Goal: Transaction & Acquisition: Book appointment/travel/reservation

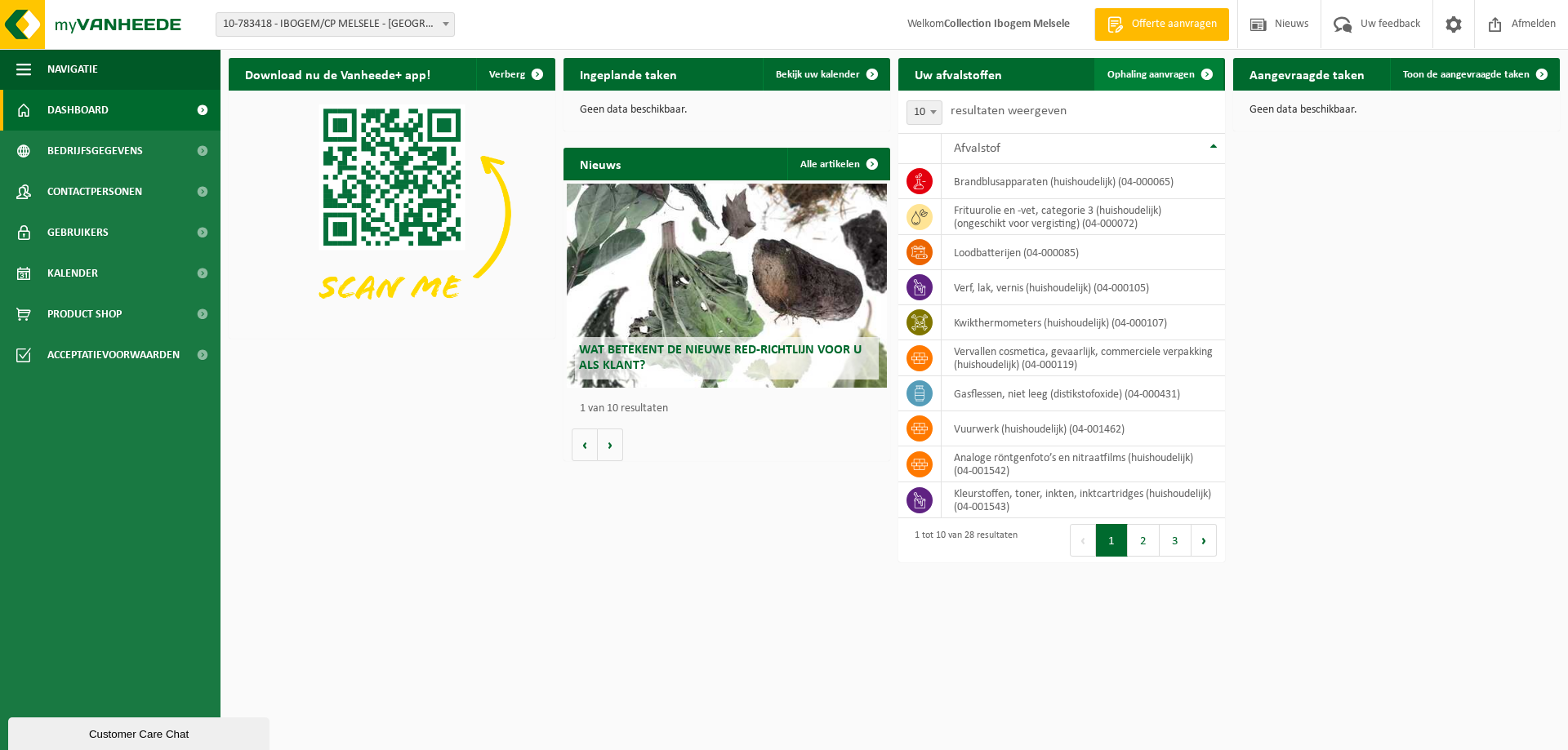
click at [1157, 74] on span "Ophaling aanvragen" at bounding box center [1151, 74] width 88 height 10
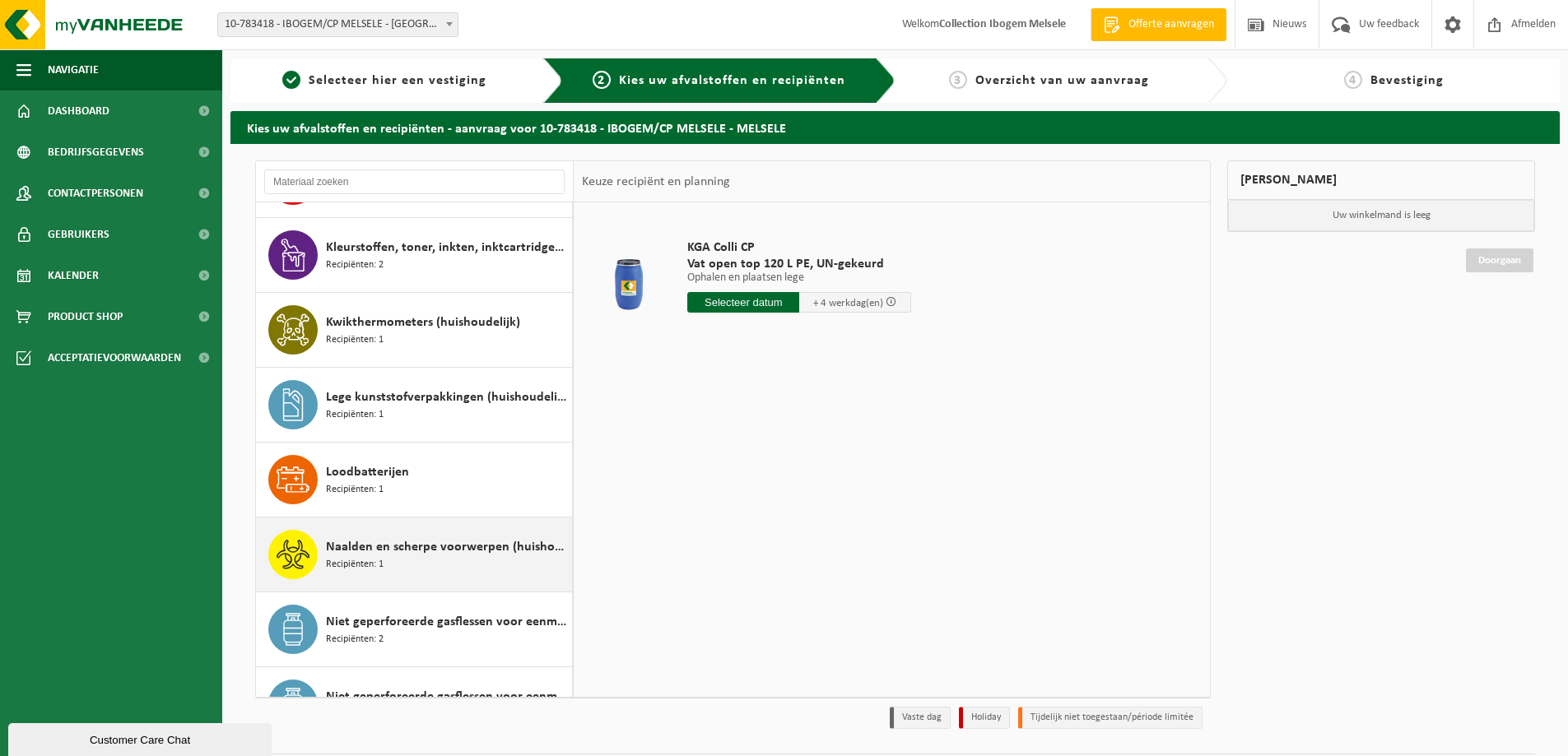
scroll to position [576, 0]
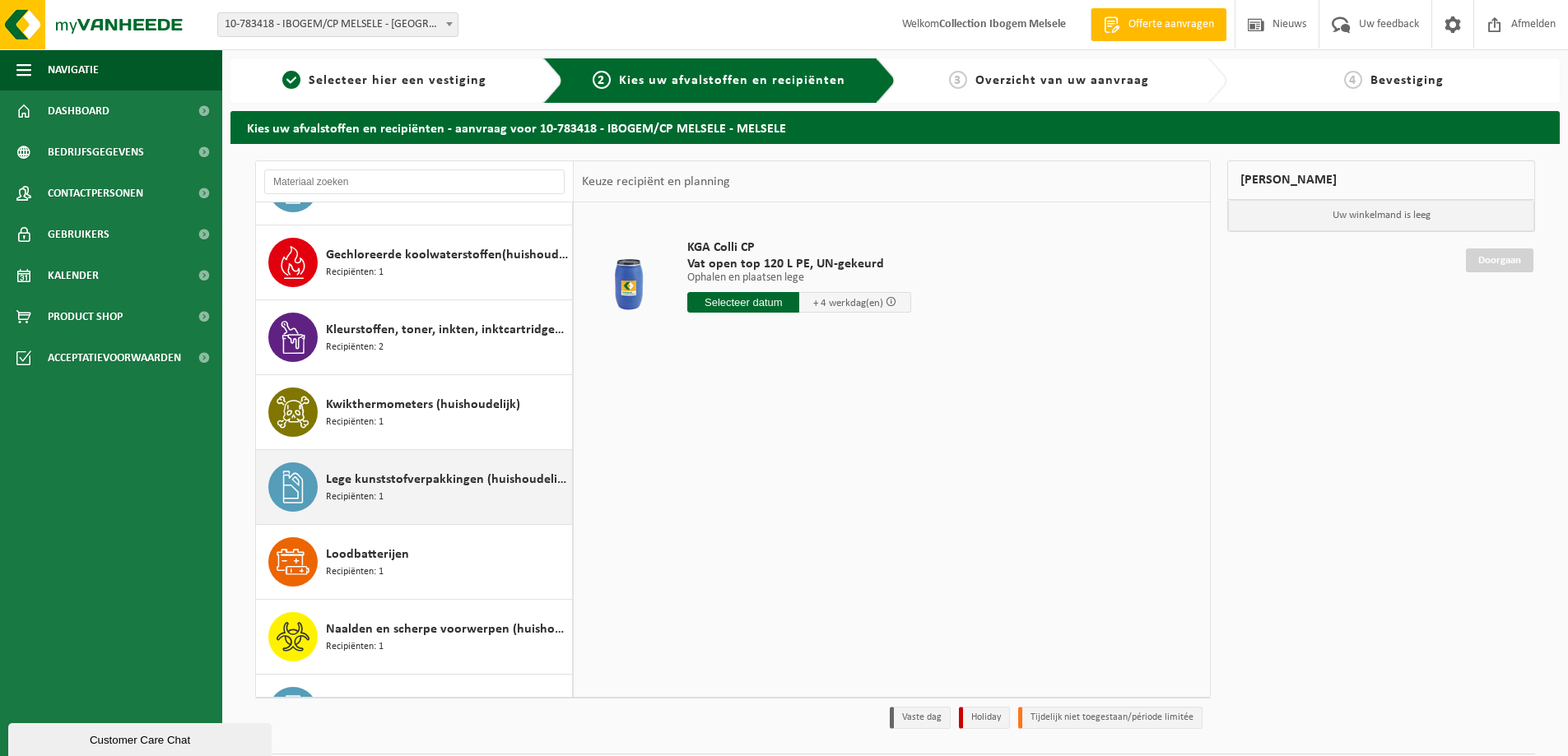
click at [380, 484] on span "Lege kunststofverpakkingen (huishoudelijk)" at bounding box center [446, 479] width 242 height 20
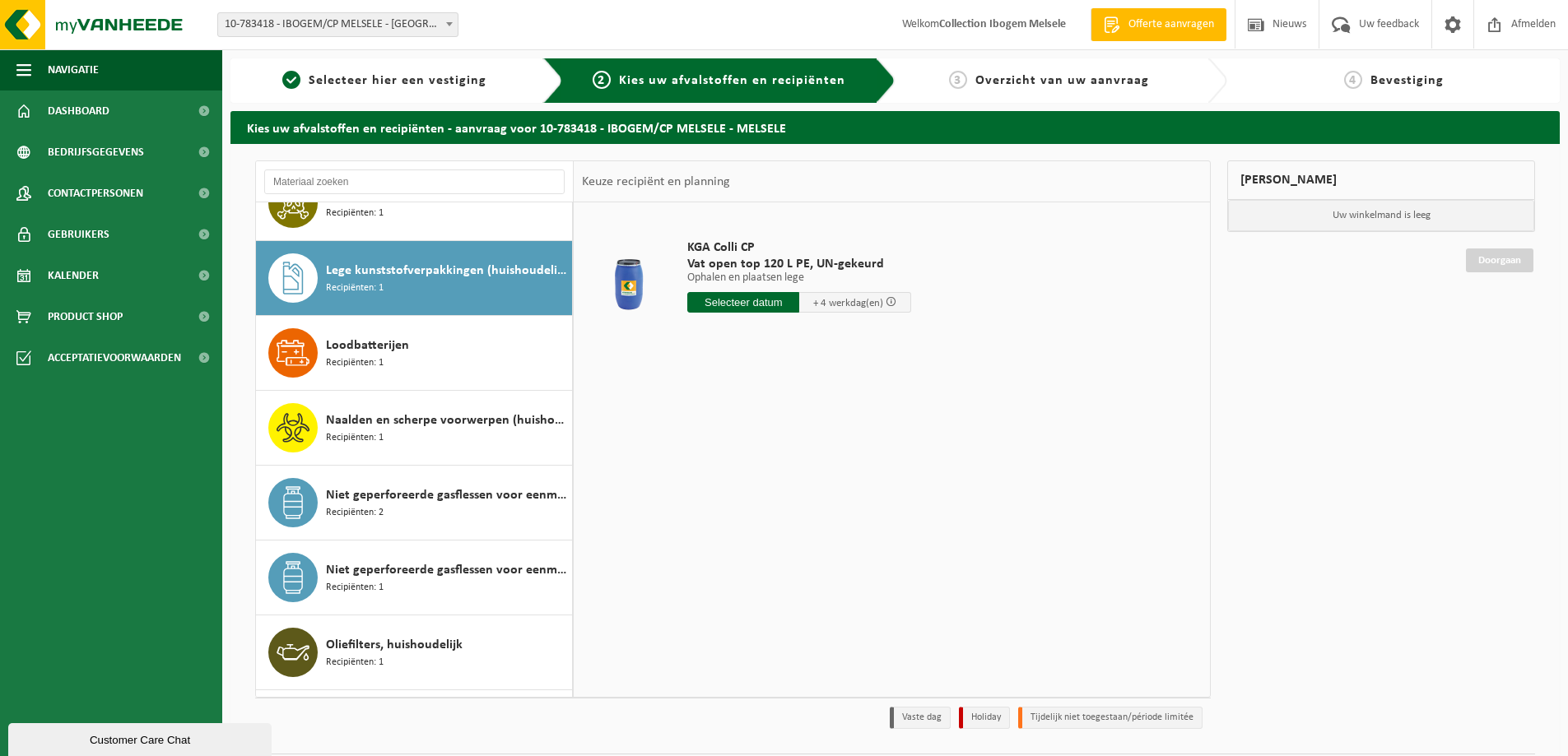
scroll to position [824, 0]
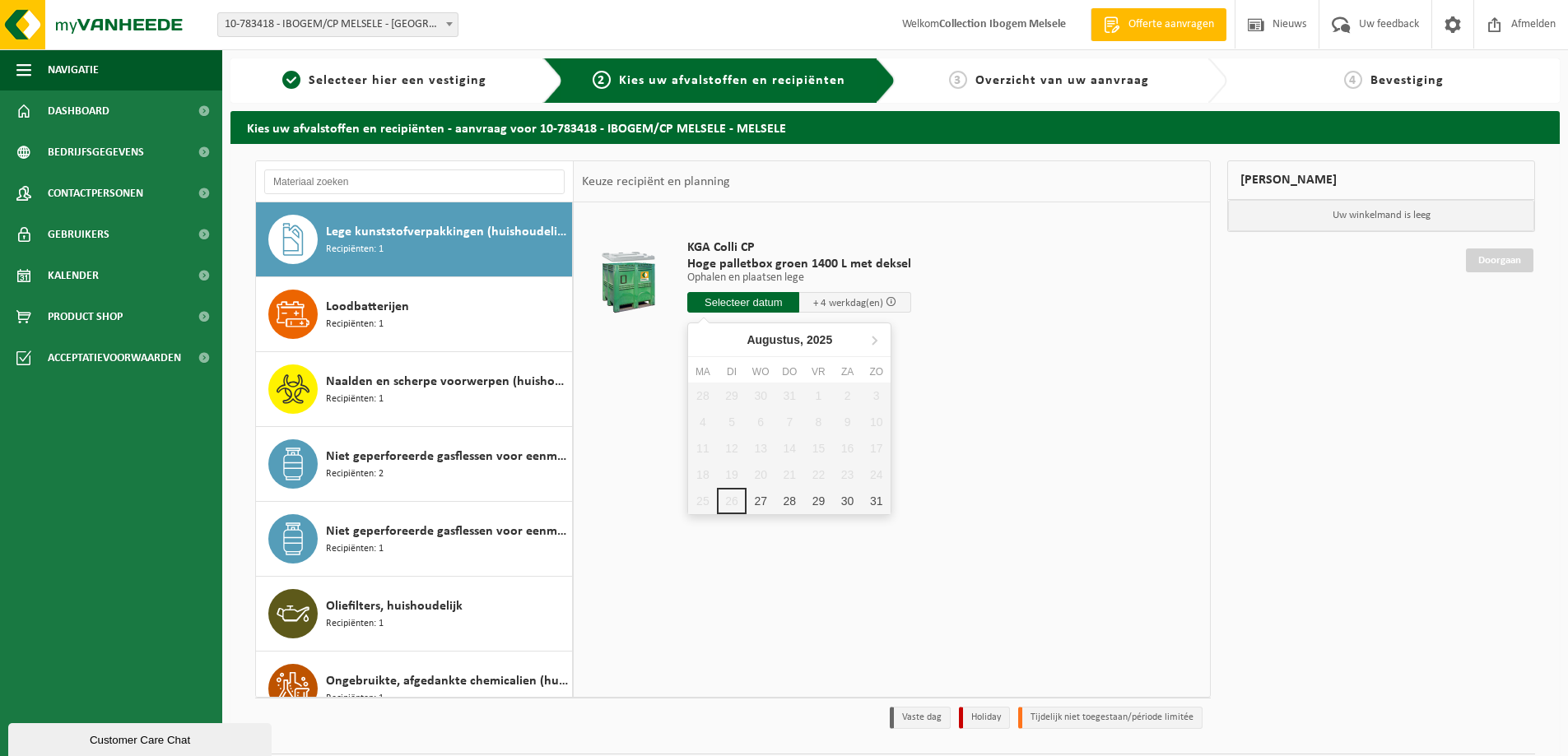
click at [762, 297] on input "text" at bounding box center [743, 302] width 112 height 21
click at [877, 341] on icon at bounding box center [875, 341] width 4 height 8
click at [703, 395] on div "1" at bounding box center [703, 395] width 29 height 26
type input "Van 2025-09-01"
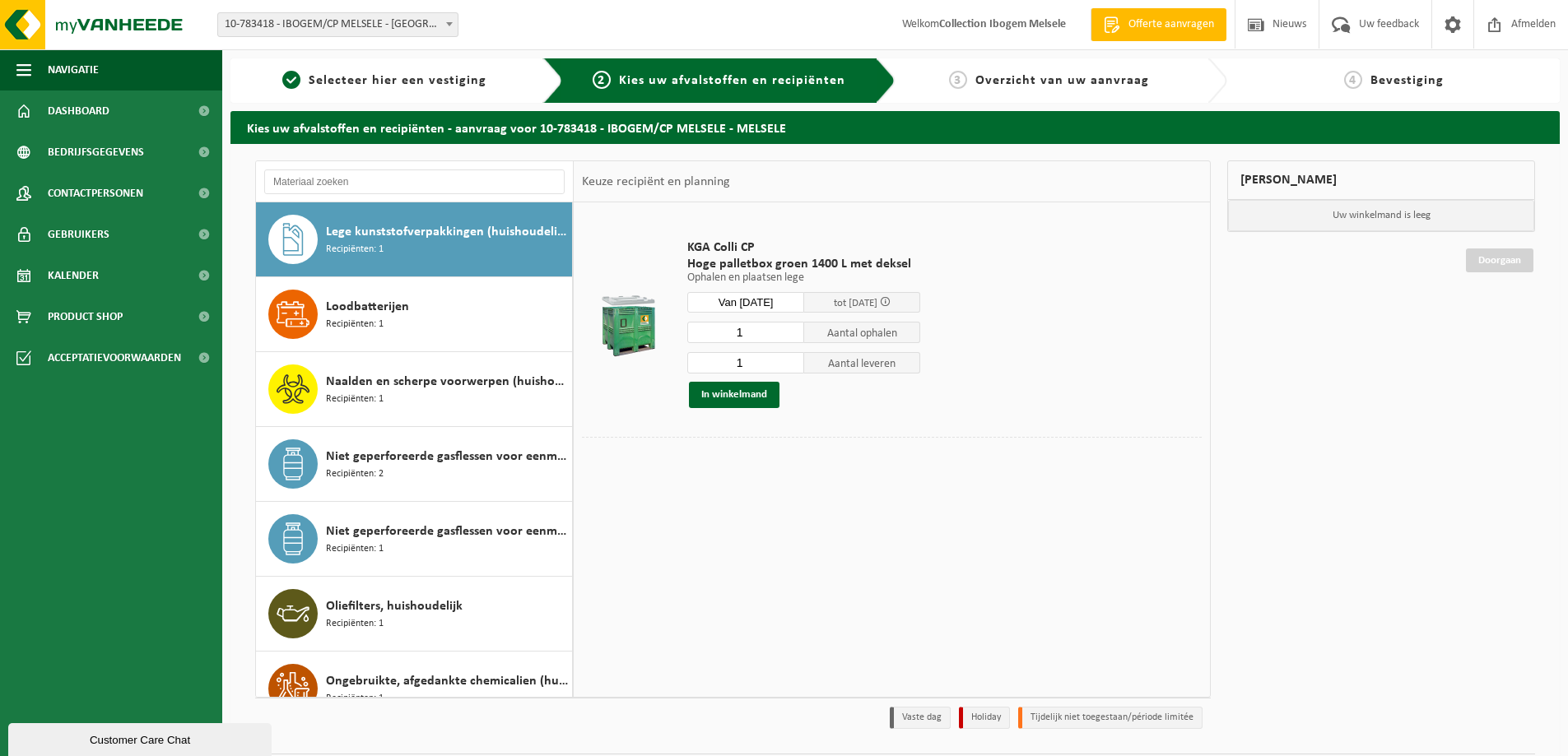
click at [1341, 308] on div "Mijn winkelmand Uw winkelmand is leeg Doorgaan" at bounding box center [1382, 448] width 324 height 577
click at [791, 327] on input "2" at bounding box center [746, 332] width 117 height 22
click at [791, 327] on input "3" at bounding box center [746, 332] width 117 height 22
click at [791, 327] on input "4" at bounding box center [746, 332] width 117 height 22
click at [791, 327] on input "5" at bounding box center [746, 332] width 117 height 22
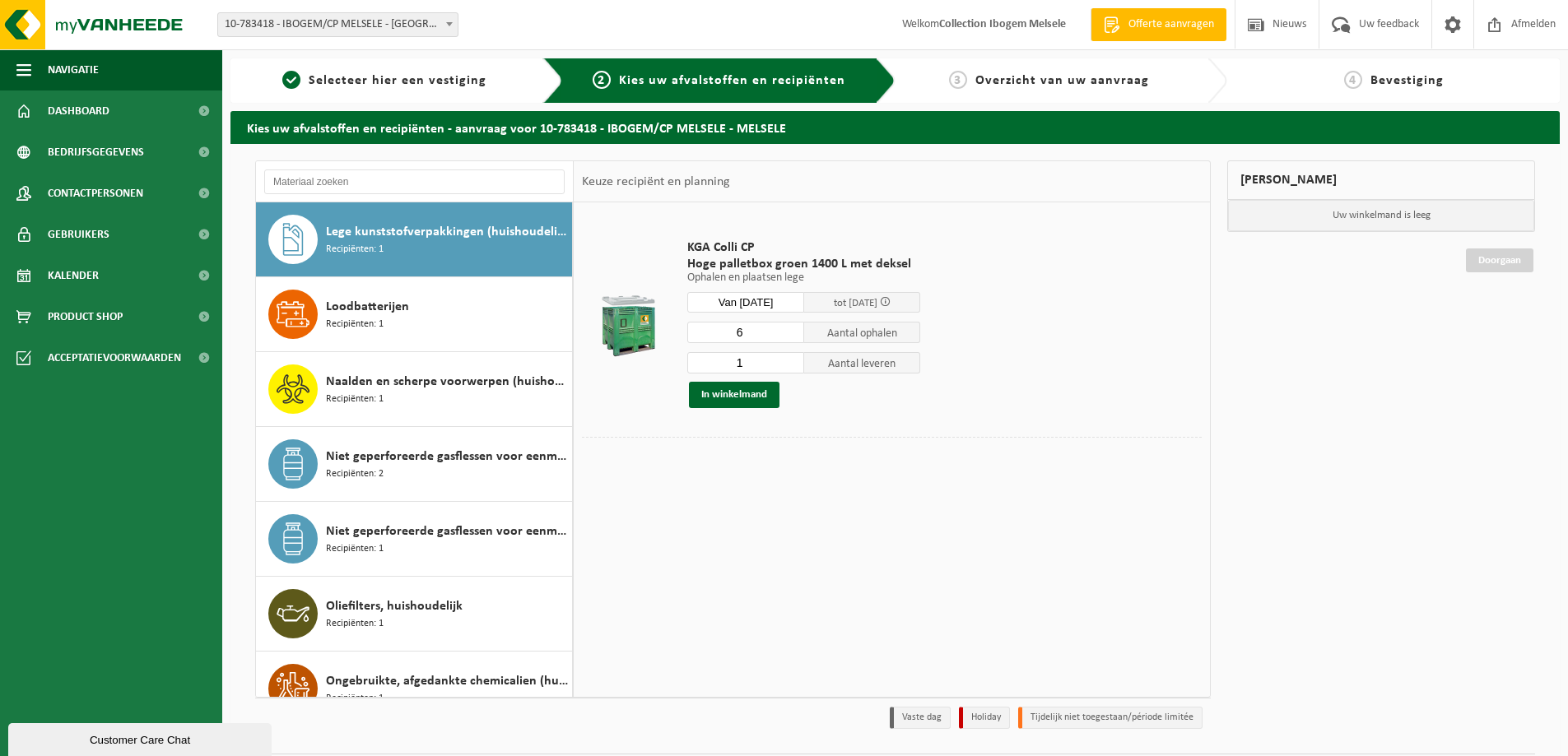
type input "6"
click at [791, 327] on input "6" at bounding box center [746, 332] width 117 height 22
click at [792, 359] on input "2" at bounding box center [746, 362] width 117 height 22
click at [792, 359] on input "3" at bounding box center [746, 362] width 117 height 22
click at [792, 359] on input "4" at bounding box center [746, 362] width 117 height 22
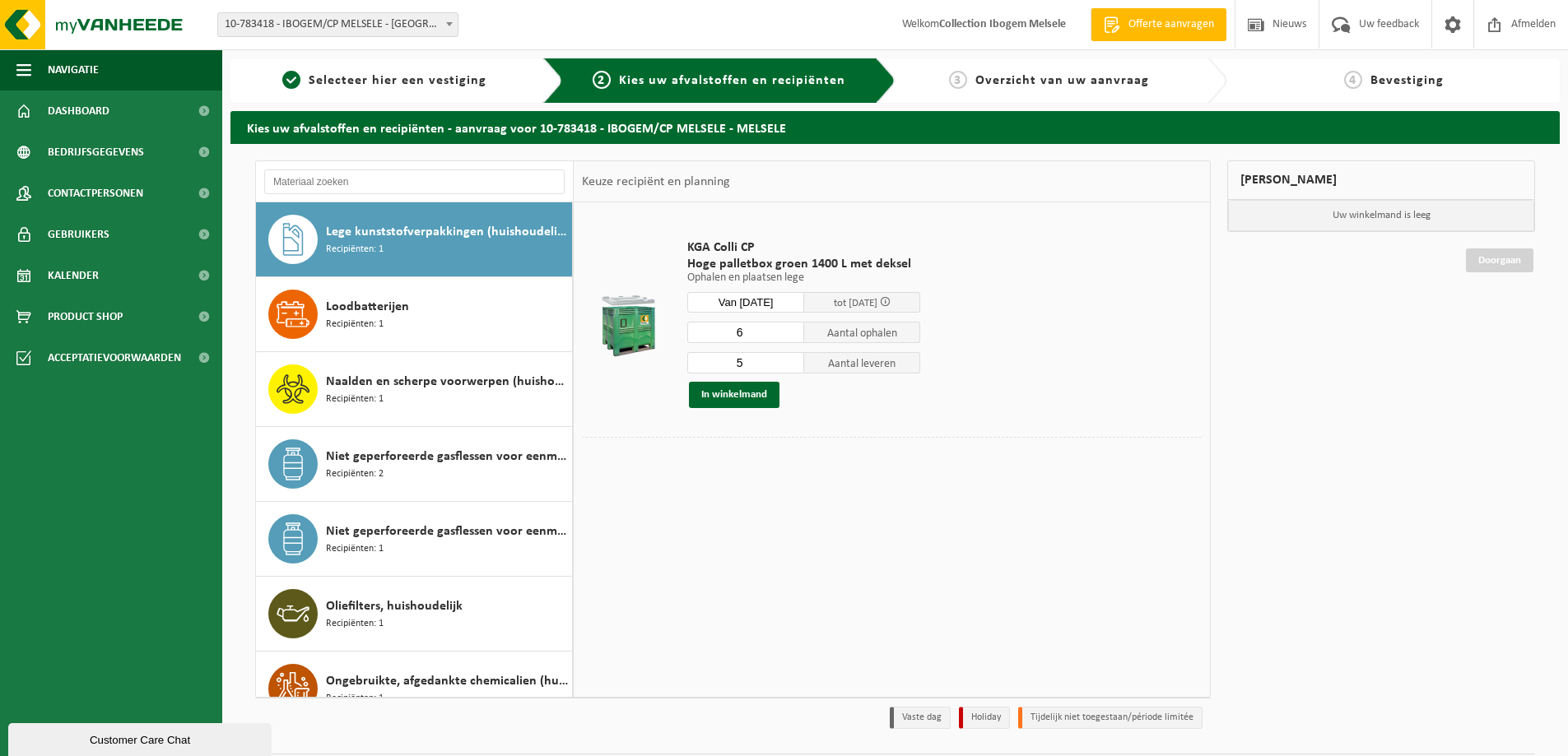
click at [792, 359] on input "5" at bounding box center [746, 362] width 117 height 22
type input "6"
click at [792, 359] on input "6" at bounding box center [746, 362] width 117 height 22
click at [743, 395] on button "In winkelmand" at bounding box center [735, 395] width 90 height 26
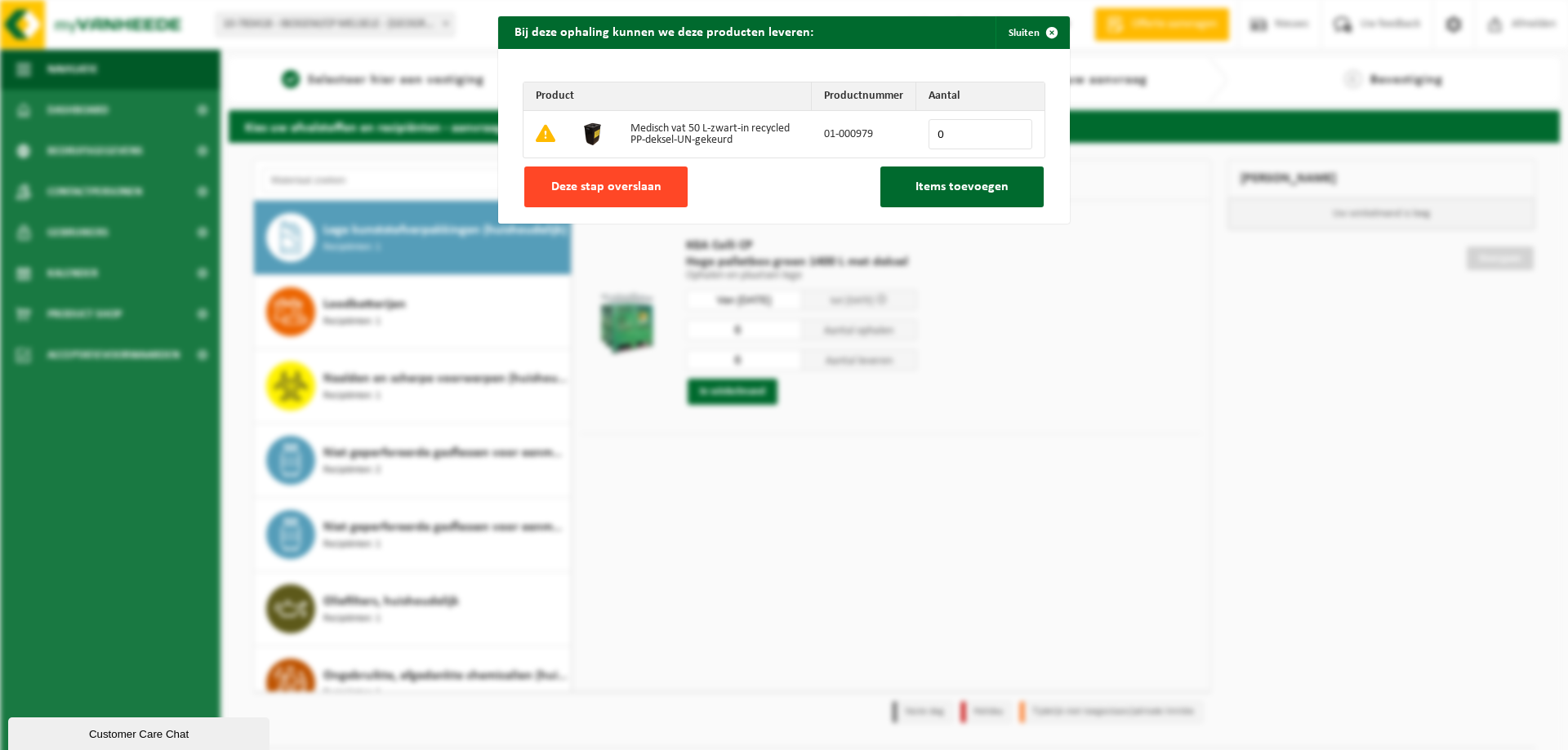
click at [613, 189] on span "Deze stap overslaan" at bounding box center [606, 187] width 110 height 13
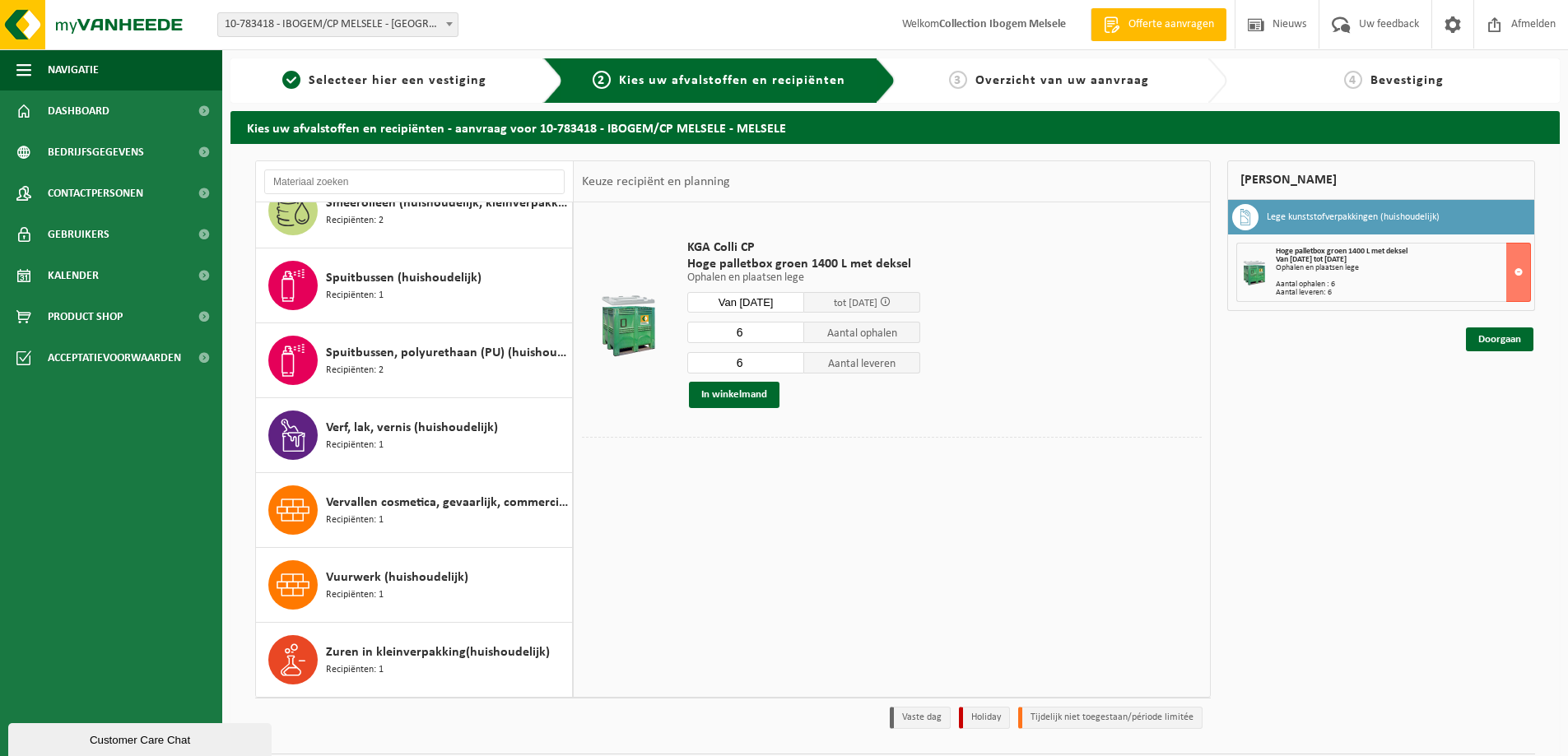
scroll to position [48, 0]
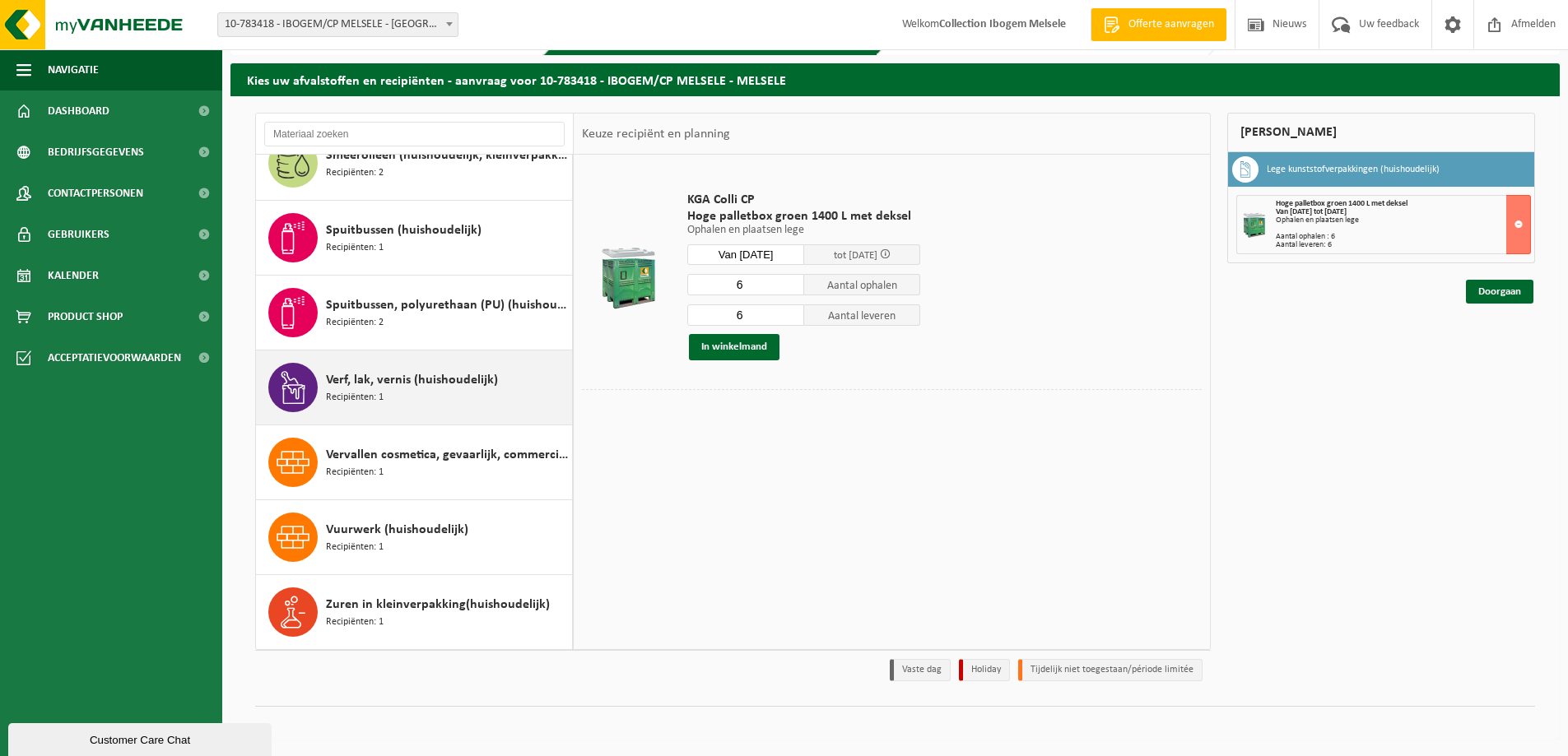
click at [462, 389] on span "Verf, lak, vernis (huishoudelijk)" at bounding box center [412, 379] width 172 height 20
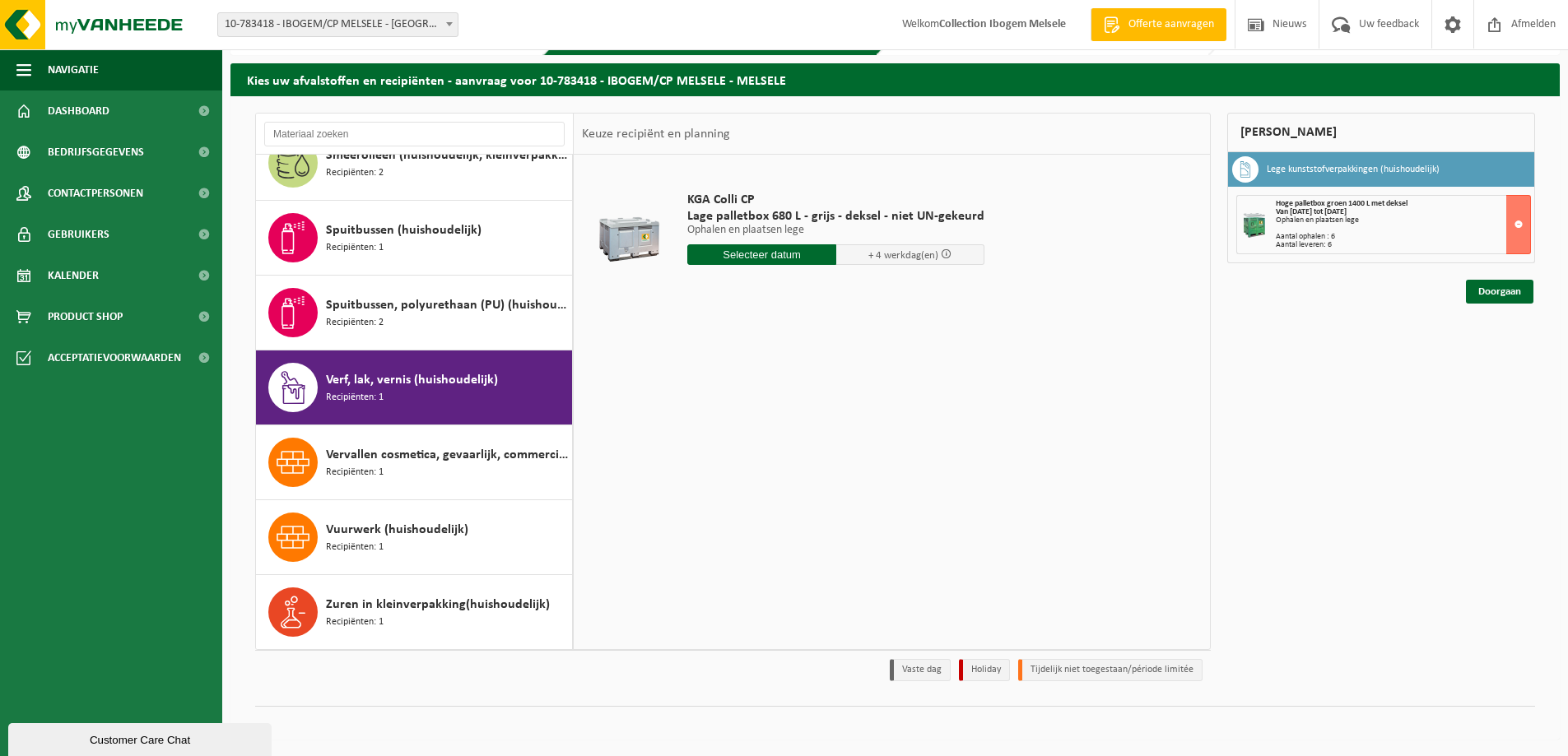
click at [758, 259] on input "text" at bounding box center [762, 255] width 149 height 21
click at [880, 291] on icon at bounding box center [874, 292] width 26 height 26
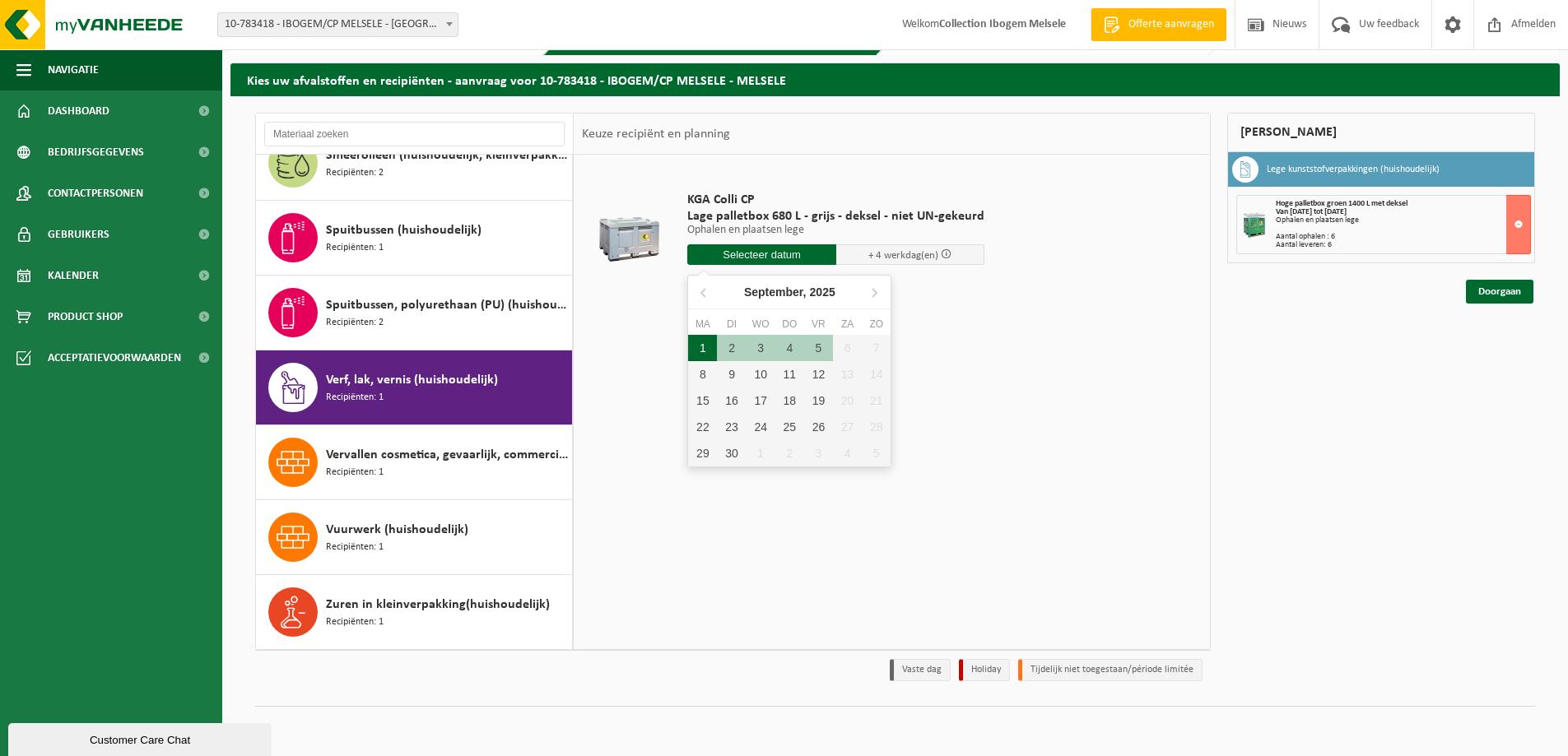
click at [701, 346] on div "1" at bounding box center [703, 348] width 29 height 26
type input "Van 2025-09-01"
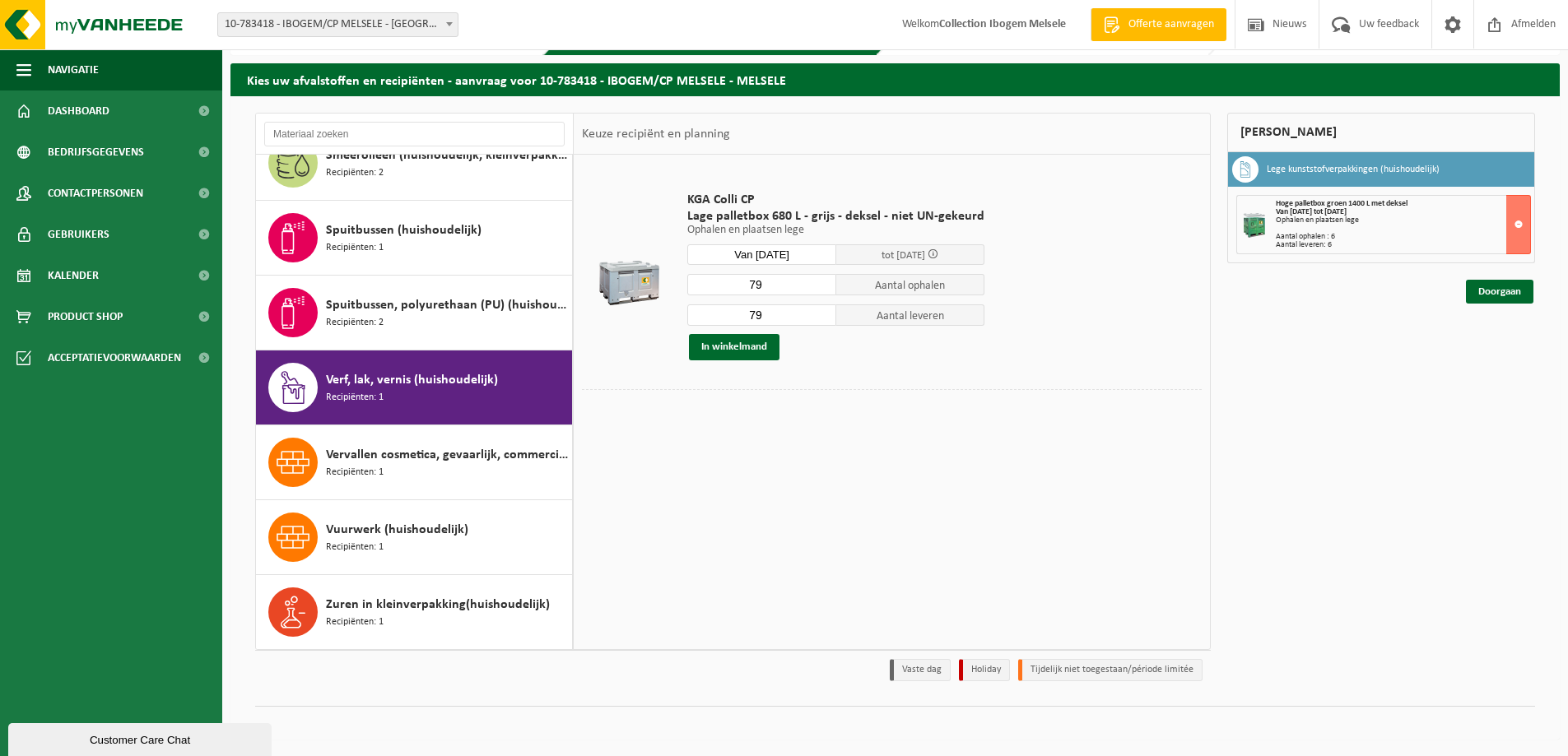
click at [771, 287] on input "79" at bounding box center [762, 284] width 149 height 22
type input "7"
type input "38"
click at [767, 310] on input "79" at bounding box center [762, 314] width 149 height 22
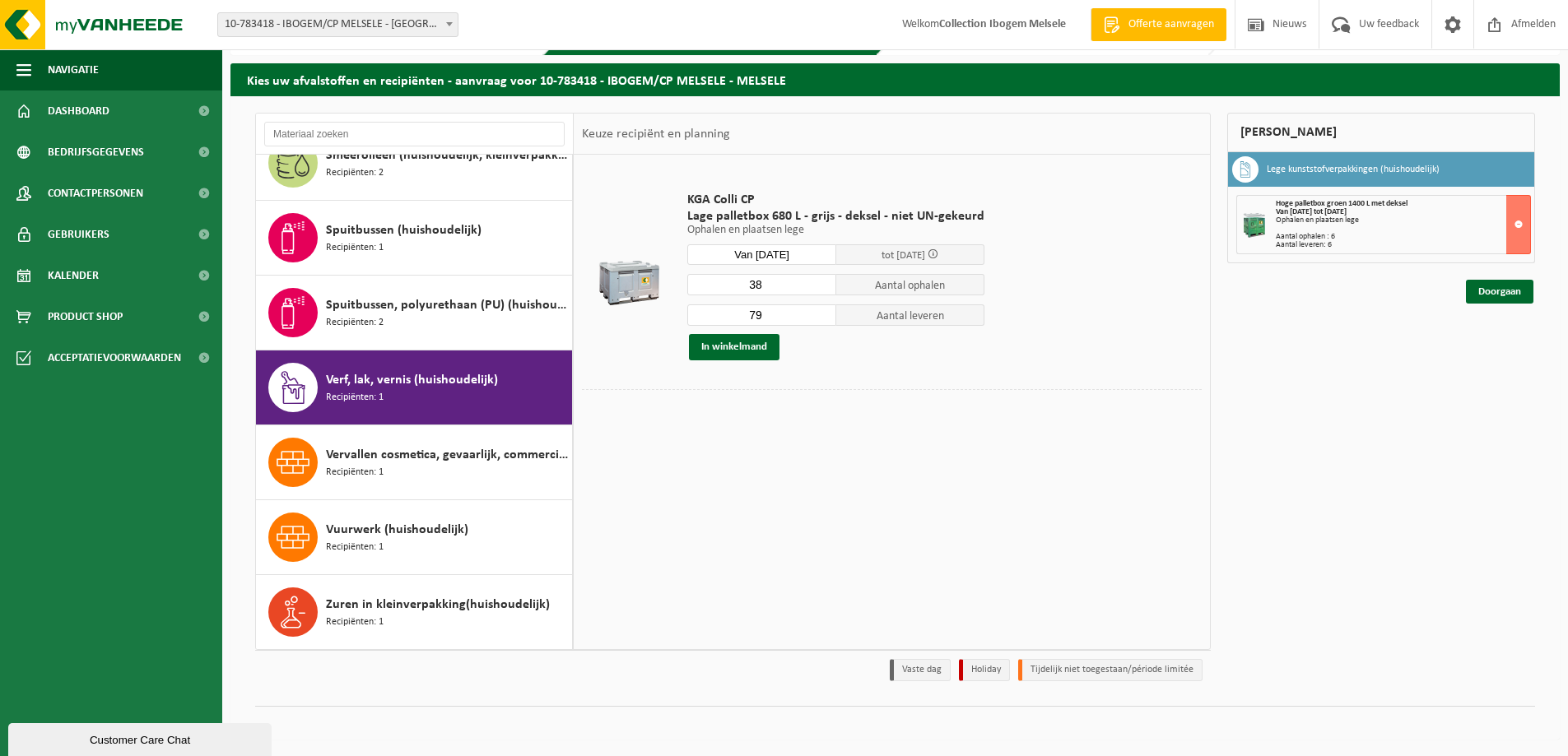
type input "7"
type input "38"
click at [724, 343] on button "In winkelmand" at bounding box center [735, 347] width 90 height 26
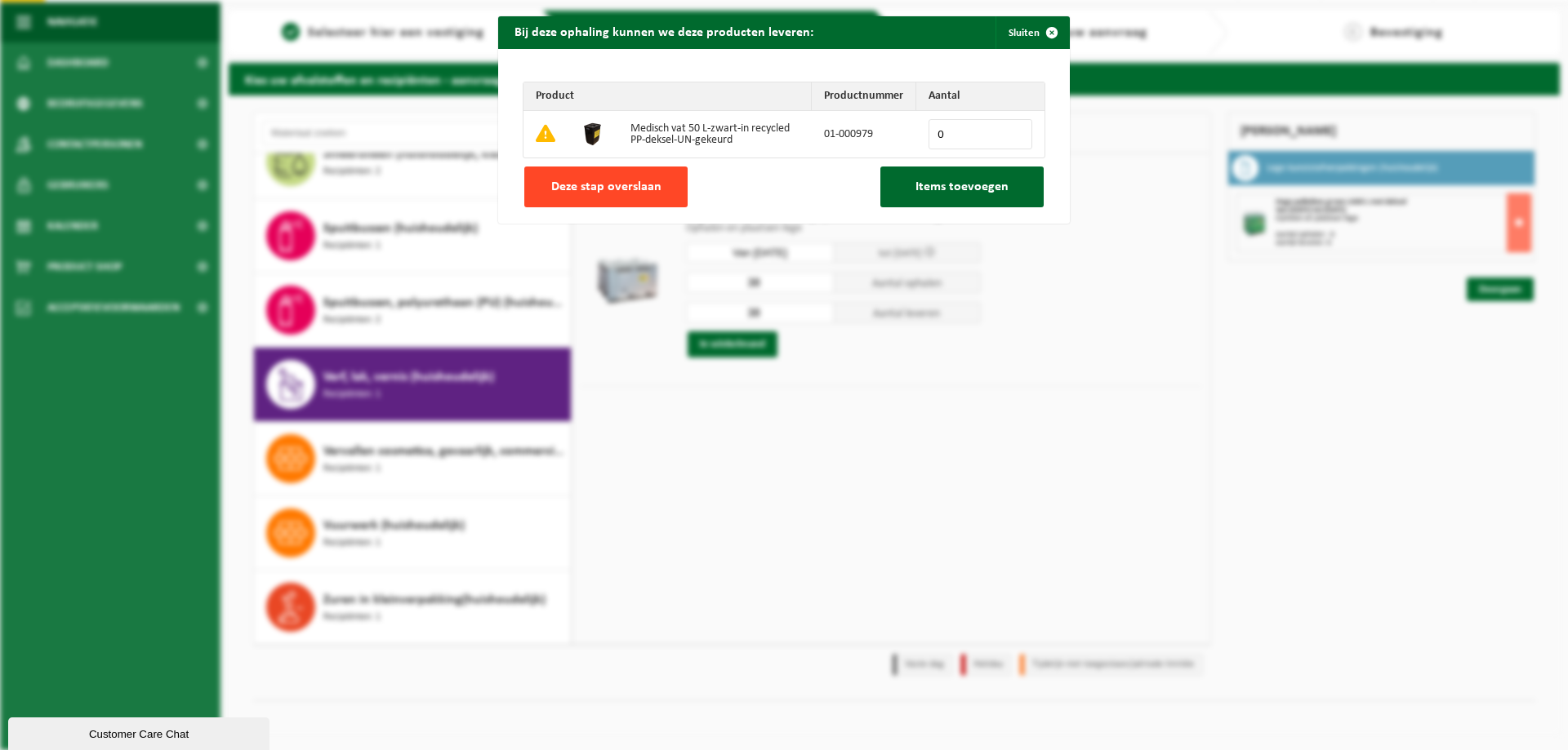
click at [627, 177] on button "Deze stap overslaan" at bounding box center [606, 187] width 164 height 41
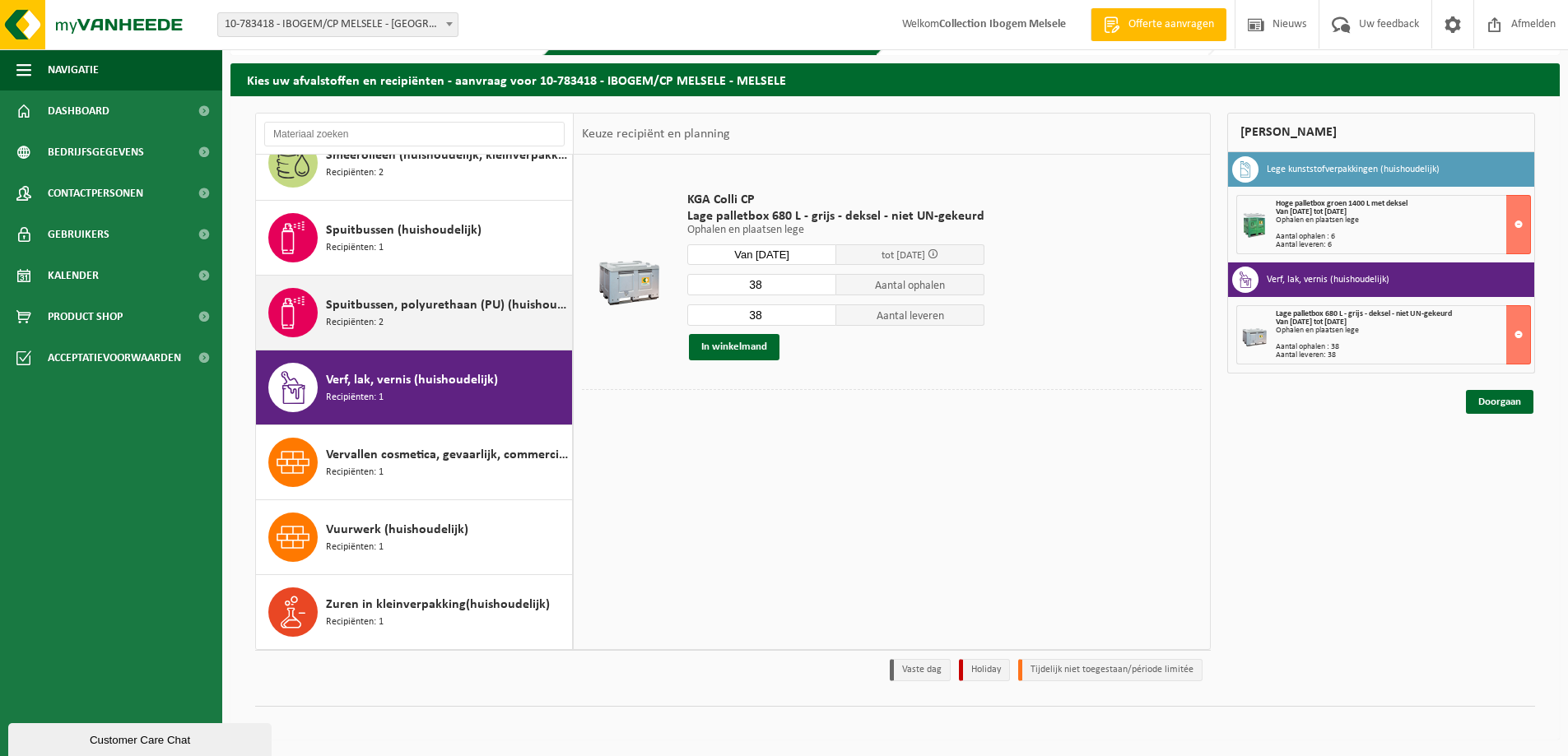
click at [407, 304] on span "Spuitbussen, polyurethaan (PU) (huishoudelijk)" at bounding box center [446, 305] width 242 height 20
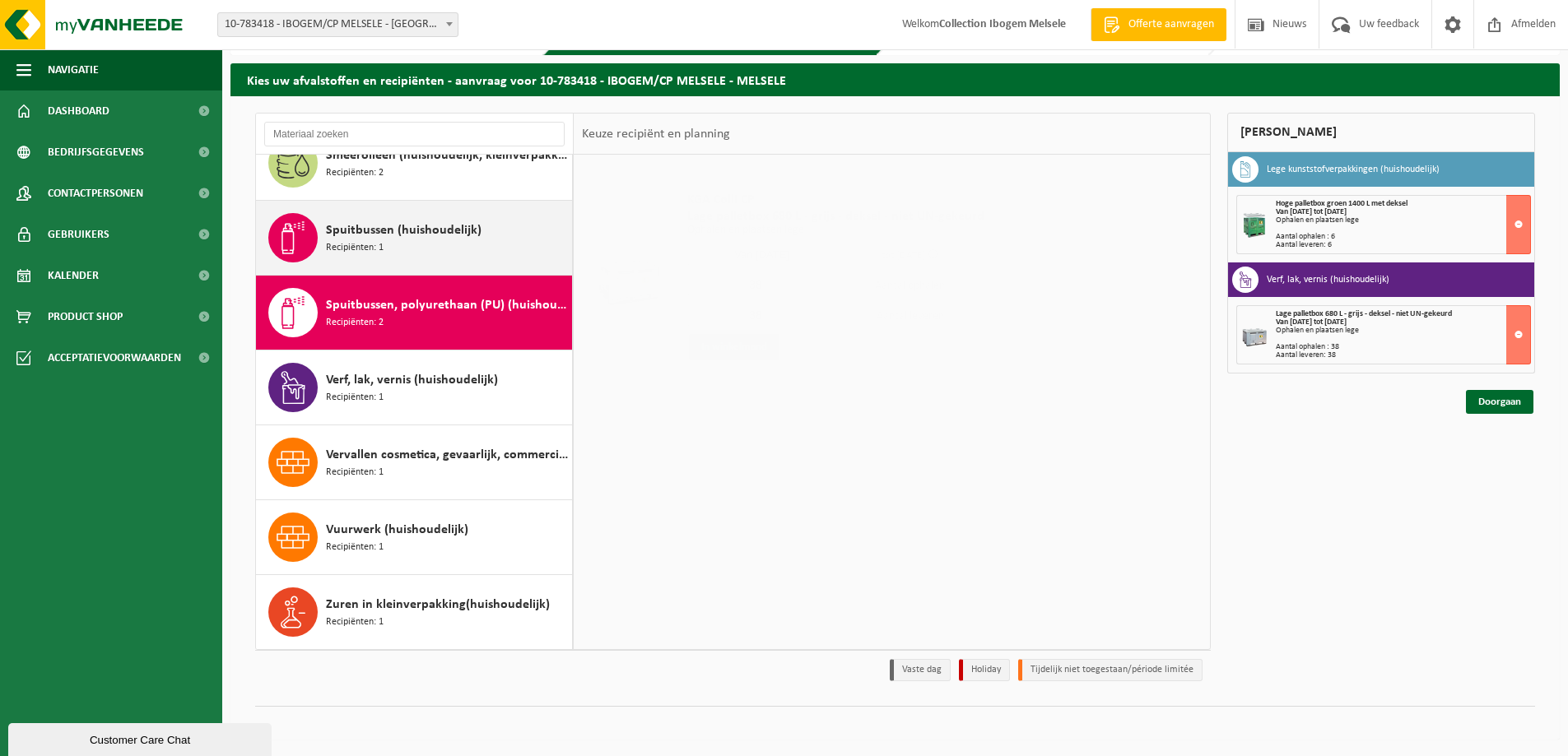
click at [402, 239] on span "Spuitbussen (huishoudelijk)" at bounding box center [403, 230] width 155 height 20
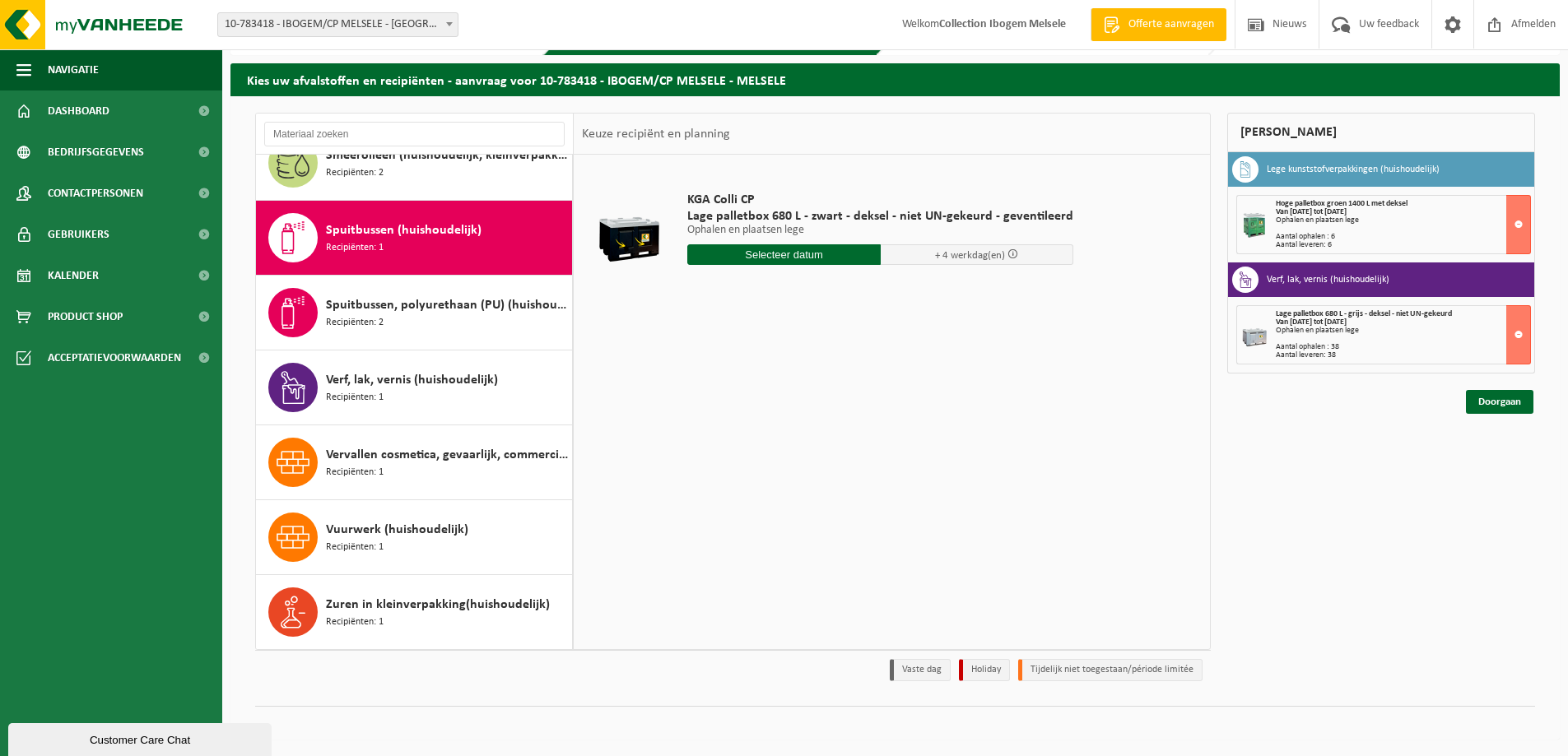
click at [781, 251] on input "text" at bounding box center [784, 255] width 193 height 21
click at [874, 294] on icon at bounding box center [874, 292] width 26 height 26
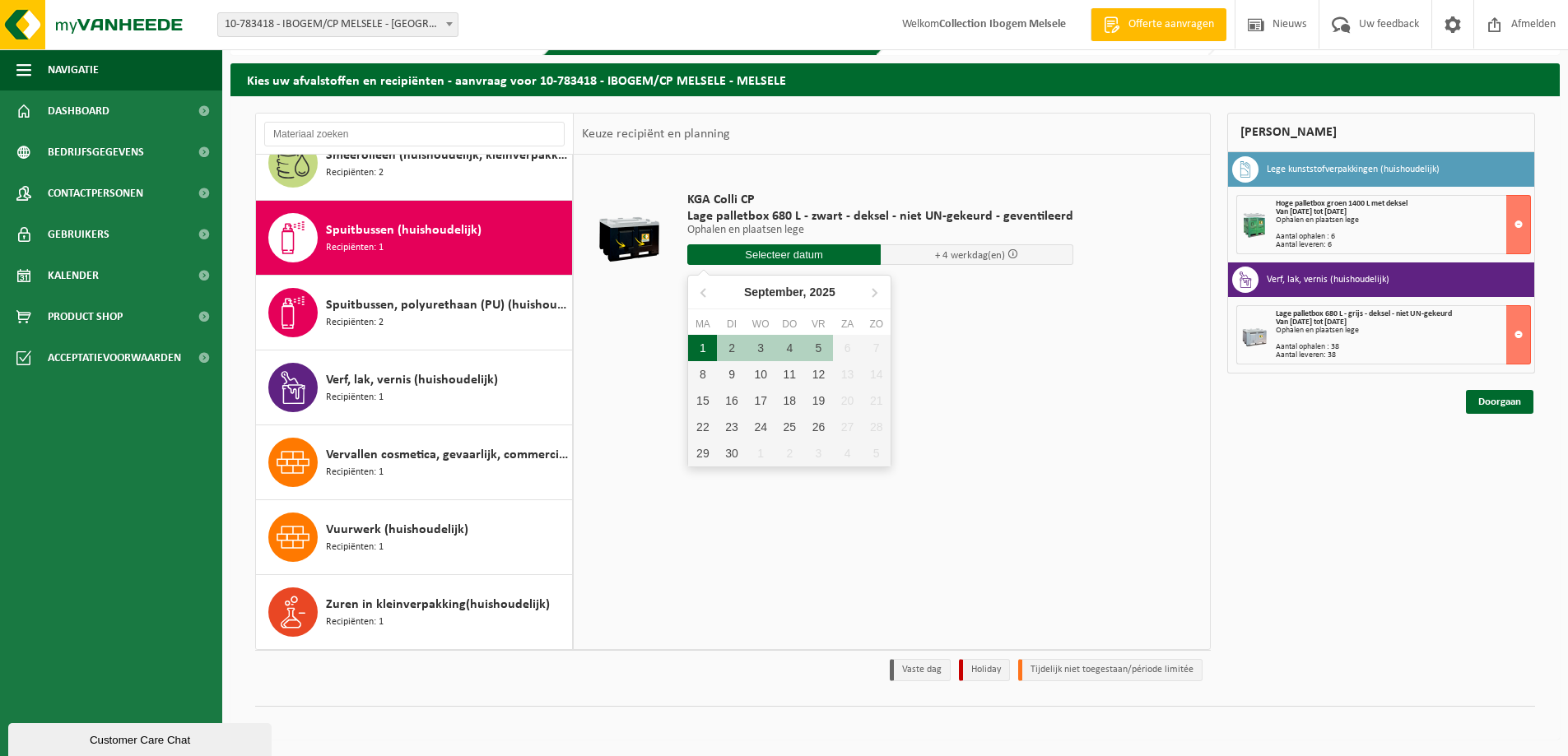
click at [698, 346] on div "1" at bounding box center [703, 348] width 29 height 26
type input "Van 2025-09-01"
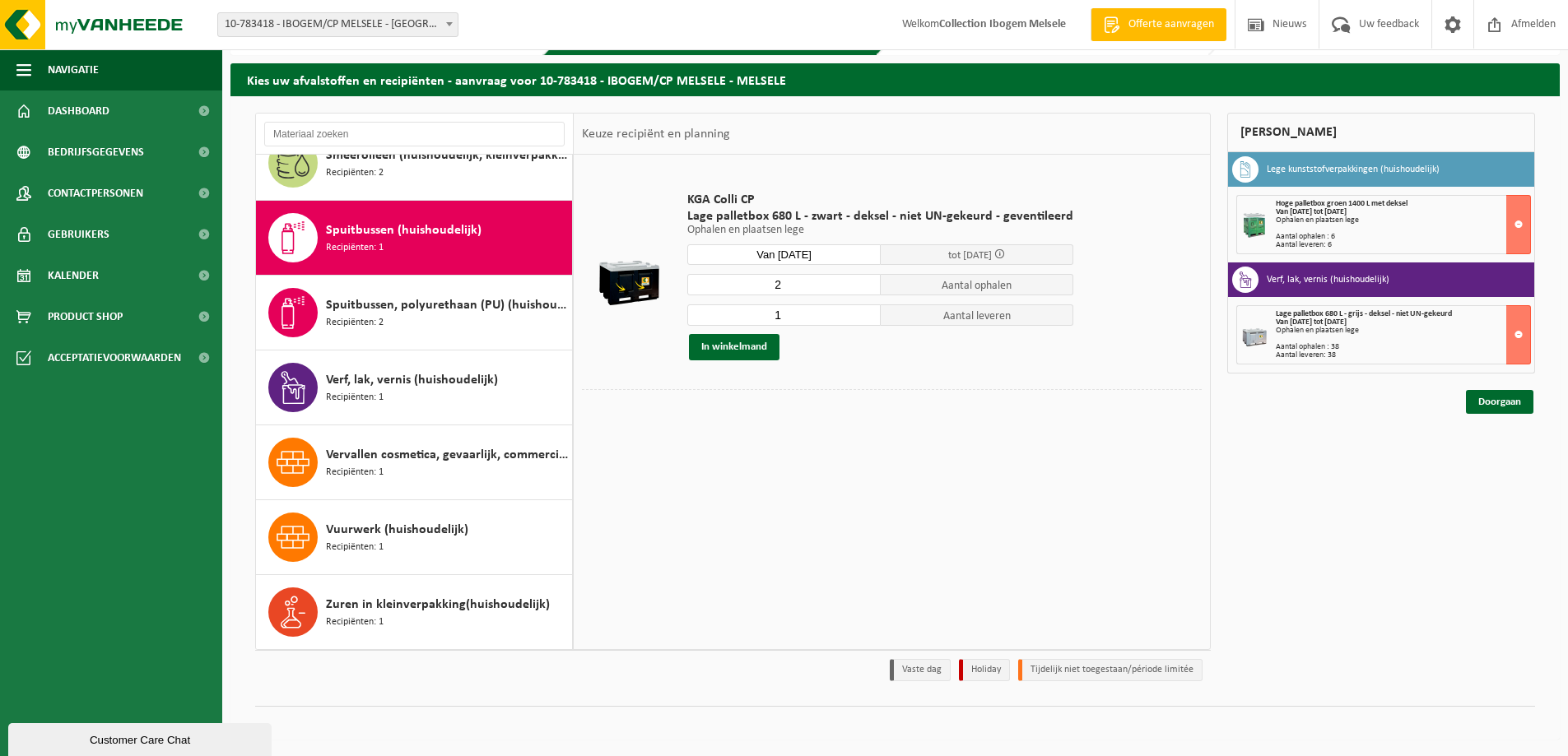
click at [863, 280] on input "2" at bounding box center [784, 284] width 193 height 22
click at [863, 280] on input "3" at bounding box center [784, 284] width 193 height 22
type input "4"
click at [863, 280] on input "4" at bounding box center [784, 284] width 193 height 22
click at [864, 311] on input "2" at bounding box center [784, 314] width 193 height 22
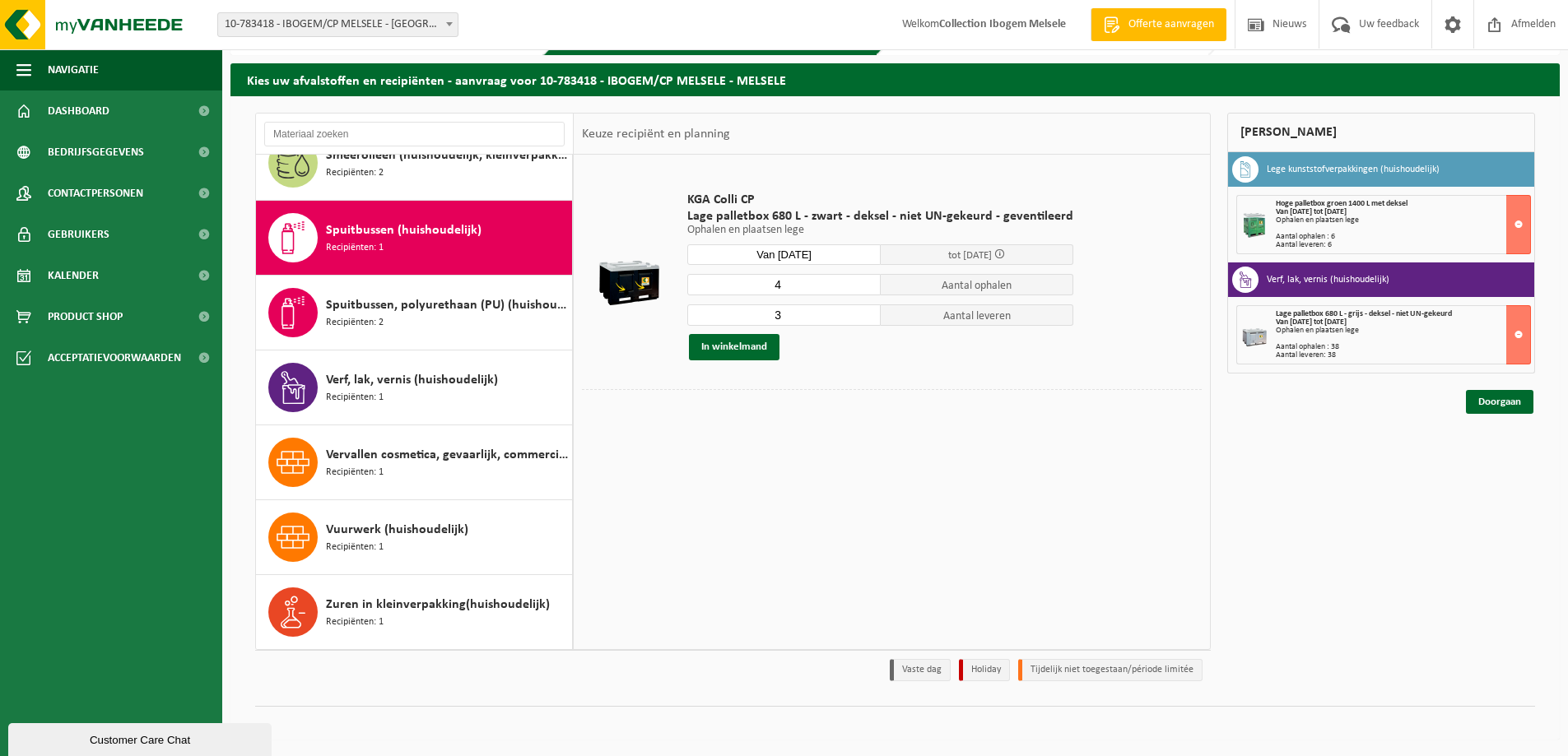
click at [864, 311] on input "3" at bounding box center [784, 314] width 193 height 22
type input "4"
click at [864, 311] on input "4" at bounding box center [784, 314] width 193 height 22
click at [741, 351] on button "In winkelmand" at bounding box center [735, 347] width 90 height 26
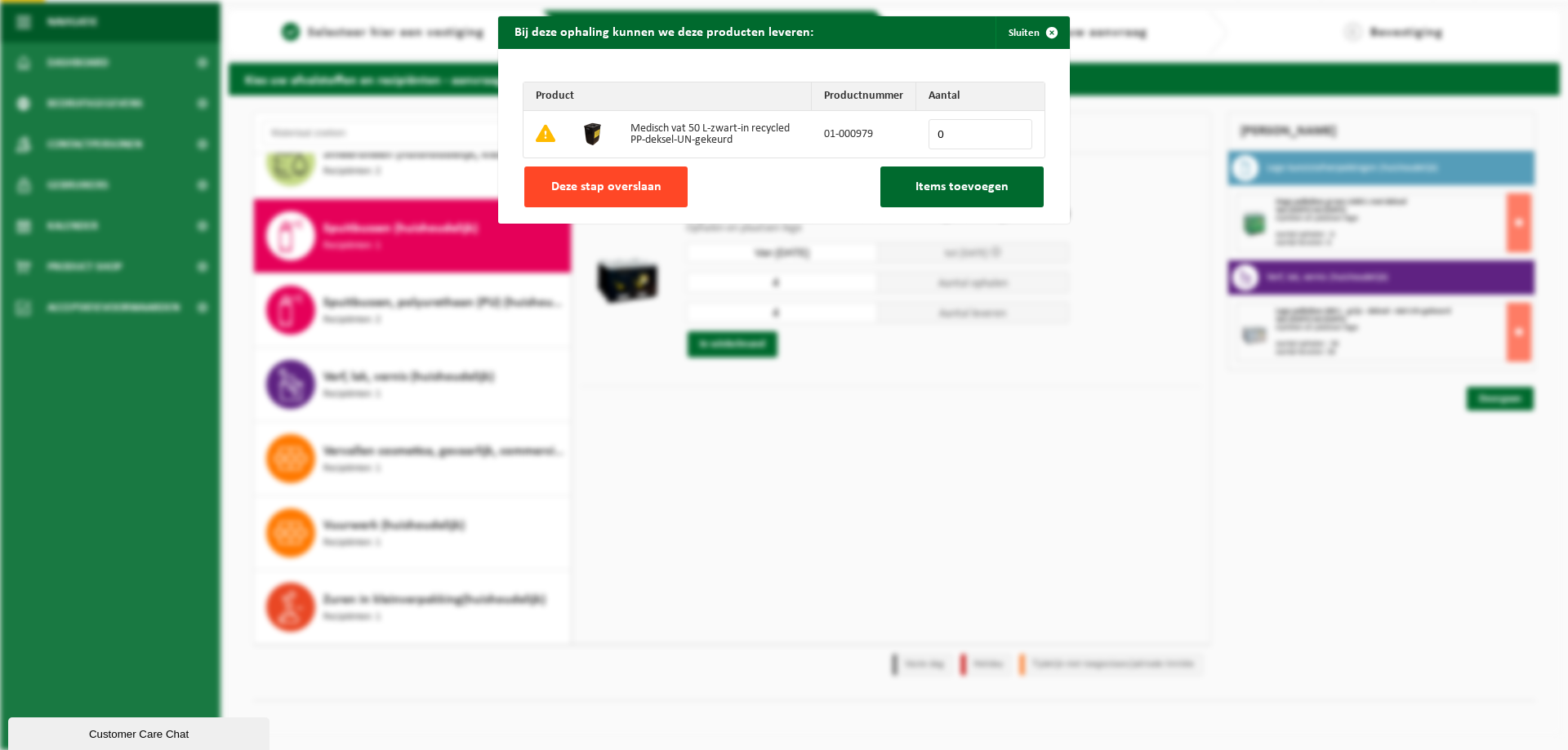
click at [597, 186] on span "Deze stap overslaan" at bounding box center [606, 187] width 110 height 13
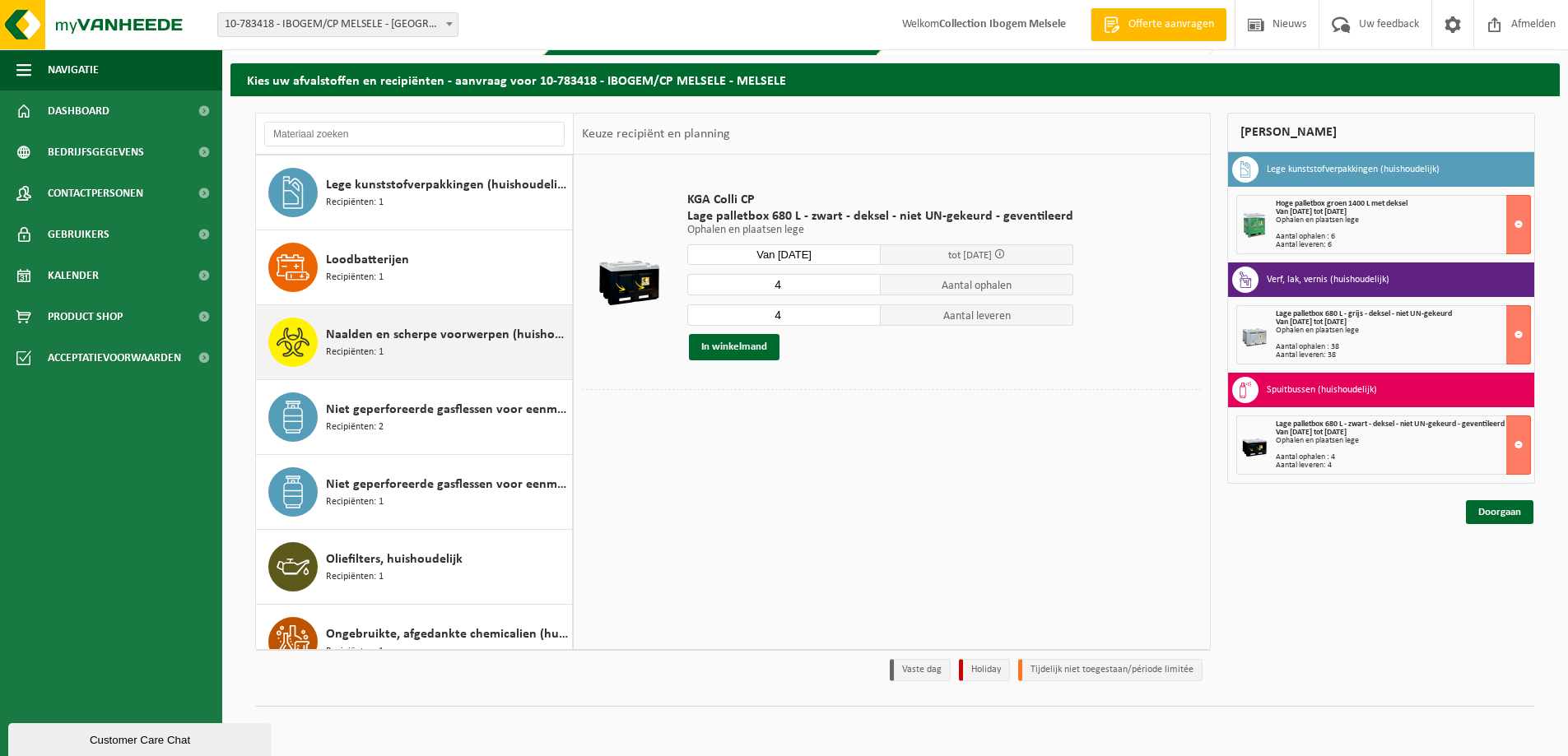
scroll to position [988, 0]
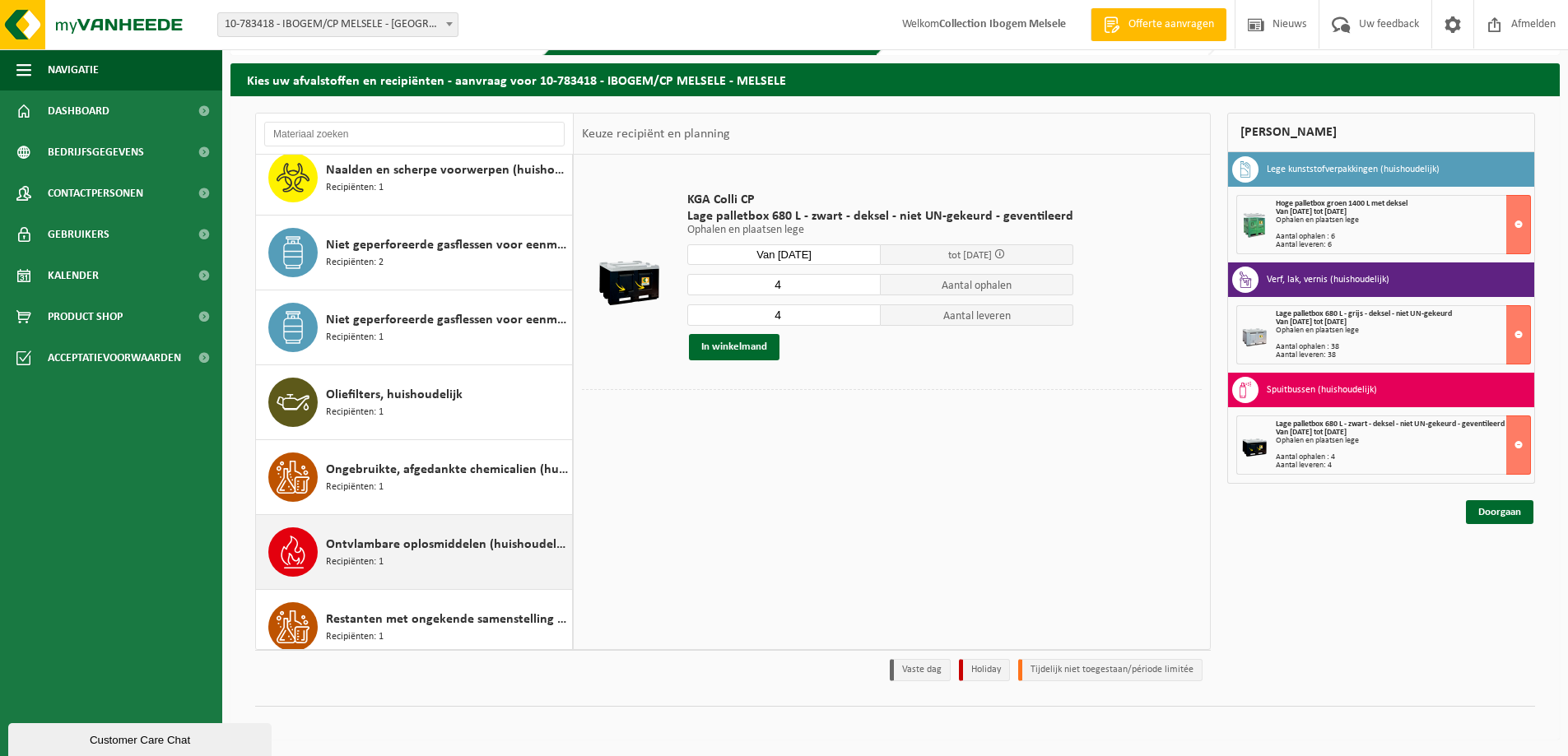
click at [408, 542] on span "Ontvlambare oplosmiddelen (huishoudelijk)" at bounding box center [446, 544] width 242 height 20
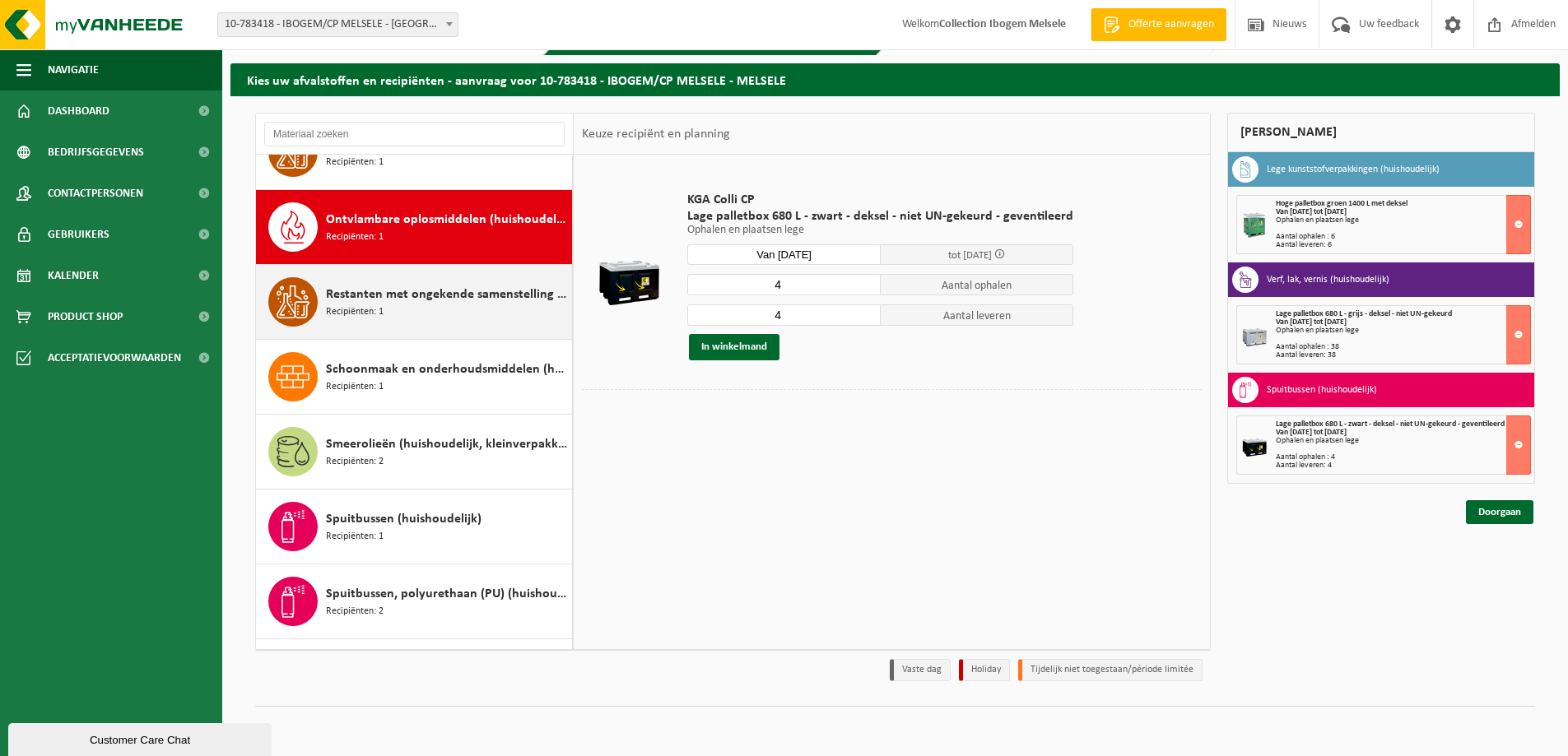
scroll to position [1348, 0]
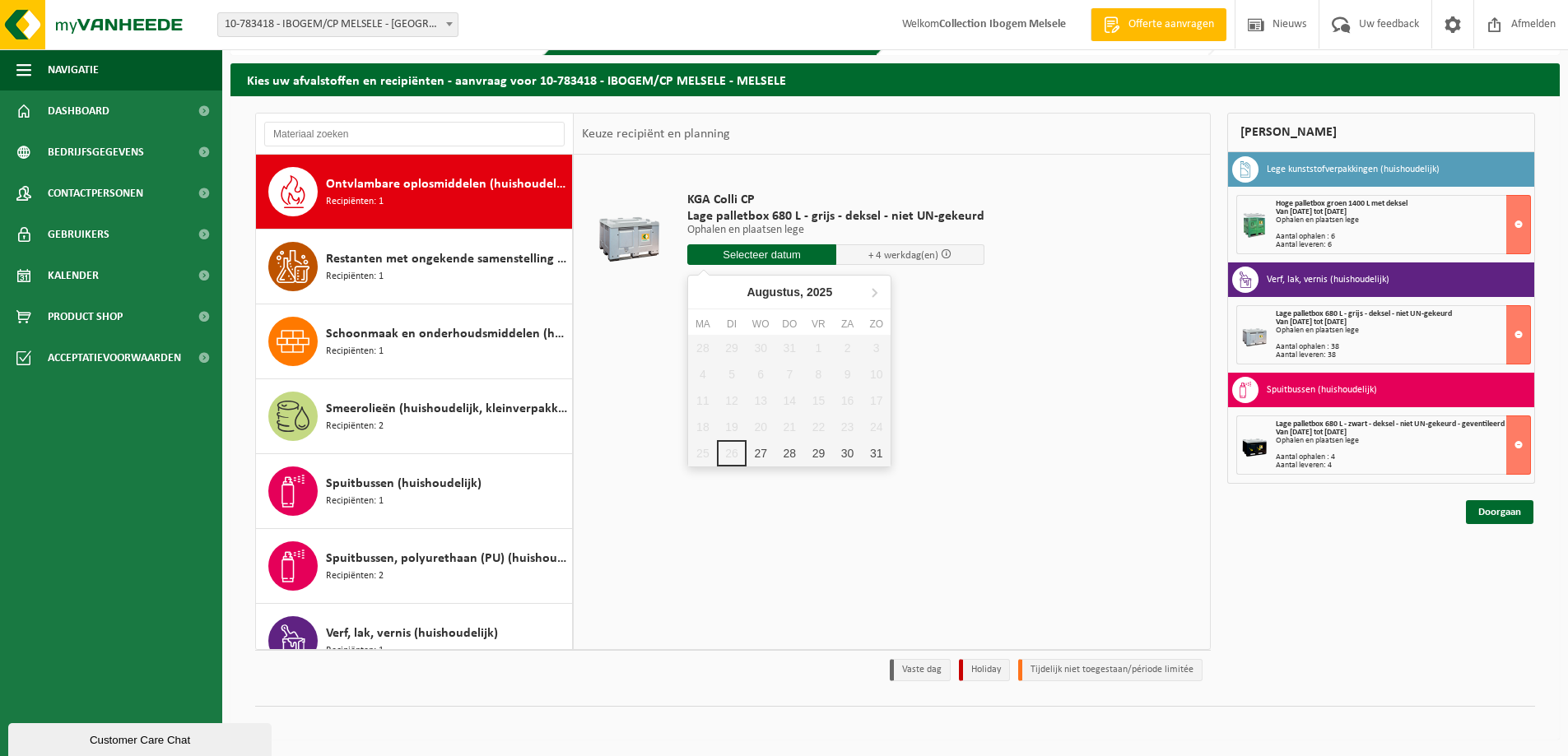
click at [762, 250] on input "text" at bounding box center [762, 255] width 149 height 21
click at [873, 290] on icon at bounding box center [875, 293] width 4 height 8
click at [703, 353] on div "1" at bounding box center [703, 348] width 29 height 26
type input "Van 2025-09-01"
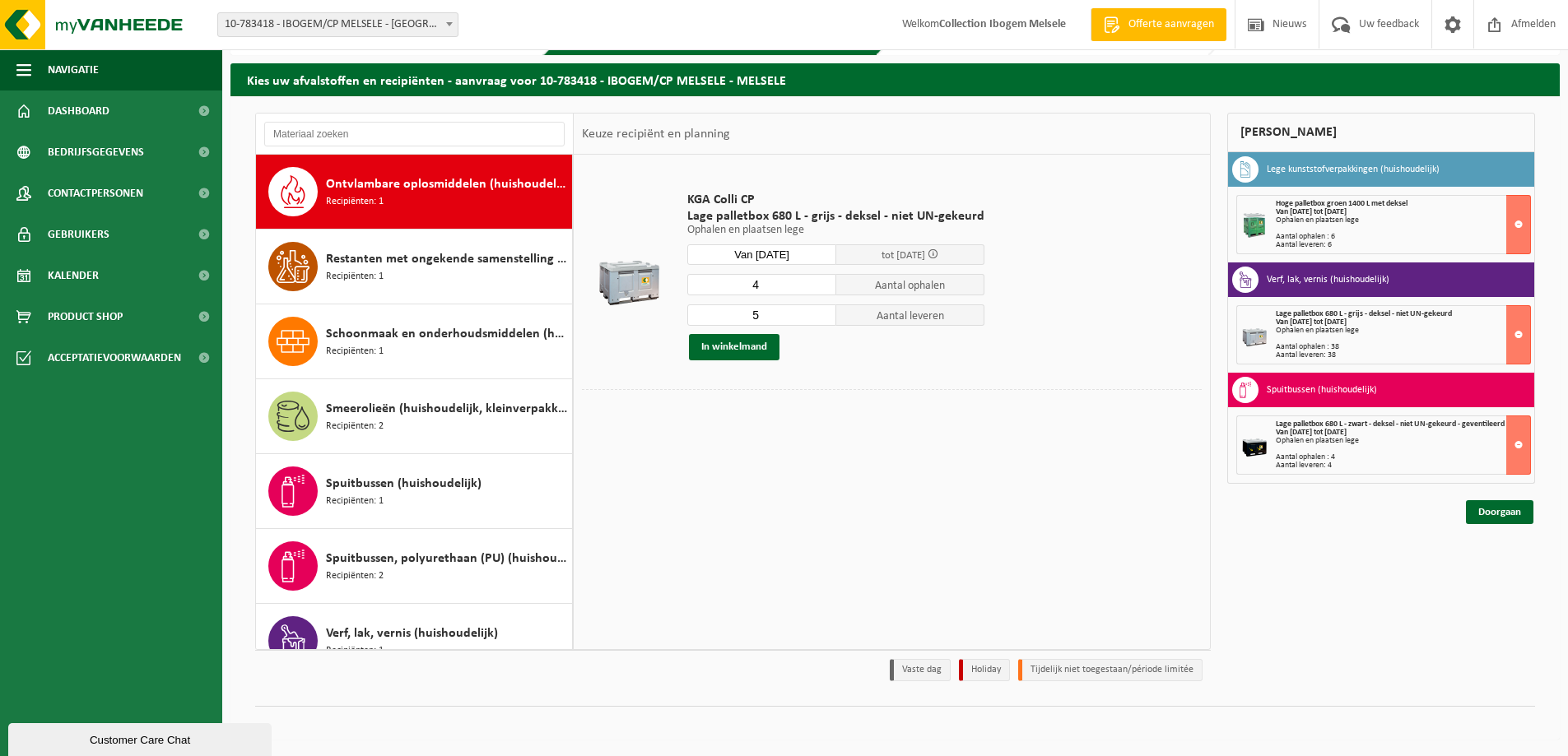
click at [818, 286] on input "4" at bounding box center [762, 284] width 149 height 22
type input "3"
click at [818, 286] on input "3" at bounding box center [762, 284] width 149 height 22
click at [818, 318] on input "4" at bounding box center [762, 314] width 149 height 22
type input "3"
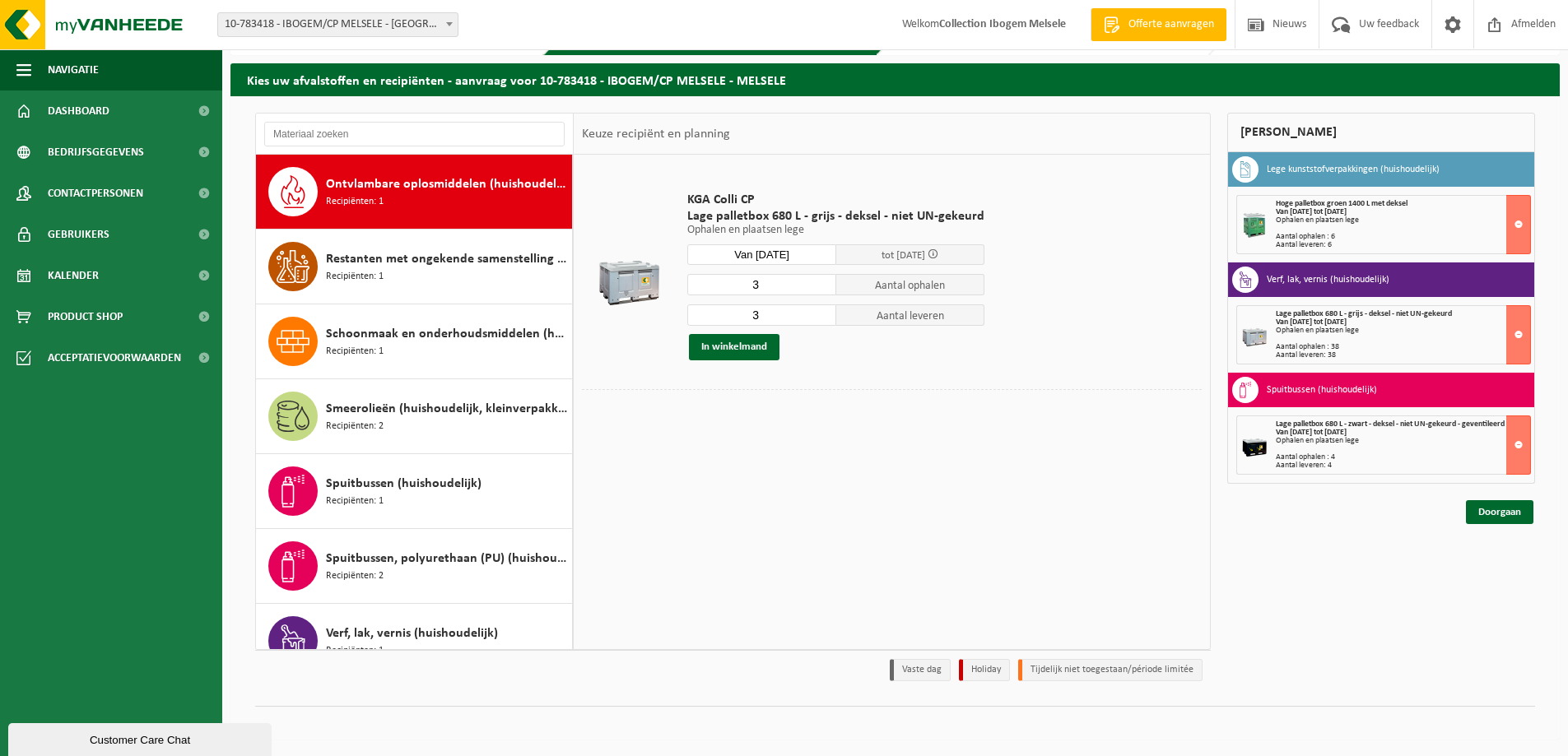
click at [818, 318] on input "3" at bounding box center [762, 314] width 149 height 22
click at [723, 350] on button "In winkelmand" at bounding box center [735, 347] width 90 height 26
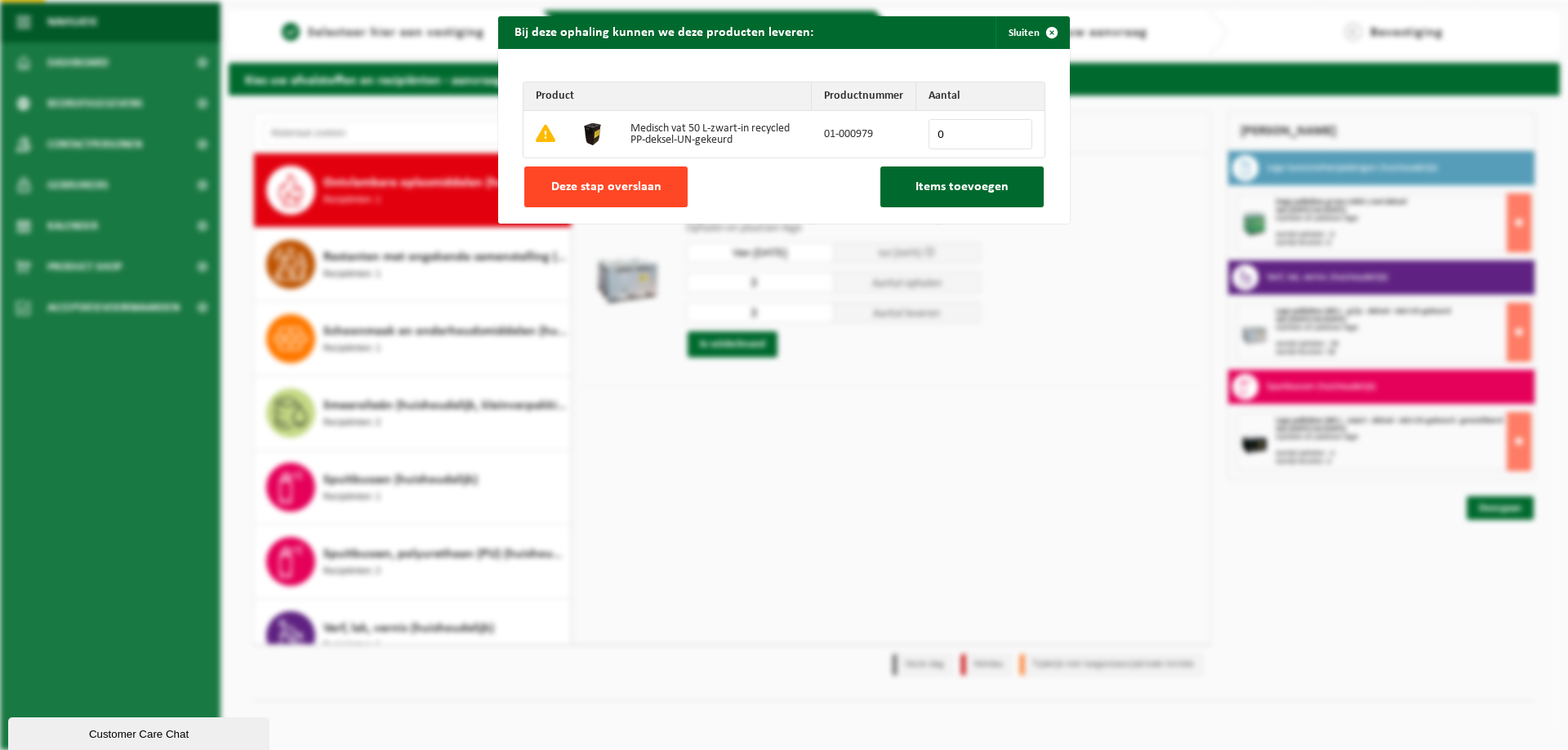
click at [606, 188] on span "Deze stap overslaan" at bounding box center [606, 187] width 110 height 13
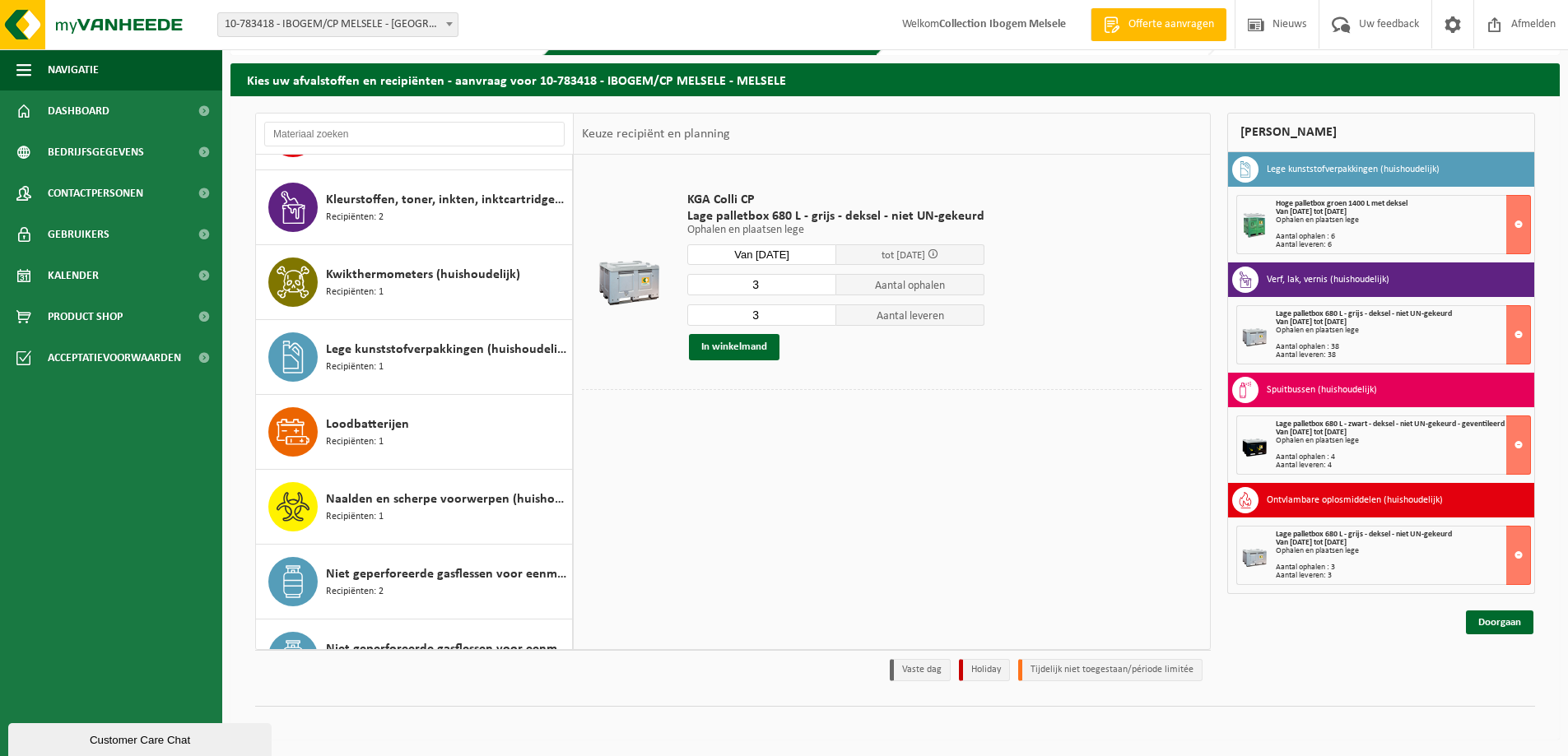
scroll to position [741, 0]
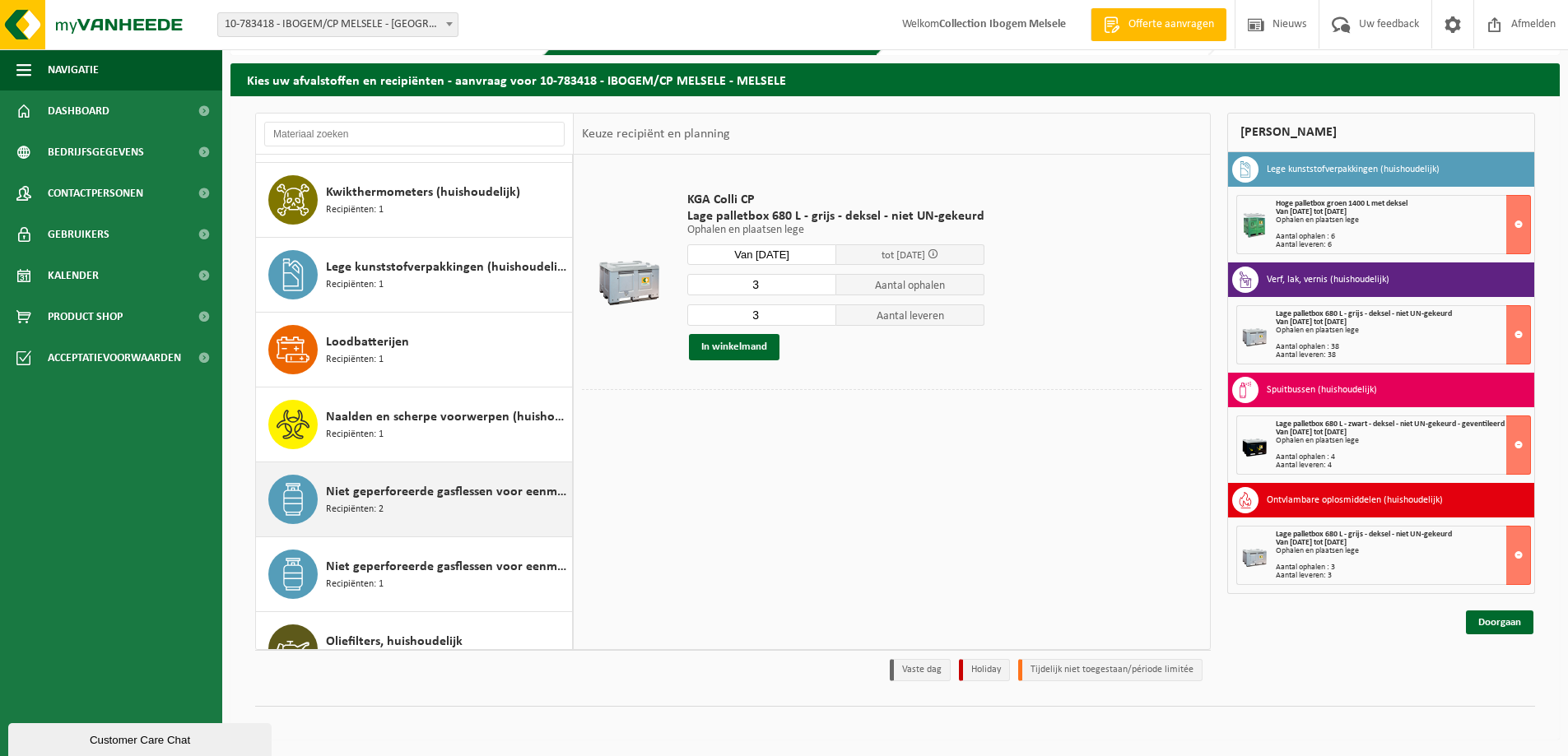
click at [419, 503] on div "Niet geperforeerde gasflessen voor eenmalig gebruik (huishoudelijk) Recipiënten…" at bounding box center [446, 499] width 242 height 49
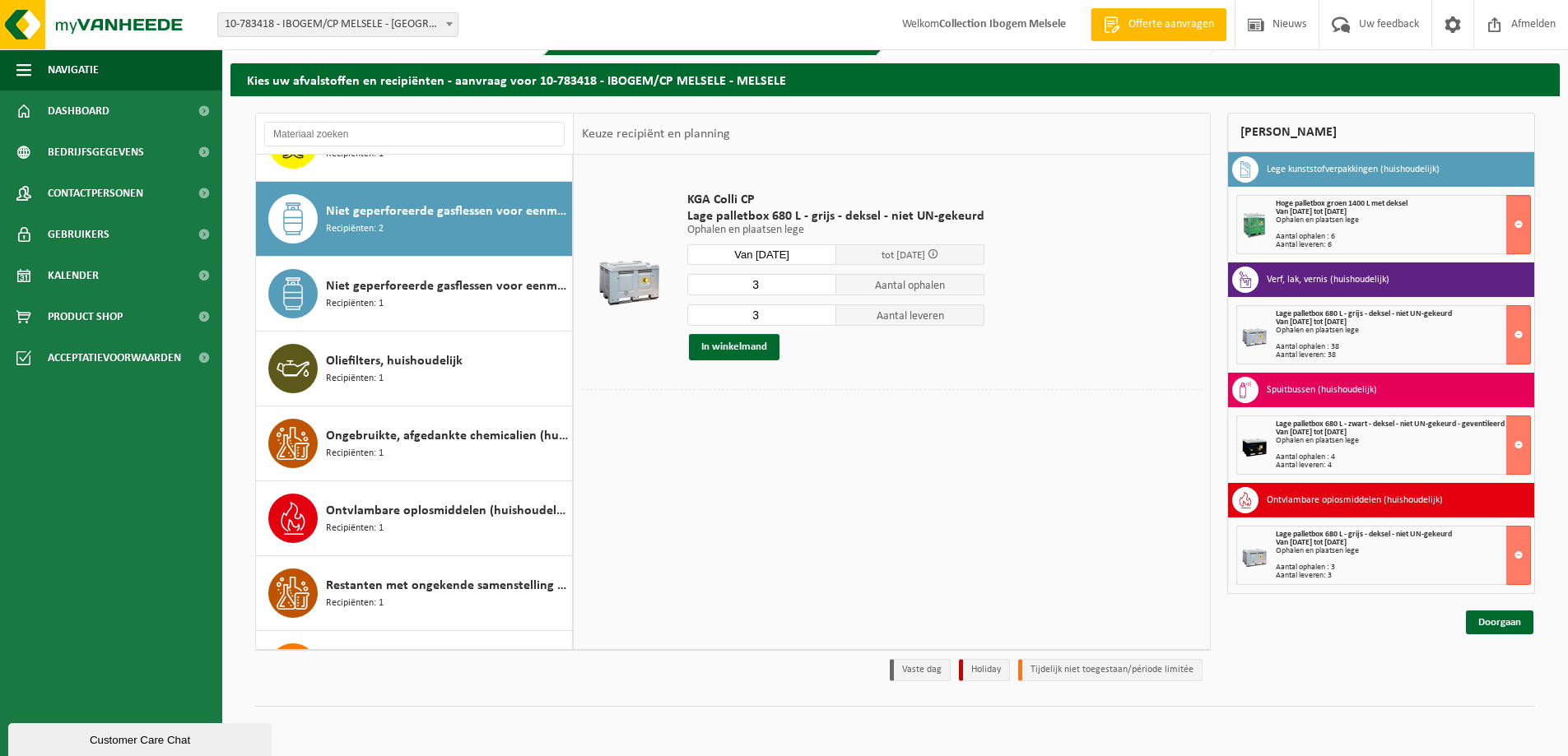
scroll to position [1049, 0]
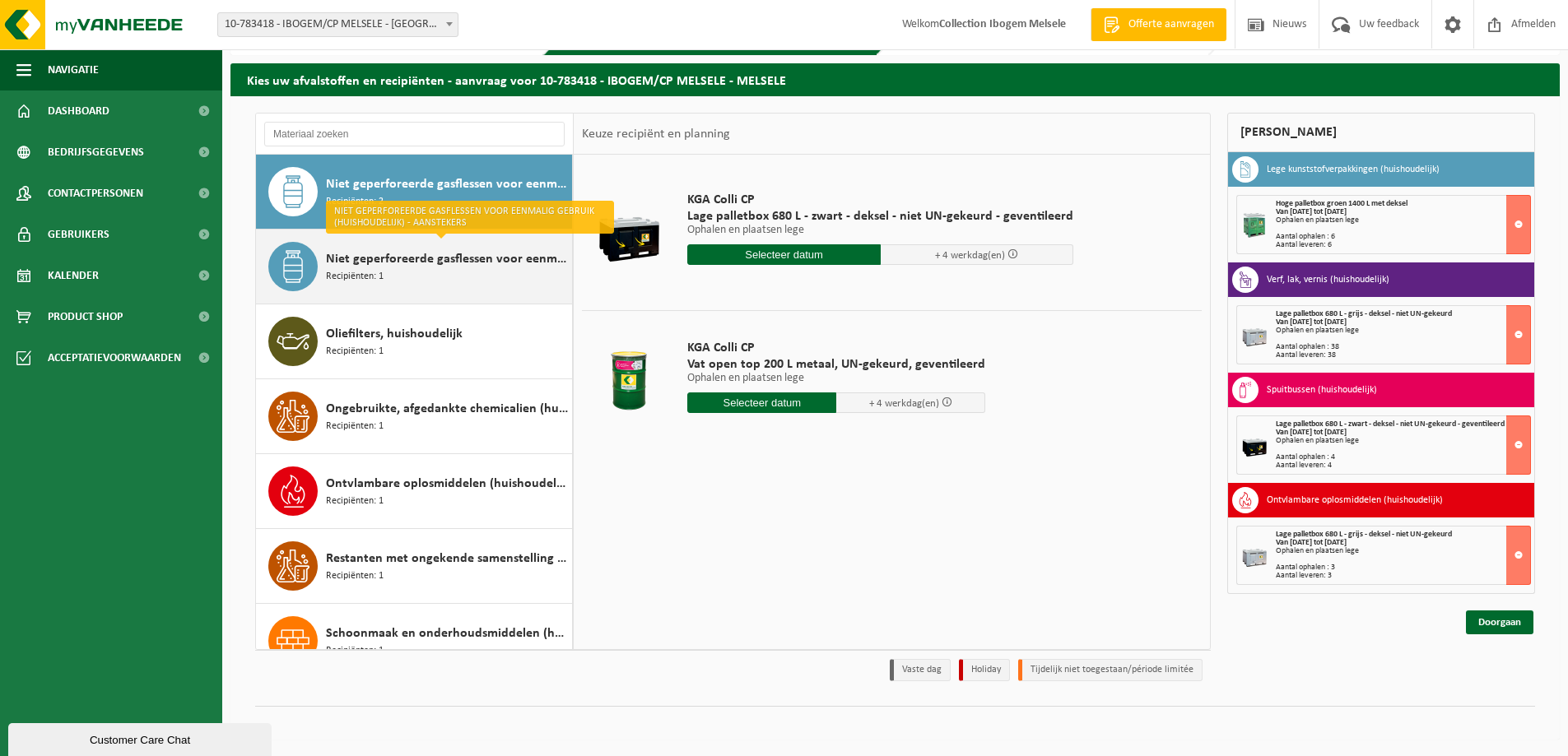
click at [412, 259] on span "Niet geperforeerde gasflessen voor eenmalig gebruik (huishoudelijk) - aanstekers" at bounding box center [446, 259] width 242 height 20
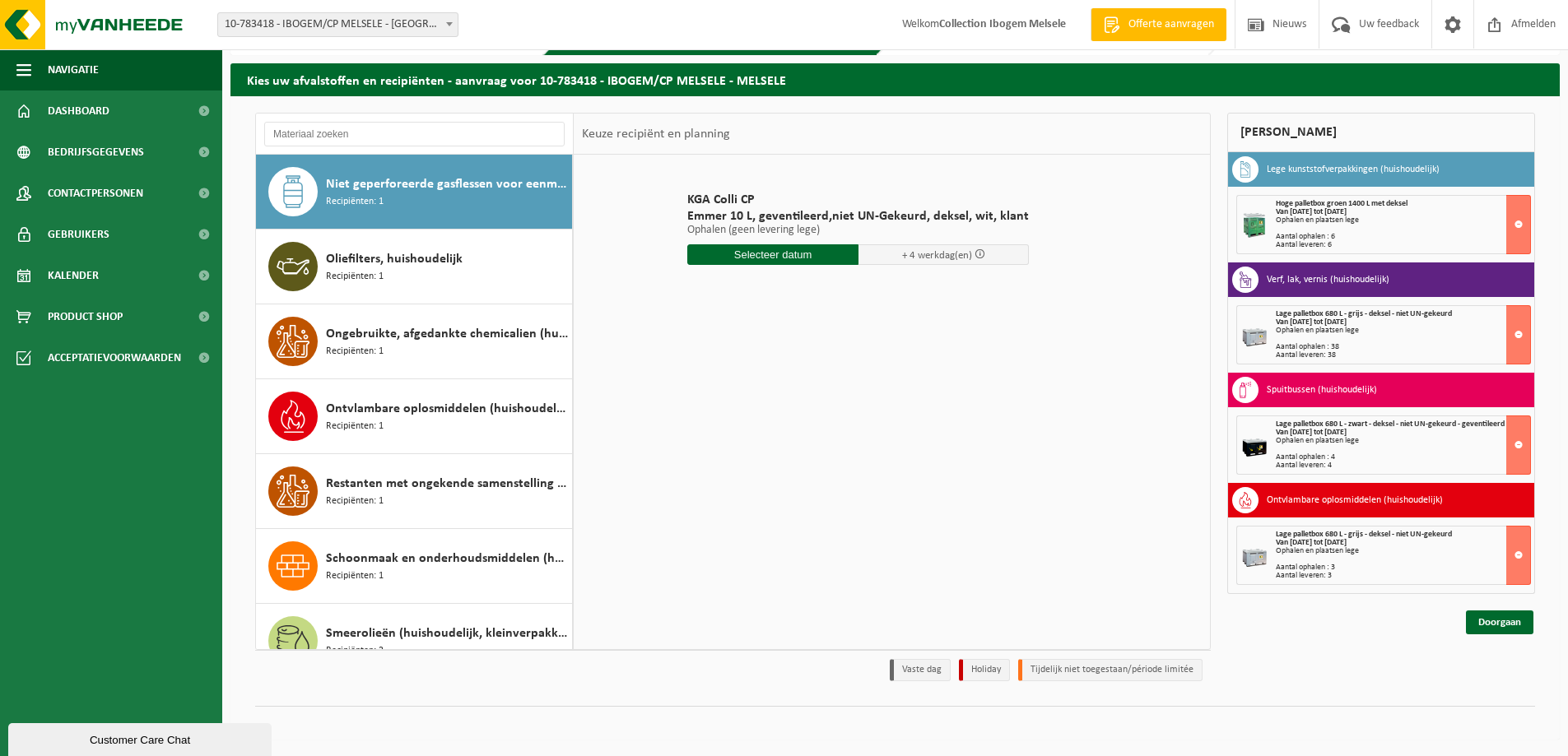
scroll to position [795, 0]
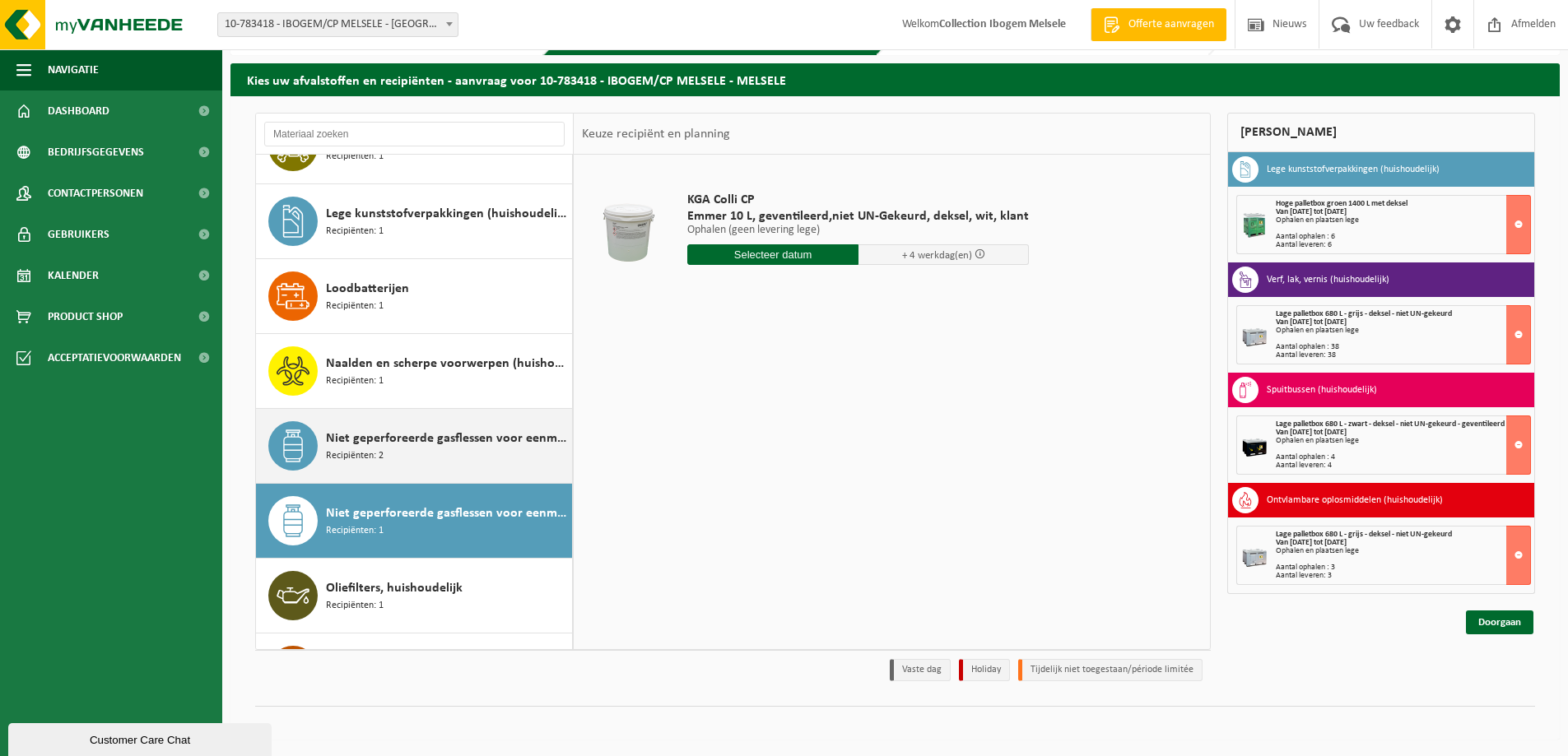
click at [402, 435] on span "Niet geperforeerde gasflessen voor eenmalig gebruik (huishoudelijk)" at bounding box center [446, 438] width 242 height 20
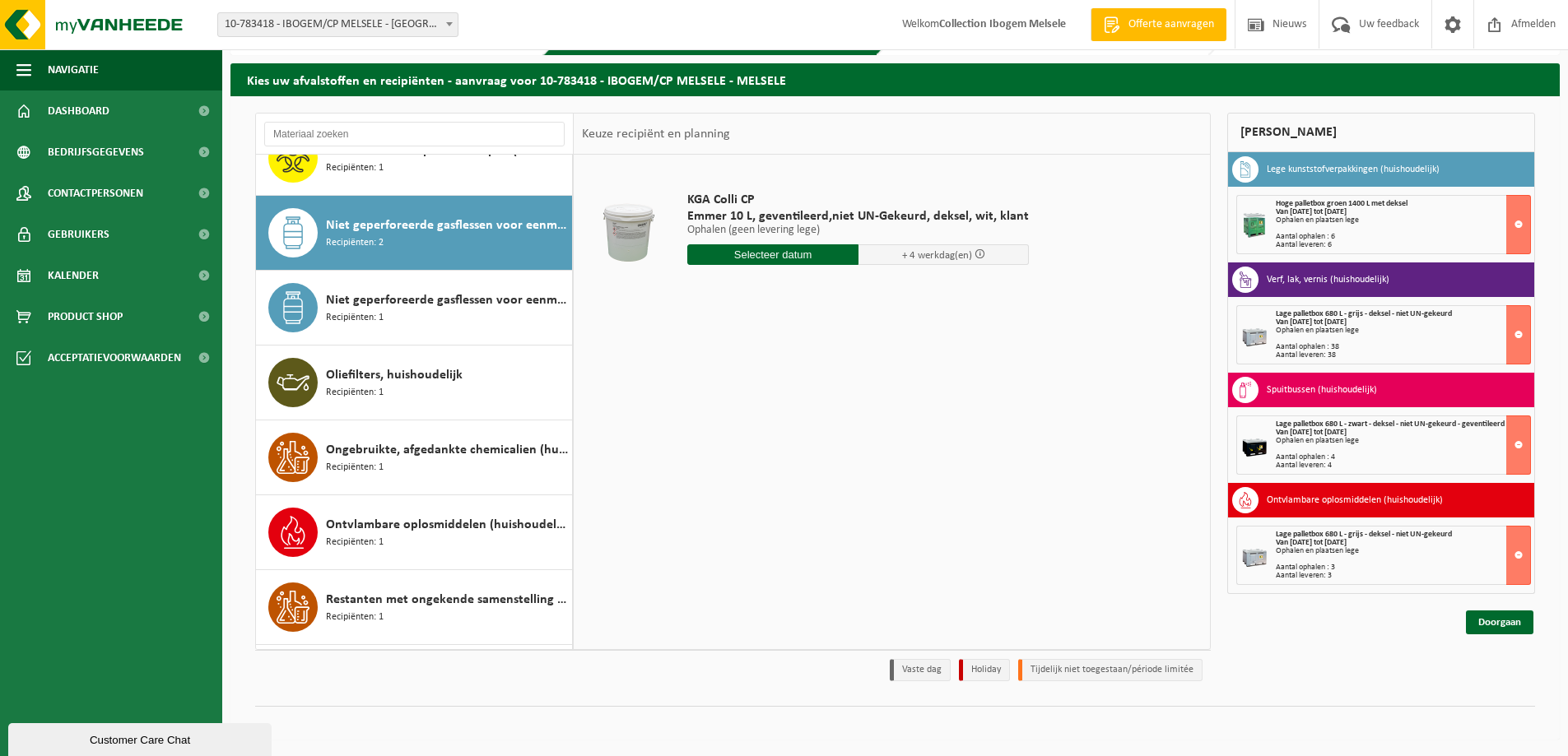
scroll to position [1049, 0]
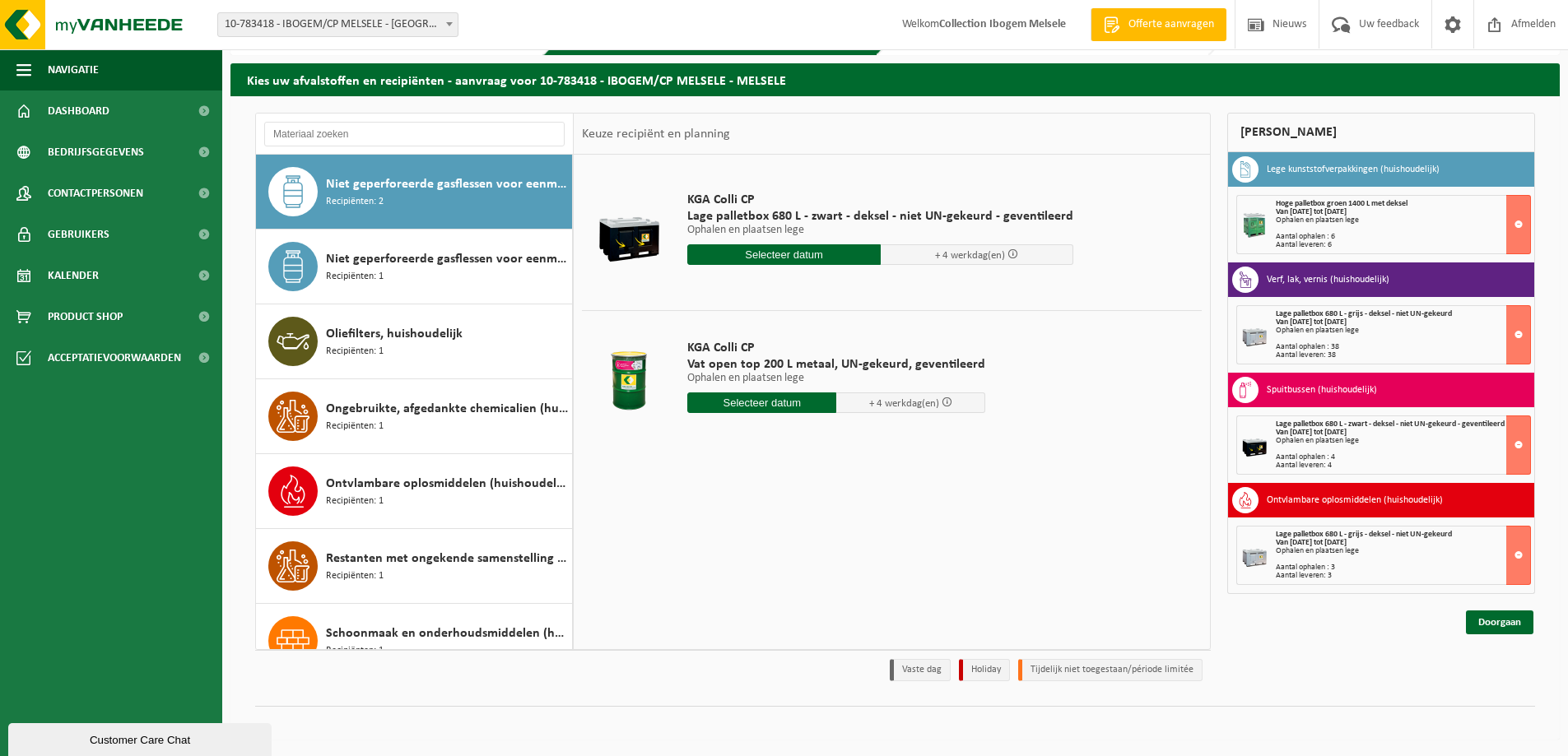
click at [766, 259] on input "text" at bounding box center [784, 255] width 193 height 21
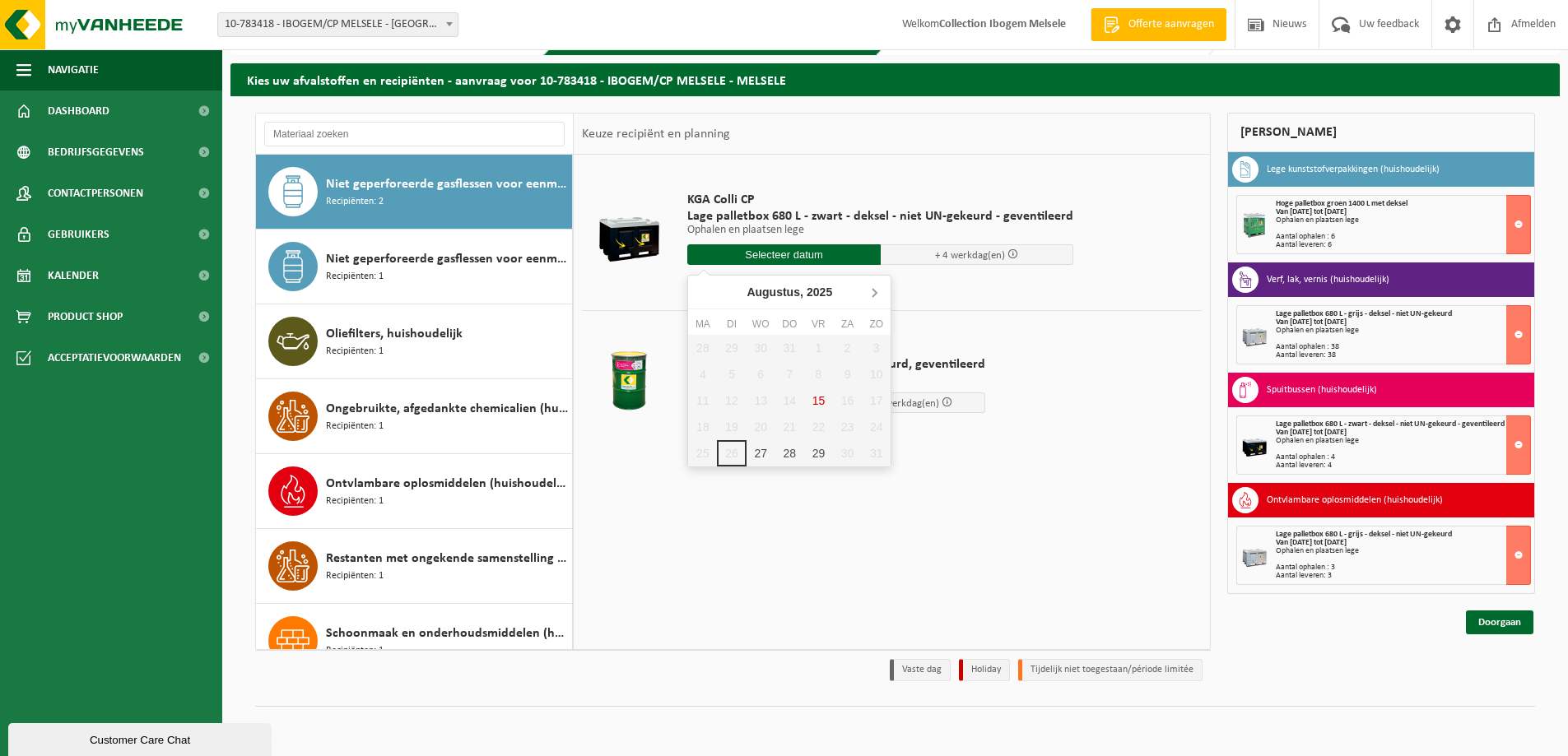
click at [872, 294] on icon at bounding box center [874, 292] width 26 height 26
click at [706, 348] on div "1" at bounding box center [703, 348] width 29 height 26
type input "Van 2025-09-01"
type input "2025-09-01"
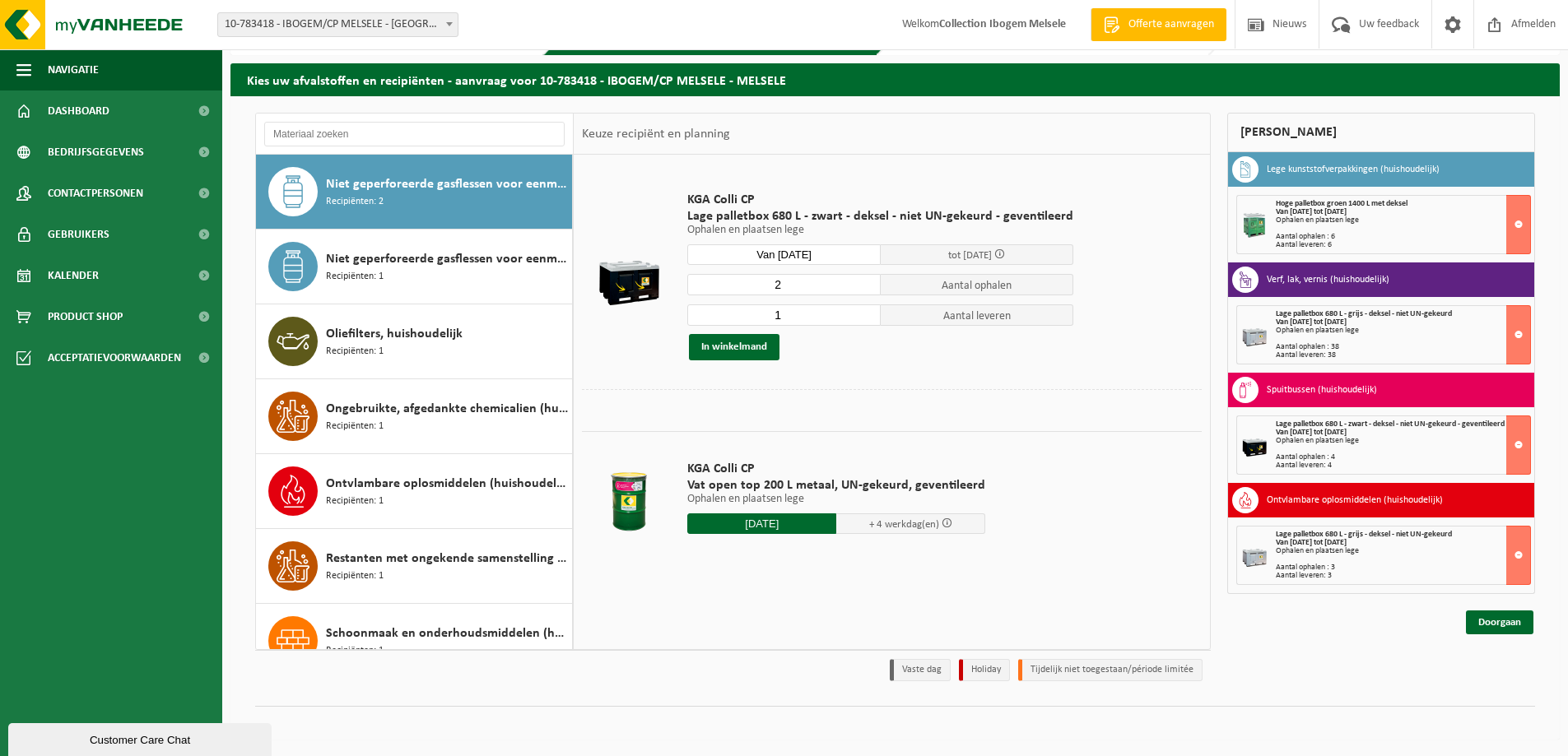
type input "2"
click at [862, 280] on input "2" at bounding box center [784, 284] width 193 height 22
type input "2"
click at [864, 311] on input "2" at bounding box center [784, 314] width 193 height 22
click at [732, 351] on button "In winkelmand" at bounding box center [735, 347] width 90 height 26
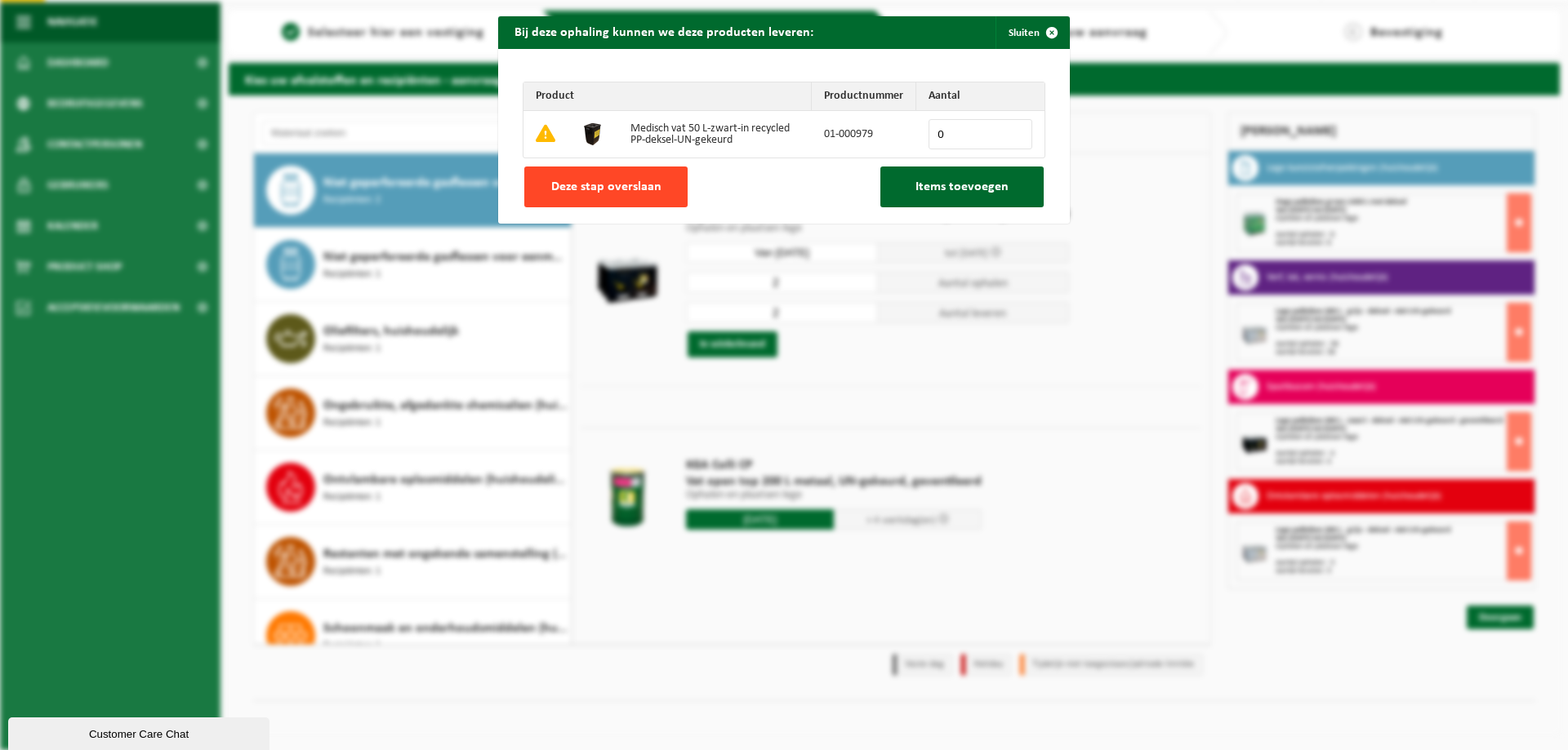
click at [601, 189] on span "Deze stap overslaan" at bounding box center [606, 187] width 110 height 13
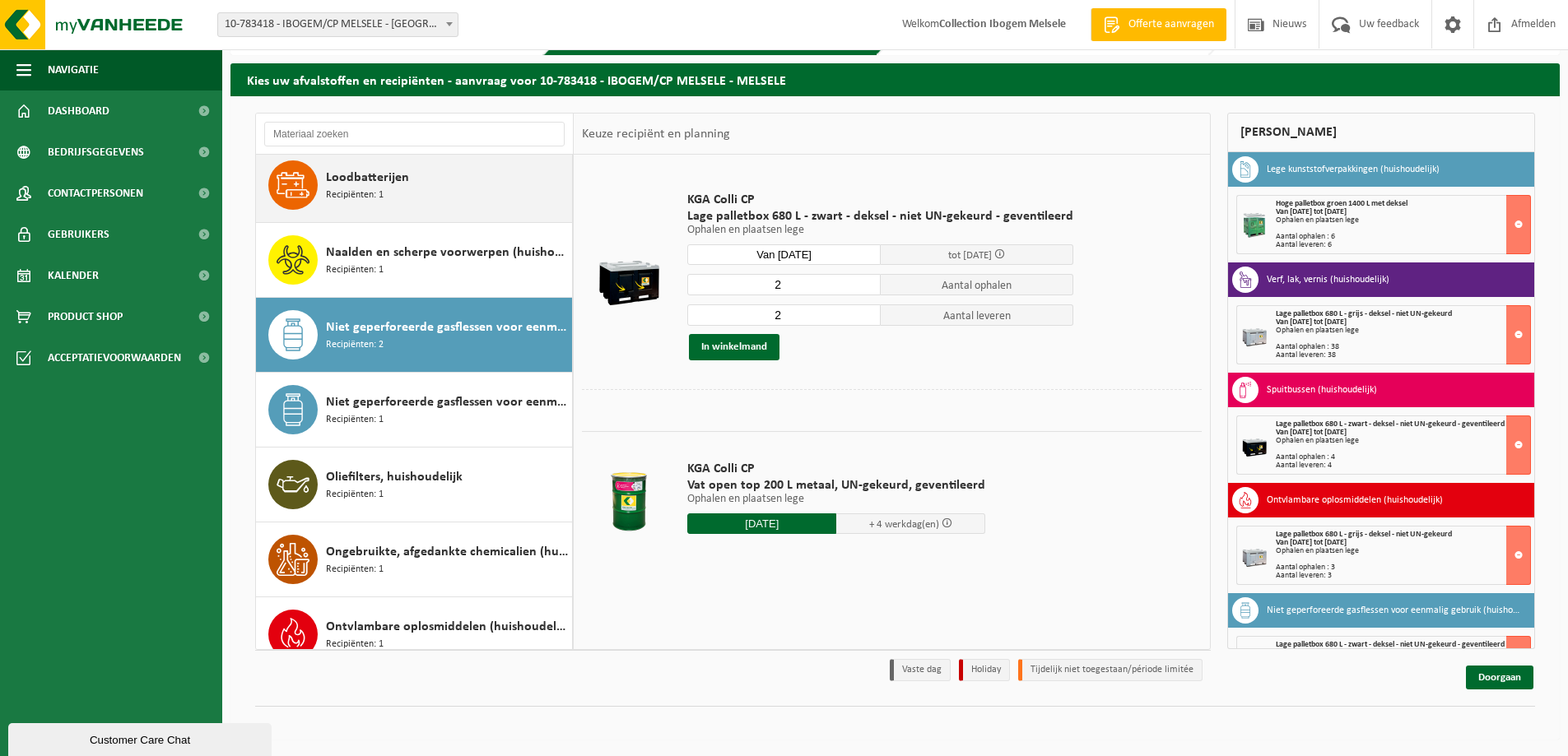
scroll to position [823, 0]
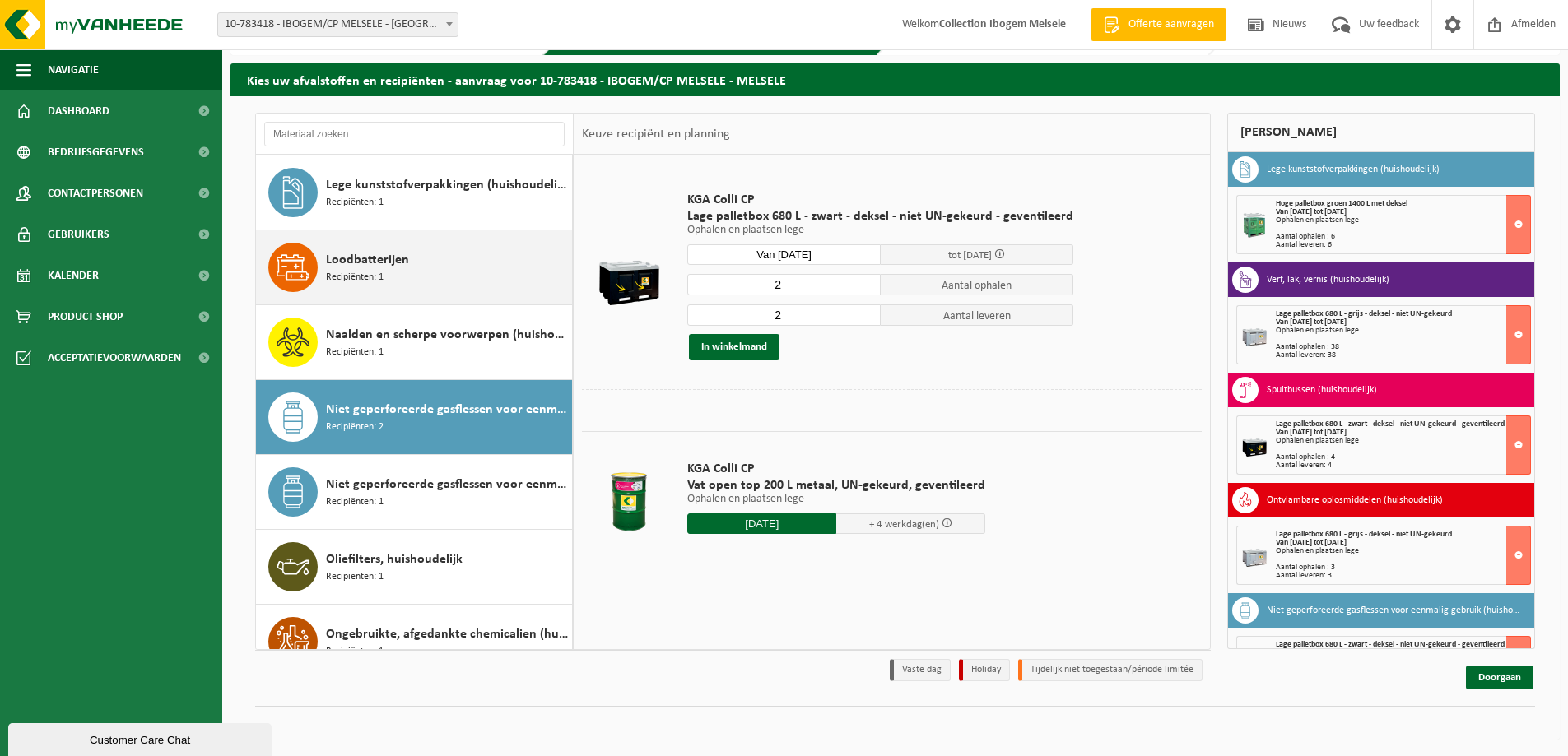
click at [386, 253] on span "Loodbatterijen" at bounding box center [367, 260] width 83 height 20
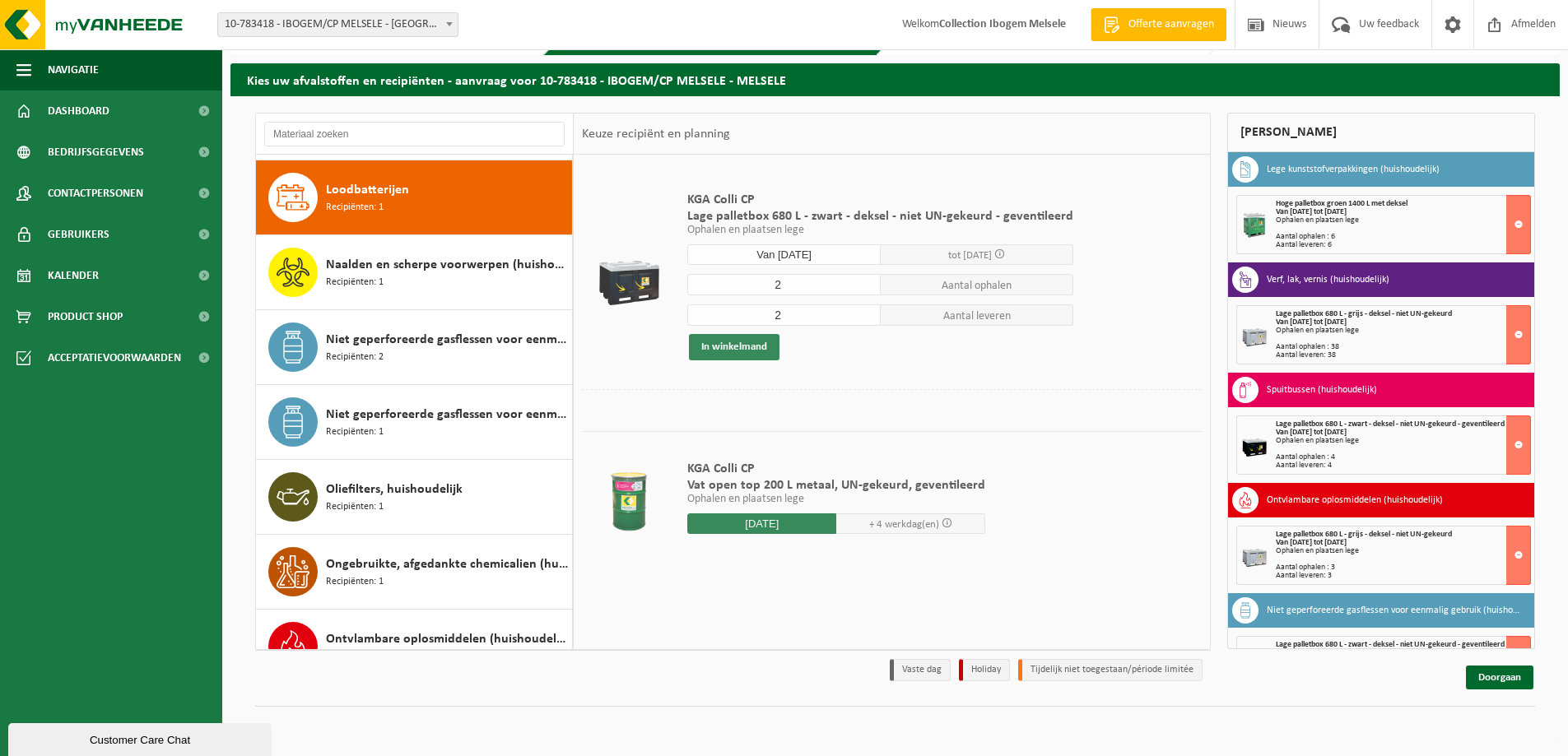
scroll to position [899, 0]
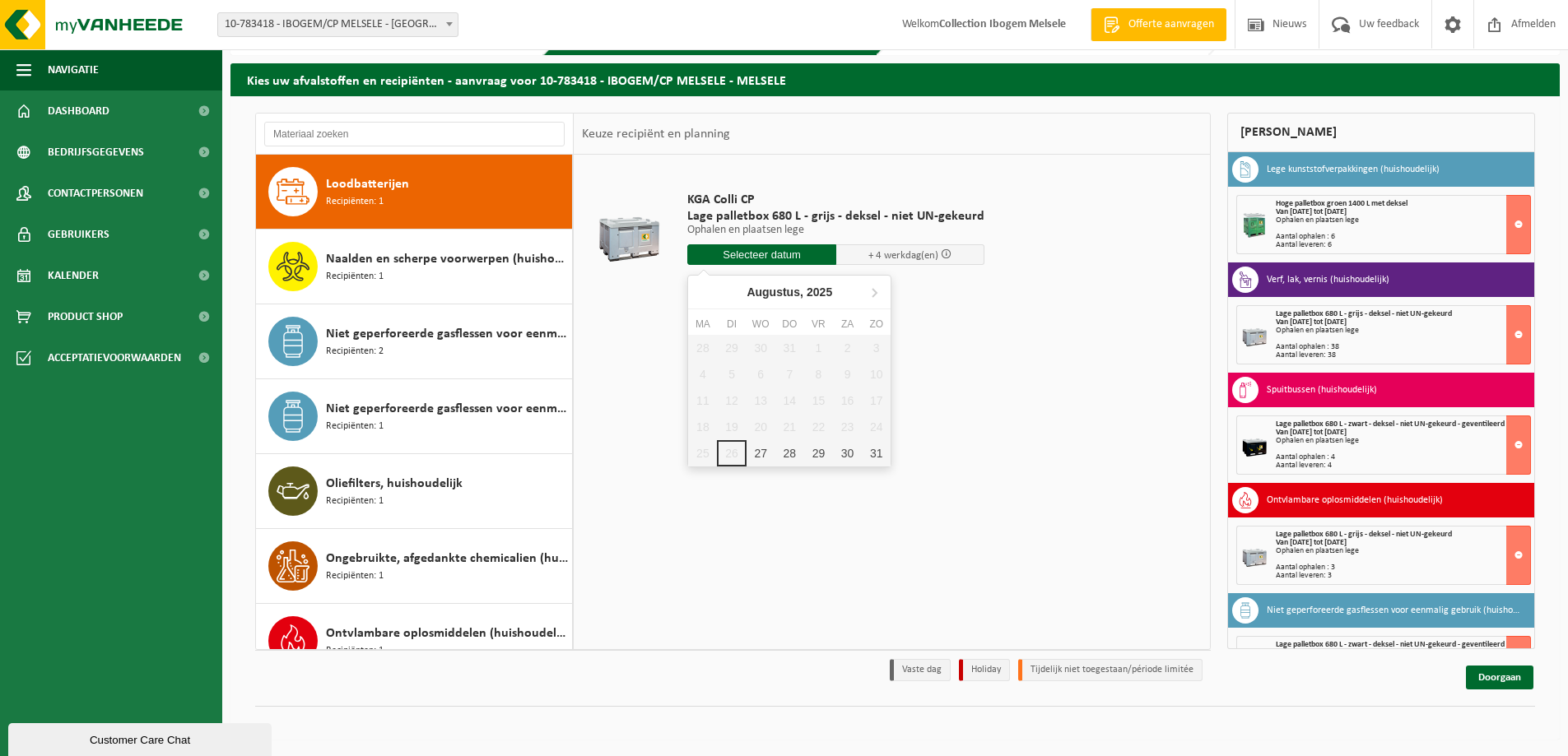
click at [734, 257] on input "text" at bounding box center [762, 255] width 149 height 21
click at [876, 296] on icon at bounding box center [874, 292] width 26 height 26
click at [703, 347] on div "1" at bounding box center [703, 348] width 29 height 26
type input "Van 2025-09-01"
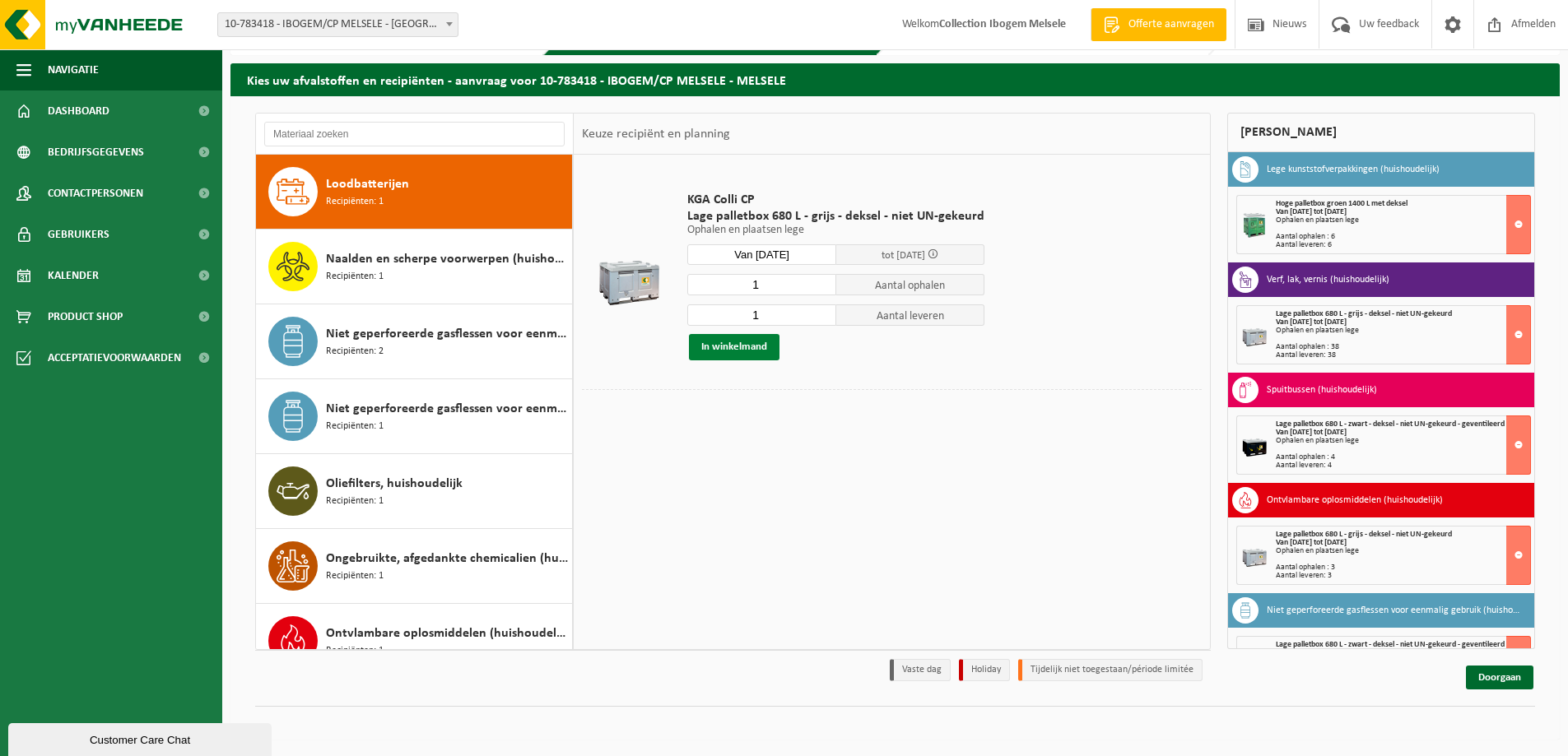
click at [741, 350] on button "In winkelmand" at bounding box center [735, 347] width 90 height 26
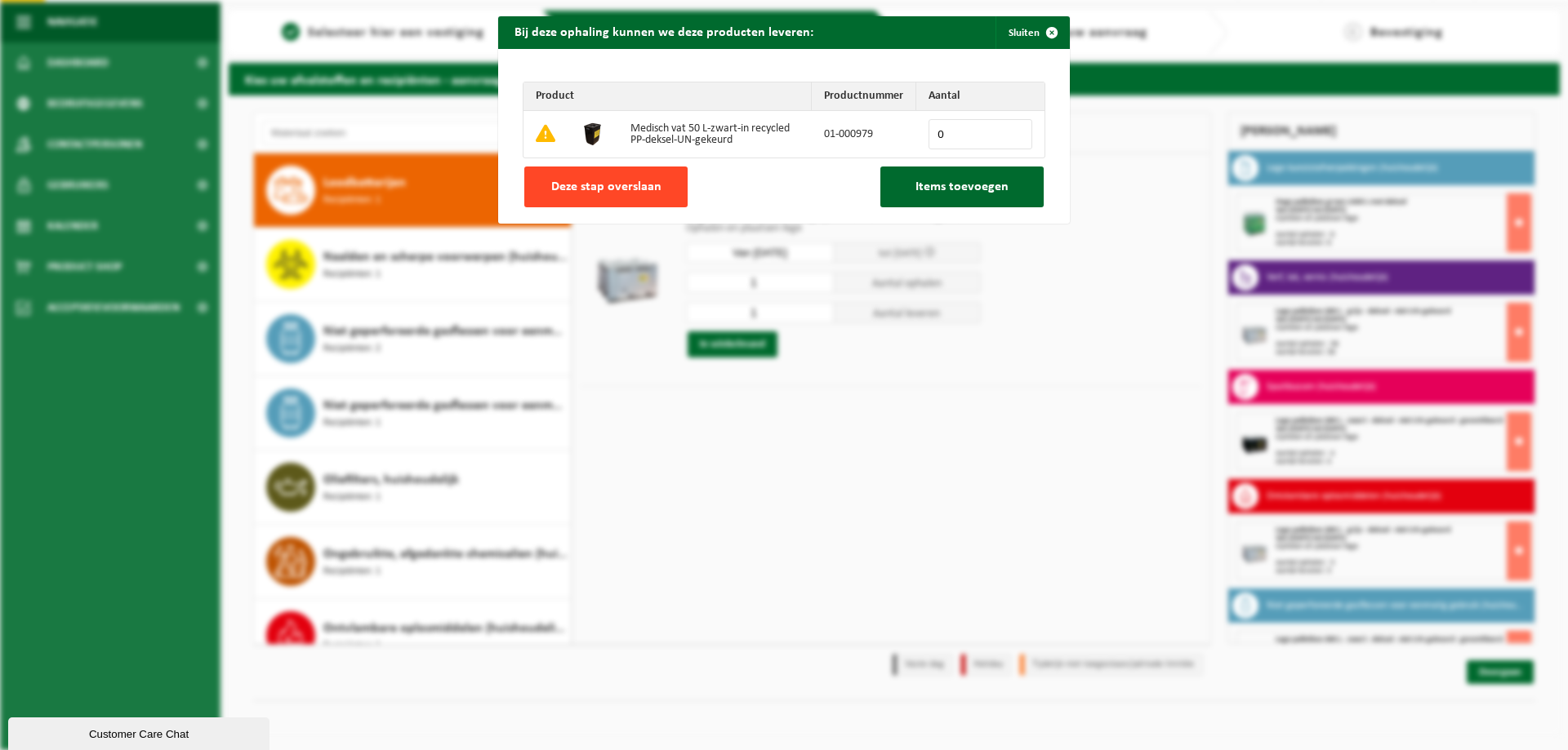
click at [649, 191] on span "Deze stap overslaan" at bounding box center [606, 187] width 110 height 13
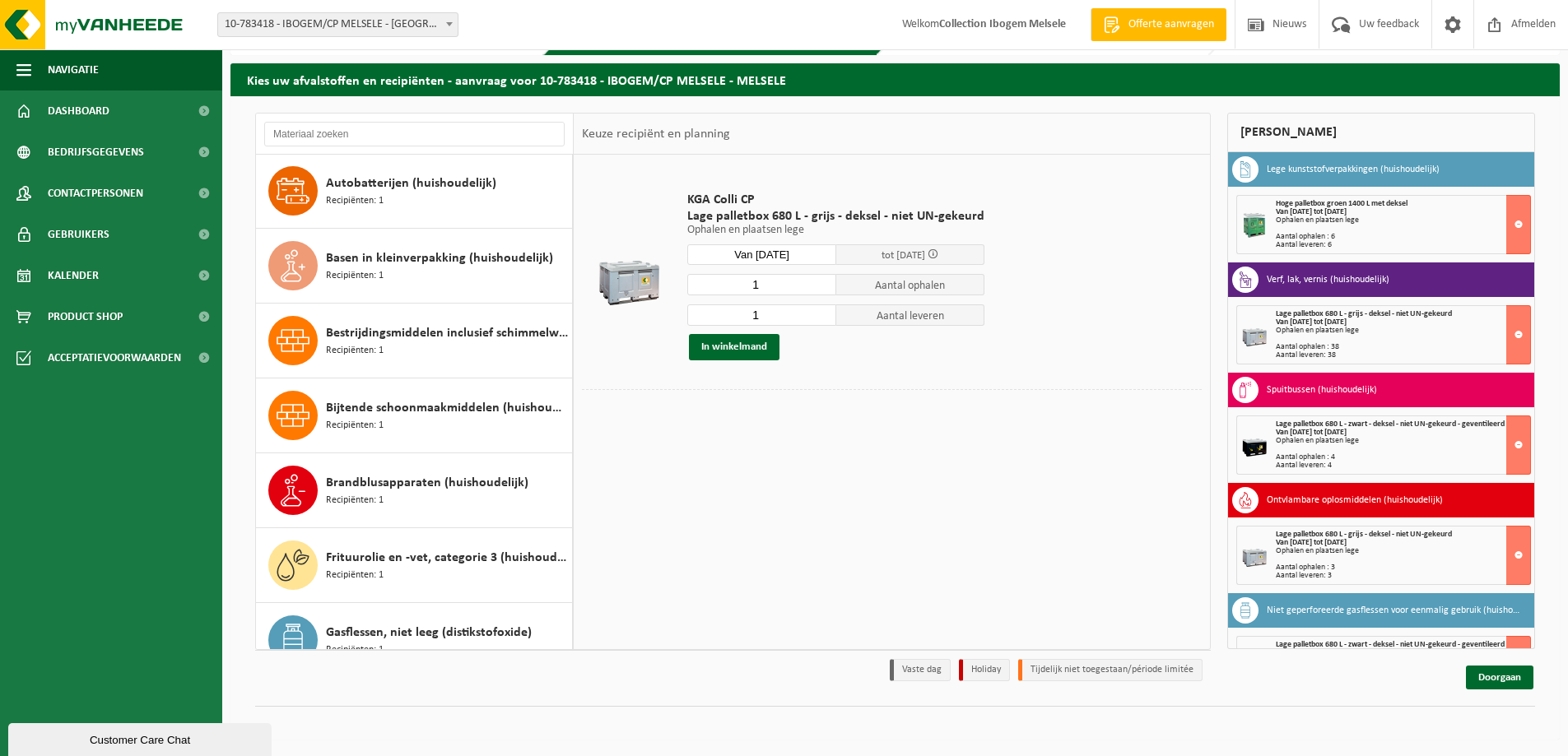
scroll to position [0, 0]
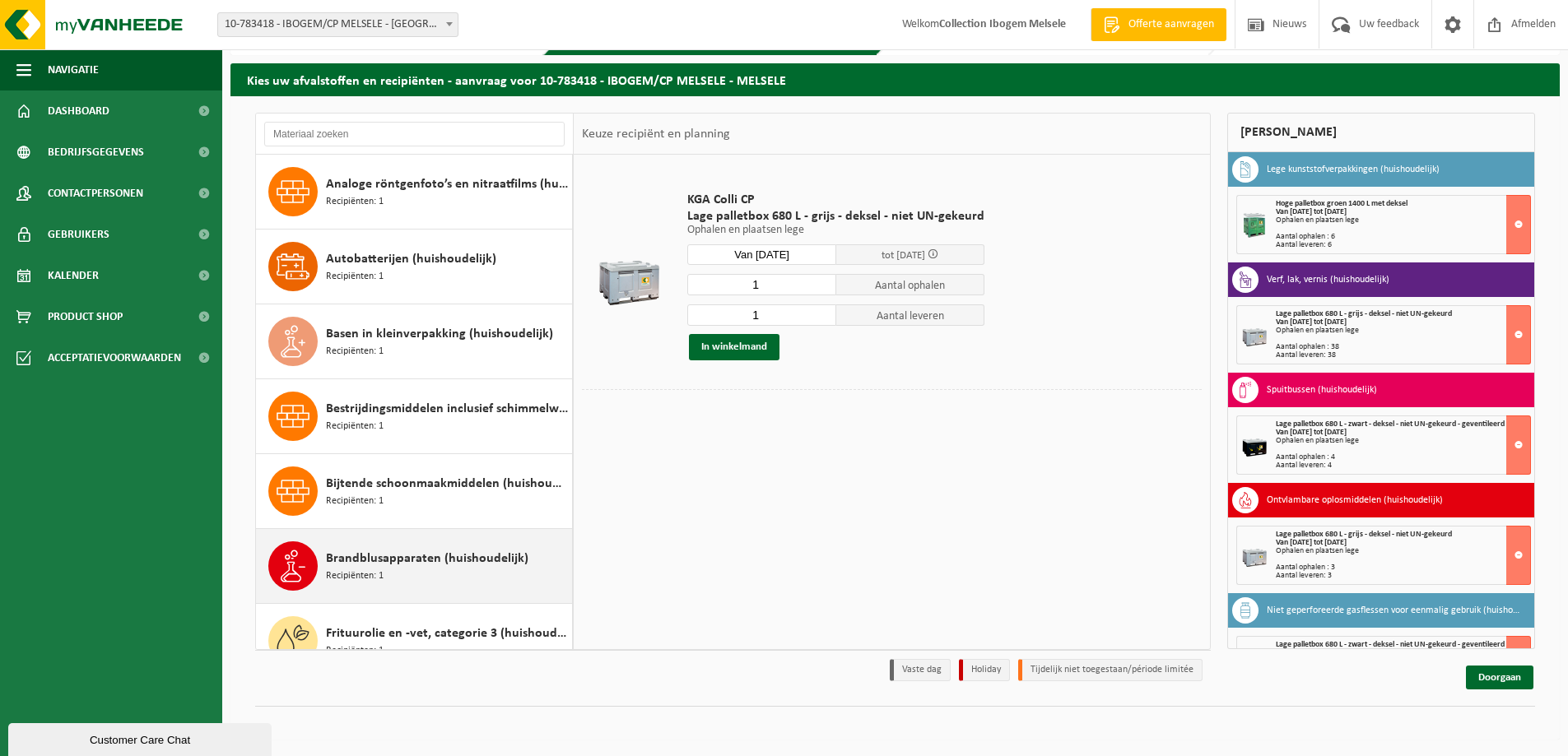
click at [408, 559] on span "Brandblusapparaten (huishoudelijk)" at bounding box center [427, 558] width 202 height 20
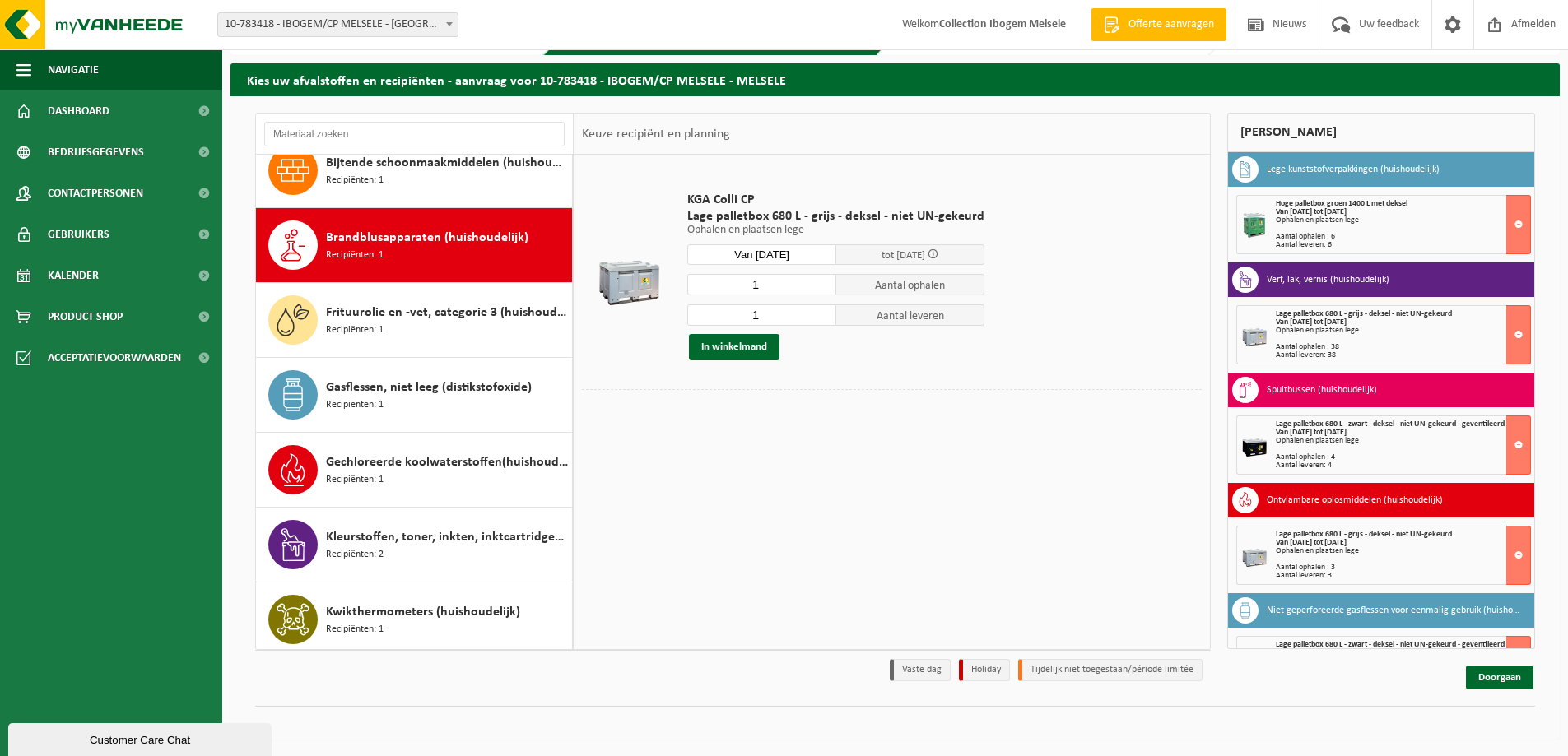
scroll to position [375, 0]
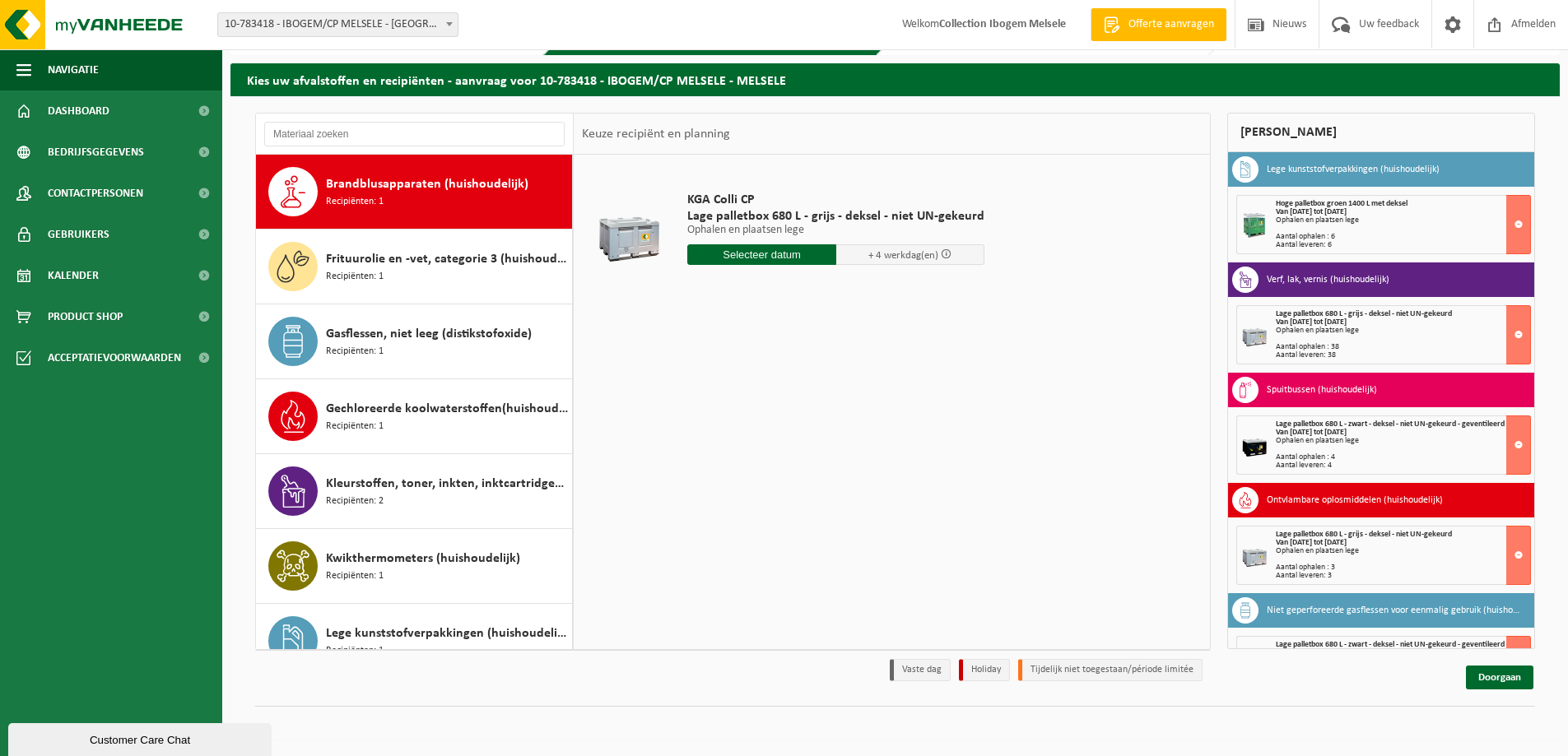
click at [762, 252] on input "text" at bounding box center [762, 255] width 149 height 21
click at [881, 292] on icon at bounding box center [874, 292] width 26 height 26
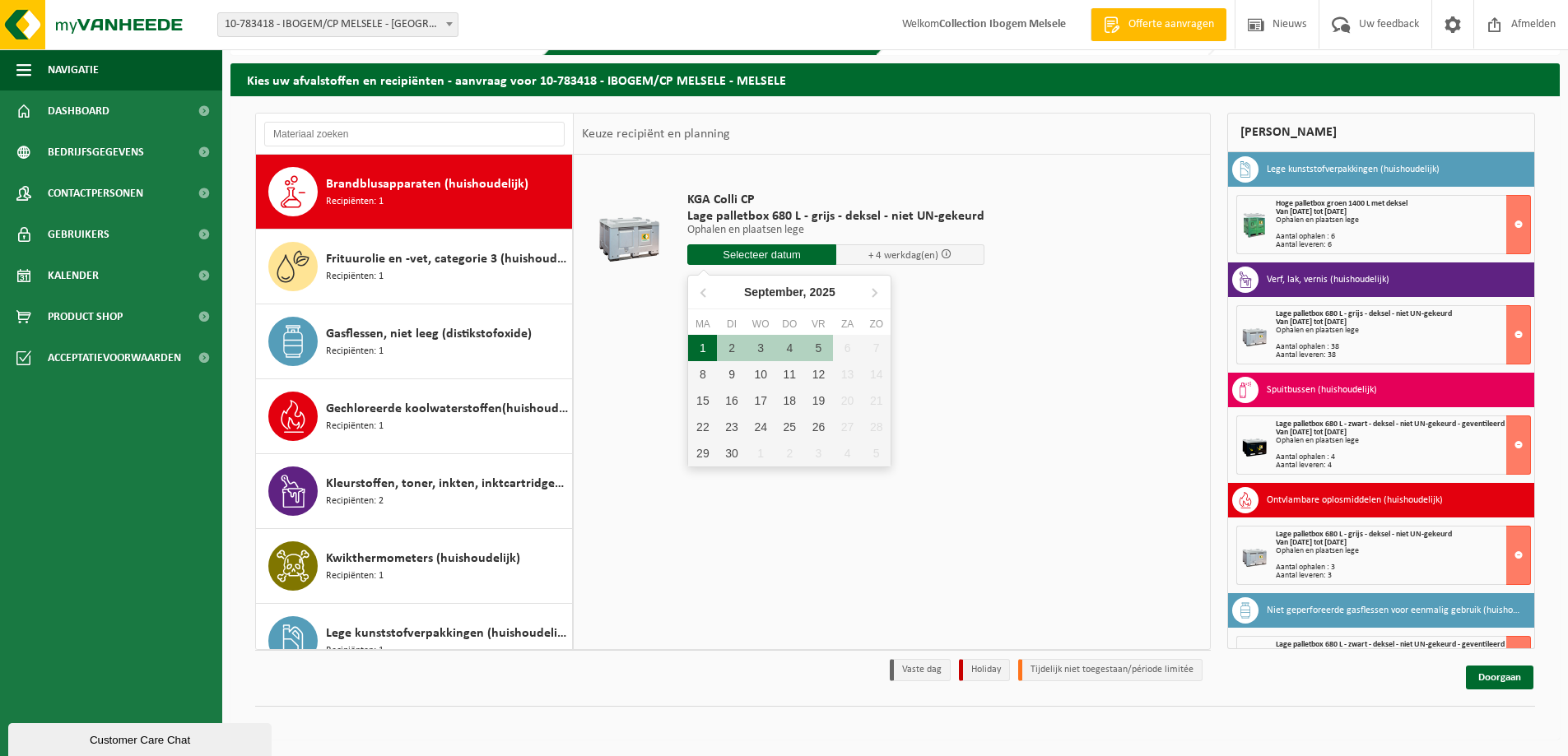
click at [705, 343] on div "1" at bounding box center [703, 348] width 29 height 26
type input "Van 2025-09-01"
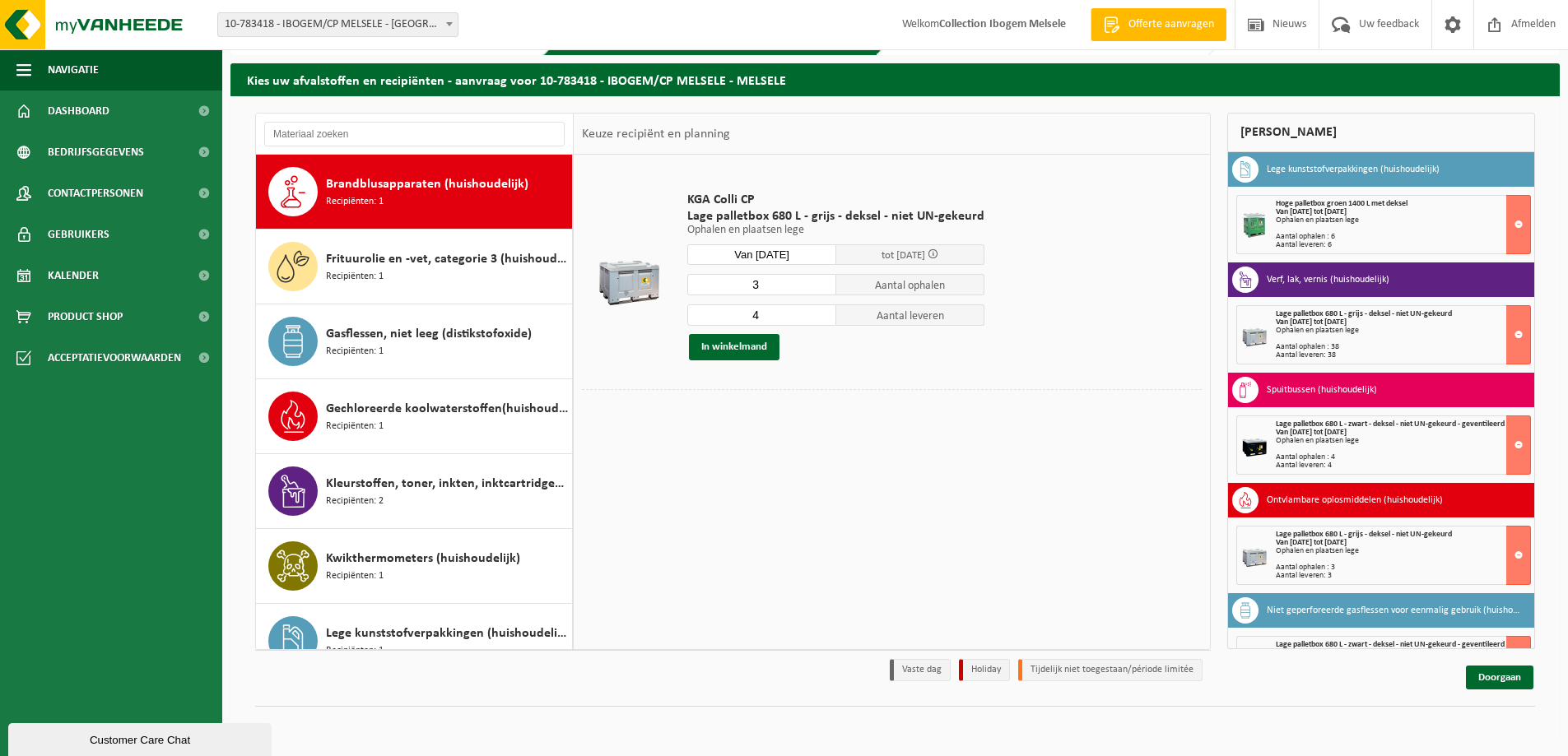
click at [821, 288] on input "3" at bounding box center [762, 284] width 149 height 22
click at [821, 288] on input "2" at bounding box center [762, 284] width 149 height 22
type input "1"
click at [821, 288] on input "1" at bounding box center [762, 284] width 149 height 22
click at [821, 316] on input "3" at bounding box center [762, 314] width 149 height 22
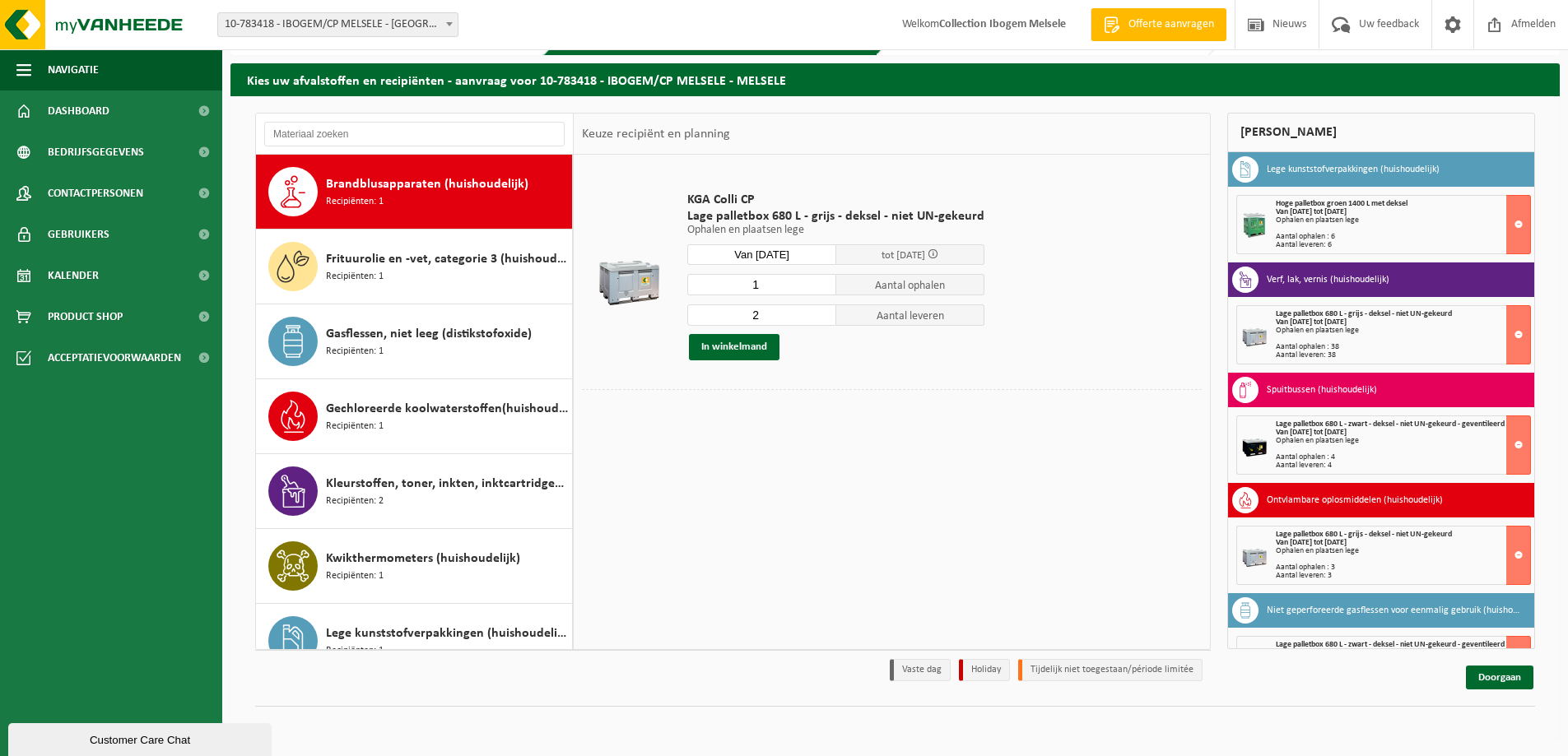
click at [821, 316] on input "2" at bounding box center [762, 314] width 149 height 22
type input "1"
click at [821, 316] on input "1" at bounding box center [762, 314] width 149 height 22
click at [727, 347] on button "In winkelmand" at bounding box center [735, 347] width 90 height 26
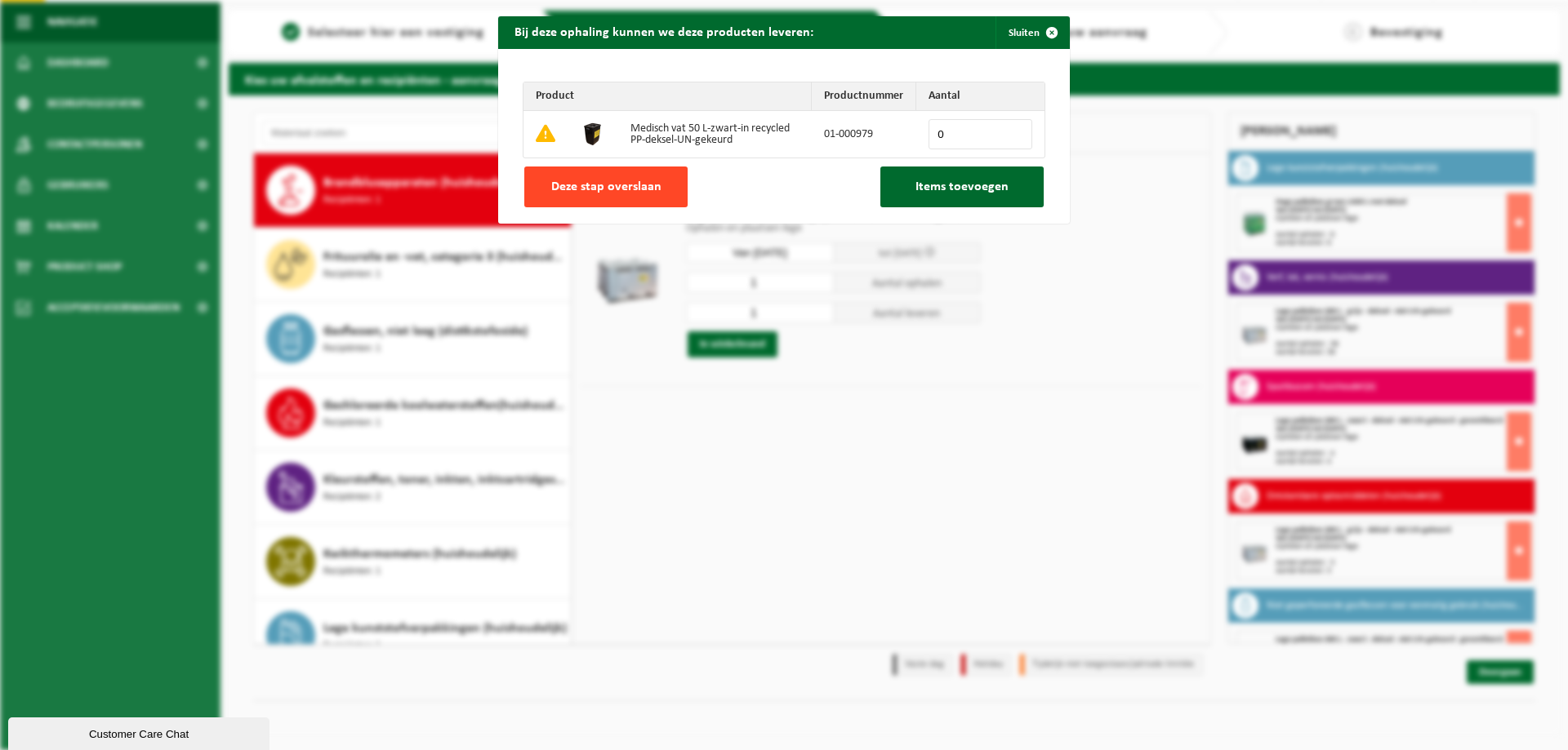
click at [623, 193] on span "Deze stap overslaan" at bounding box center [606, 187] width 110 height 13
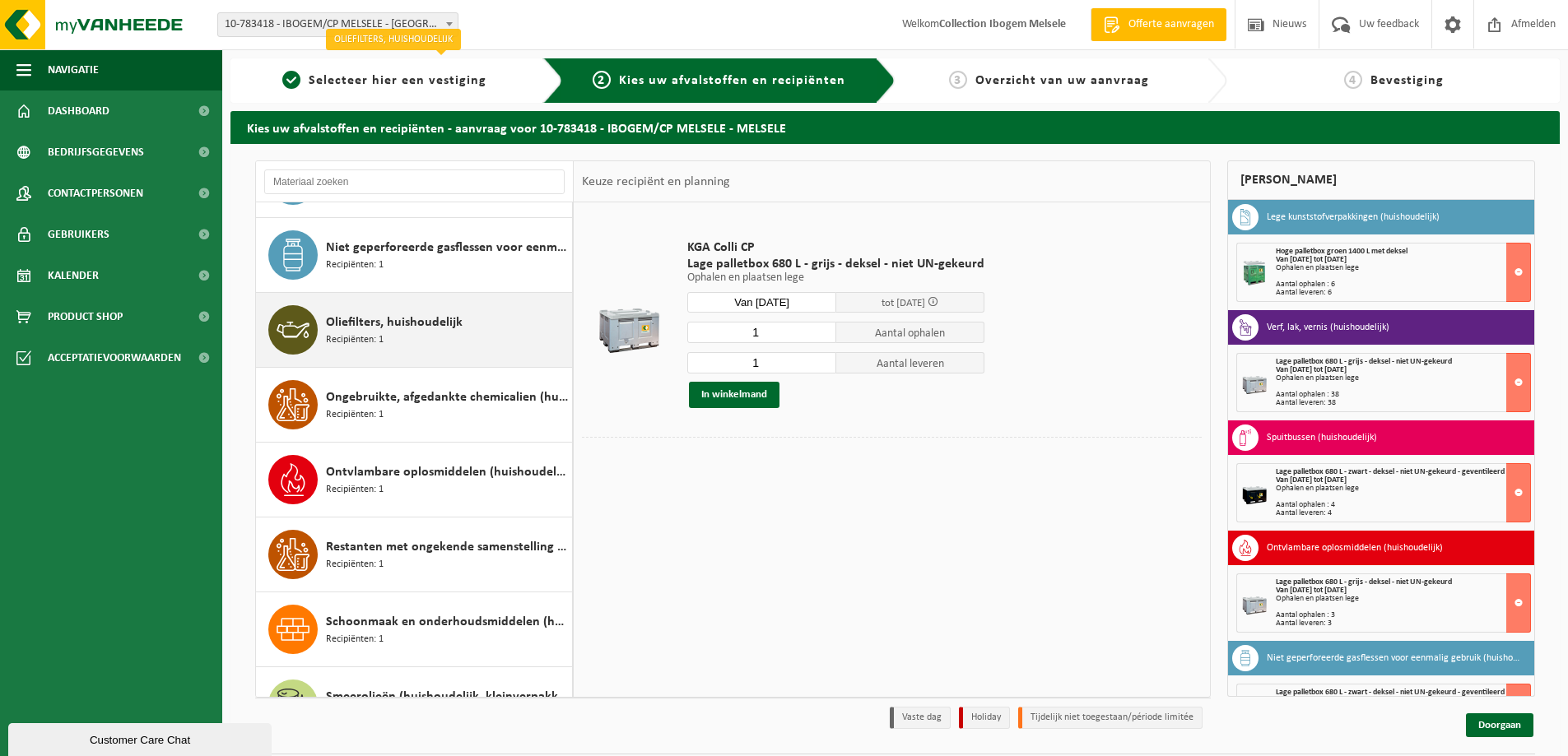
scroll to position [1355, 0]
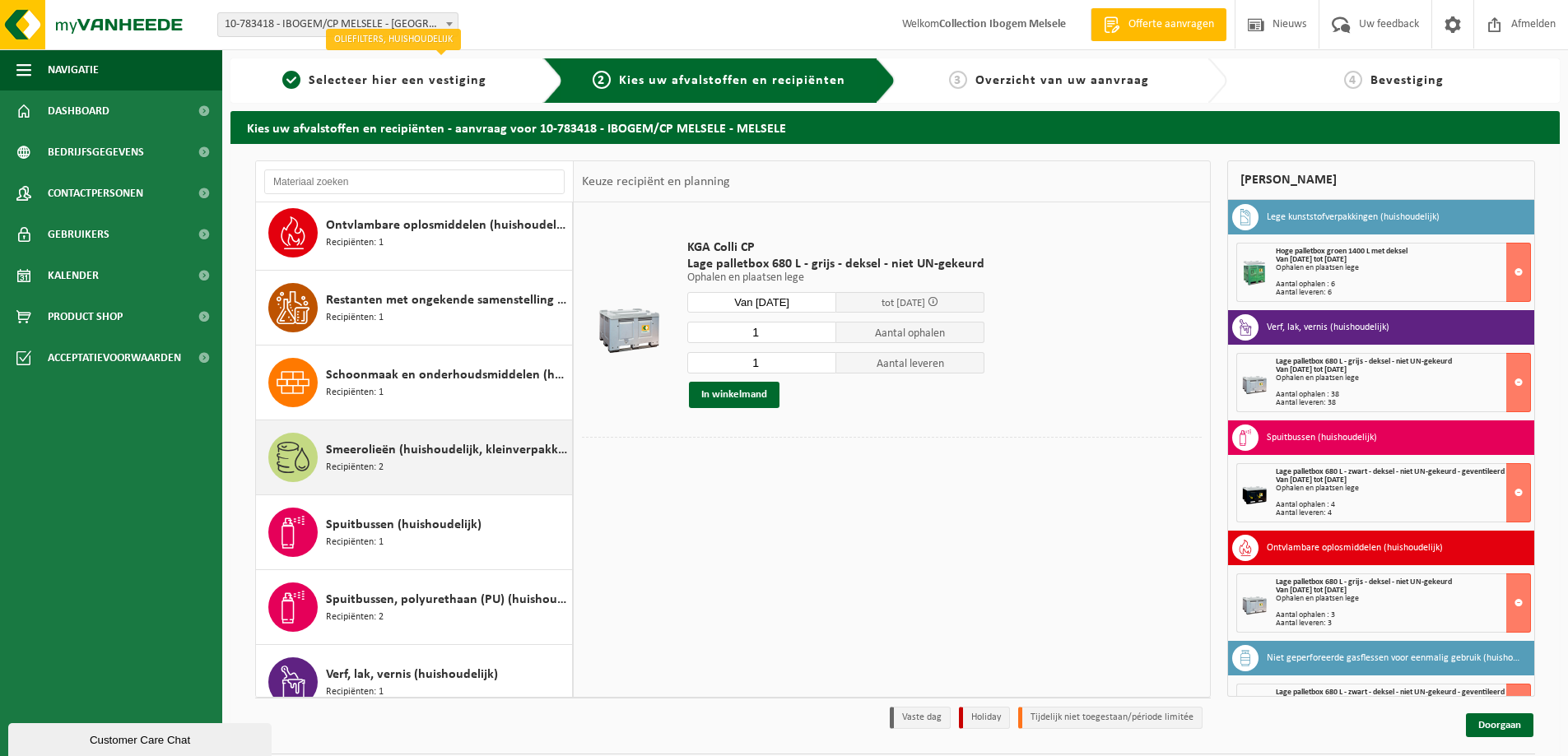
click at [413, 447] on span "Smeerolieën (huishoudelijk, kleinverpakking)" at bounding box center [446, 450] width 242 height 20
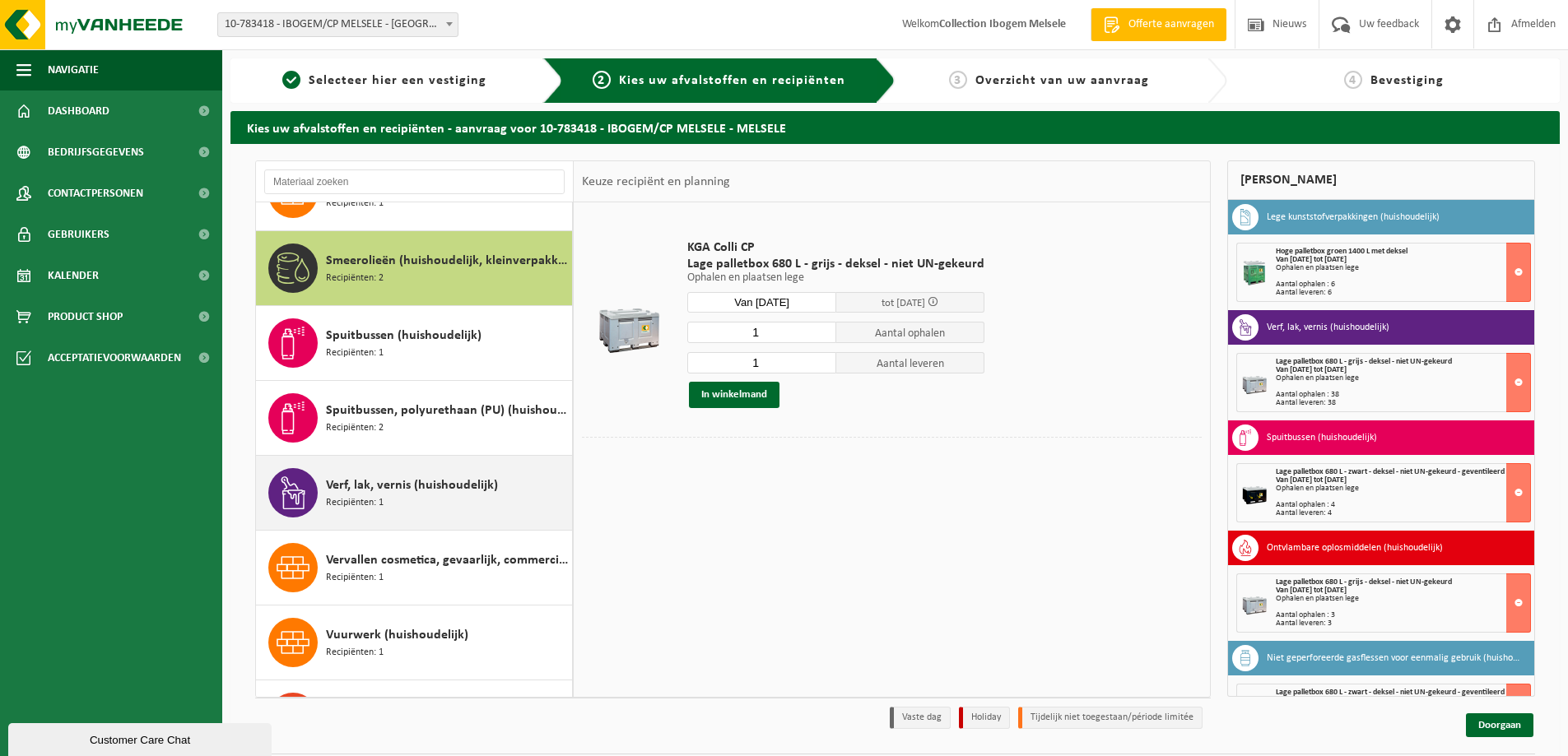
scroll to position [1573, 0]
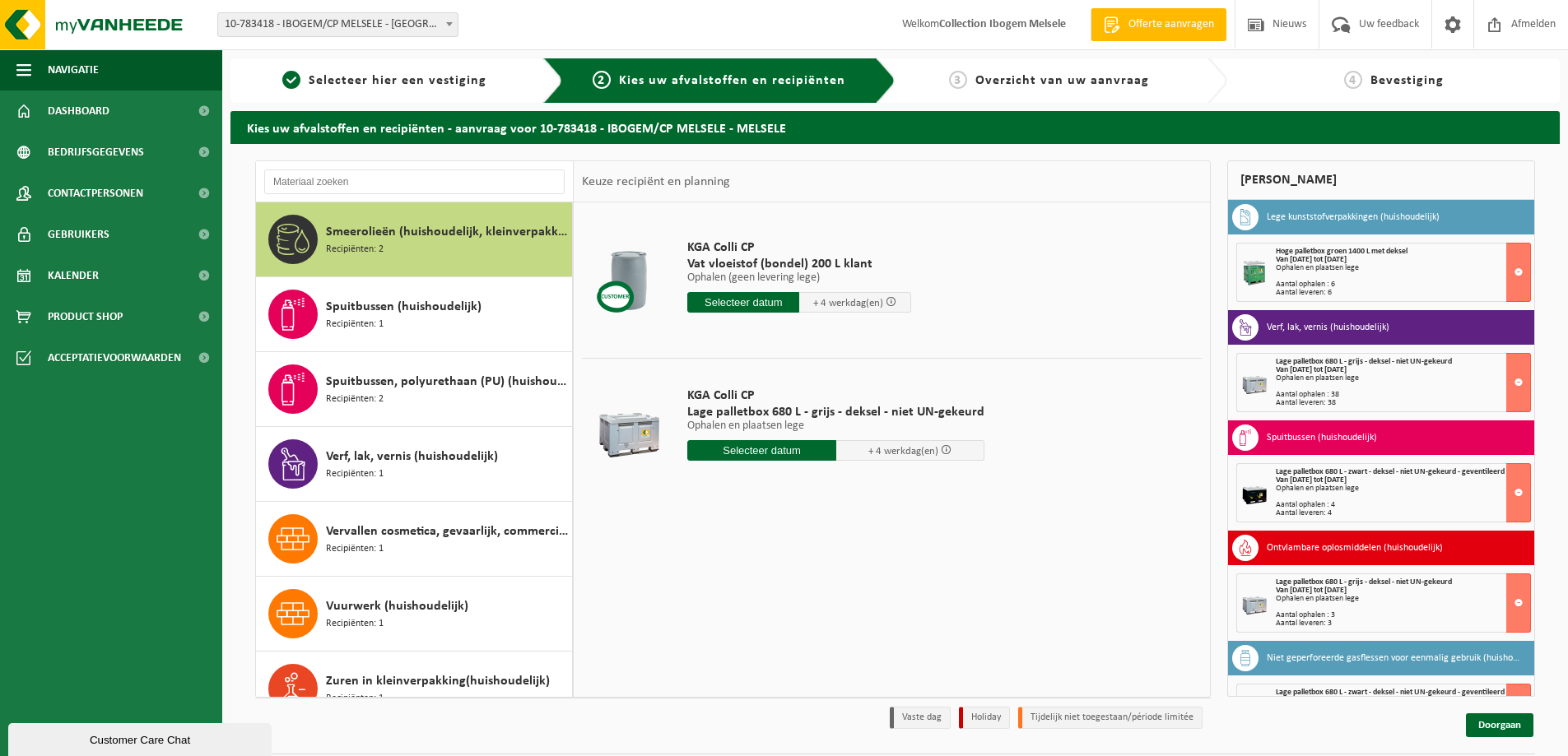
click at [788, 452] on input "text" at bounding box center [762, 451] width 149 height 21
click at [876, 491] on icon at bounding box center [875, 489] width 4 height 8
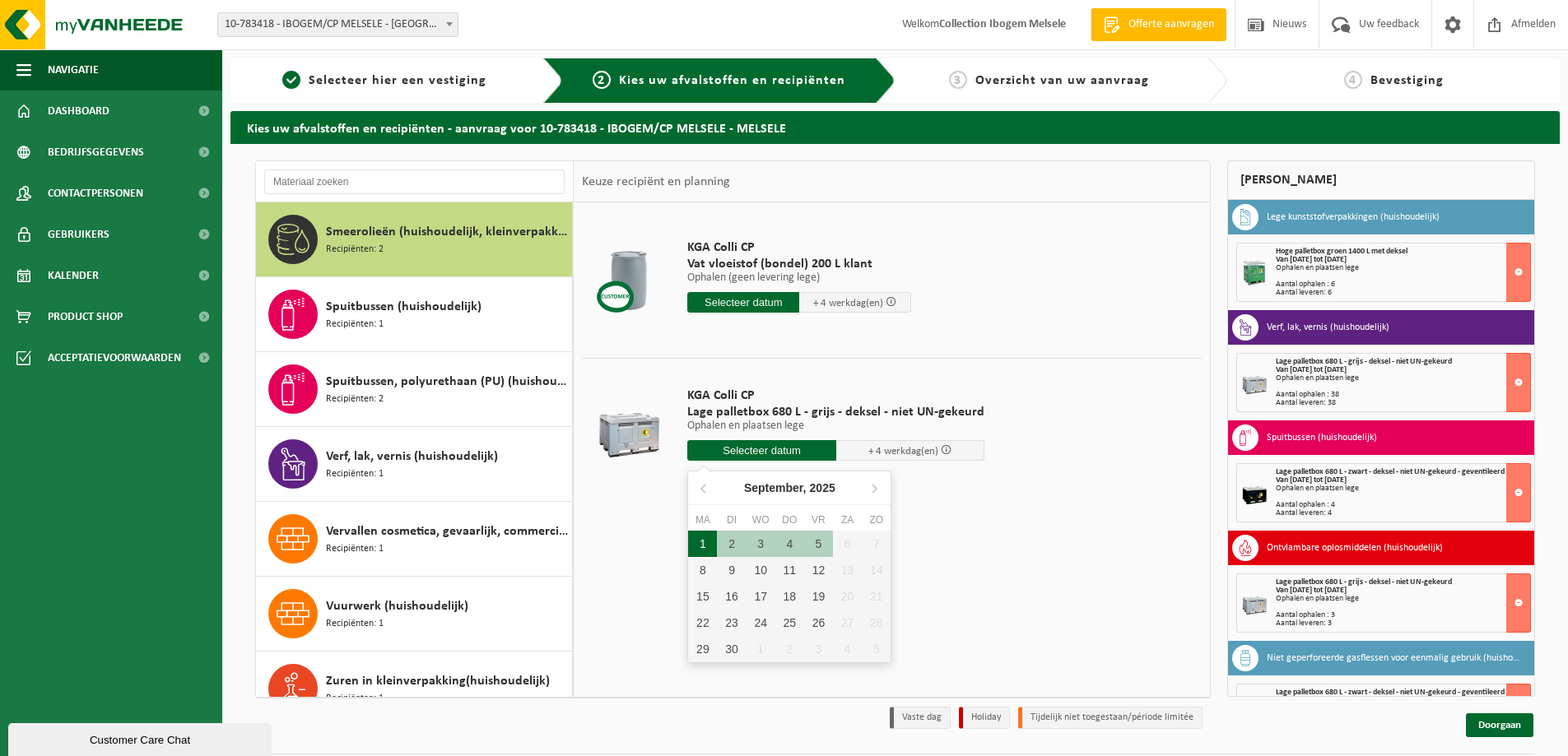
click at [701, 543] on div "1" at bounding box center [703, 544] width 29 height 26
type input "Van 2025-09-01"
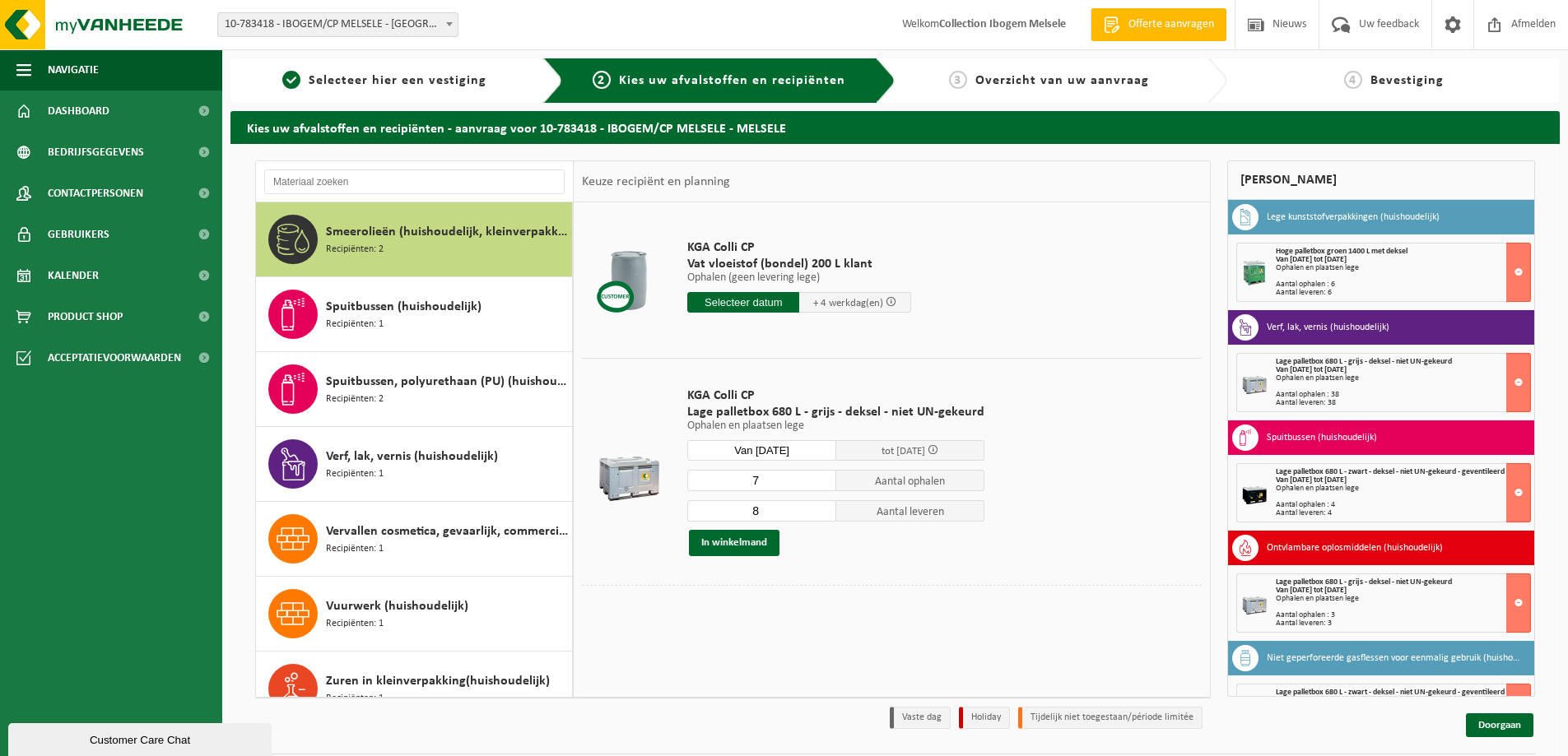
click at [822, 484] on input "7" at bounding box center [762, 480] width 149 height 22
click at [822, 484] on input "6" at bounding box center [762, 480] width 149 height 22
click at [822, 484] on input "5" at bounding box center [762, 480] width 149 height 22
click at [822, 484] on input "4" at bounding box center [762, 480] width 149 height 22
click at [822, 484] on input "3" at bounding box center [762, 480] width 149 height 22
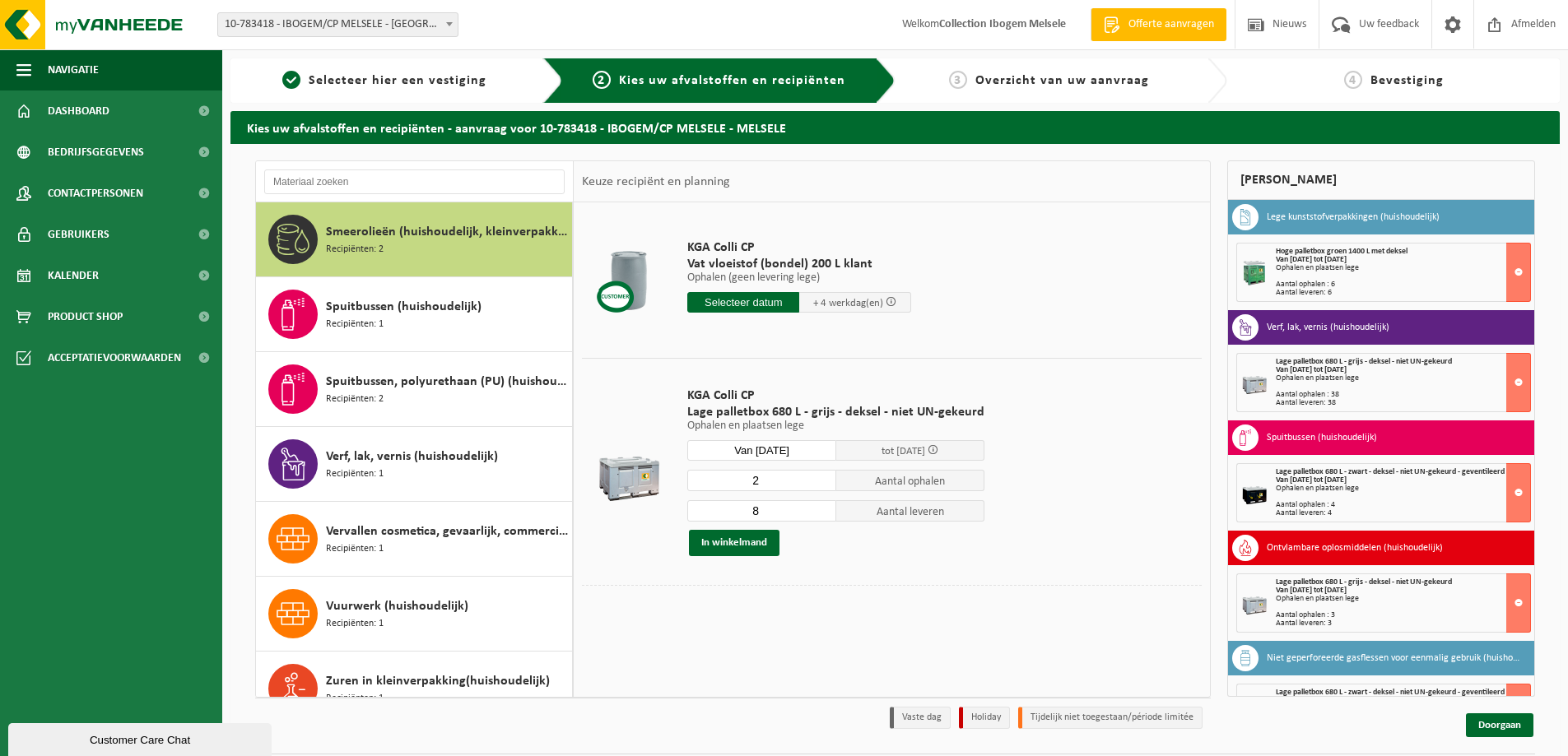
type input "2"
click at [822, 484] on input "2" at bounding box center [762, 480] width 149 height 22
click at [820, 514] on input "7" at bounding box center [762, 510] width 149 height 22
click at [820, 514] on input "6" at bounding box center [762, 510] width 149 height 22
click at [820, 514] on input "5" at bounding box center [762, 510] width 149 height 22
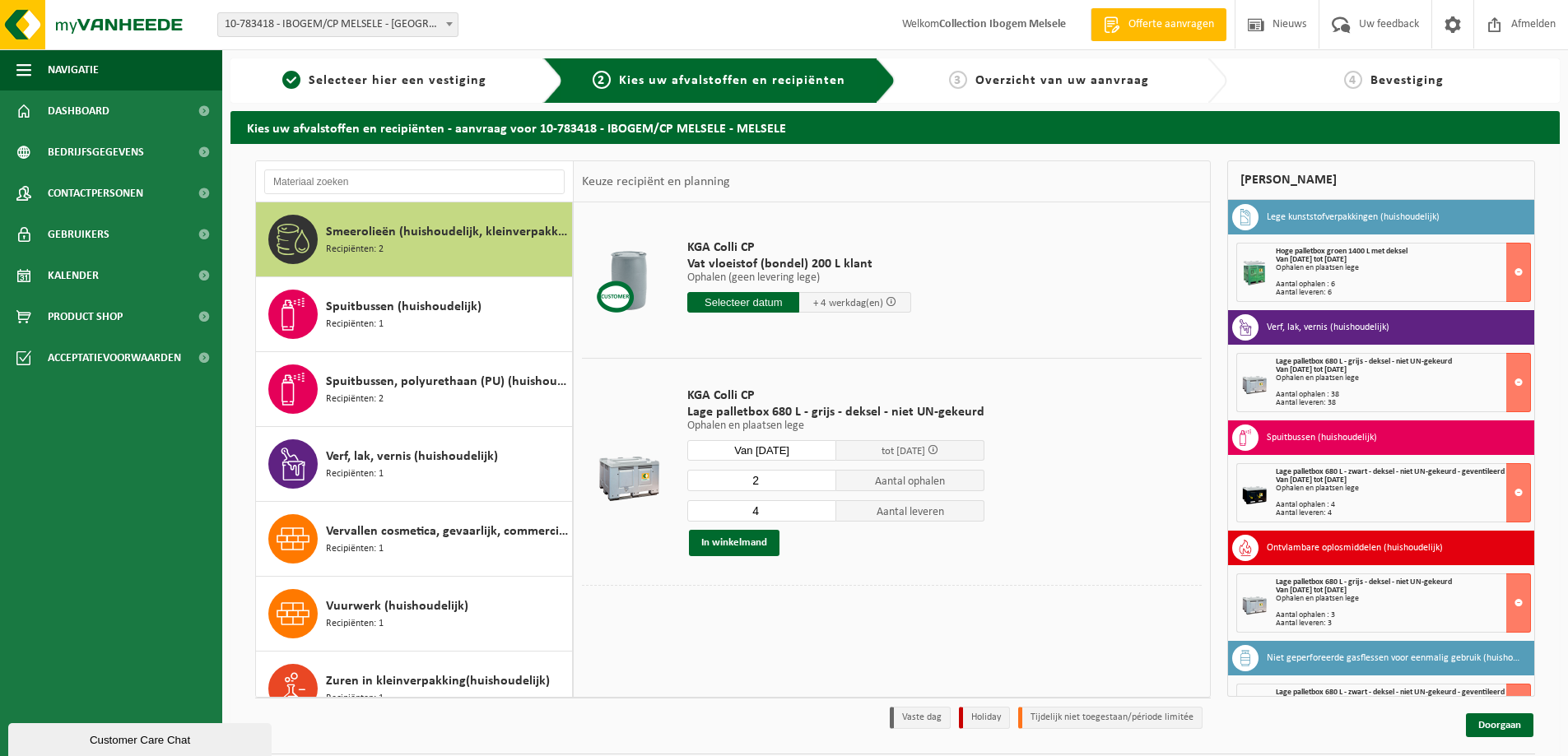
click at [820, 514] on input "4" at bounding box center [762, 510] width 149 height 22
click at [820, 514] on input "3" at bounding box center [762, 510] width 149 height 22
type input "2"
click at [820, 514] on input "2" at bounding box center [762, 510] width 149 height 22
click at [731, 539] on button "In winkelmand" at bounding box center [735, 543] width 90 height 26
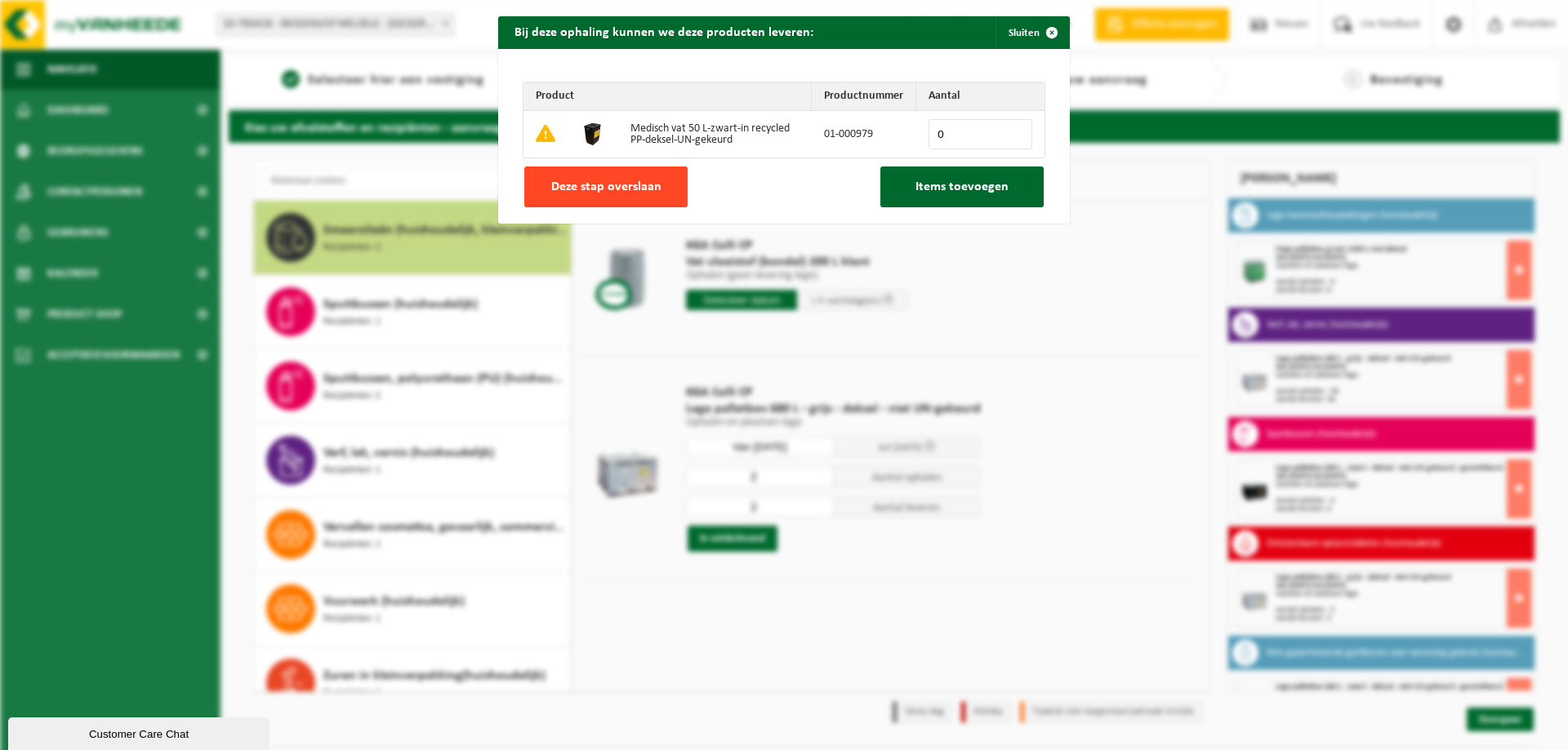
click at [594, 180] on span "Deze stap overslaan" at bounding box center [606, 187] width 110 height 13
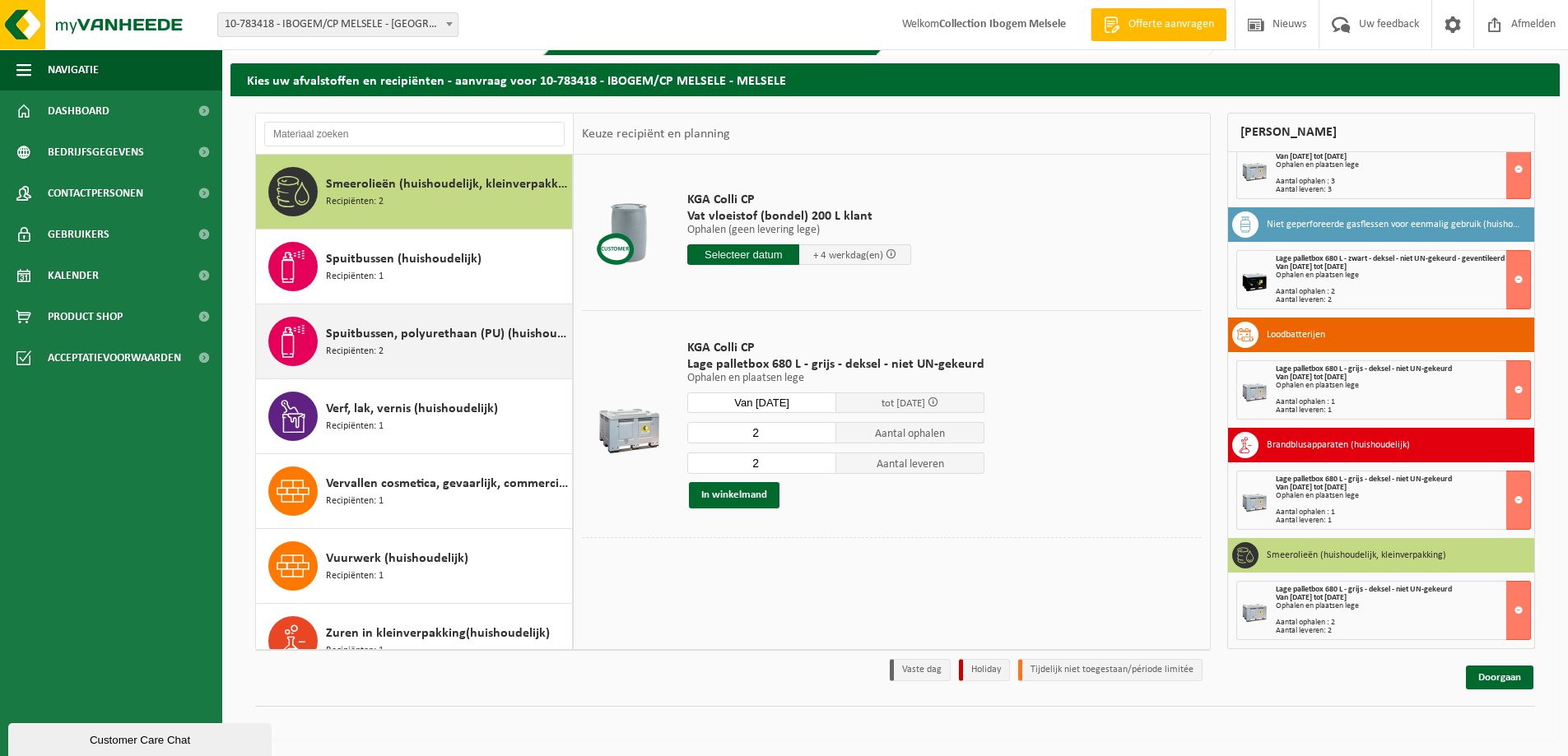
scroll to position [1326, 0]
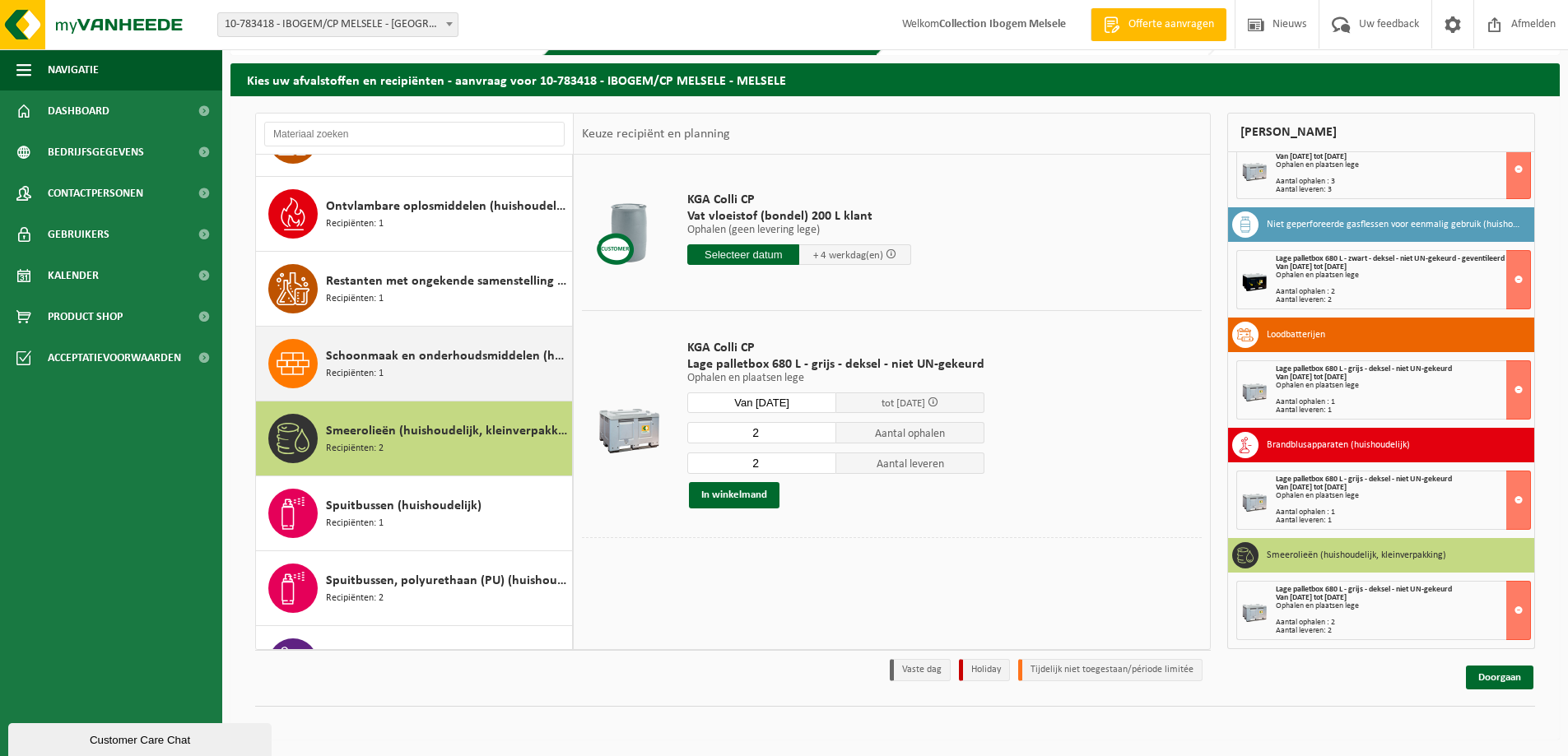
click at [415, 354] on span "Schoonmaak en onderhoudsmiddelen (huishoudelijk)" at bounding box center [446, 356] width 242 height 20
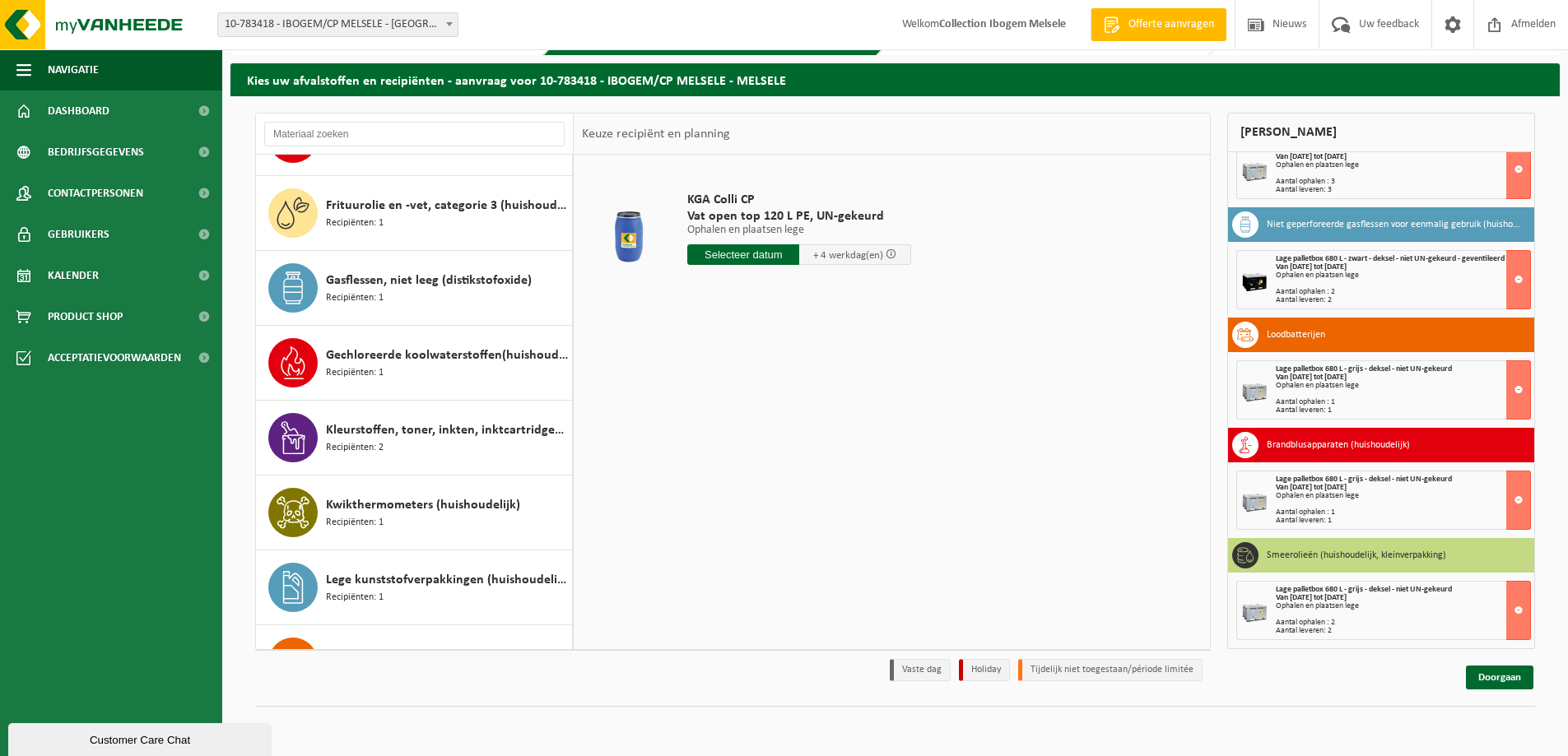
scroll to position [16, 0]
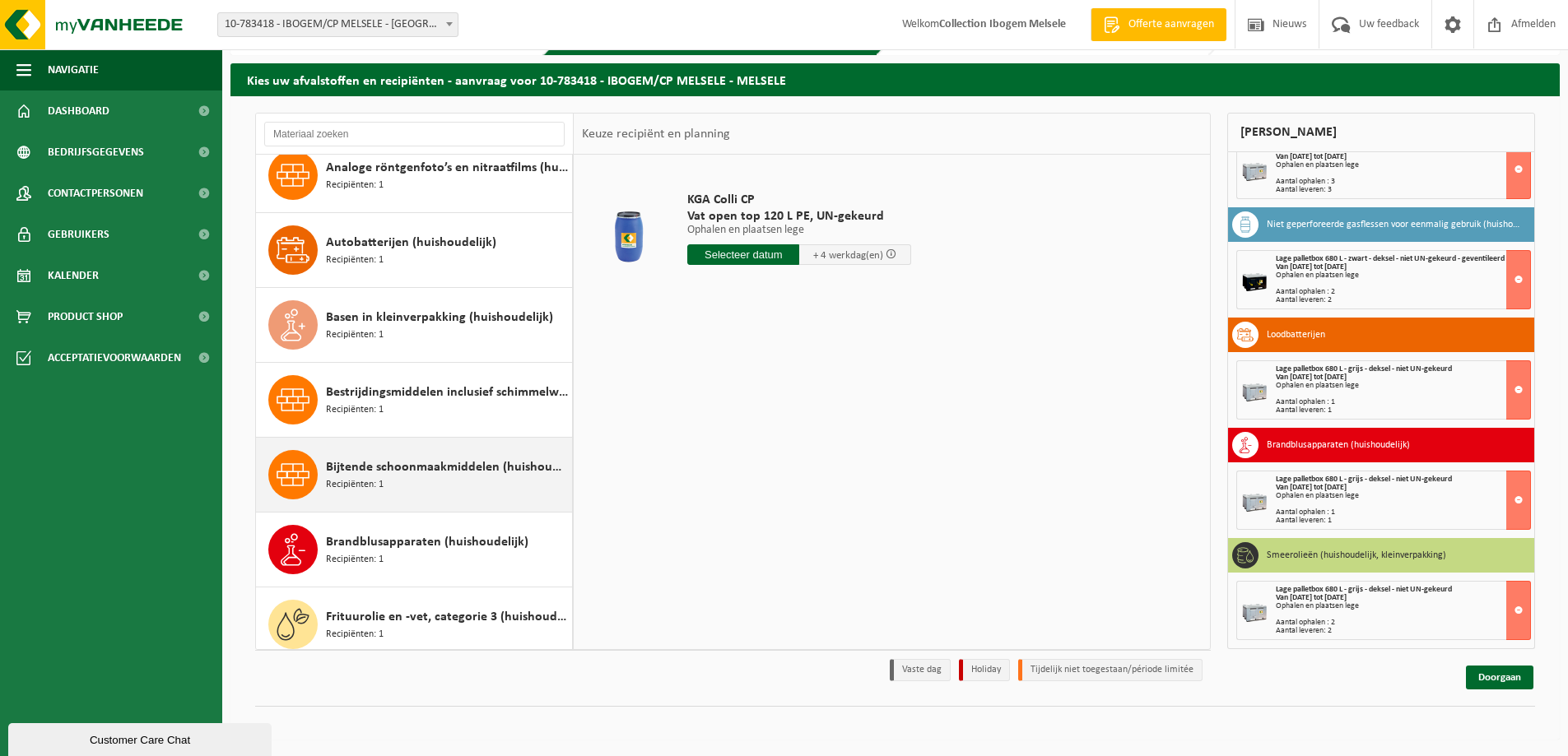
click at [402, 469] on span "Bijtende schoonmaakmiddelen (huishoudelijk)" at bounding box center [446, 467] width 242 height 20
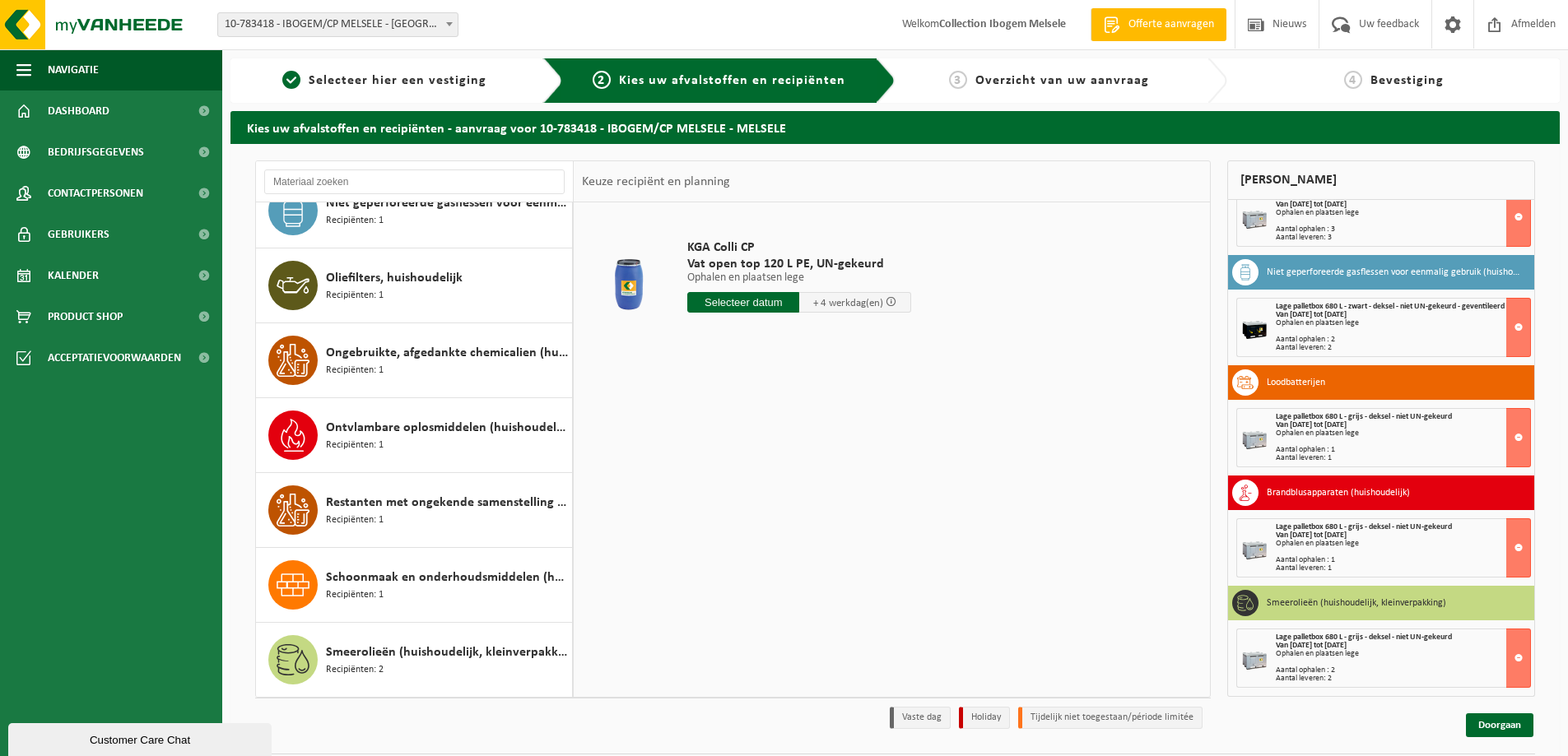
scroll to position [1399, 0]
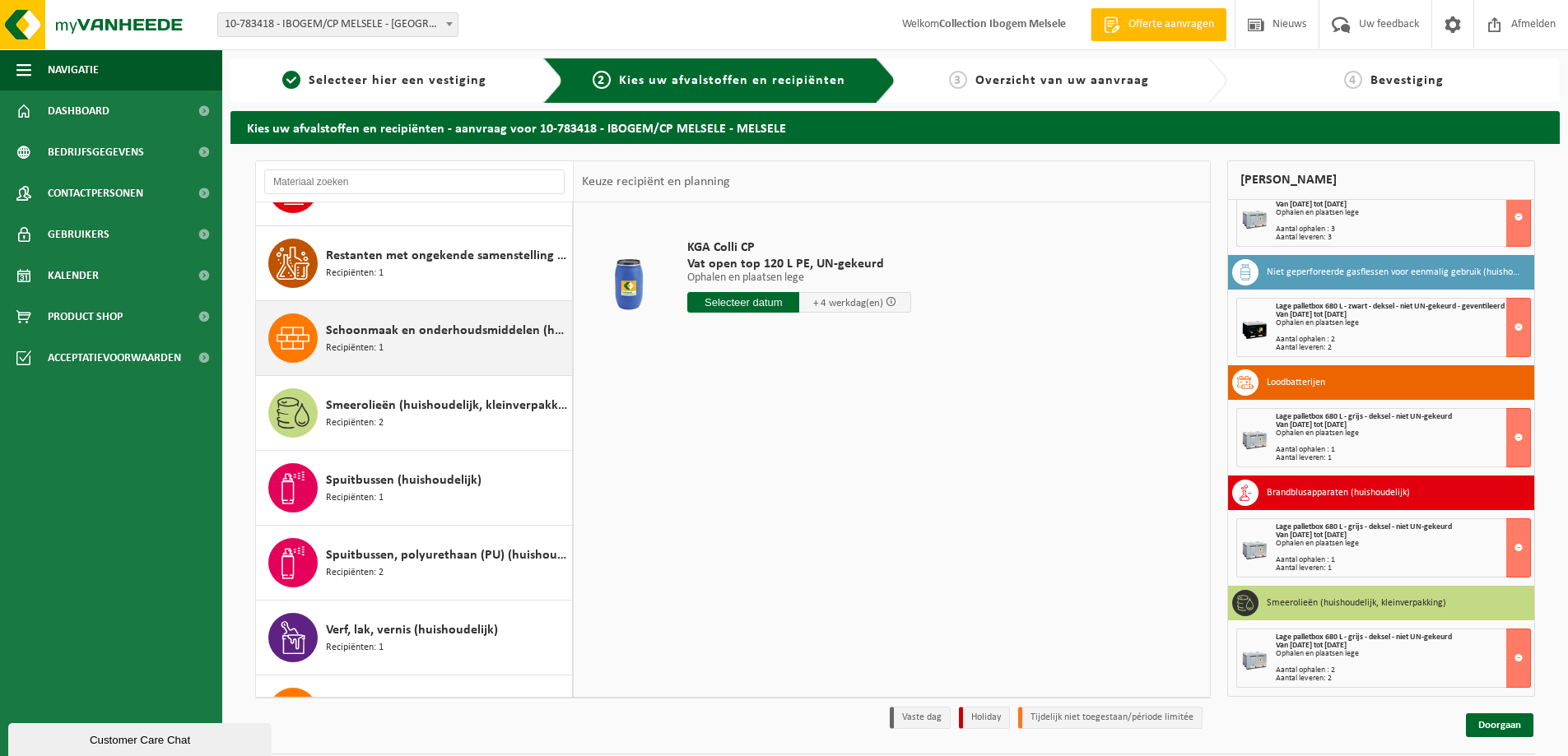
click at [384, 344] on div "Schoonmaak en onderhoudsmiddelen (huishoudelijk) Recipiënten: 1" at bounding box center [446, 338] width 242 height 49
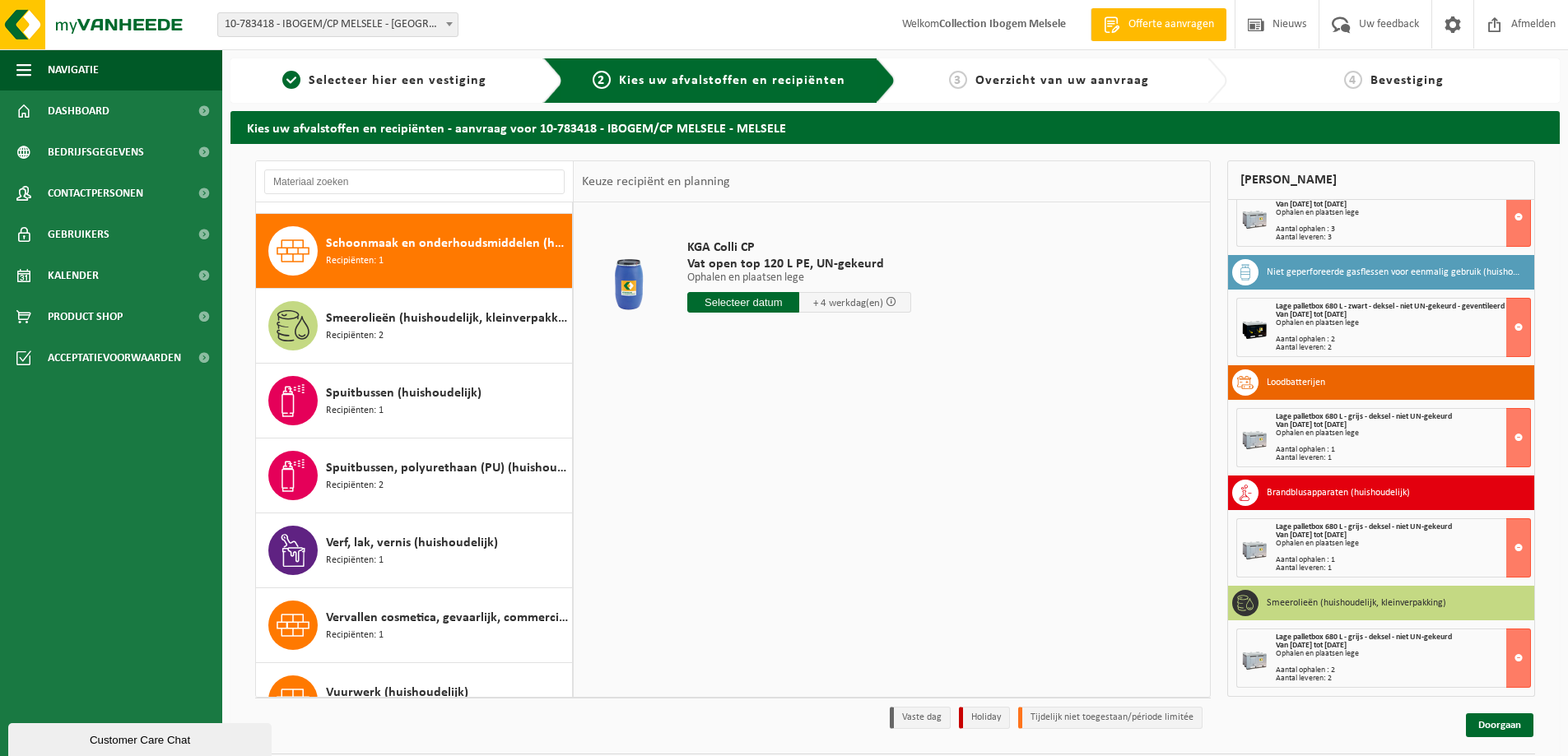
scroll to position [1498, 0]
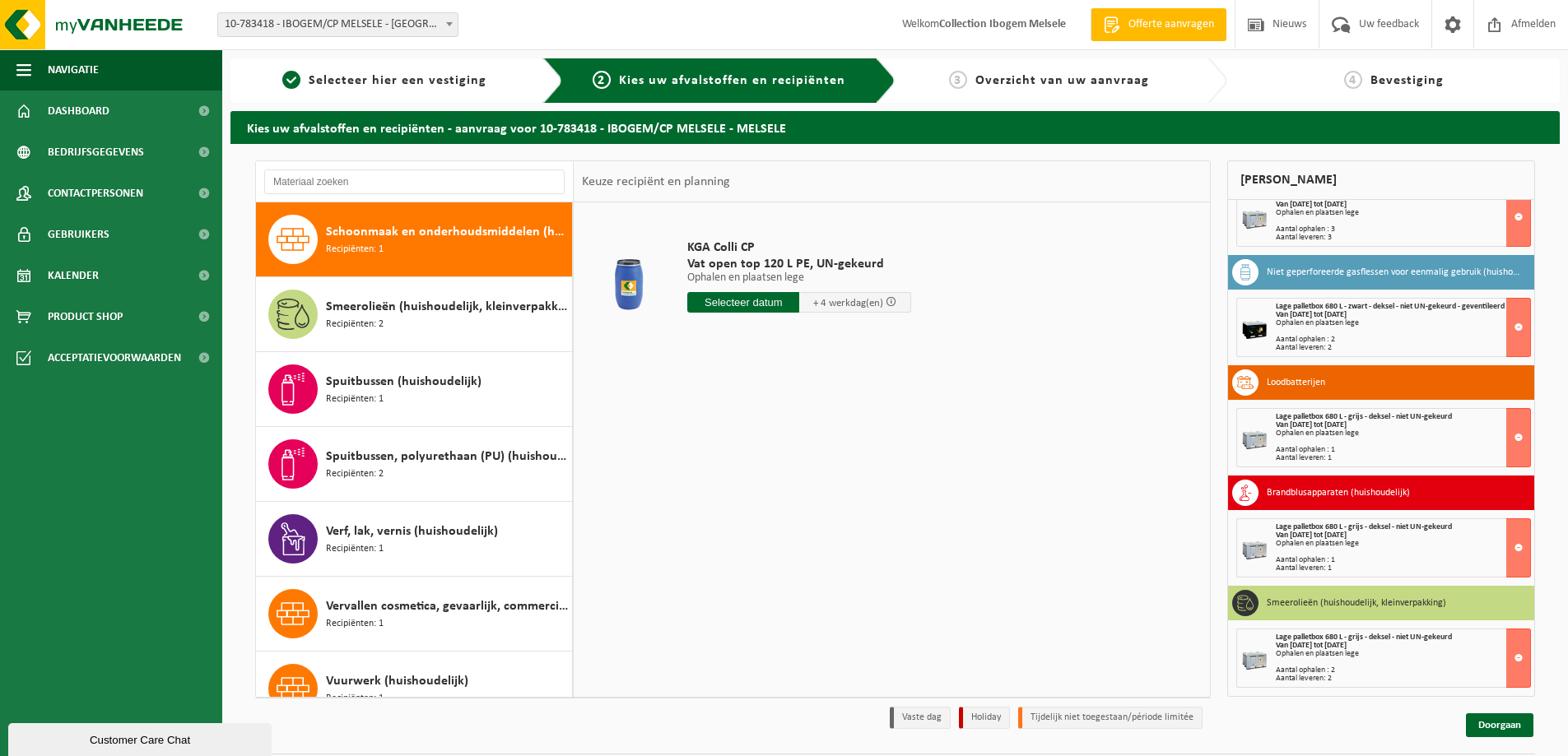
click at [730, 305] on input "text" at bounding box center [743, 302] width 112 height 21
click at [873, 336] on icon at bounding box center [874, 340] width 26 height 26
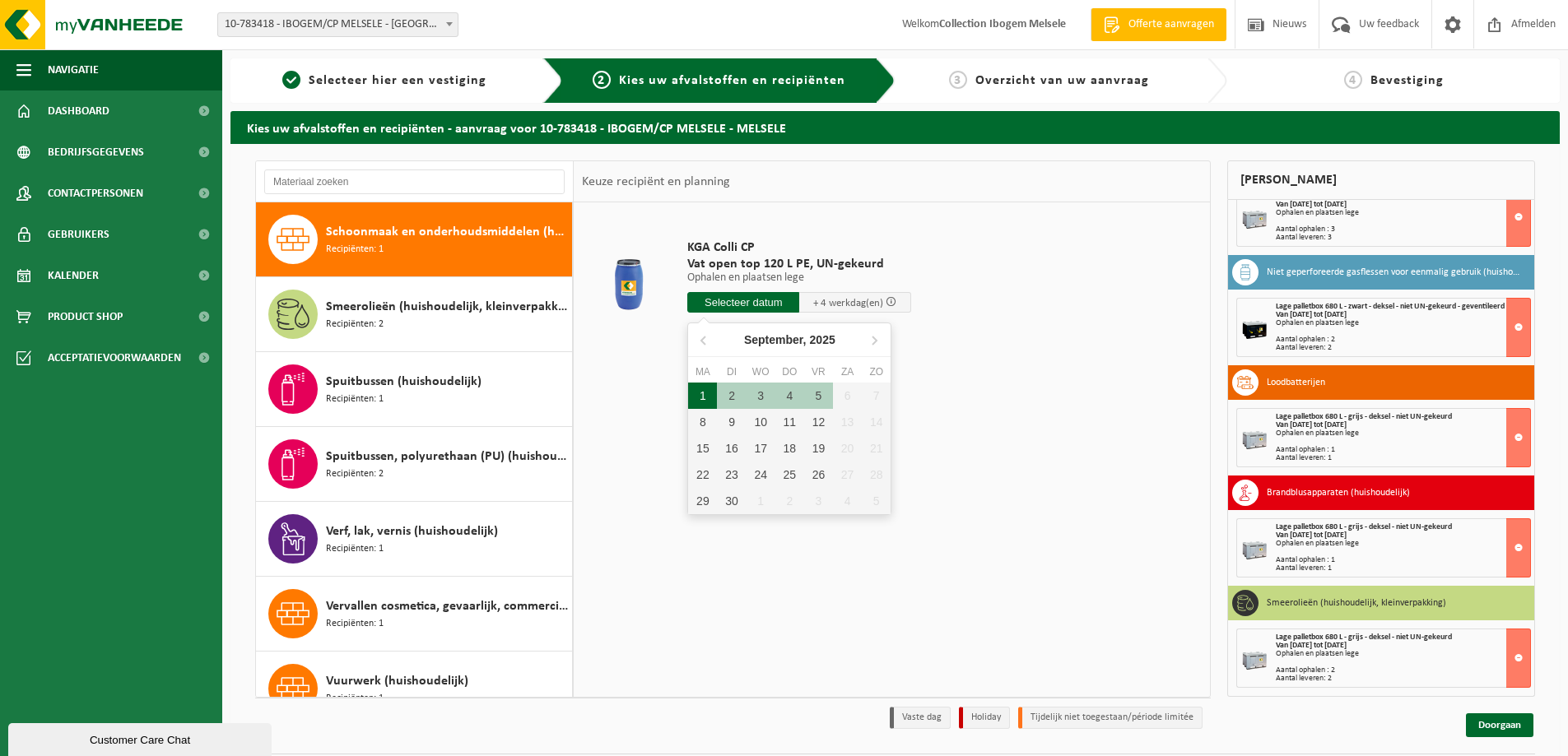
click at [703, 393] on div "1" at bounding box center [703, 395] width 29 height 26
type input "Van 2025-09-01"
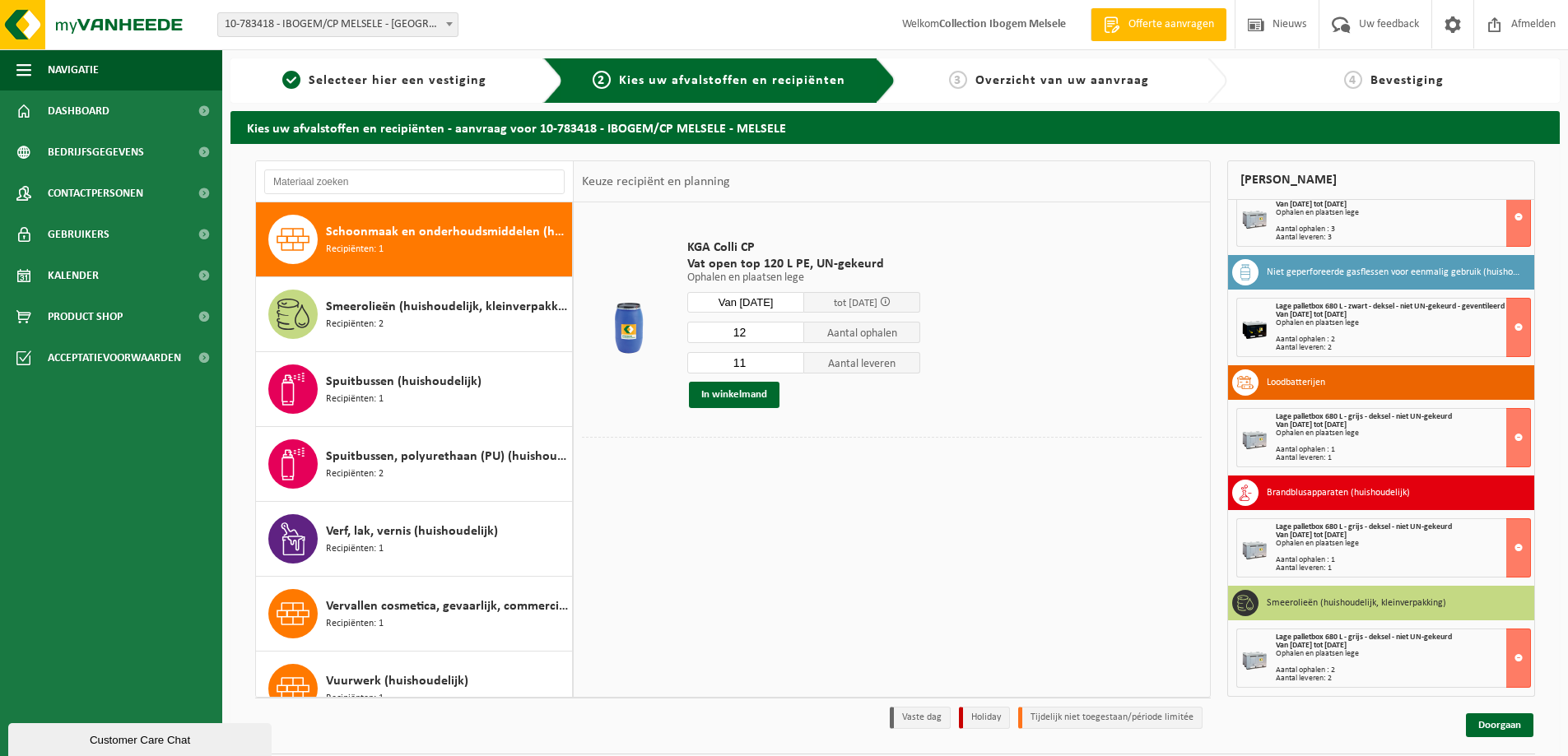
click at [790, 328] on input "12" at bounding box center [746, 332] width 117 height 22
click at [790, 327] on input "13" at bounding box center [746, 332] width 117 height 22
type input "14"
click at [788, 327] on input "14" at bounding box center [746, 332] width 117 height 22
click at [792, 360] on input "12" at bounding box center [746, 362] width 117 height 22
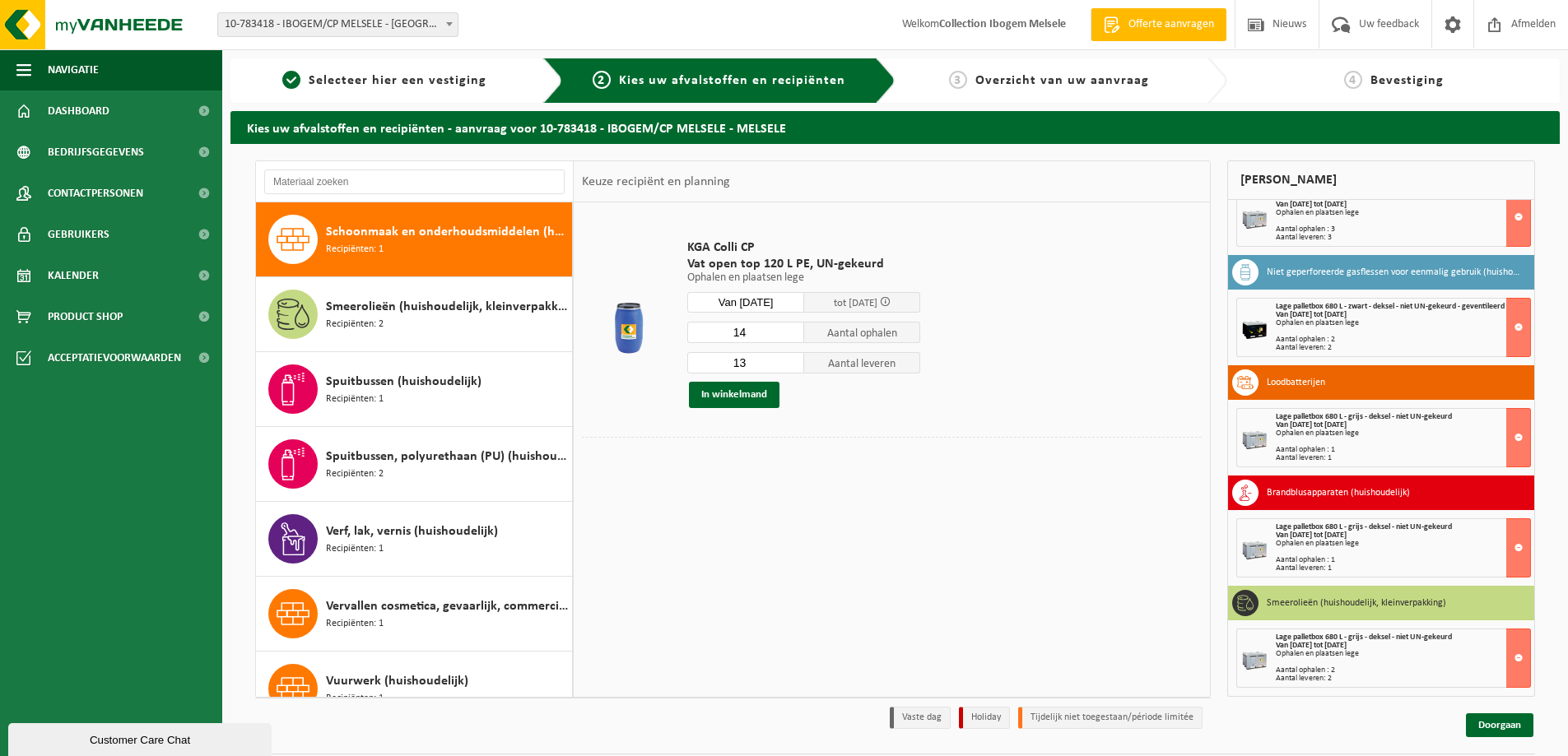
click at [792, 360] on input "13" at bounding box center [746, 362] width 117 height 22
type input "14"
click at [792, 360] on input "14" at bounding box center [746, 362] width 117 height 22
click at [728, 396] on button "In winkelmand" at bounding box center [735, 395] width 90 height 26
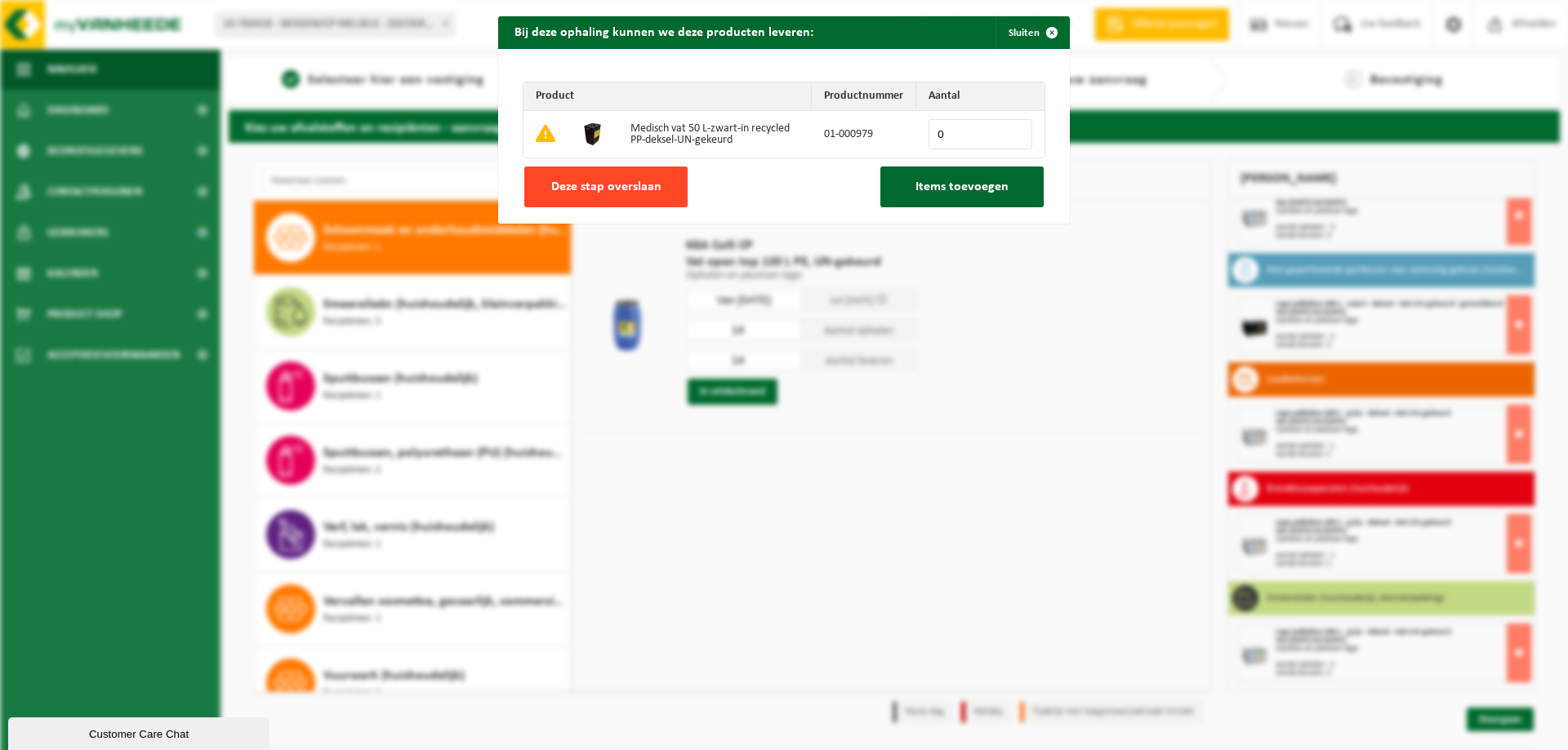
click at [621, 188] on span "Deze stap overslaan" at bounding box center [606, 187] width 110 height 13
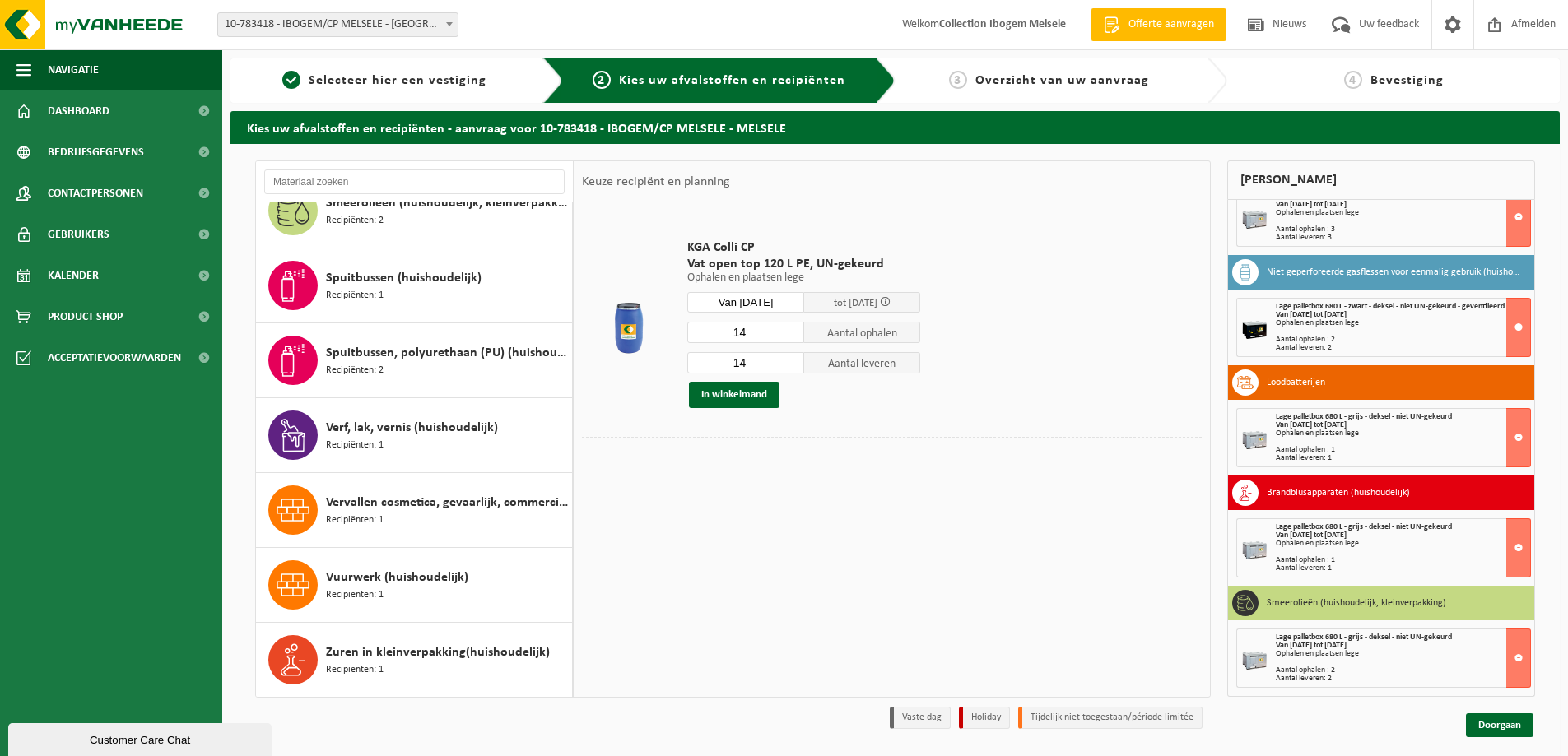
scroll to position [48, 0]
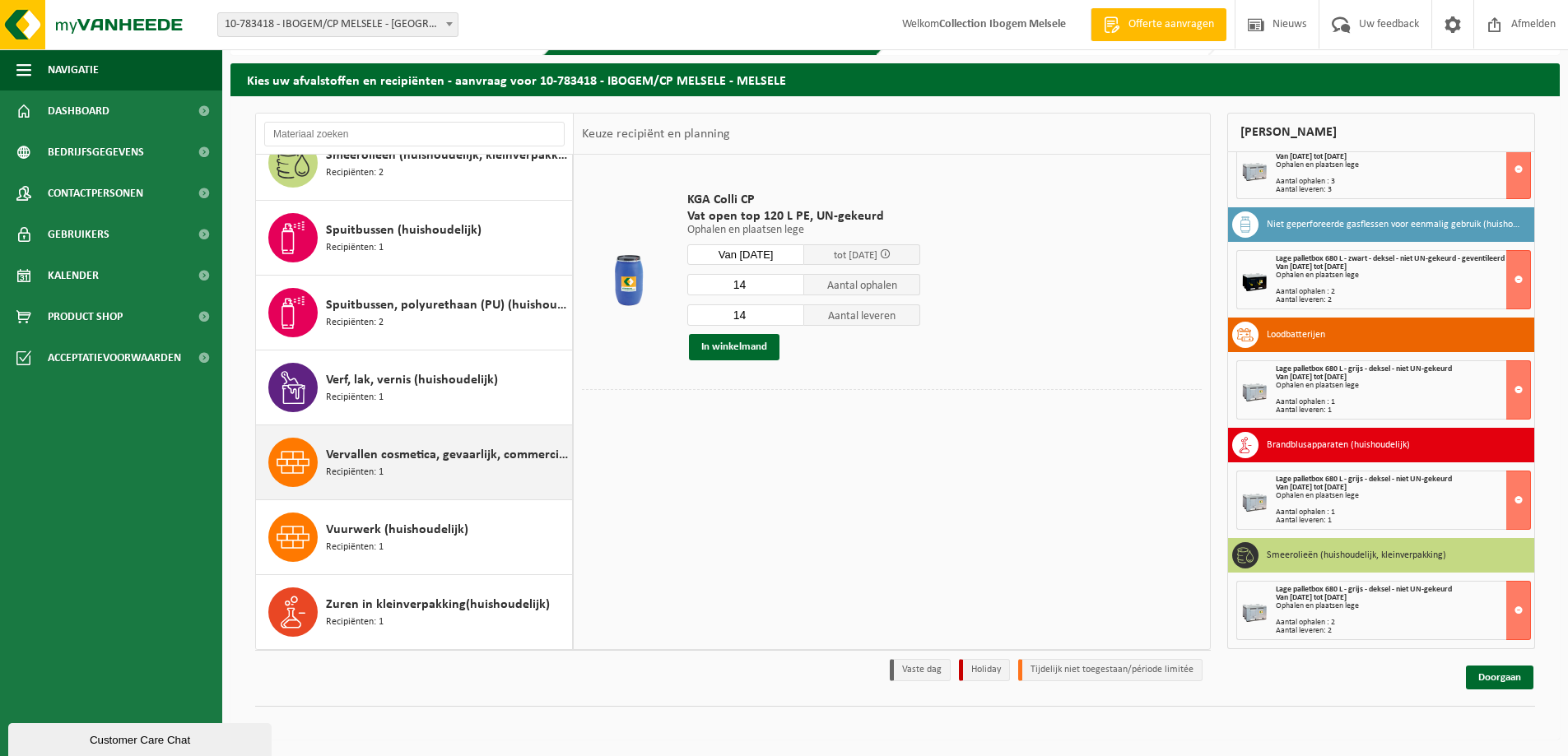
click at [457, 459] on span "Vervallen cosmetica, gevaarlijk, commerciele verpakking (huishoudelijk)" at bounding box center [446, 455] width 242 height 20
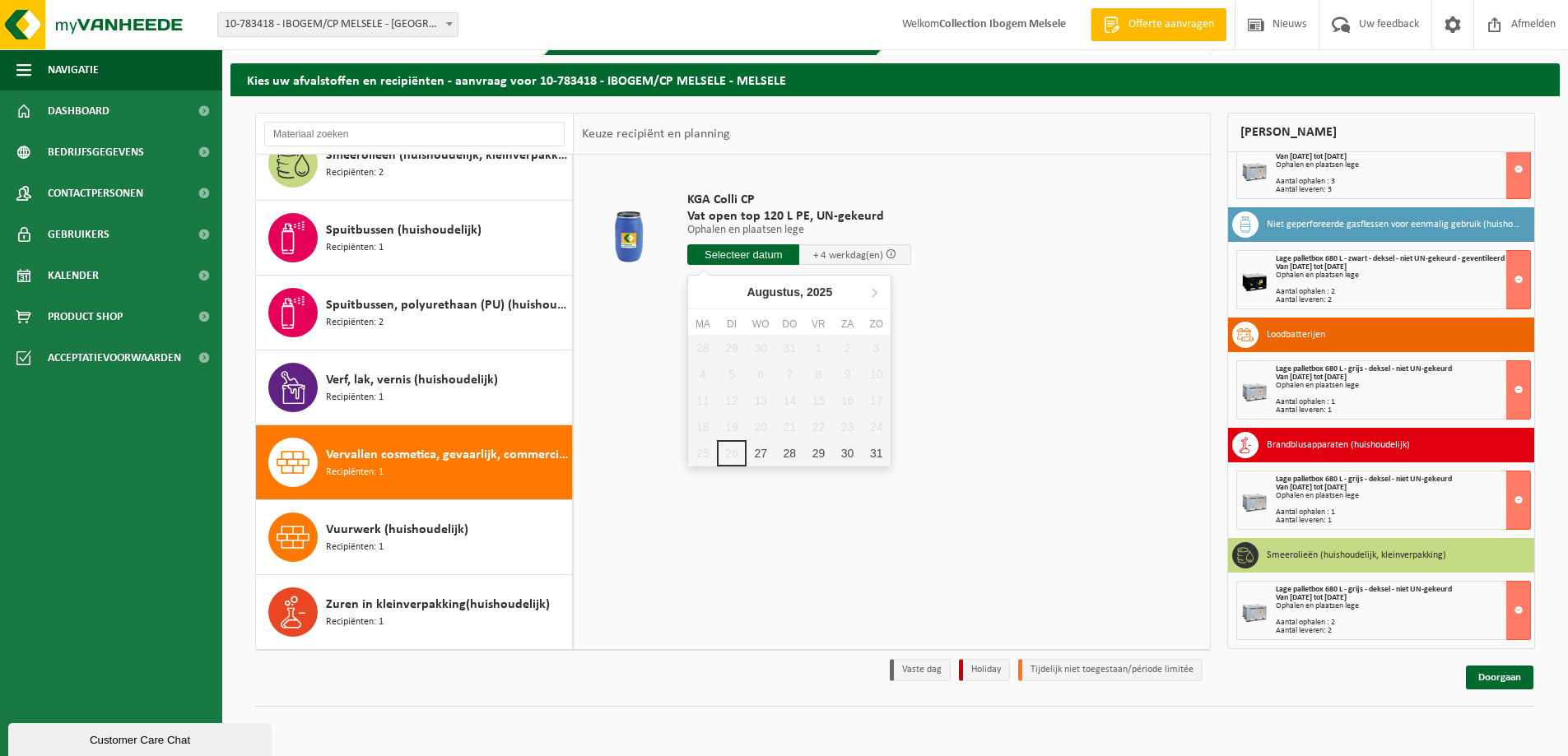
click at [730, 253] on input "text" at bounding box center [743, 255] width 112 height 21
click at [878, 286] on icon at bounding box center [874, 292] width 26 height 26
click at [704, 346] on div "1" at bounding box center [703, 348] width 29 height 26
type input "Van 2025-09-01"
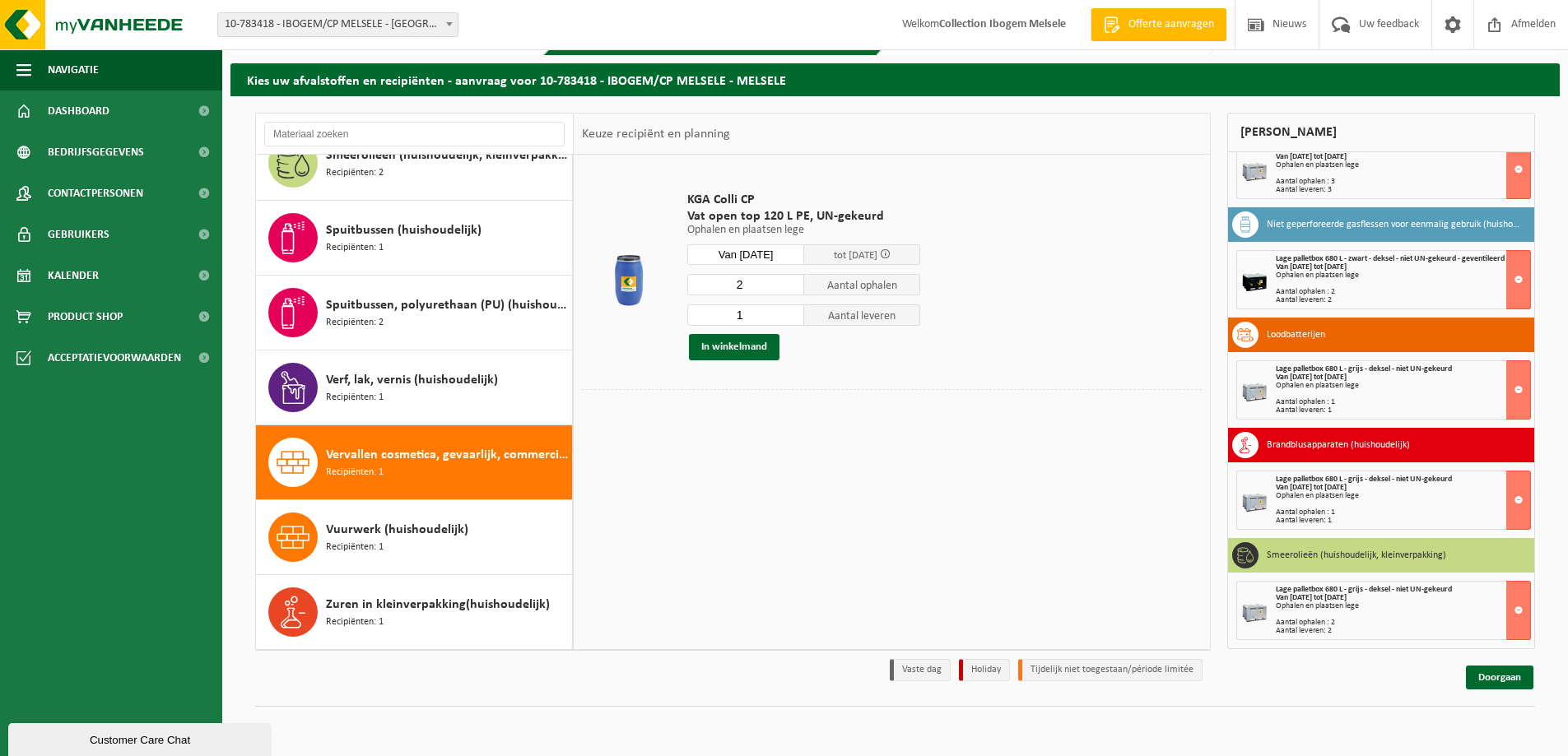
type input "2"
click at [792, 281] on input "2" at bounding box center [746, 284] width 117 height 22
type input "2"
click at [791, 311] on input "2" at bounding box center [746, 314] width 117 height 22
click at [736, 350] on button "In winkelmand" at bounding box center [735, 347] width 90 height 26
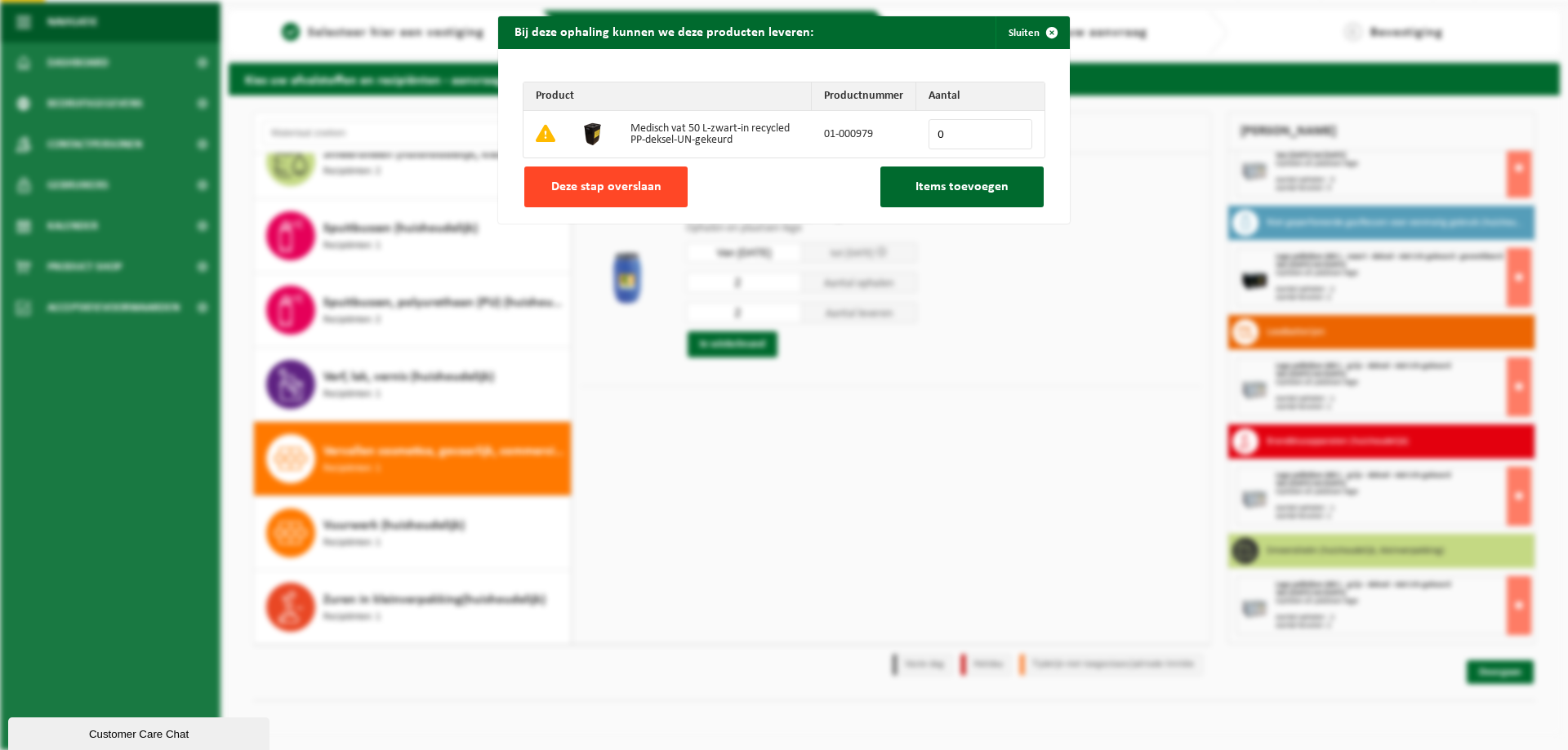
click at [589, 185] on span "Deze stap overslaan" at bounding box center [606, 187] width 110 height 13
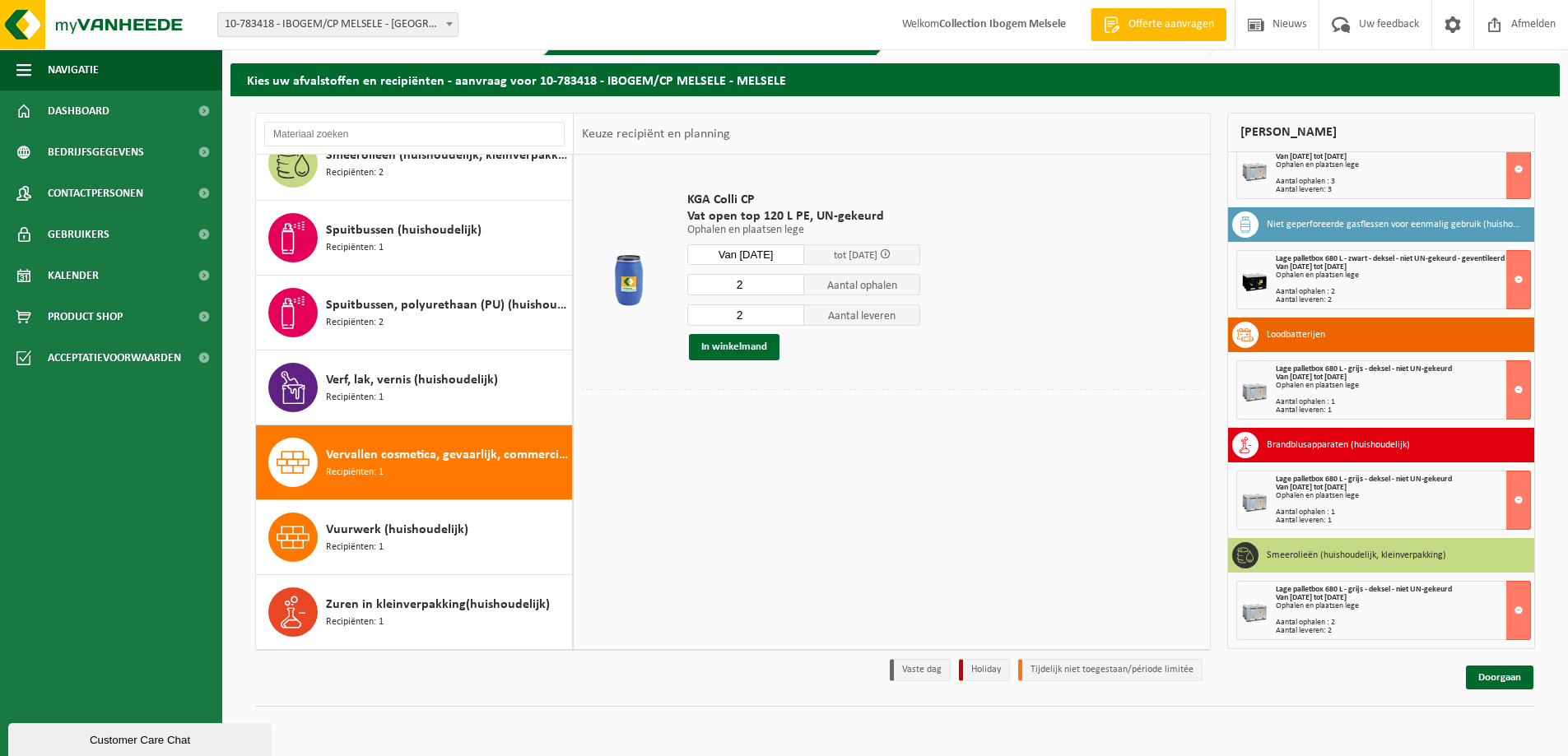
scroll to position [606, 0]
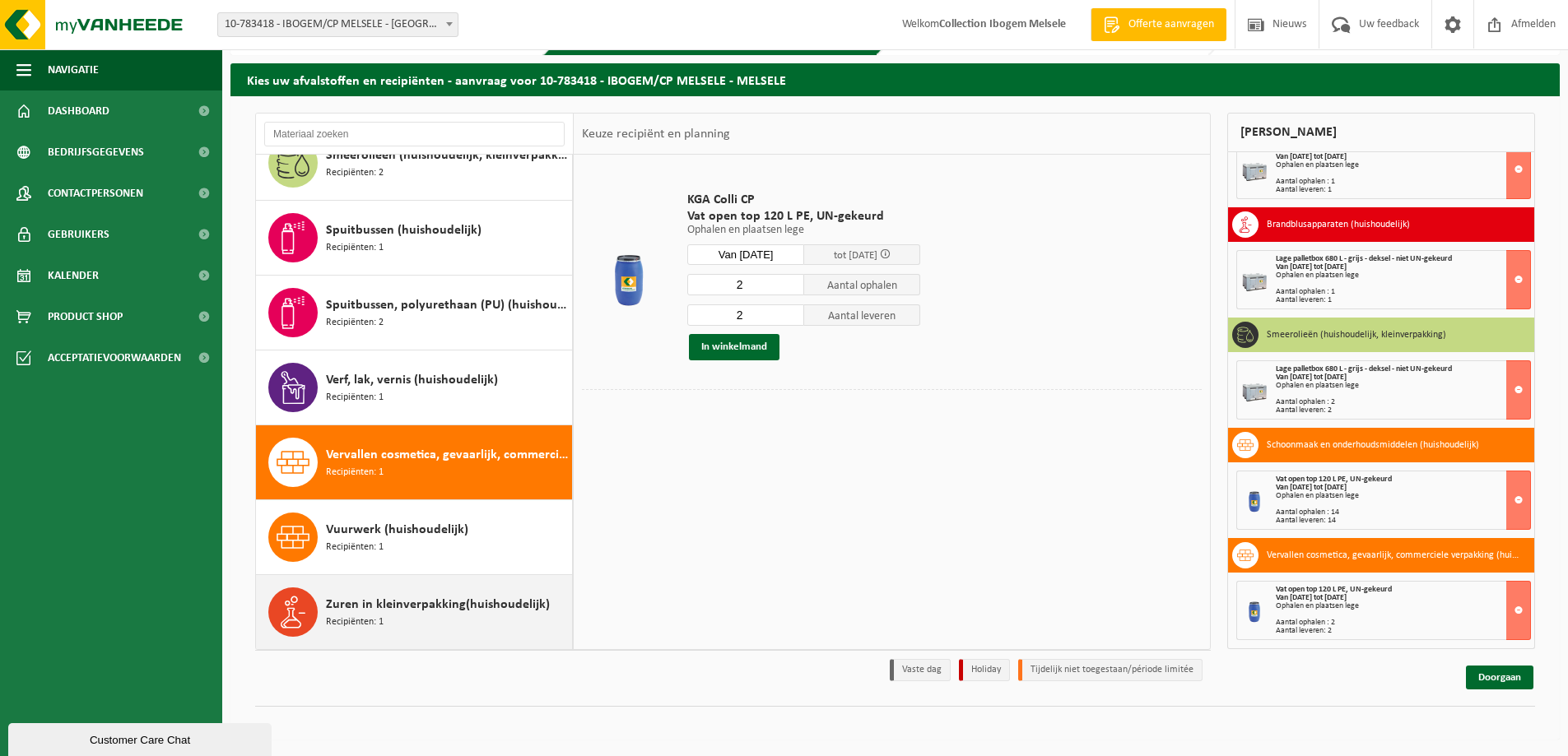
click at [403, 611] on span "Zuren in kleinverpakking(huishoudelijk)" at bounding box center [438, 604] width 224 height 20
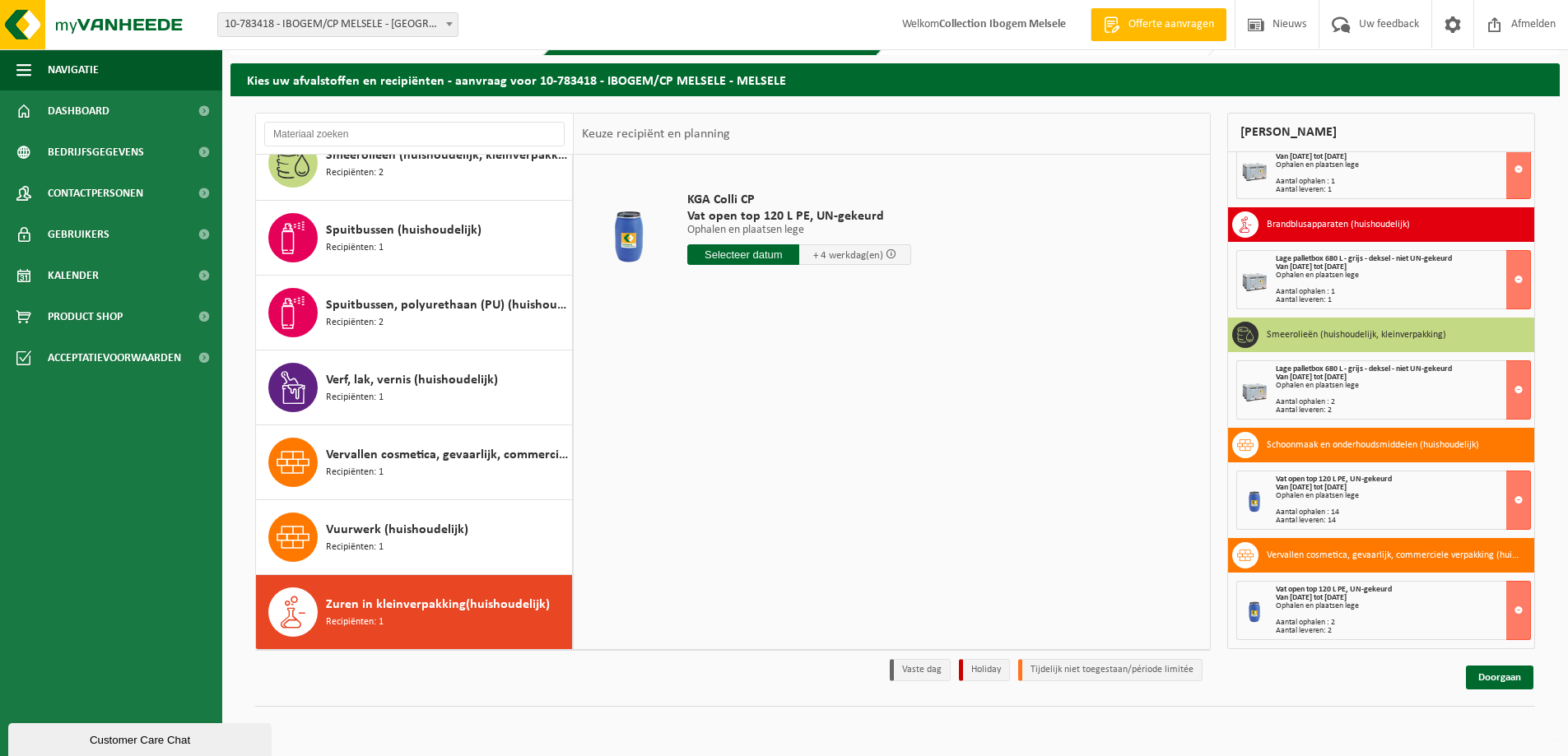
click at [768, 259] on input "text" at bounding box center [743, 255] width 112 height 21
click at [866, 294] on icon at bounding box center [874, 292] width 26 height 26
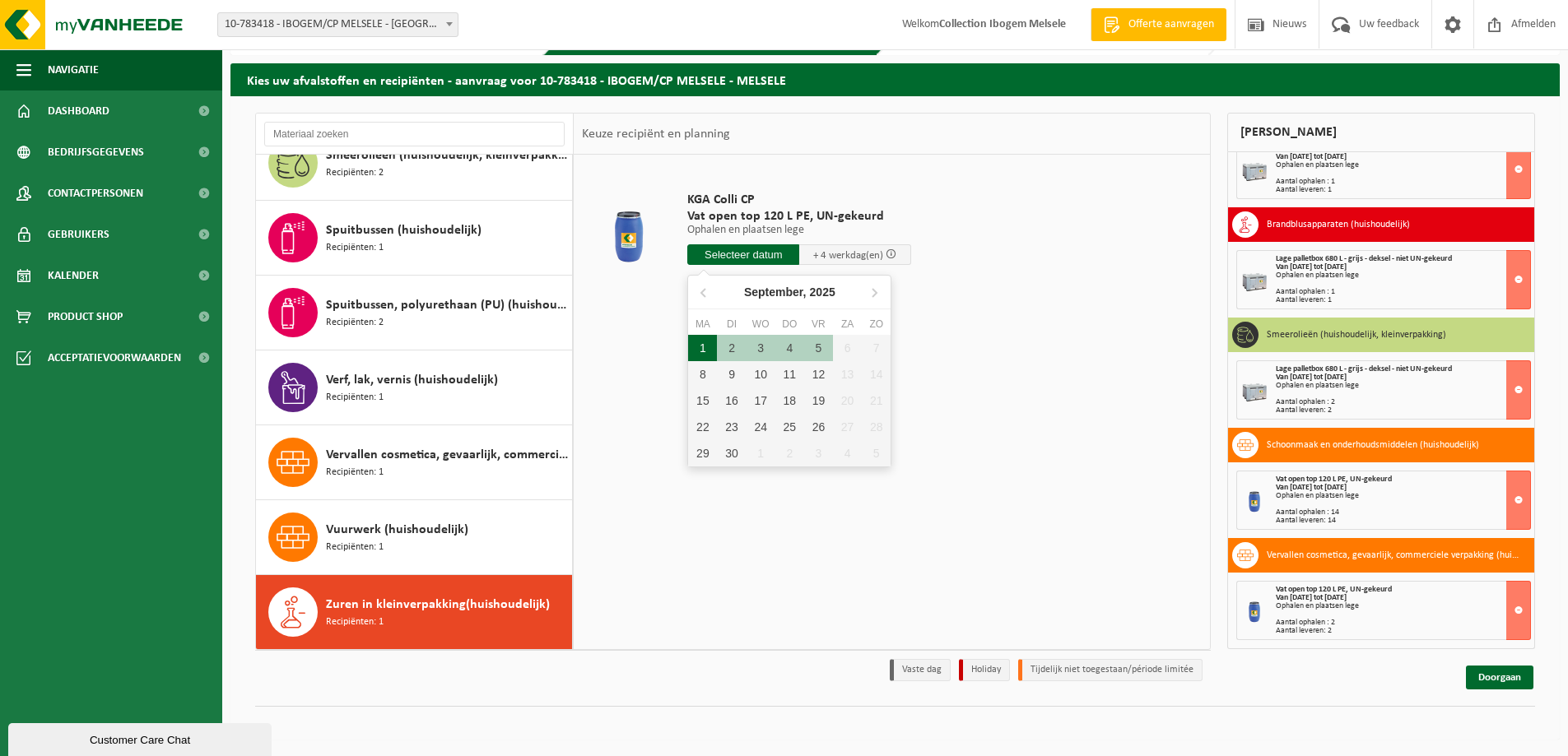
click at [703, 350] on div "1" at bounding box center [703, 348] width 29 height 26
type input "Van 2025-09-01"
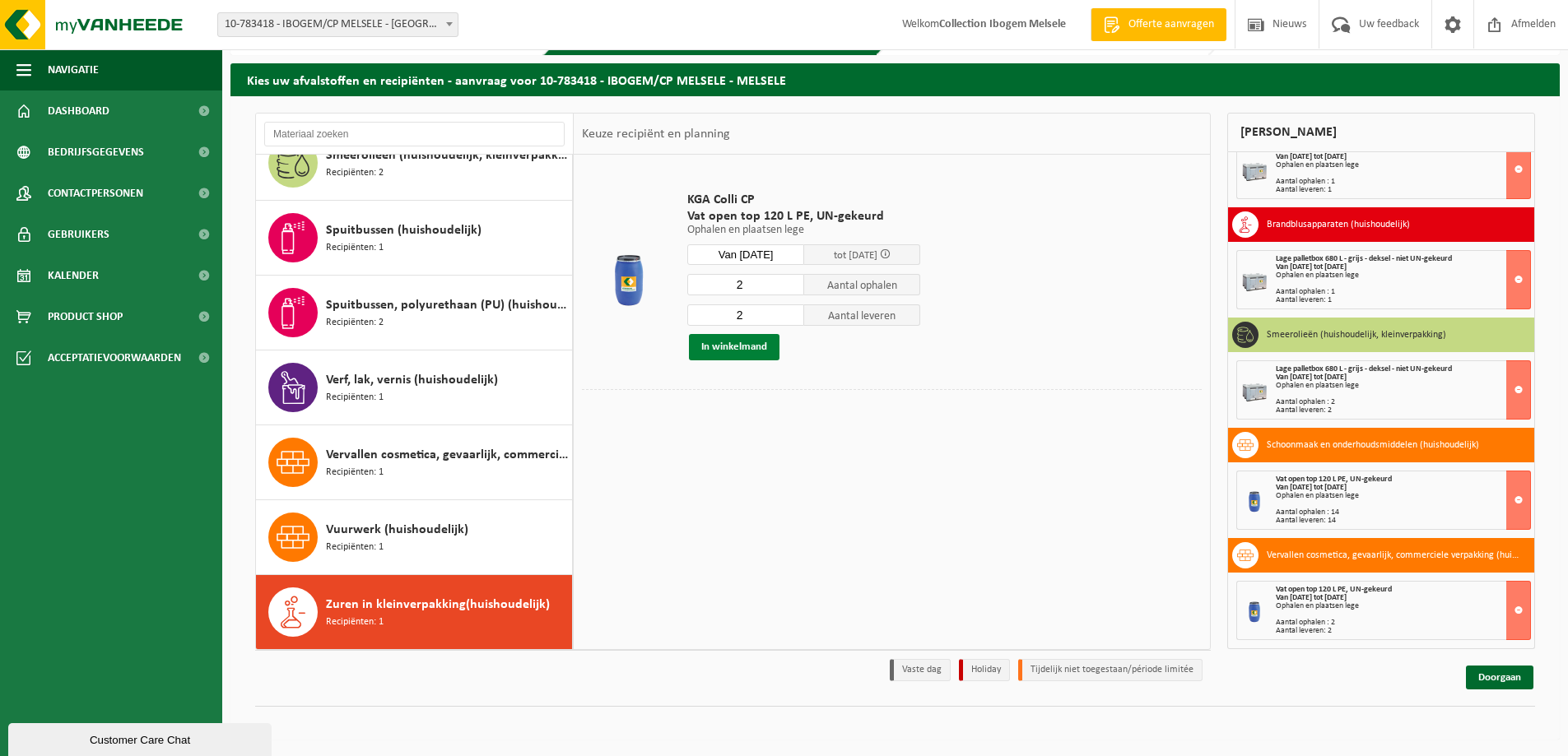
click at [723, 346] on button "In winkelmand" at bounding box center [735, 347] width 90 height 26
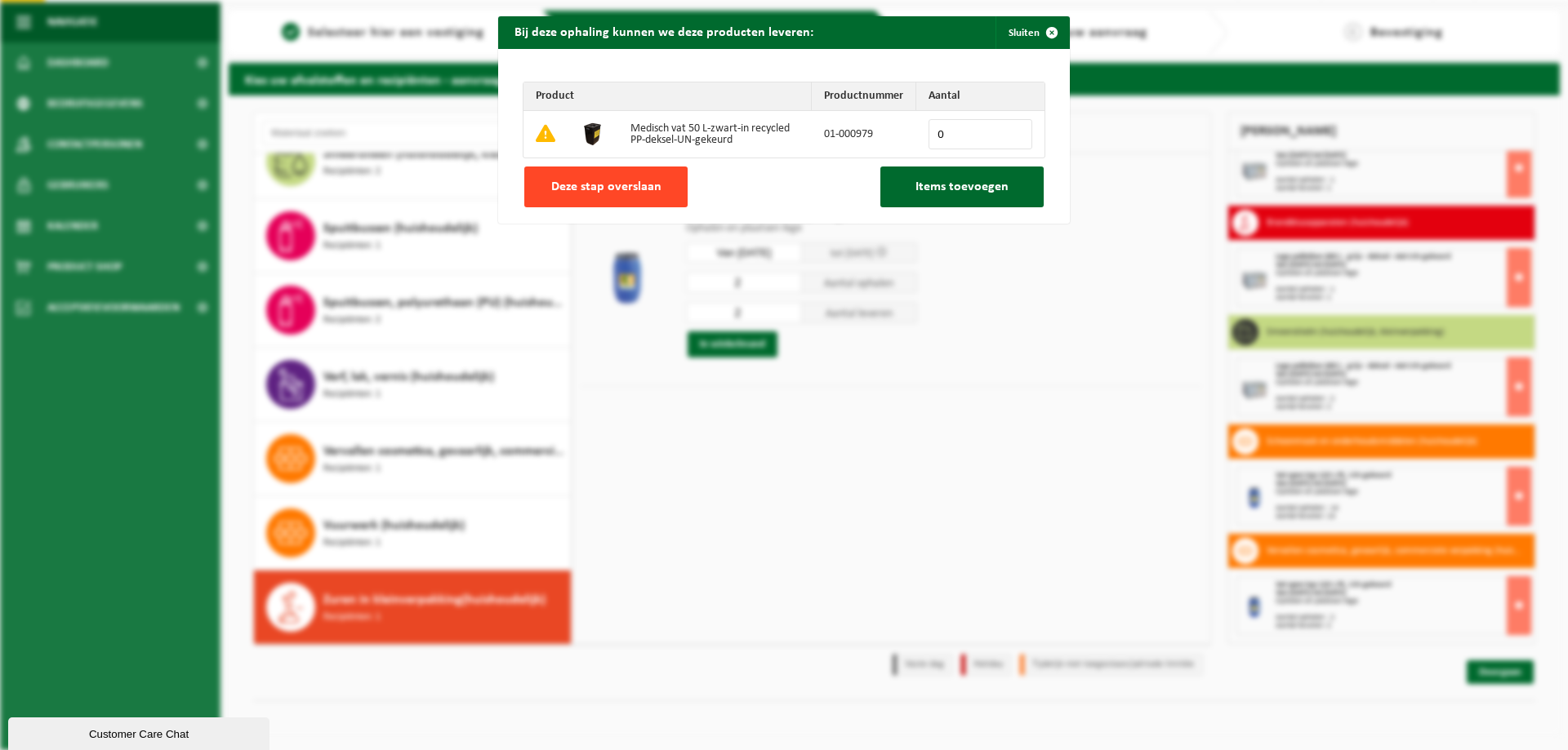
click at [606, 187] on span "Deze stap overslaan" at bounding box center [606, 187] width 110 height 13
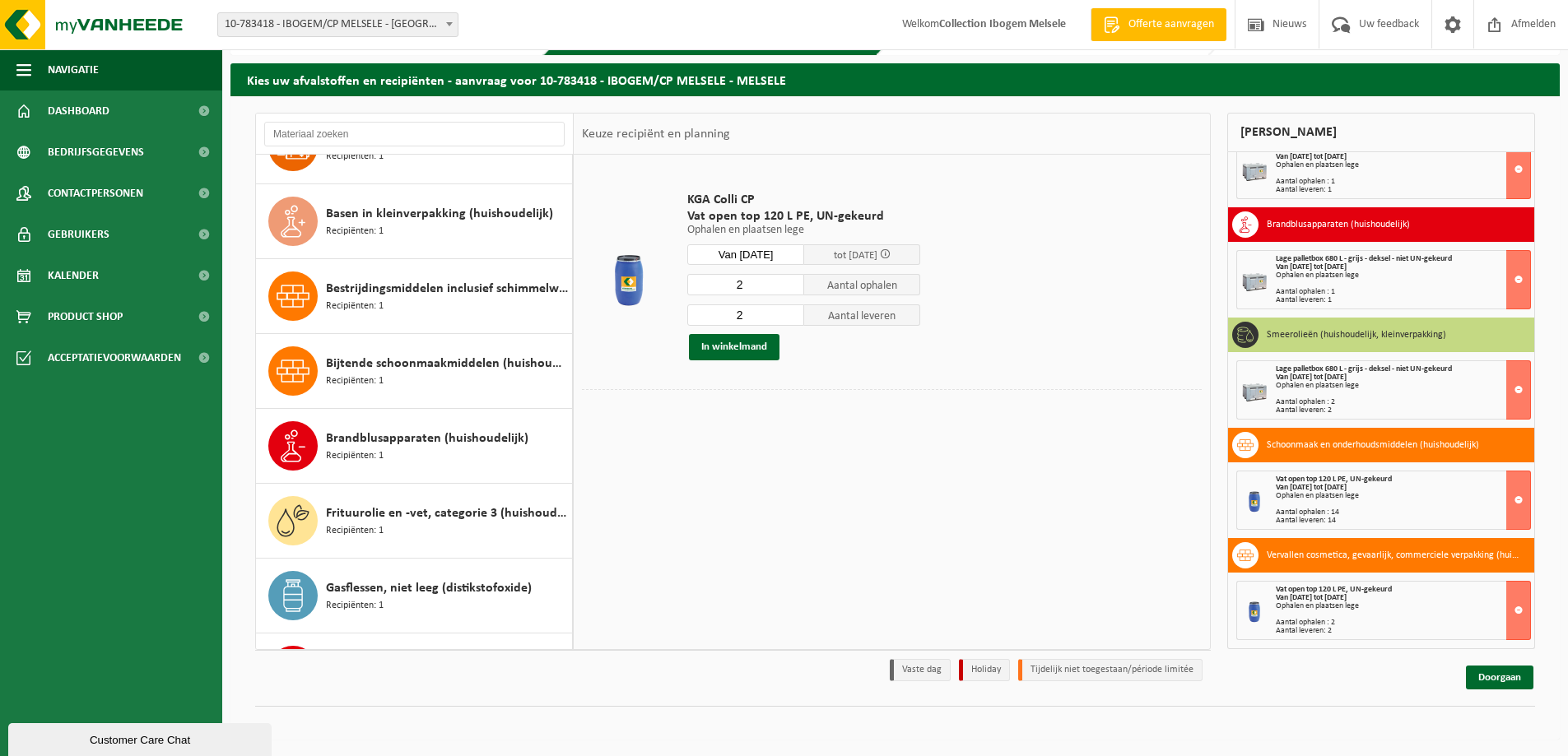
scroll to position [0, 0]
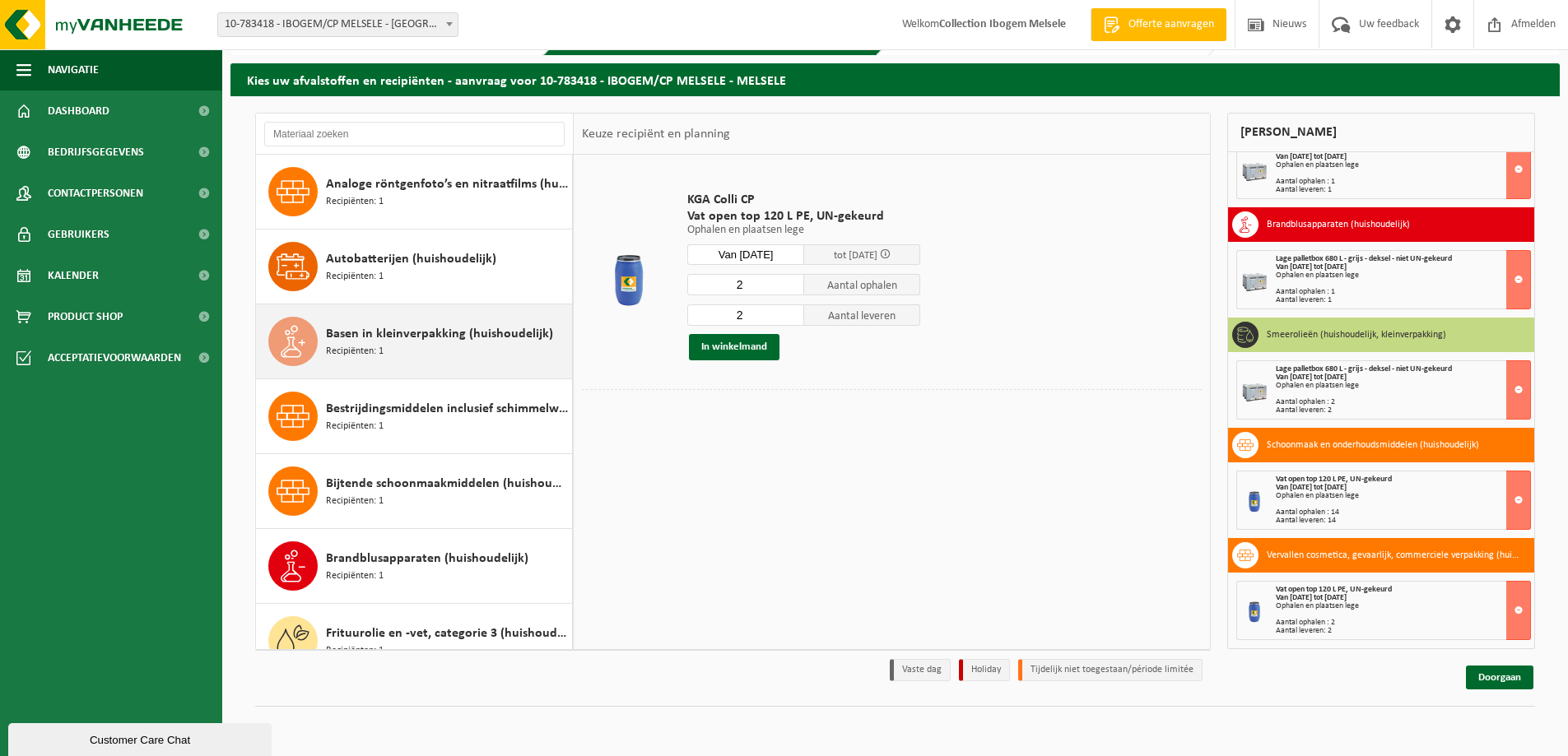
click at [435, 330] on span "Basen in kleinverpakking (huishoudelijk)" at bounding box center [439, 333] width 227 height 20
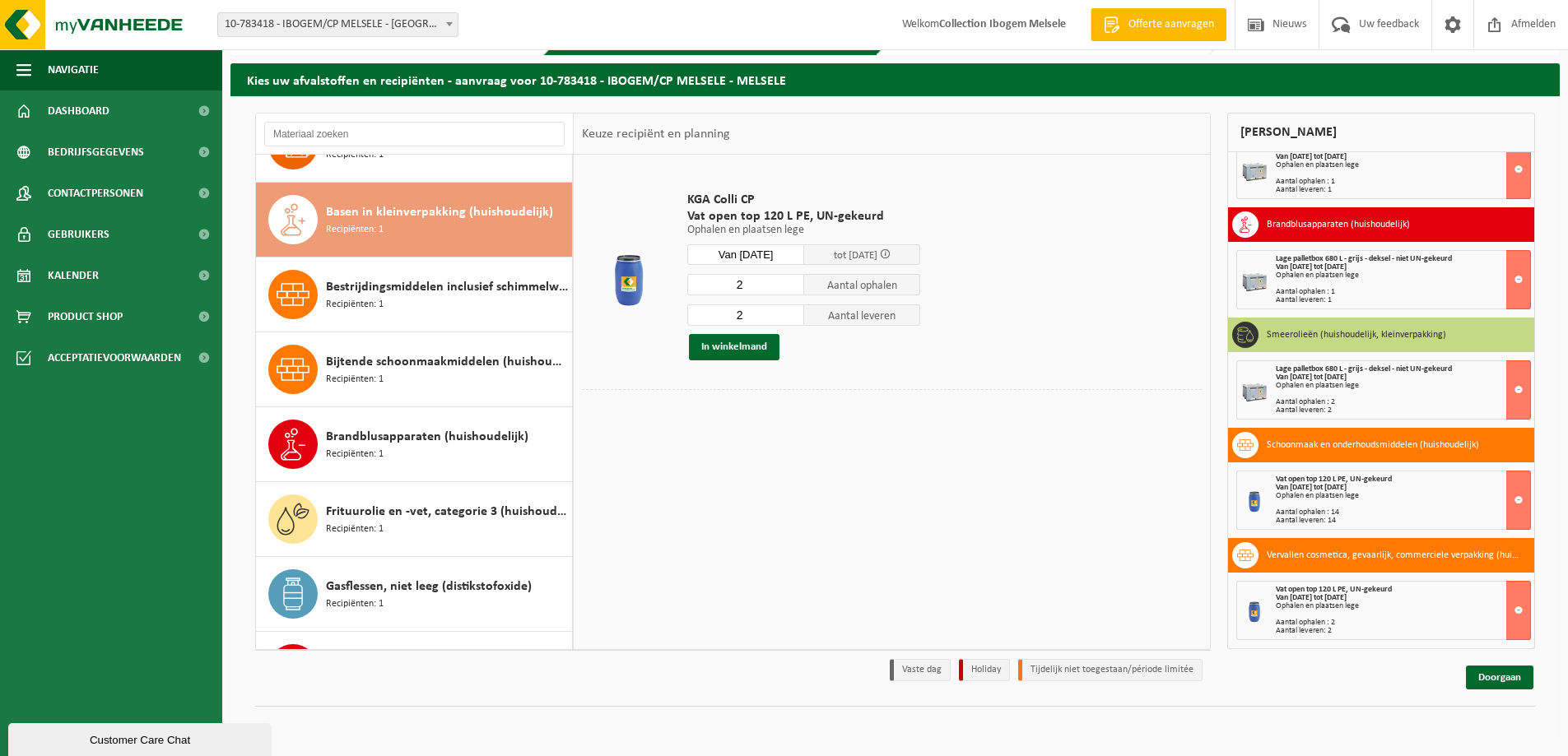
scroll to position [150, 0]
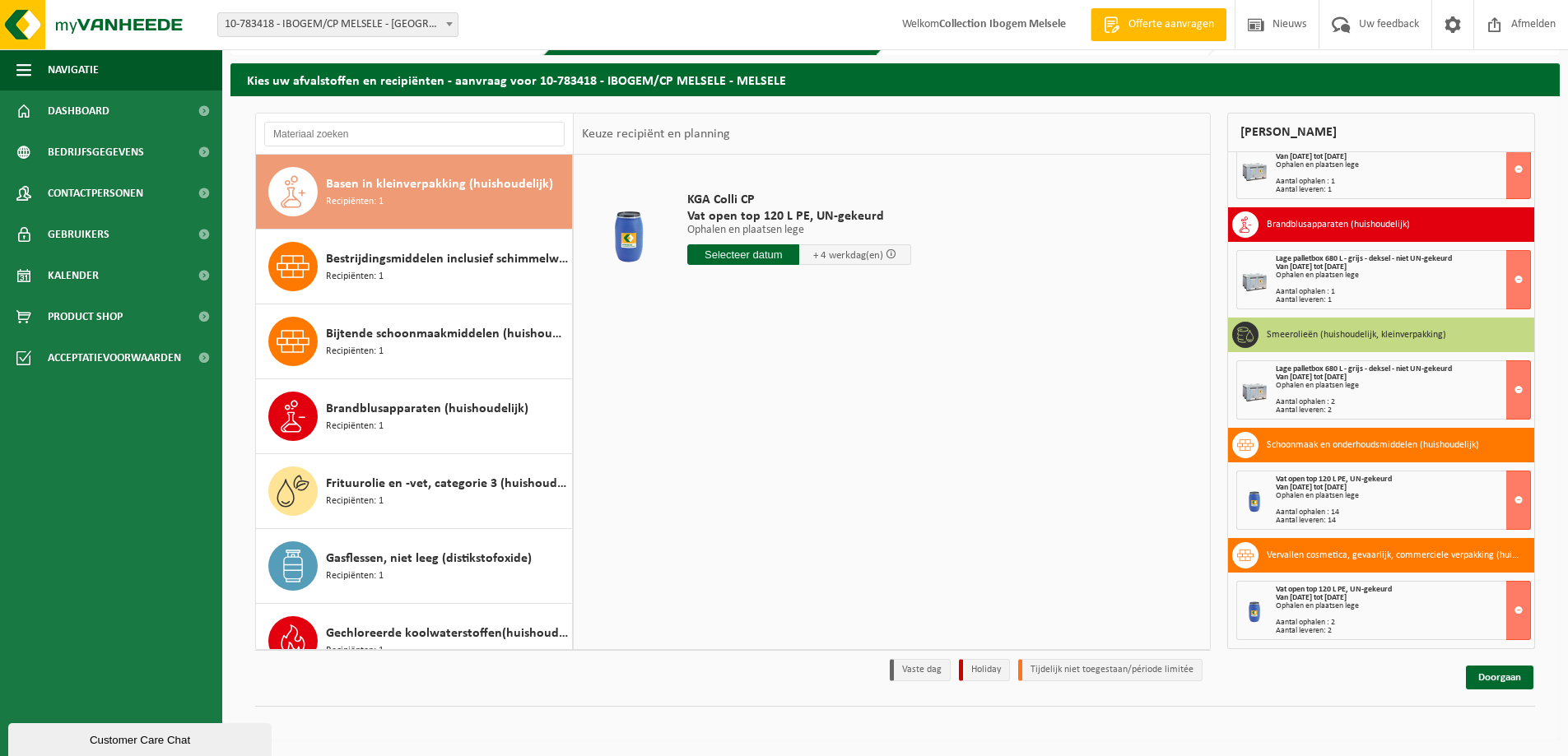
click at [736, 258] on input "text" at bounding box center [743, 255] width 112 height 21
click at [880, 293] on icon at bounding box center [874, 292] width 26 height 26
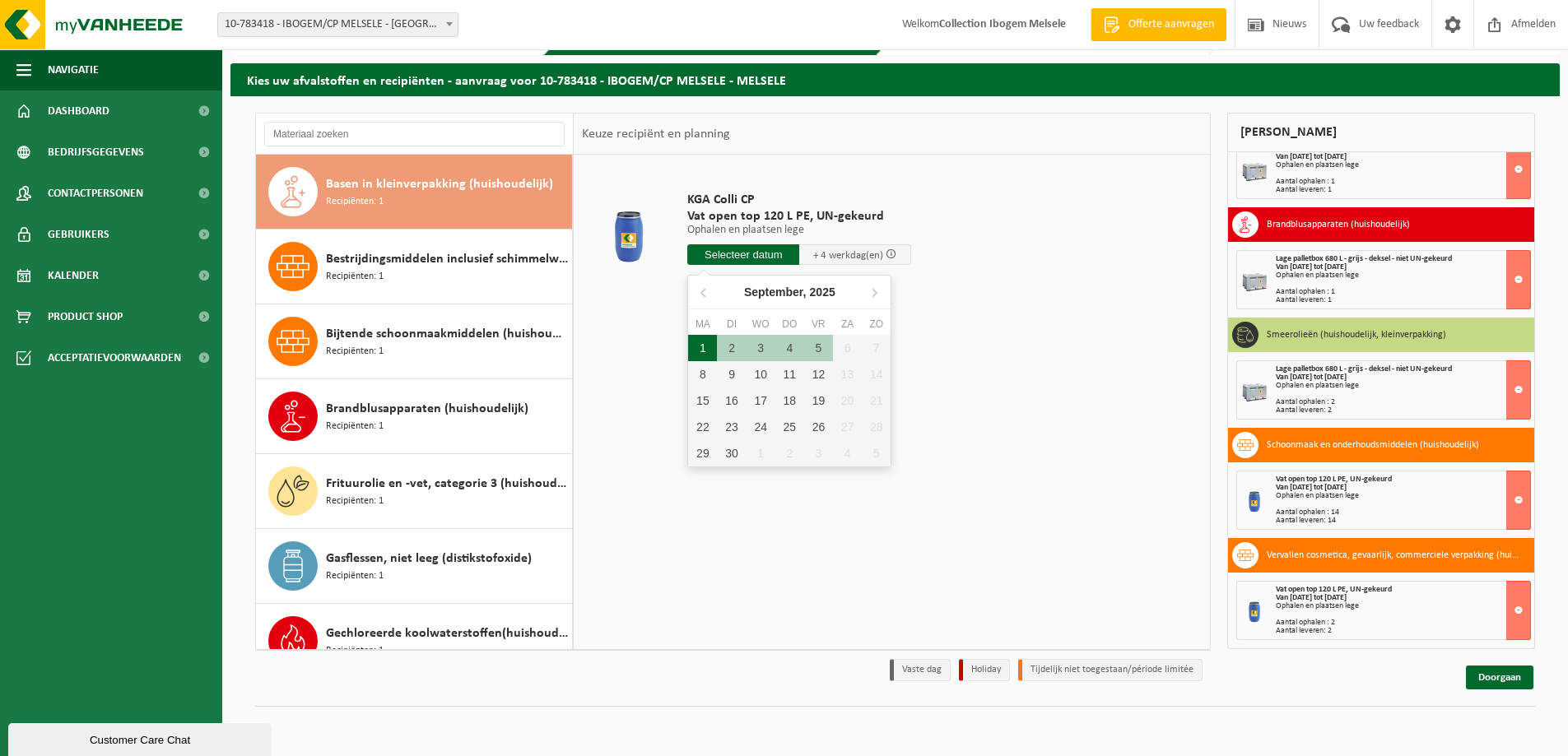
click at [703, 347] on div "1" at bounding box center [703, 348] width 29 height 26
type input "Van 2025-09-01"
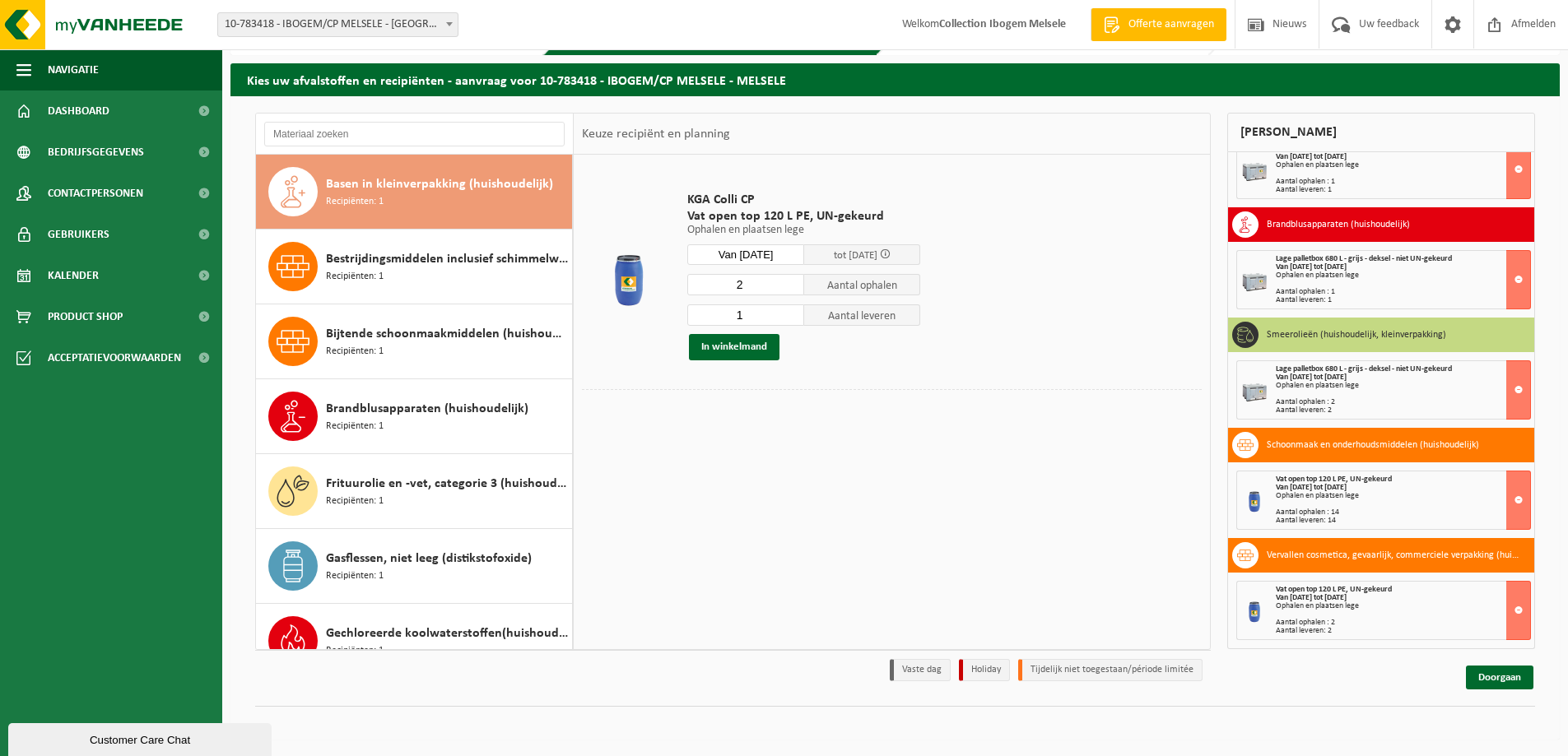
type input "2"
click at [788, 281] on input "2" at bounding box center [746, 284] width 117 height 22
type input "2"
click at [790, 310] on input "2" at bounding box center [746, 314] width 117 height 22
click at [731, 345] on button "In winkelmand" at bounding box center [735, 347] width 90 height 26
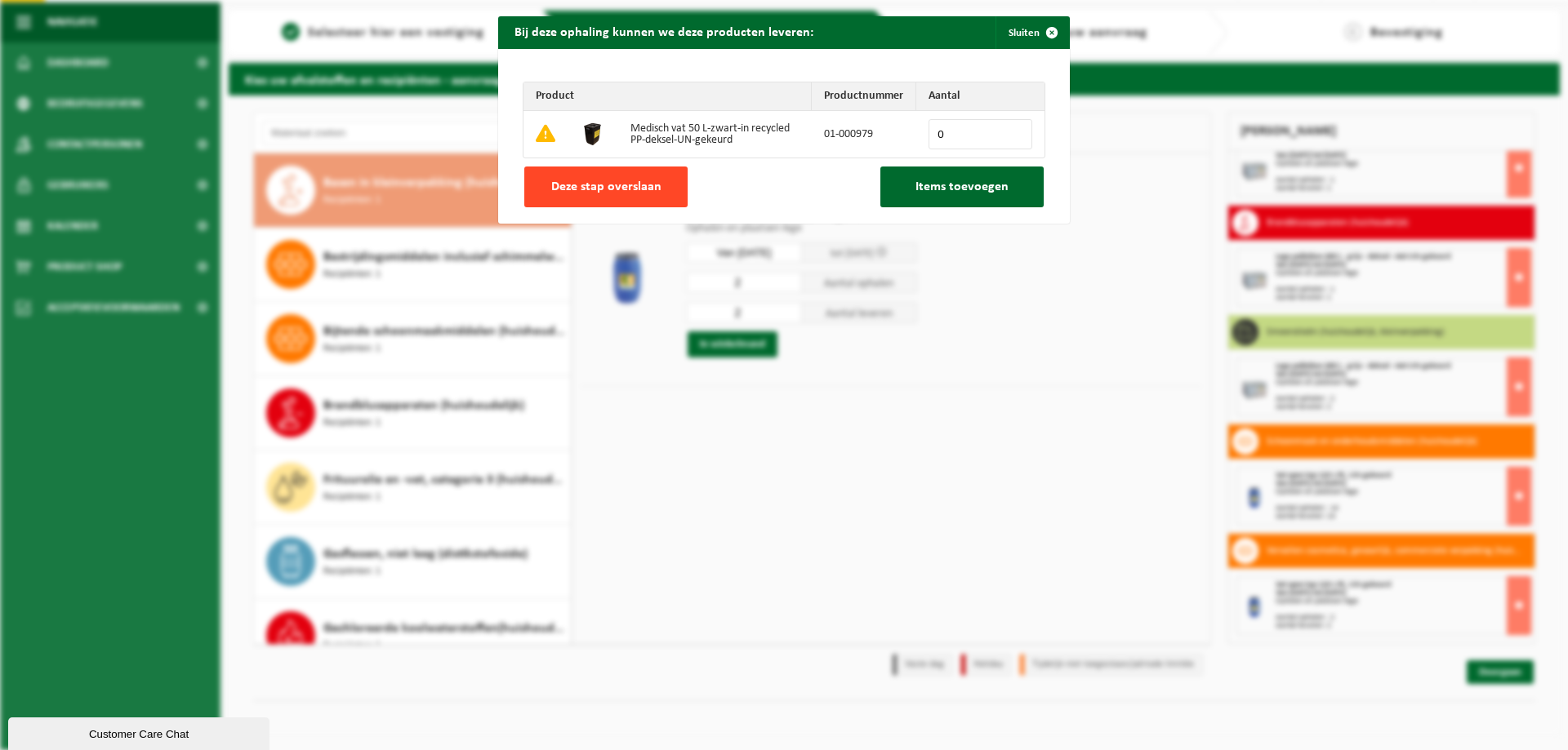
click at [630, 180] on span "Deze stap overslaan" at bounding box center [606, 187] width 110 height 13
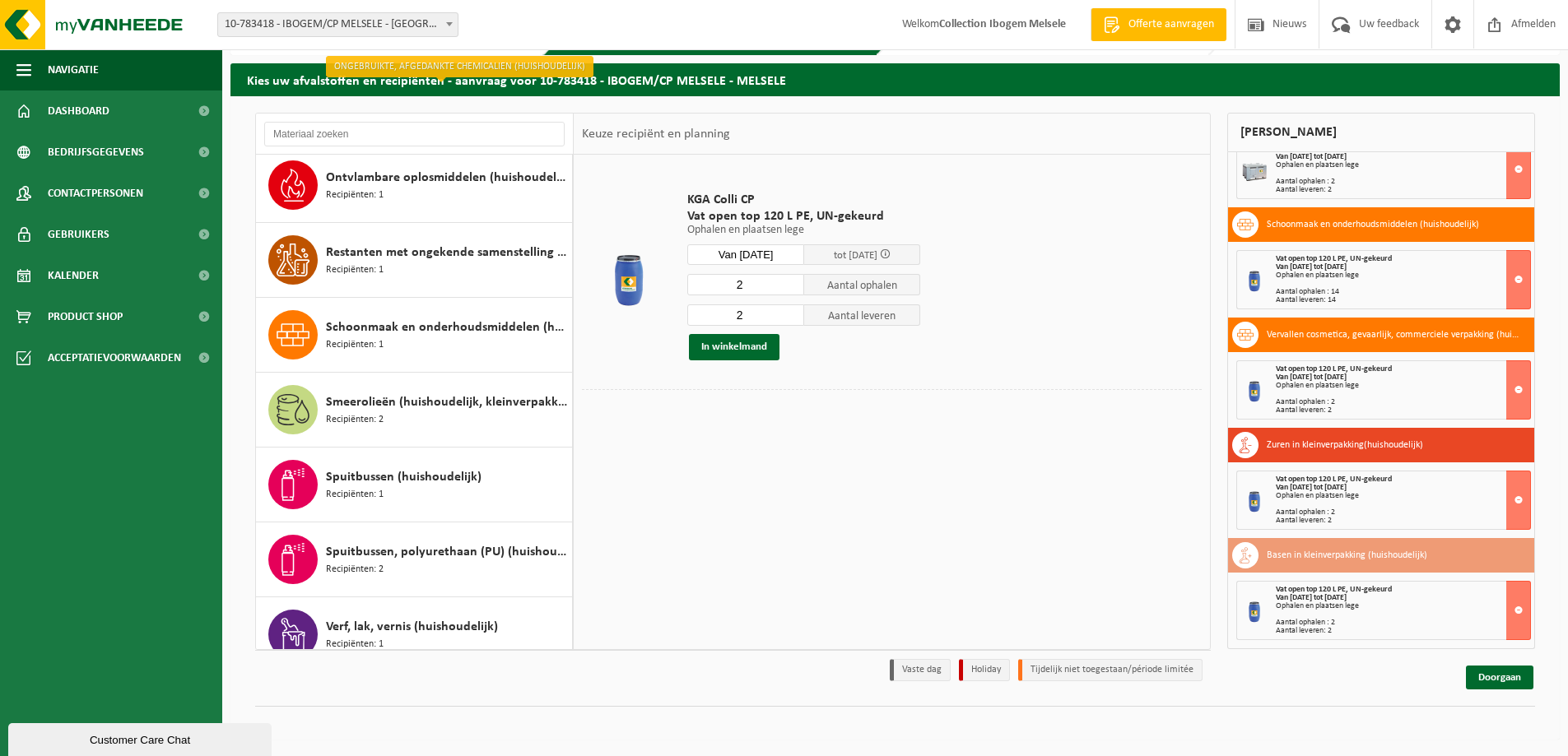
scroll to position [1190, 0]
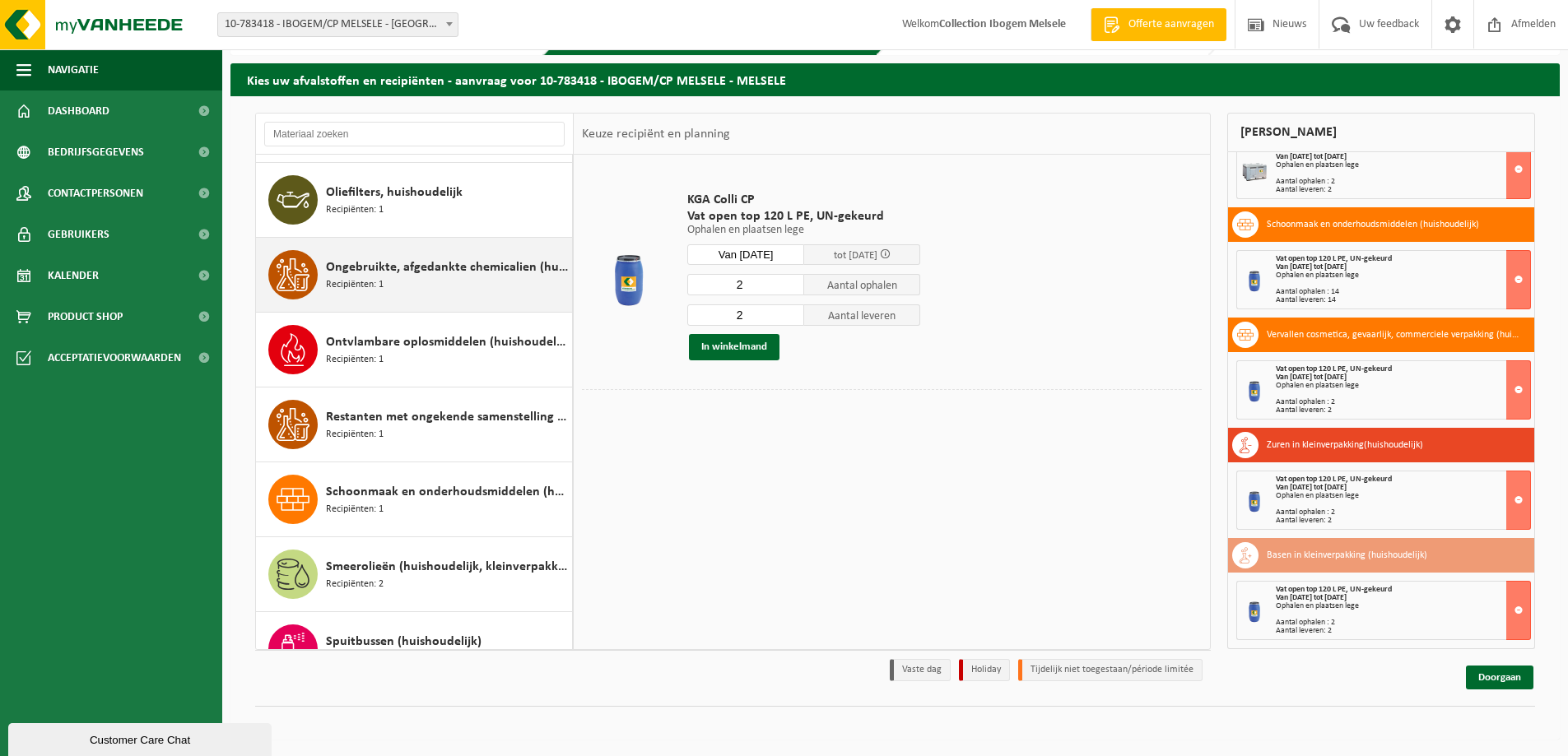
click at [475, 265] on span "Ongebruikte, afgedankte chemicalien (huishoudelijk)" at bounding box center [446, 267] width 242 height 20
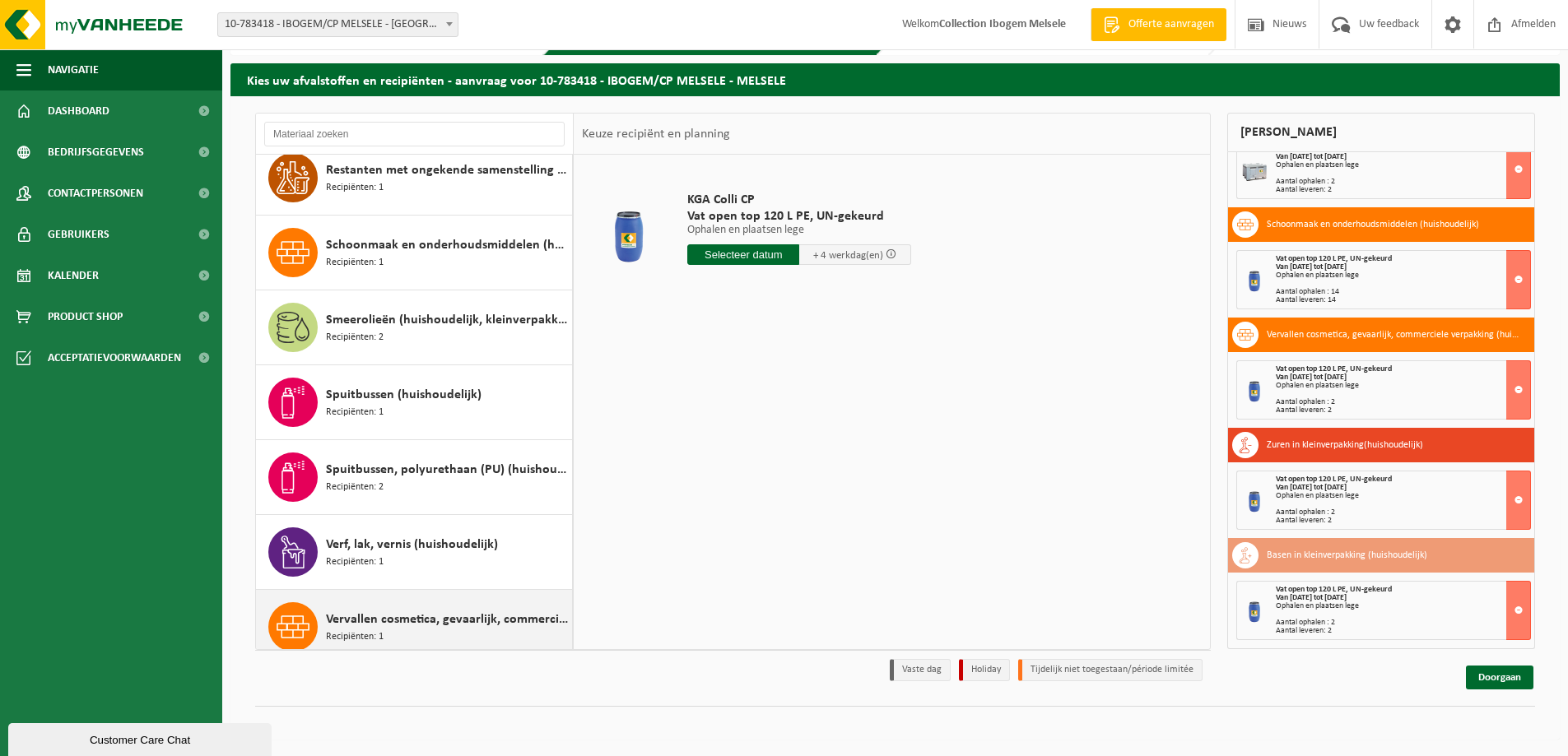
scroll to position [1272, 0]
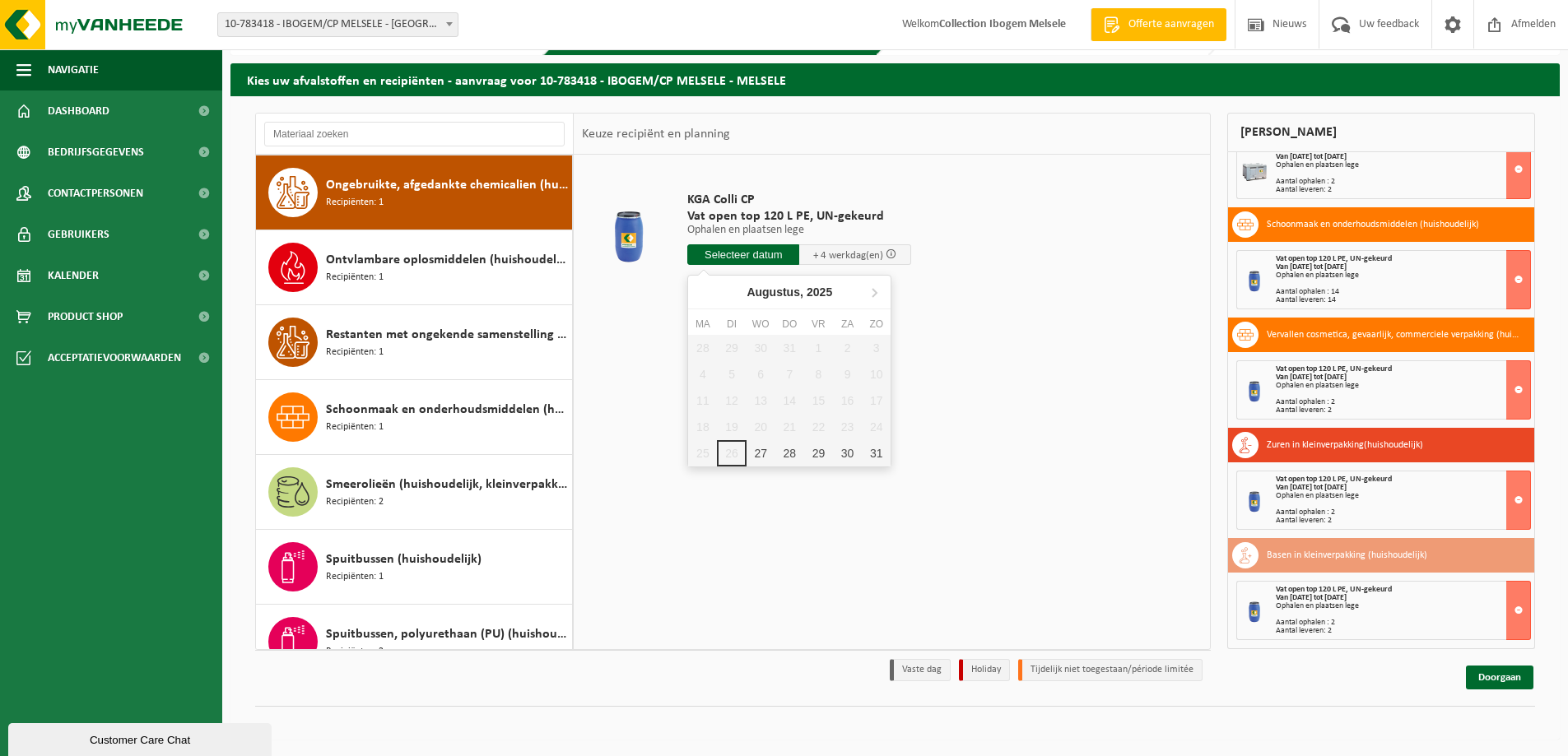
click at [738, 252] on input "text" at bounding box center [743, 255] width 112 height 21
click at [873, 290] on icon at bounding box center [875, 293] width 4 height 8
click at [703, 344] on div "1" at bounding box center [703, 348] width 29 height 26
type input "Van 2025-09-01"
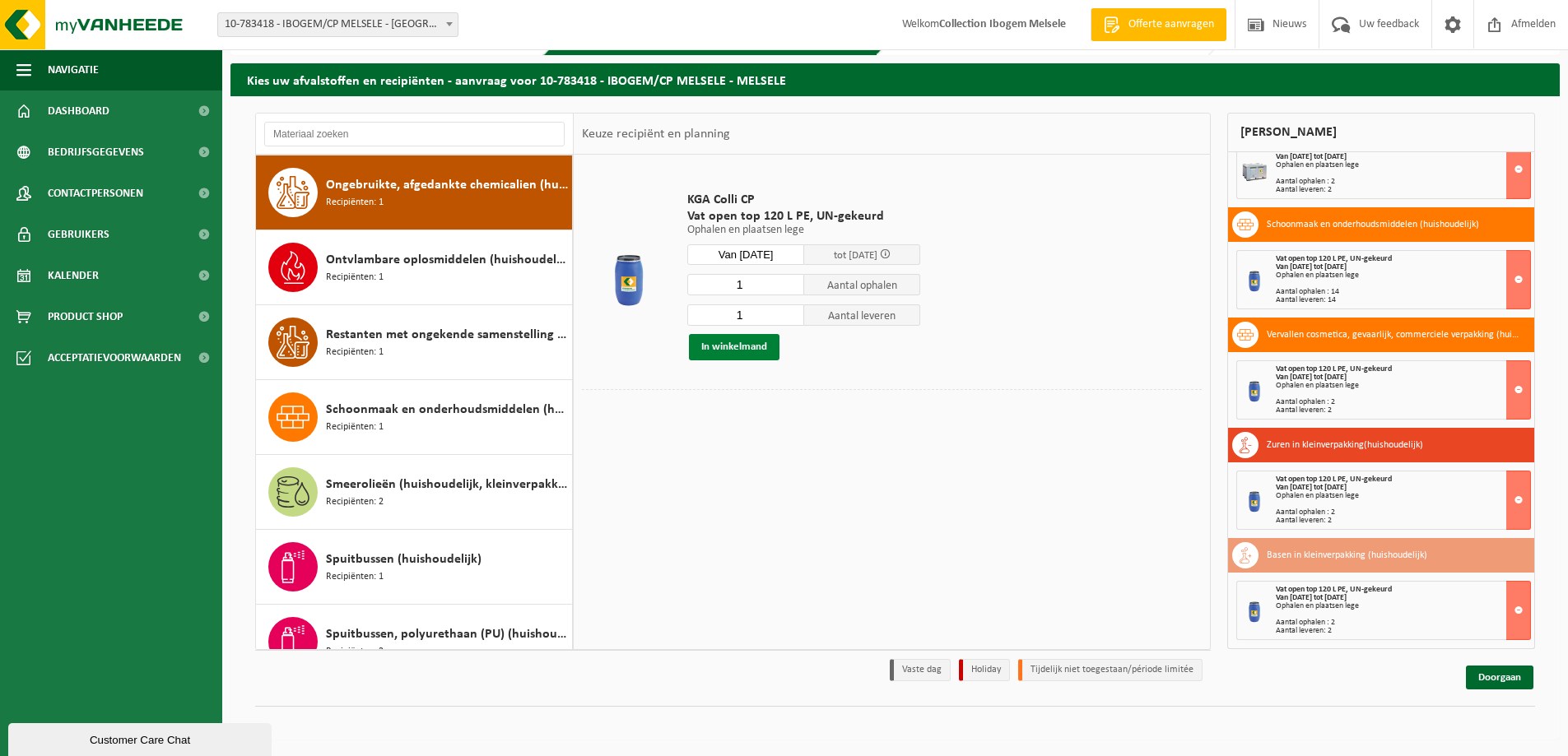
click at [743, 344] on button "In winkelmand" at bounding box center [735, 347] width 90 height 26
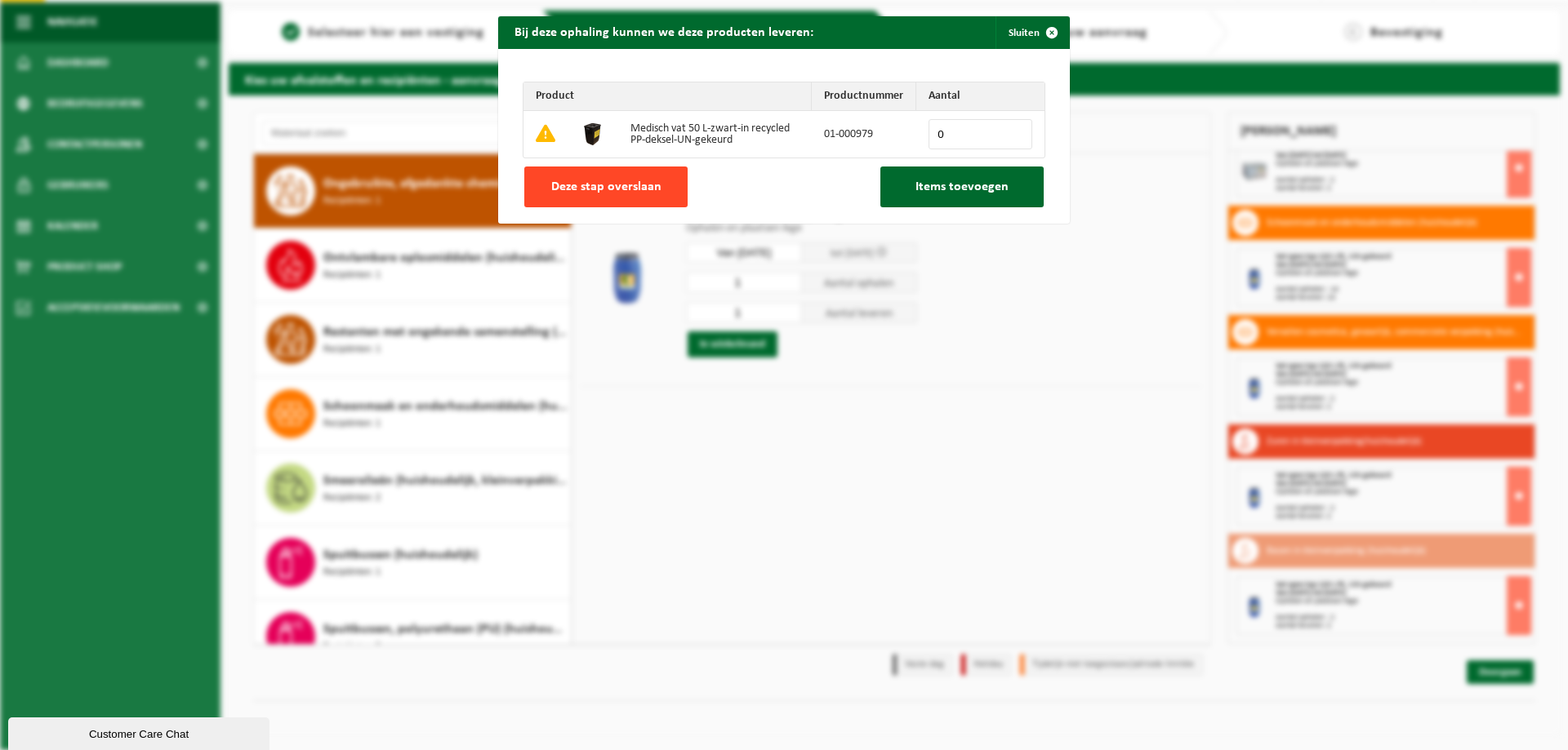
click at [633, 191] on span "Deze stap overslaan" at bounding box center [606, 187] width 110 height 13
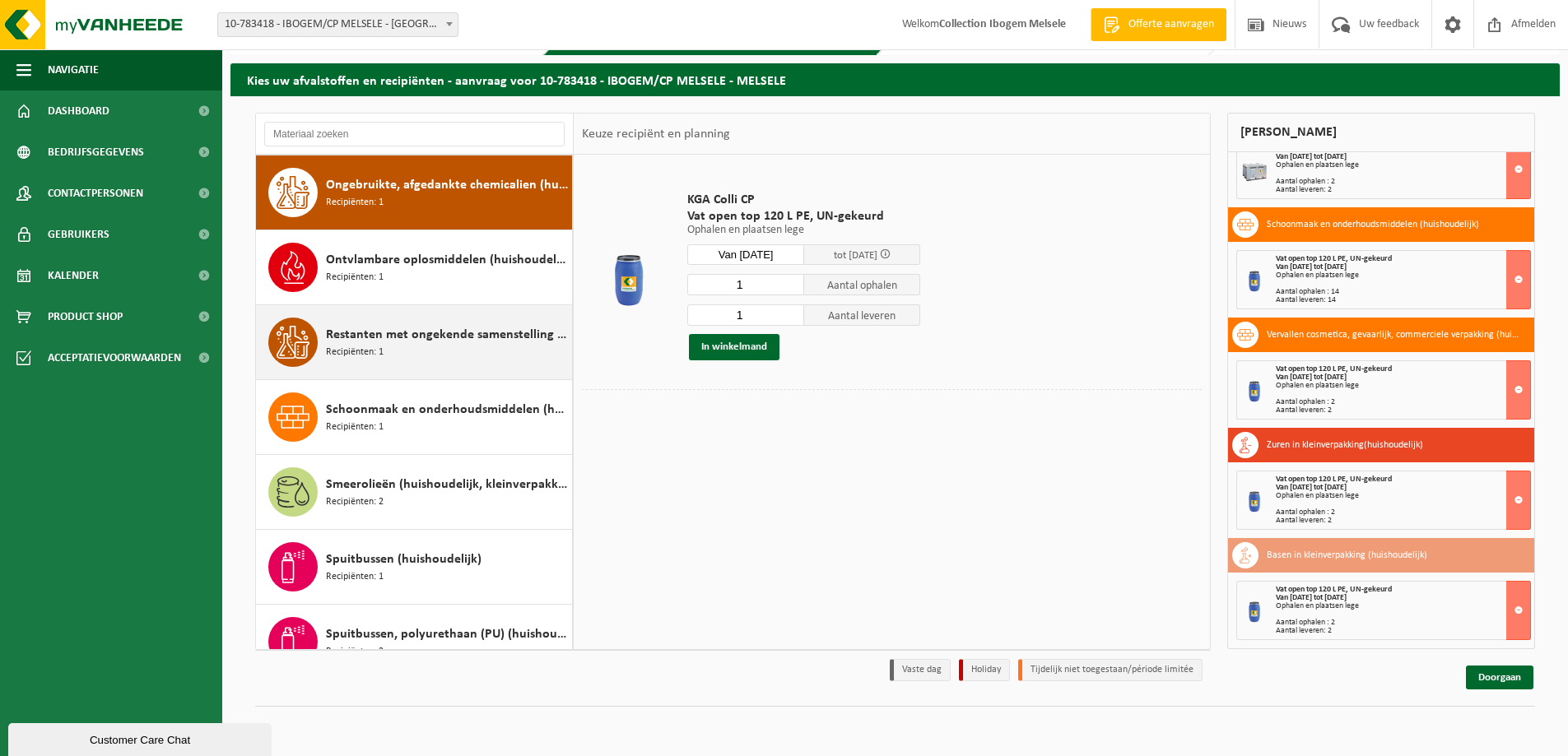
click at [426, 342] on span "Restanten met ongekende samenstelling (huishoudelijk)" at bounding box center [446, 334] width 242 height 20
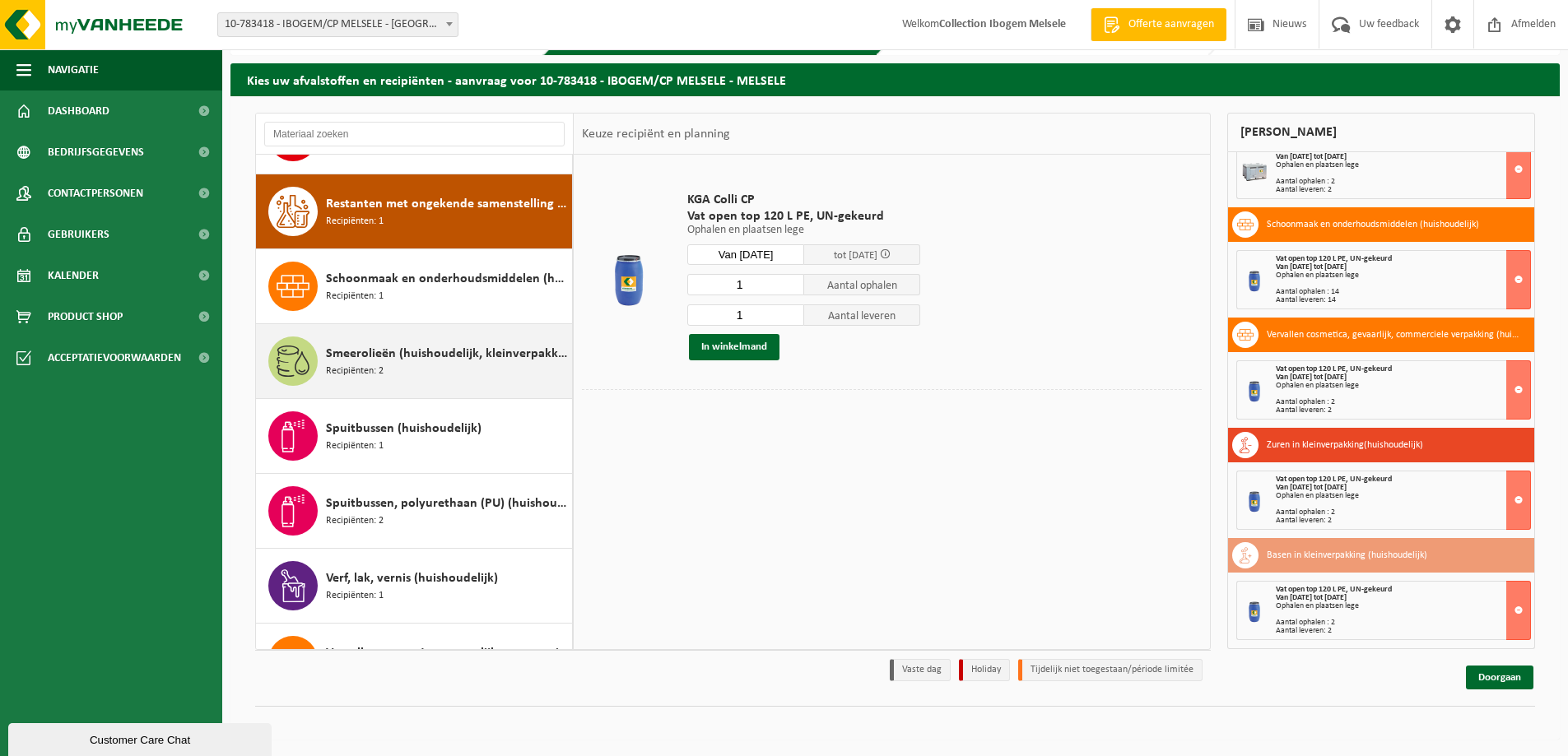
scroll to position [1423, 0]
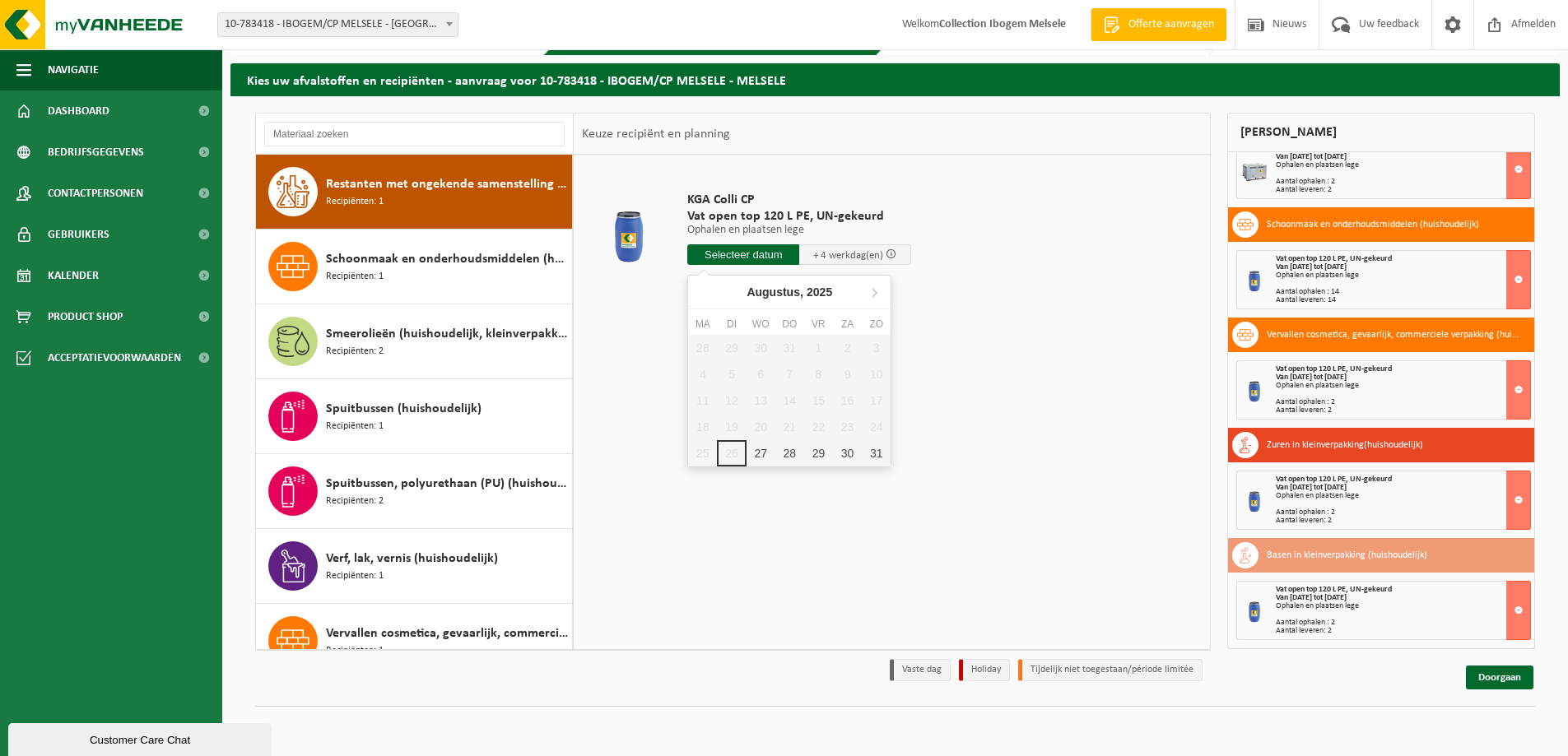
click at [730, 251] on input "text" at bounding box center [743, 255] width 112 height 21
click at [877, 291] on icon at bounding box center [874, 292] width 26 height 26
click at [699, 345] on div "1" at bounding box center [703, 348] width 29 height 26
type input "Van 2025-09-01"
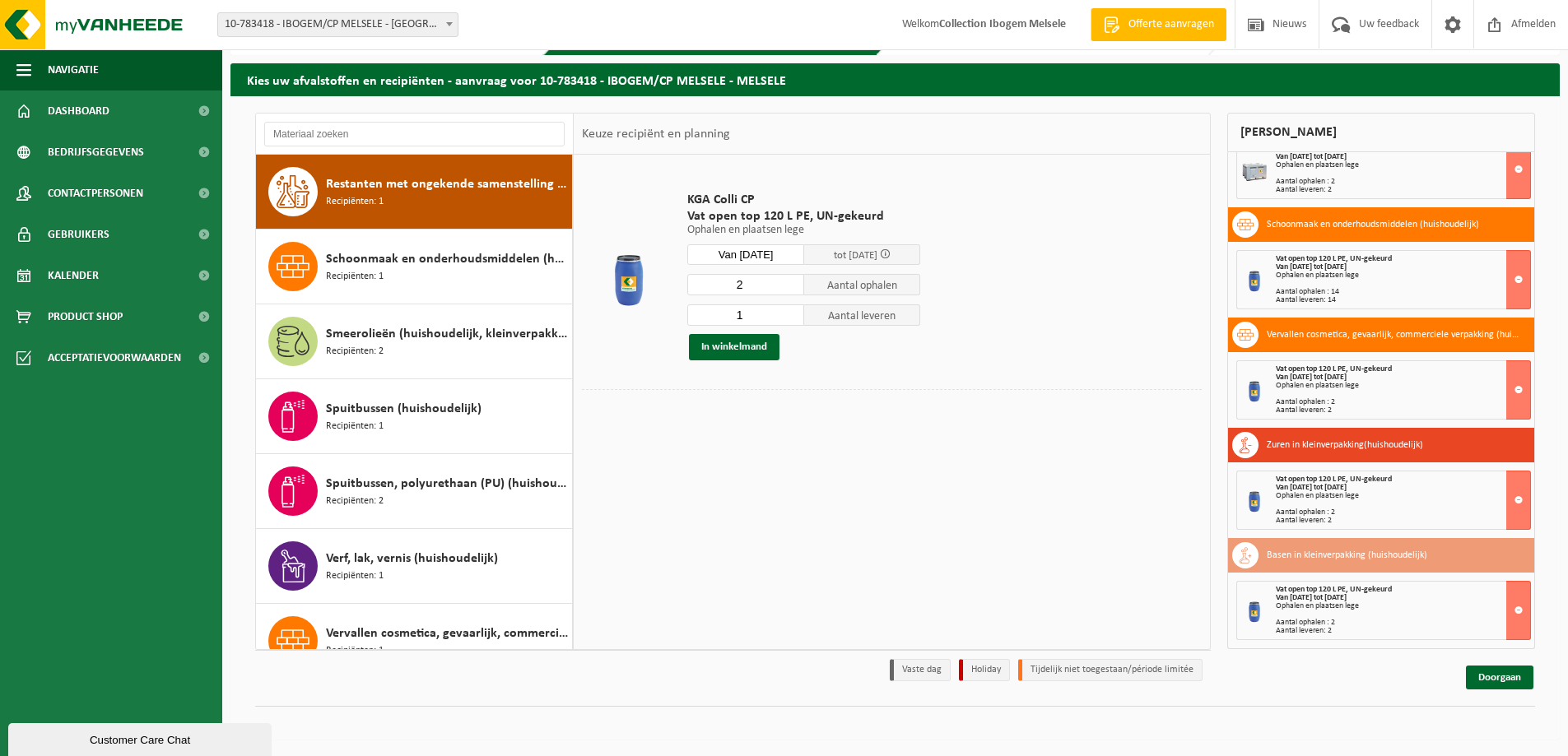
click at [789, 281] on input "2" at bounding box center [746, 284] width 117 height 22
click at [789, 281] on input "3" at bounding box center [746, 284] width 117 height 22
type input "4"
click at [788, 281] on input "4" at bounding box center [746, 284] width 117 height 22
click at [790, 309] on input "2" at bounding box center [746, 314] width 117 height 22
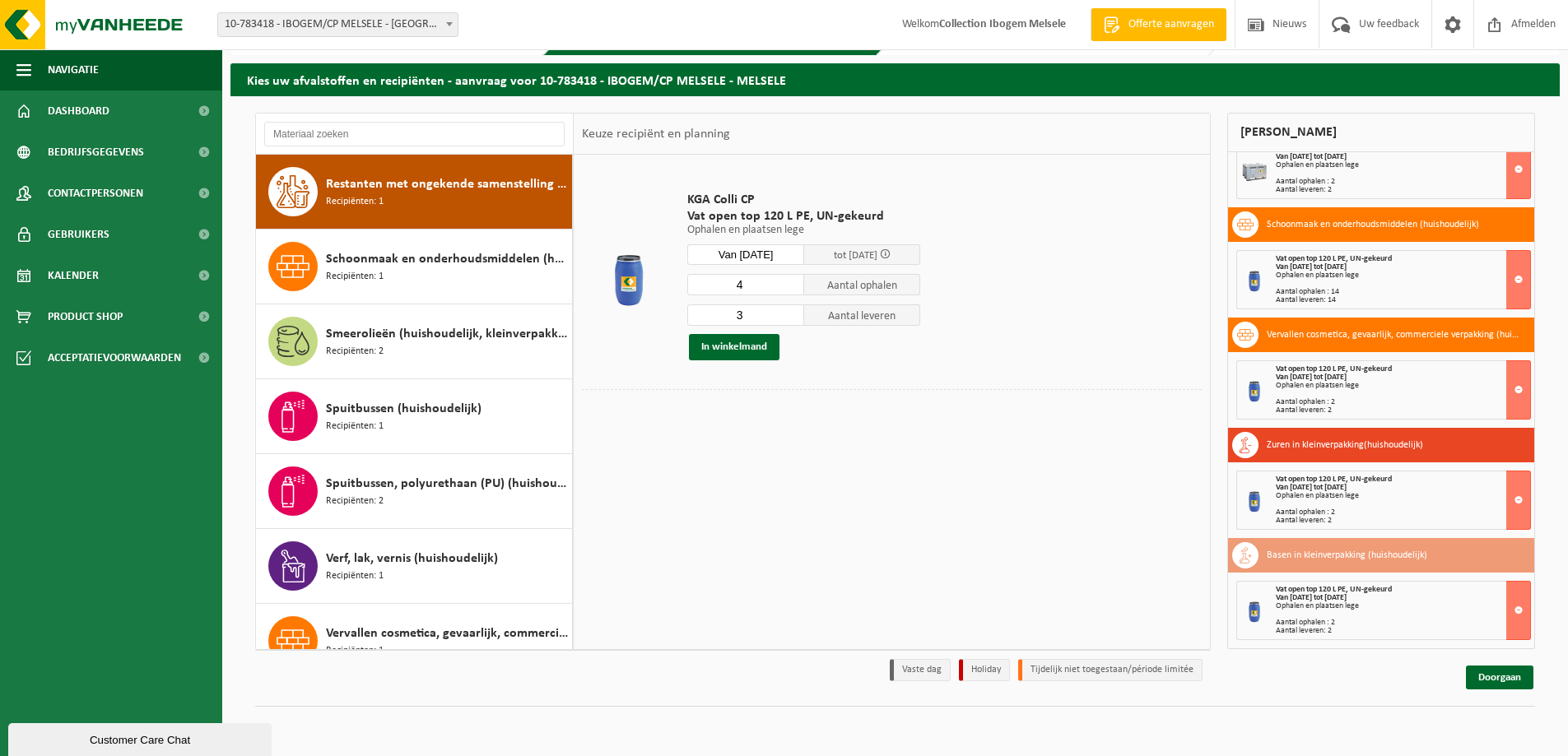
click at [790, 309] on input "3" at bounding box center [746, 314] width 117 height 22
type input "4"
click at [790, 309] on input "4" at bounding box center [746, 314] width 117 height 22
click at [736, 350] on button "In winkelmand" at bounding box center [735, 347] width 90 height 26
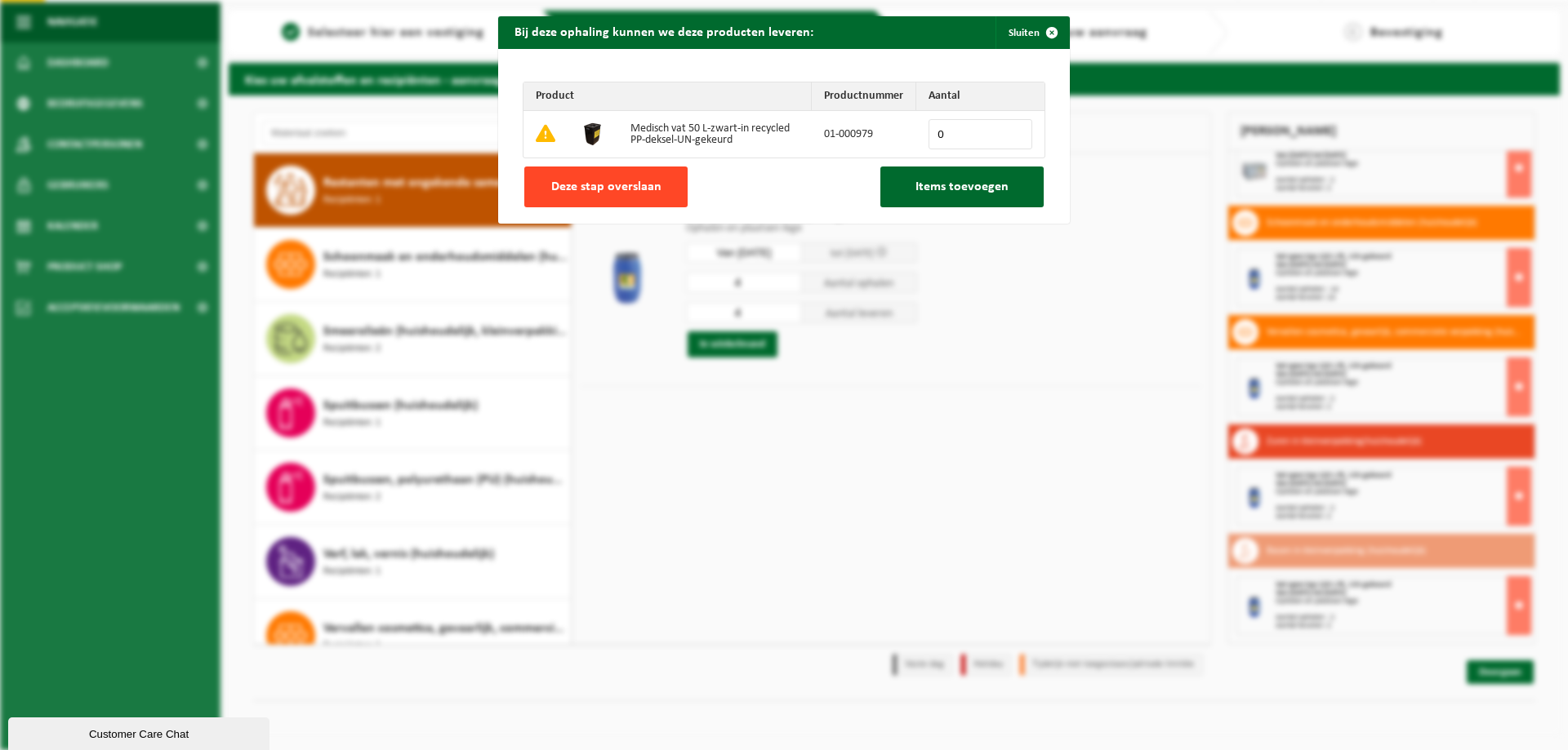
click at [613, 174] on button "Deze stap overslaan" at bounding box center [606, 187] width 164 height 41
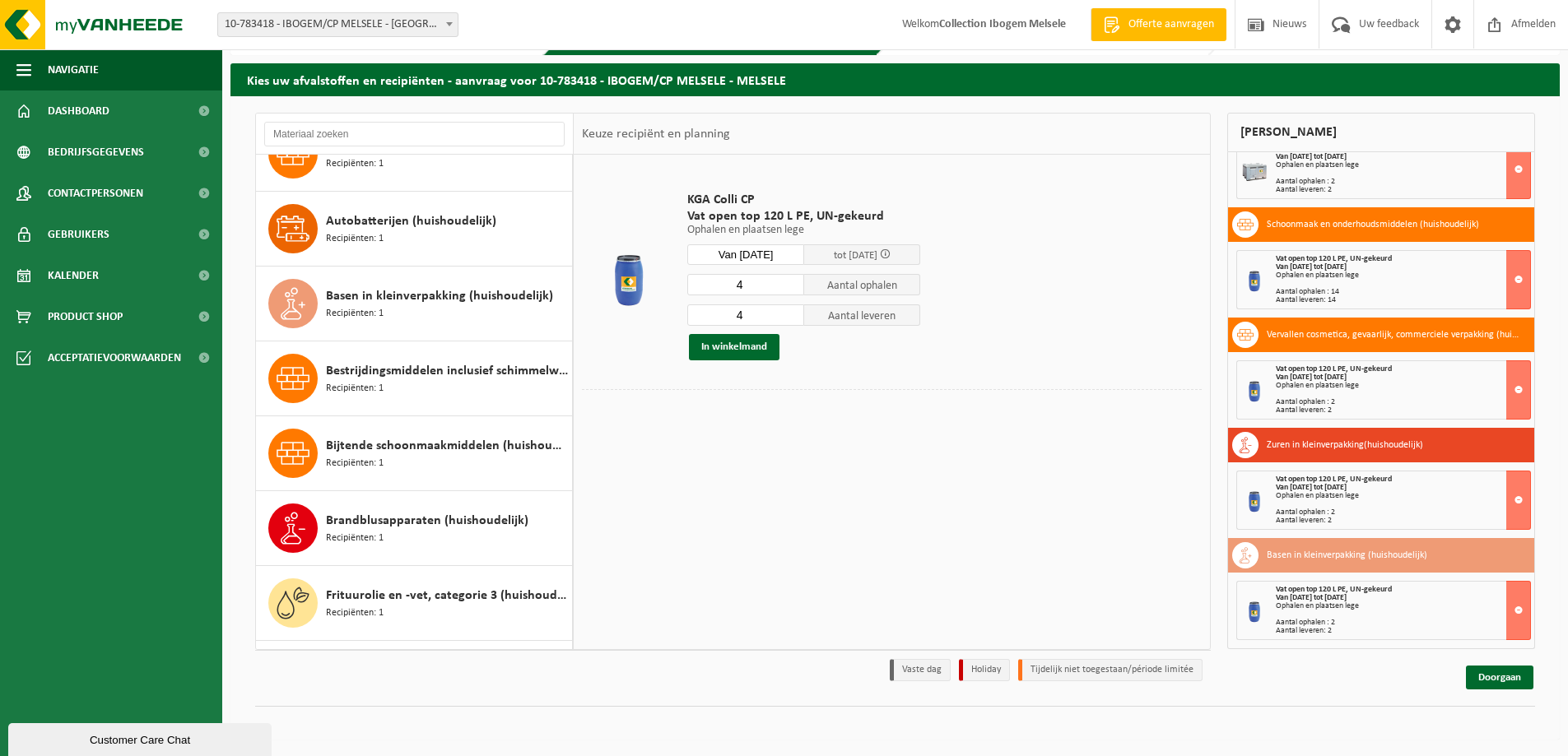
scroll to position [0, 0]
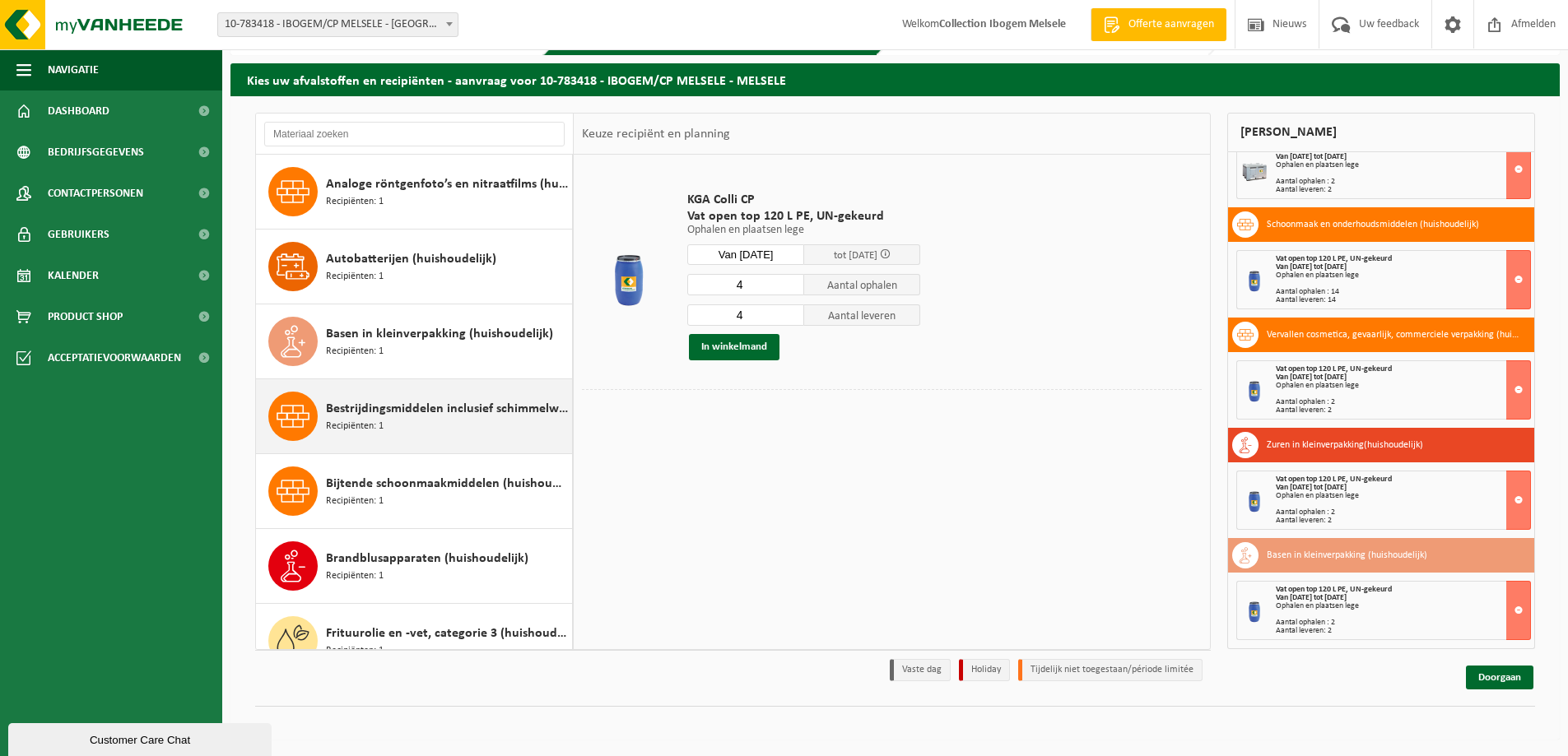
click at [437, 407] on span "Bestrijdingsmiddelen inclusief schimmelwerende beschermingsmiddelen (huishoudel…" at bounding box center [446, 409] width 242 height 20
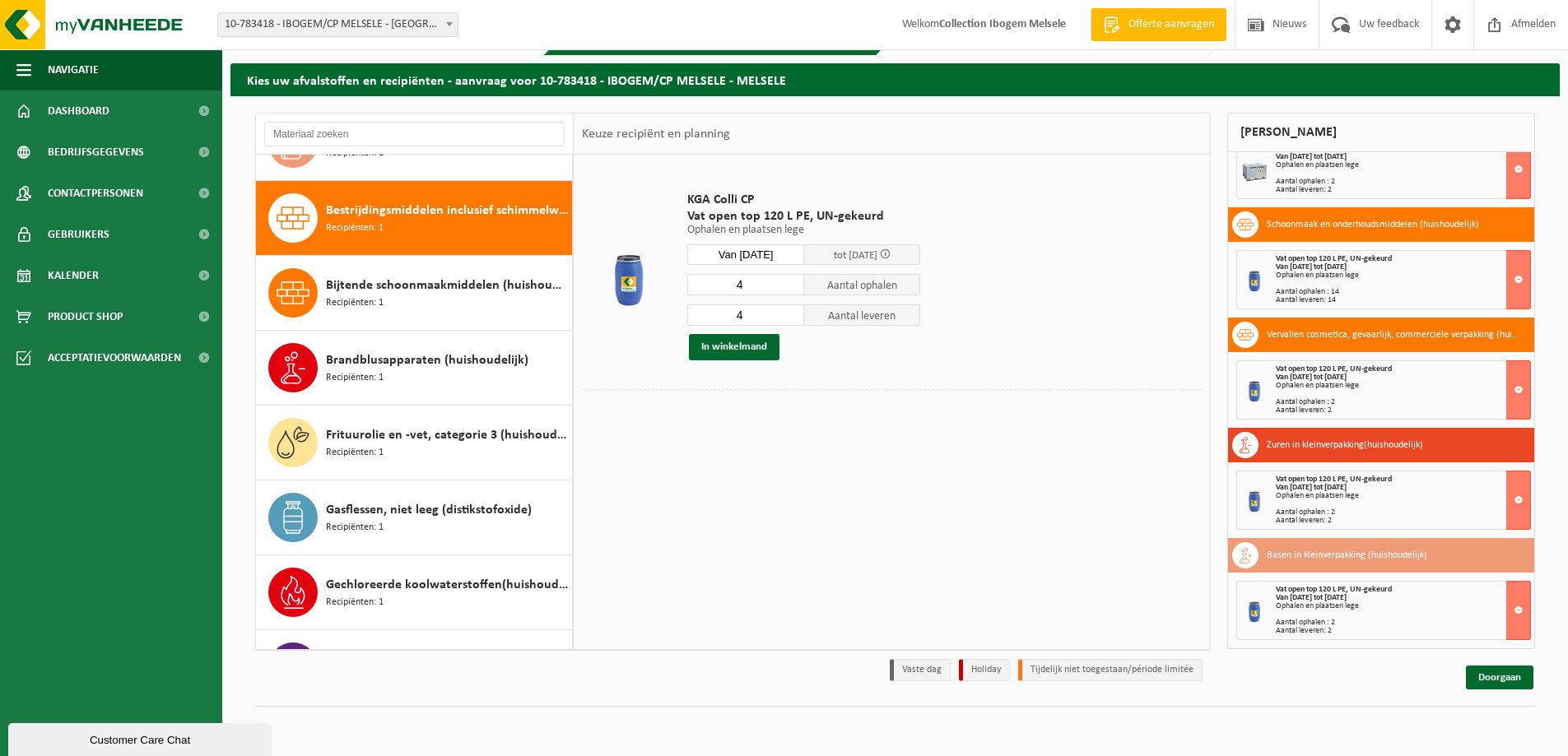
scroll to position [225, 0]
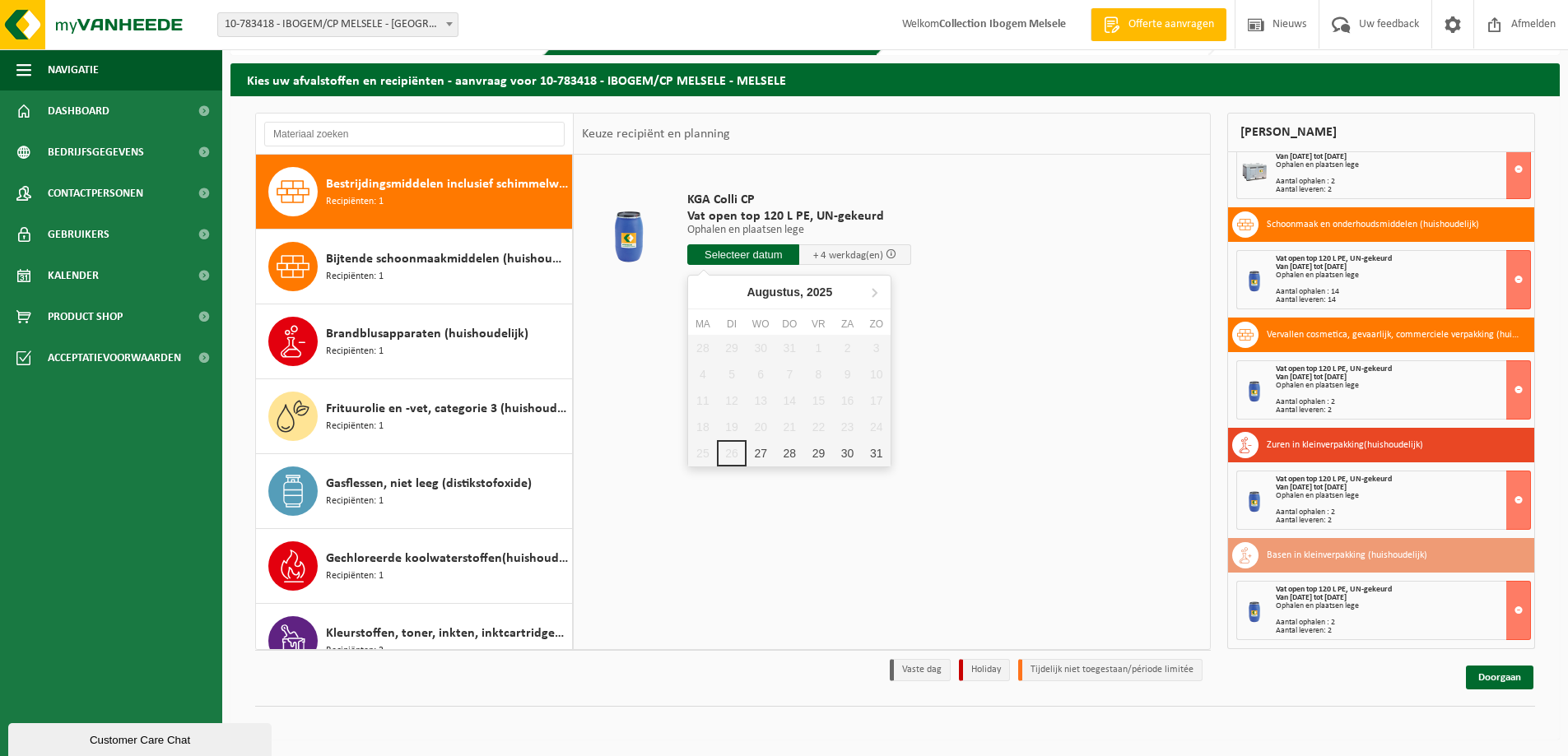
click at [731, 252] on input "text" at bounding box center [743, 255] width 112 height 21
click at [875, 291] on icon at bounding box center [875, 293] width 4 height 8
click at [703, 348] on div "1" at bounding box center [703, 348] width 29 height 26
type input "Van 2025-09-01"
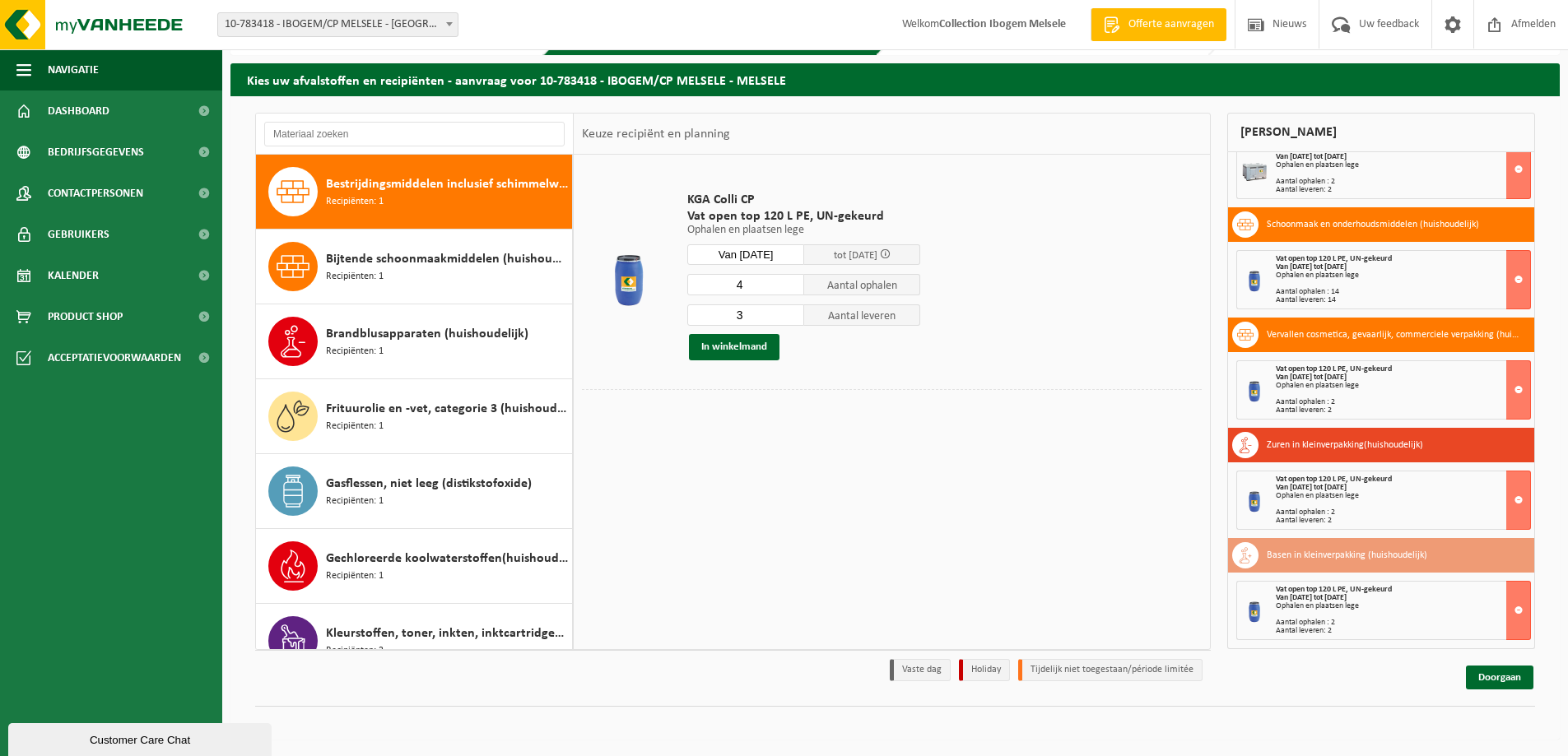
click at [790, 317] on input "3" at bounding box center [746, 314] width 117 height 22
click at [790, 317] on input "2" at bounding box center [746, 314] width 117 height 22
click at [790, 317] on input "1" at bounding box center [746, 314] width 117 height 22
type input "0"
click at [790, 317] on input "0" at bounding box center [746, 314] width 117 height 22
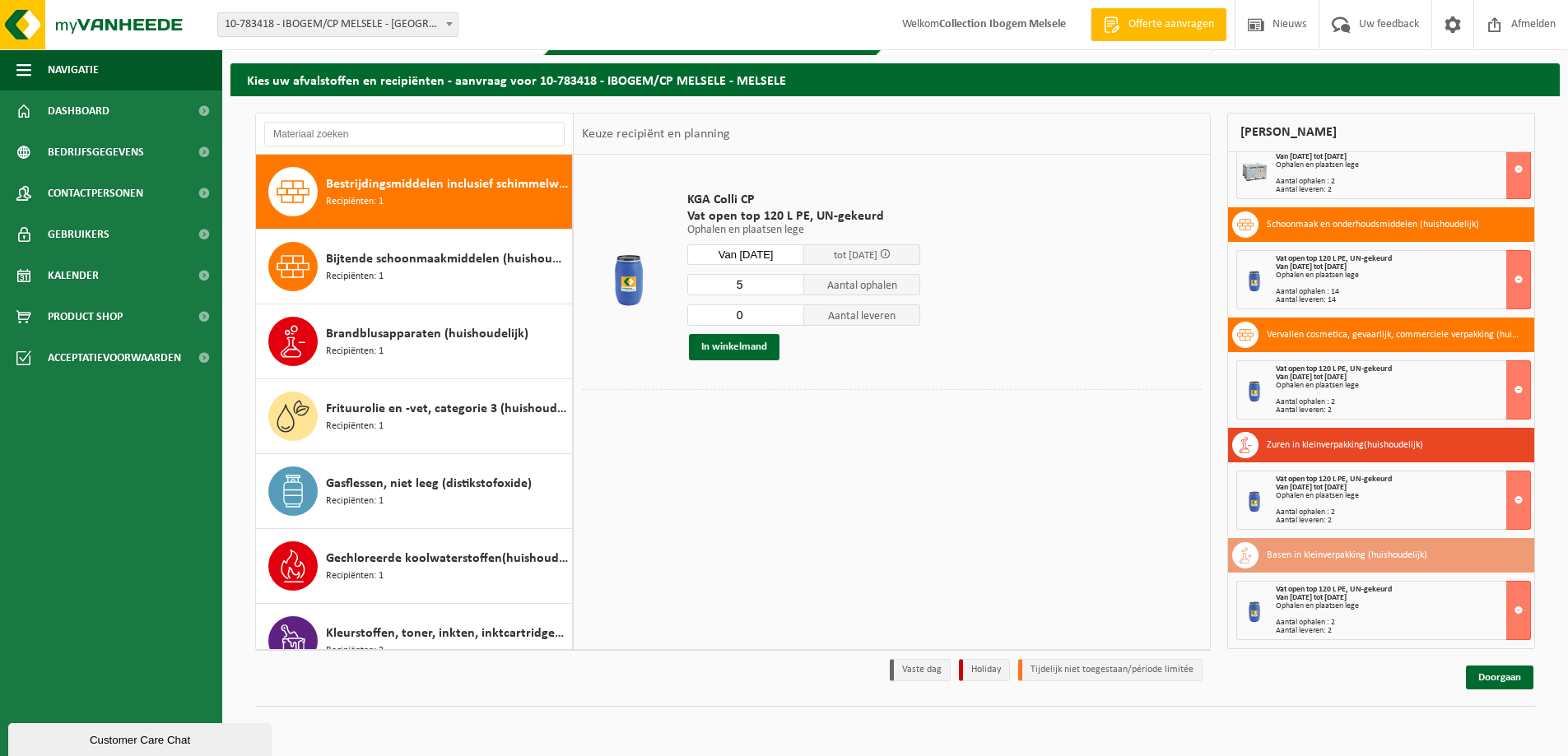
click at [791, 279] on input "5" at bounding box center [746, 284] width 117 height 22
click at [791, 279] on input "6" at bounding box center [746, 284] width 117 height 22
type input "7"
click at [791, 279] on input "7" at bounding box center [746, 284] width 117 height 22
click at [742, 344] on button "In winkelmand" at bounding box center [735, 347] width 90 height 26
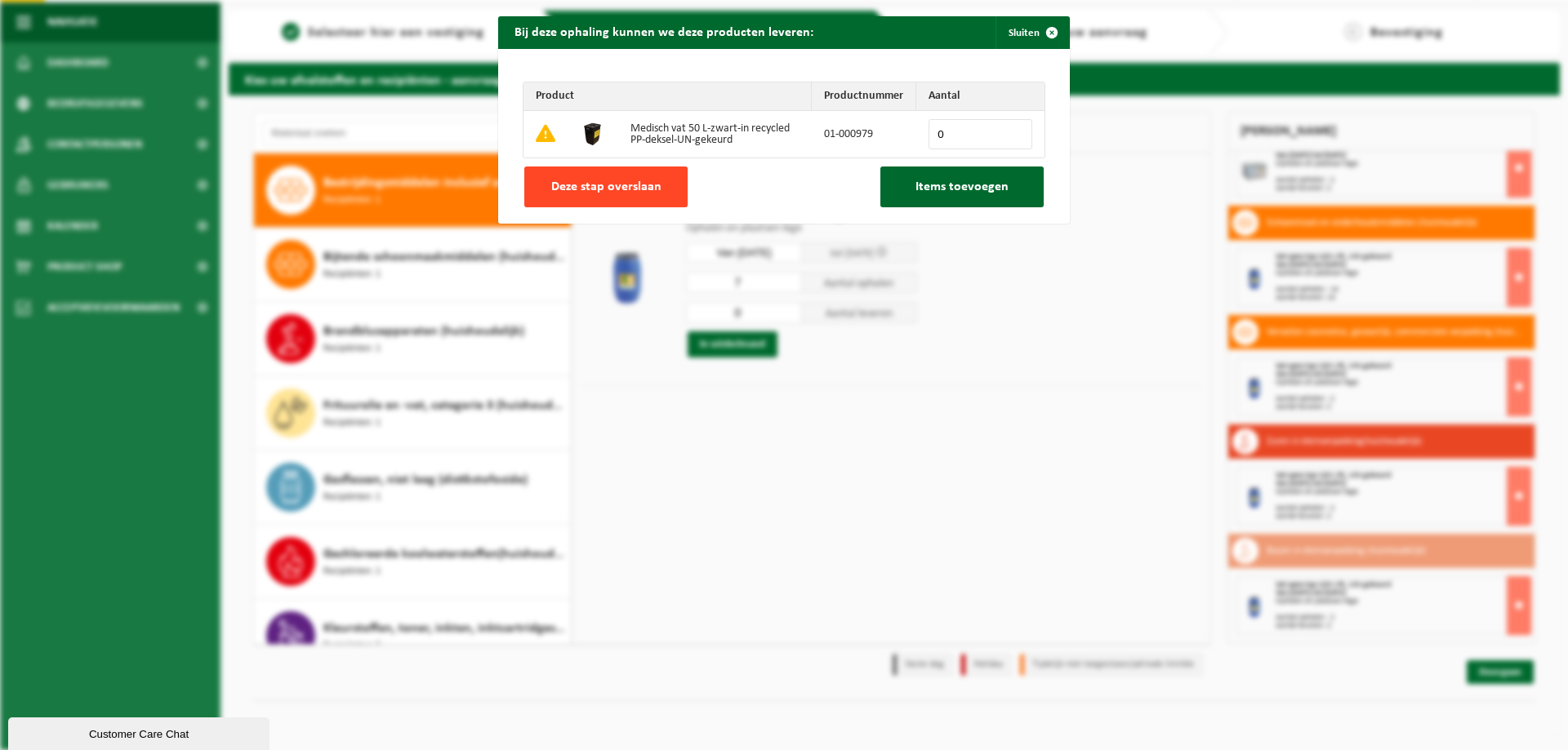
click at [598, 176] on button "Deze stap overslaan" at bounding box center [606, 187] width 164 height 41
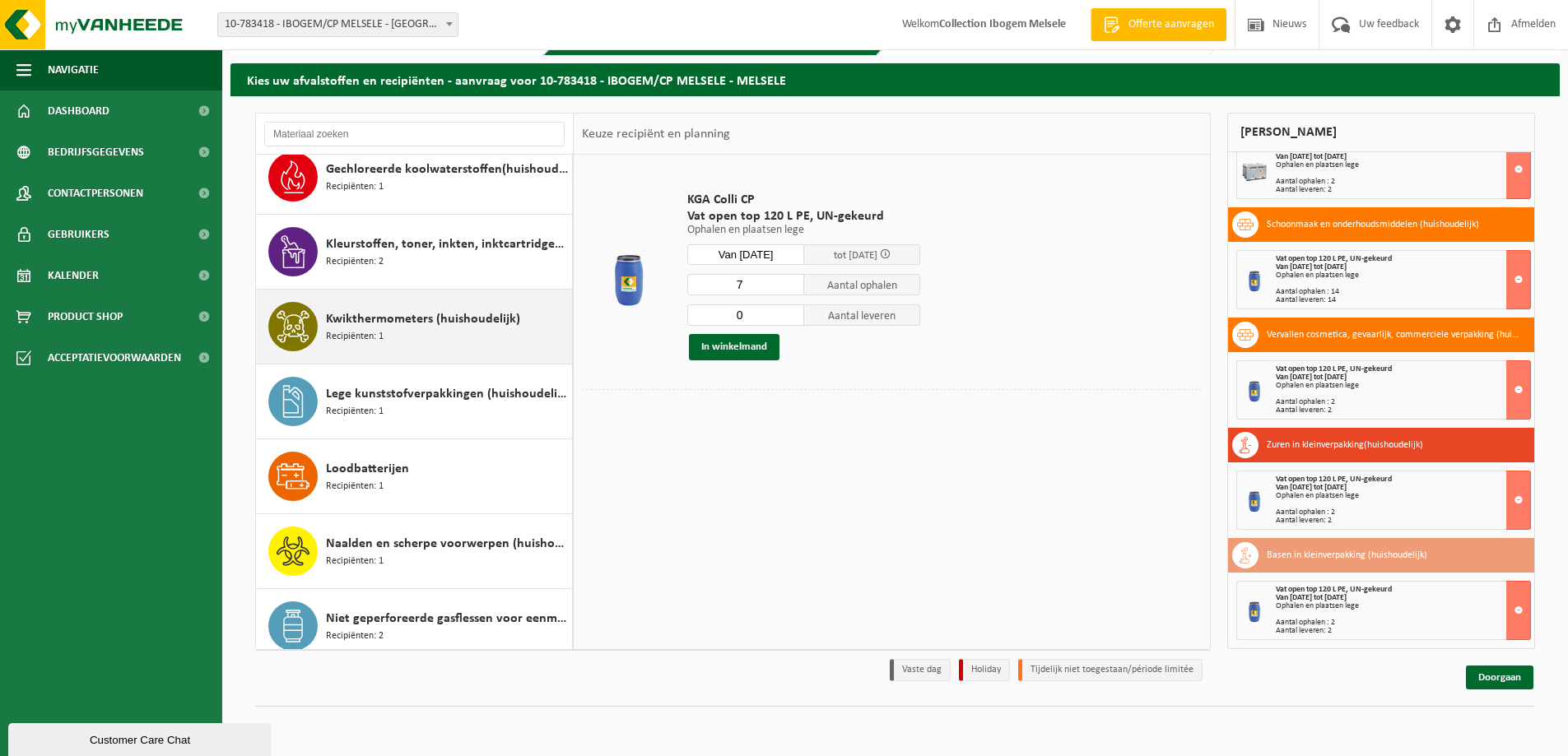
scroll to position [449, 0]
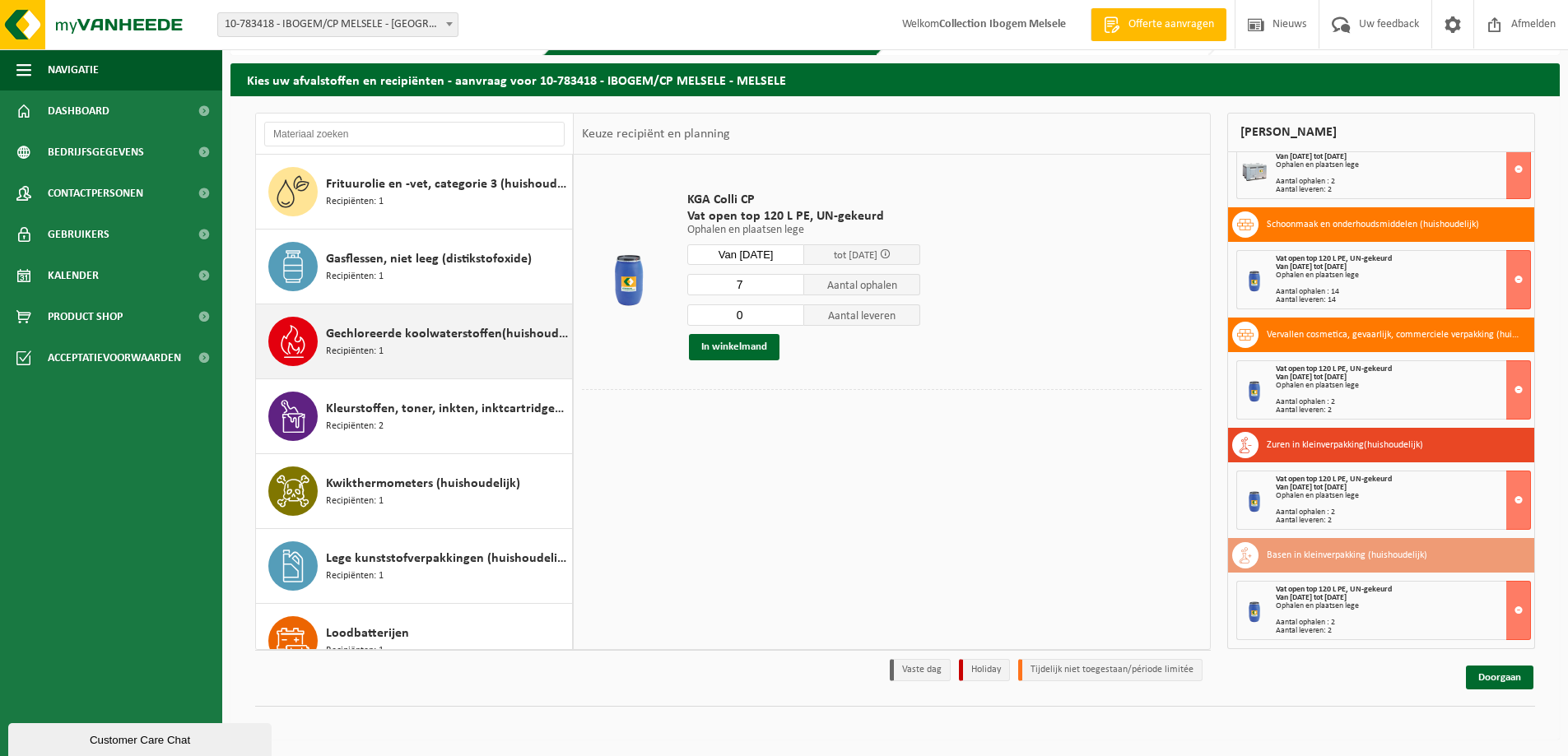
click at [402, 335] on span "Gechloreerde koolwaterstoffen(huishoudelijk)" at bounding box center [446, 333] width 242 height 20
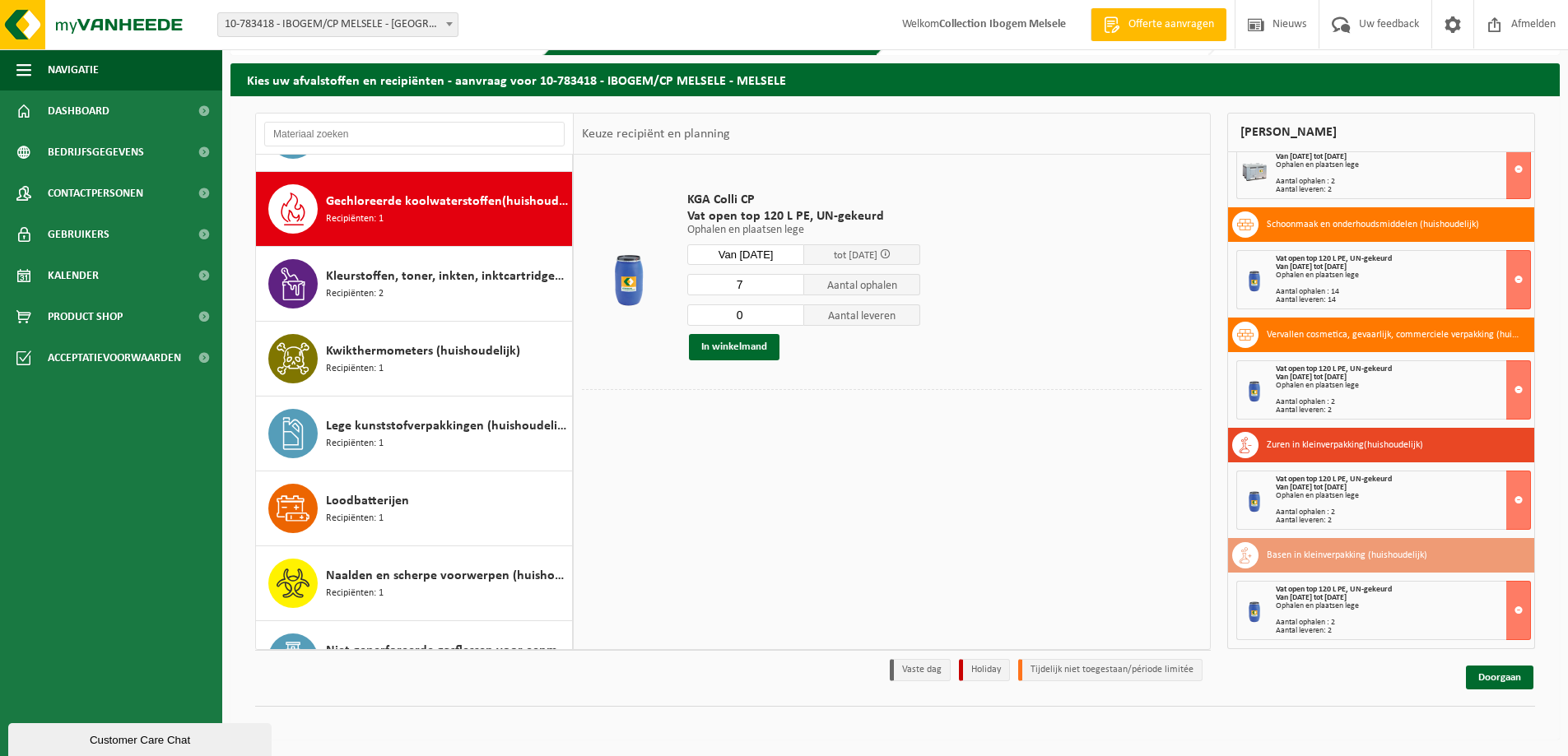
scroll to position [599, 0]
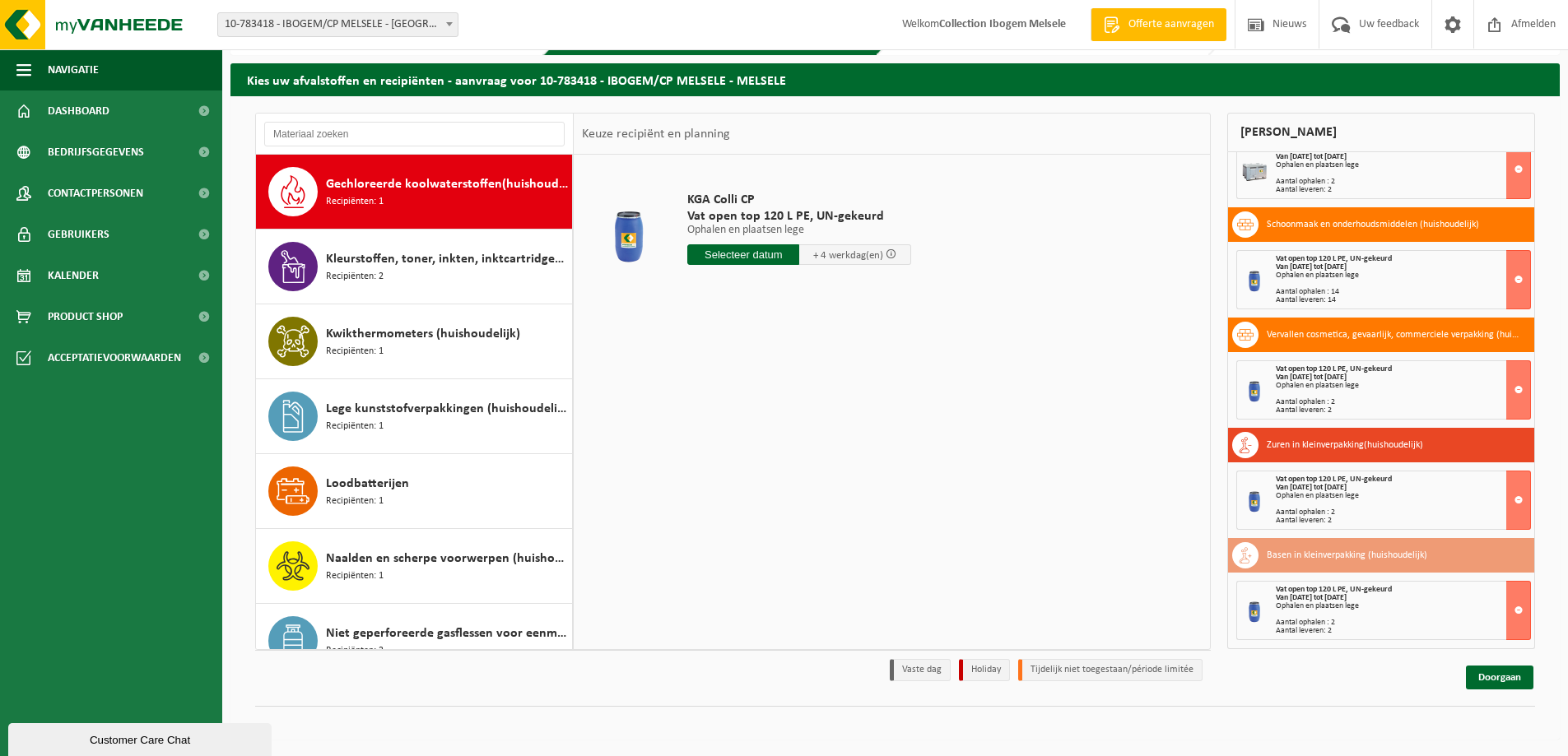
click at [748, 247] on input "text" at bounding box center [743, 255] width 112 height 21
click at [873, 291] on icon at bounding box center [874, 292] width 26 height 26
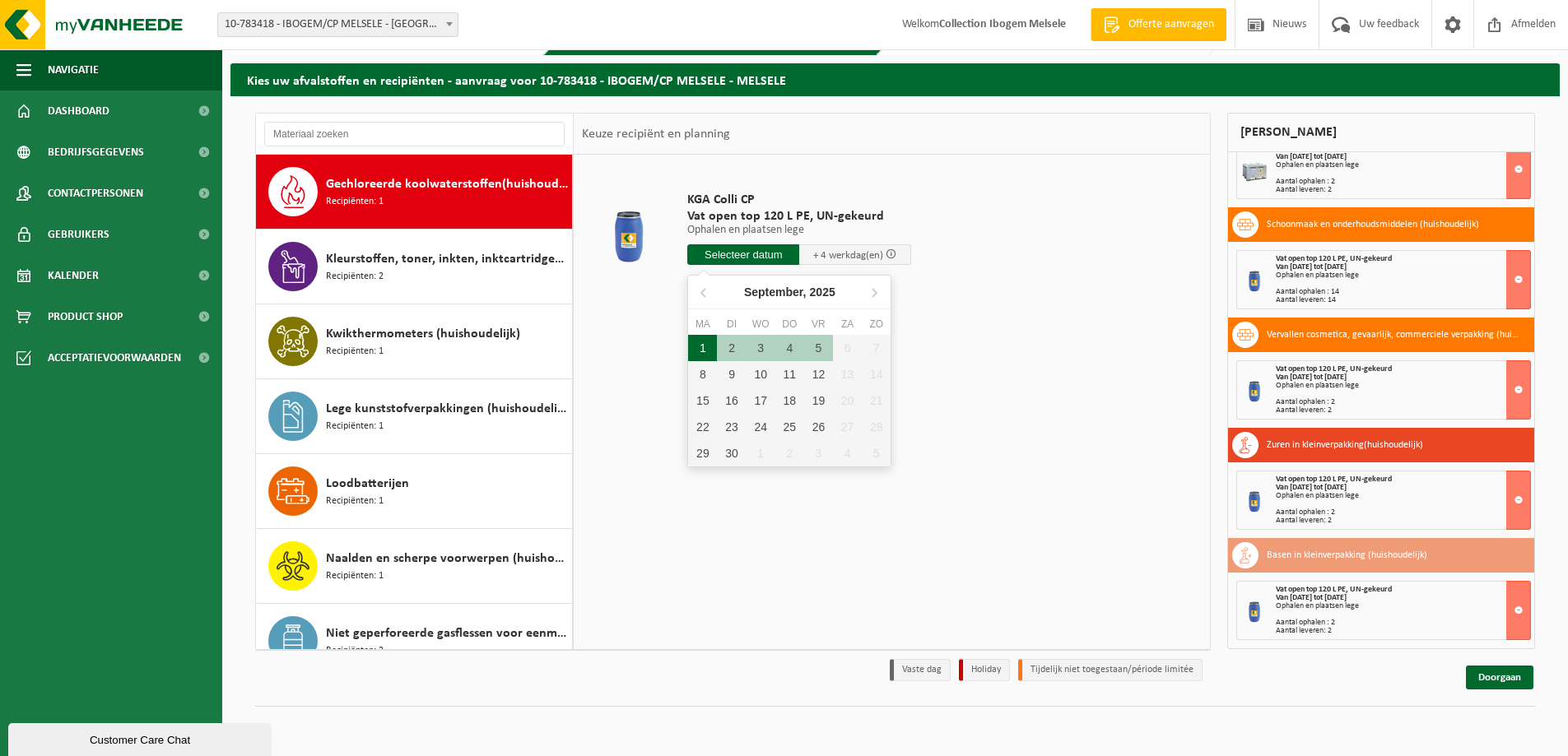
click at [703, 347] on div "1" at bounding box center [703, 348] width 29 height 26
type input "Van 2025-09-01"
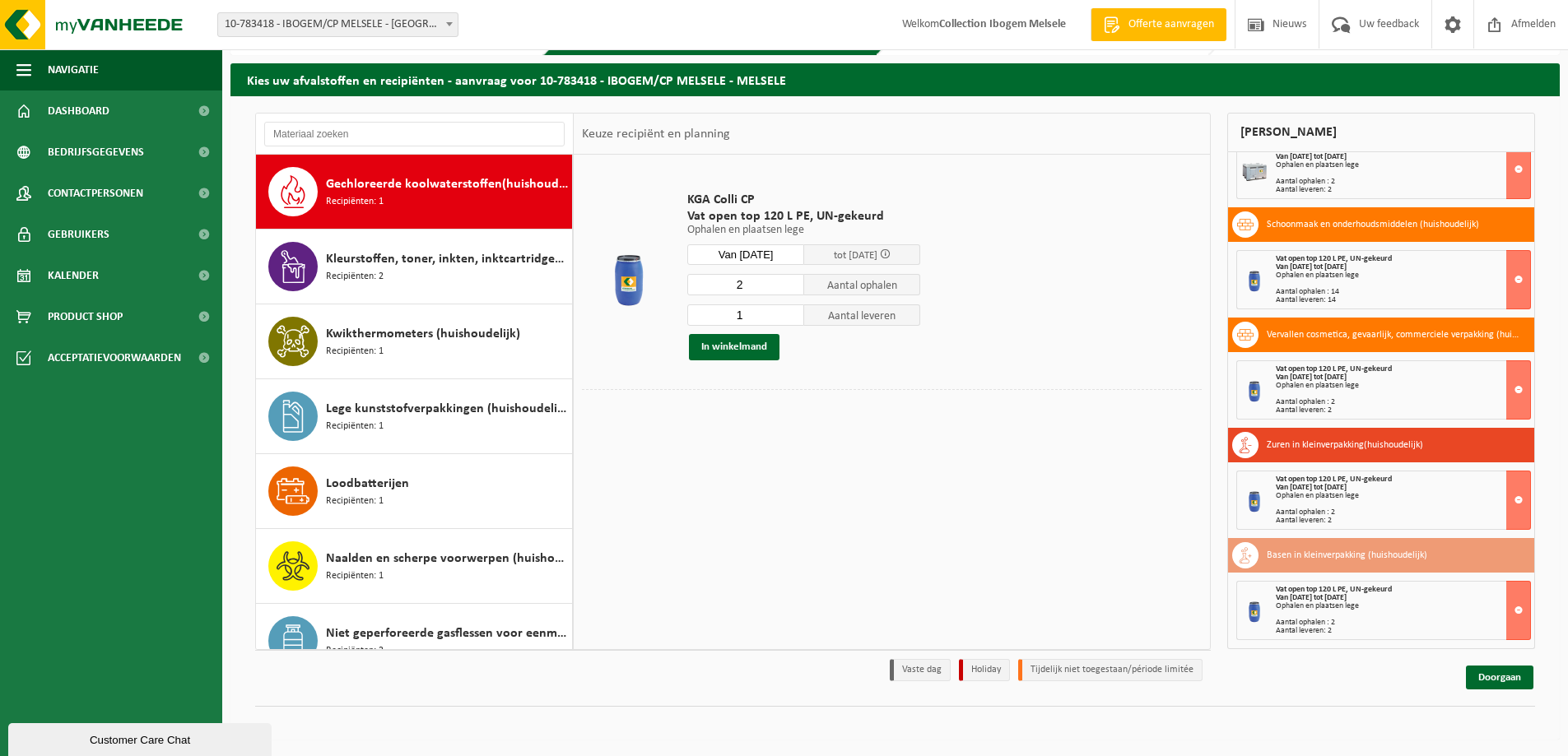
click at [790, 318] on input "1" at bounding box center [746, 314] width 117 height 22
type input "0"
click at [790, 318] on input "0" at bounding box center [746, 314] width 117 height 22
type input "3"
click at [793, 278] on input "3" at bounding box center [746, 284] width 117 height 22
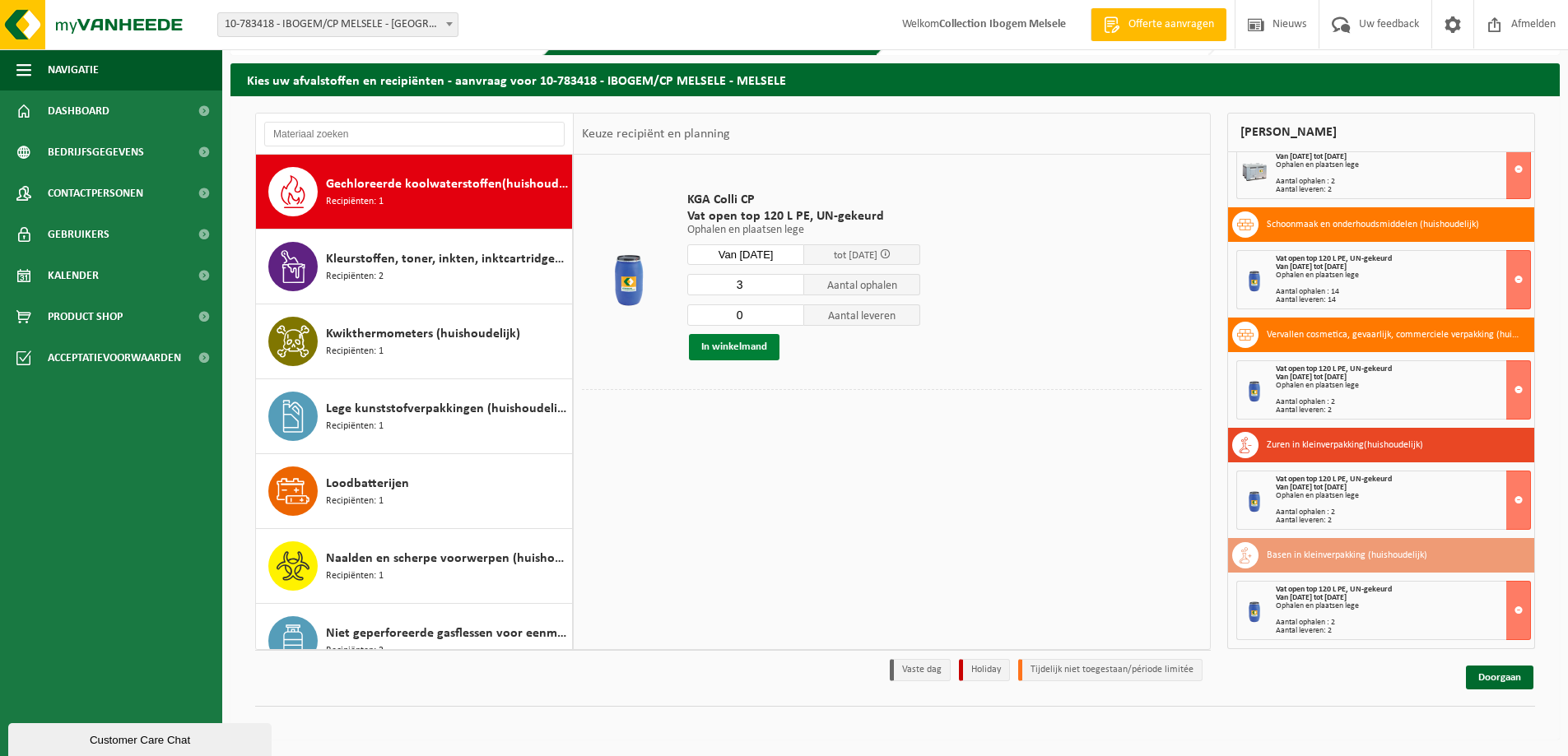
click at [735, 341] on button "In winkelmand" at bounding box center [735, 347] width 90 height 26
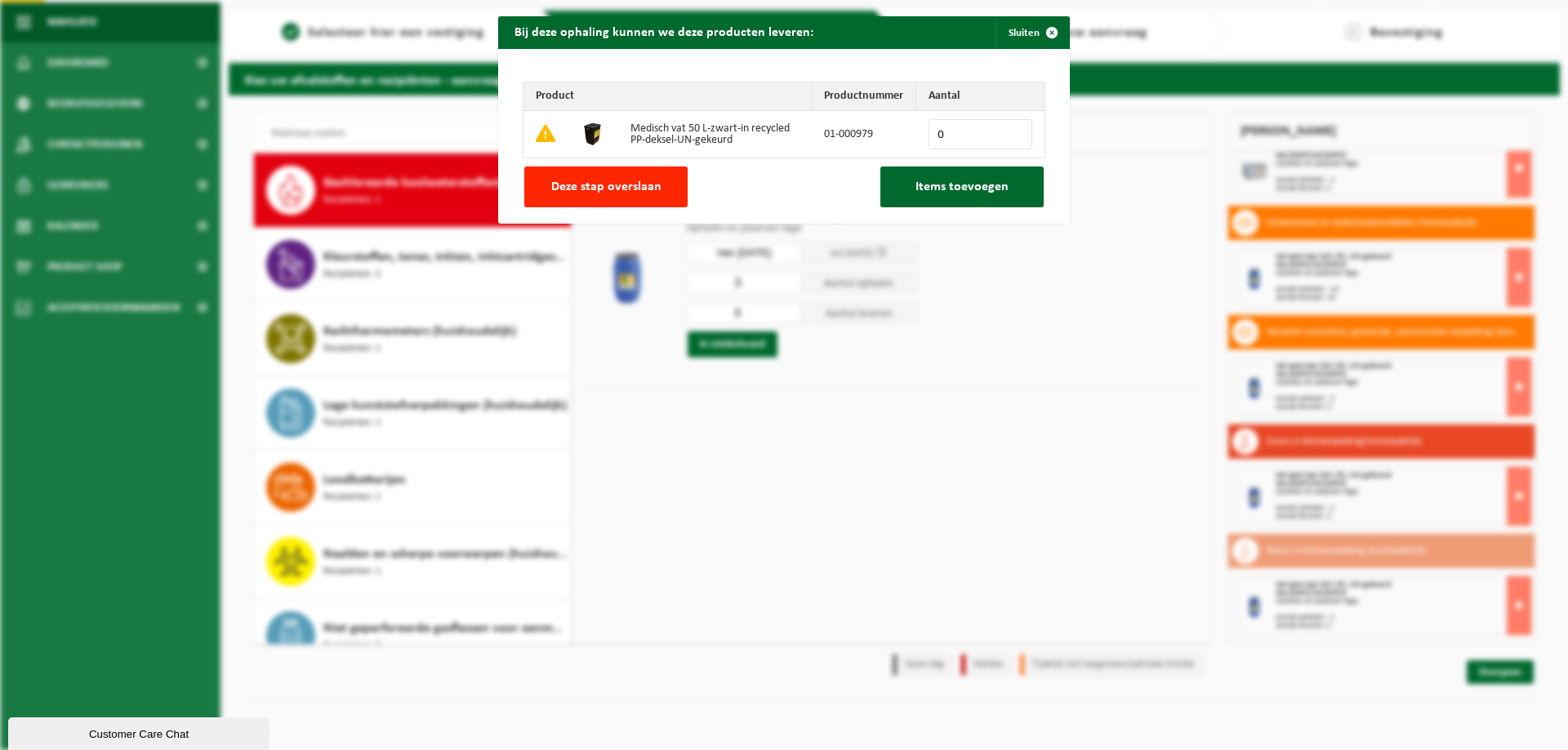
click at [950, 134] on input "0" at bounding box center [980, 134] width 104 height 30
type input "013"
click at [949, 183] on span "Items toevoegen" at bounding box center [962, 187] width 93 height 13
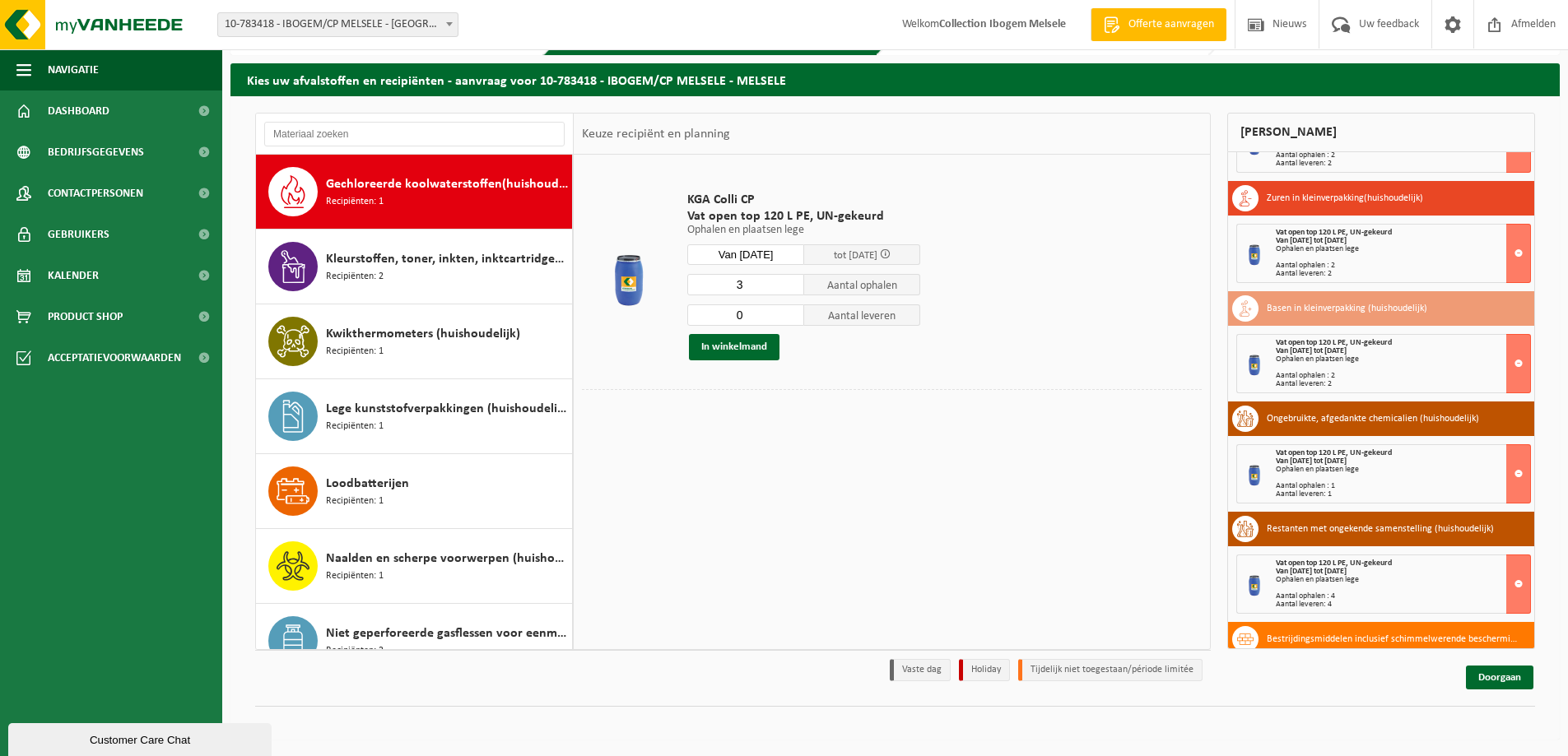
scroll to position [1345, 0]
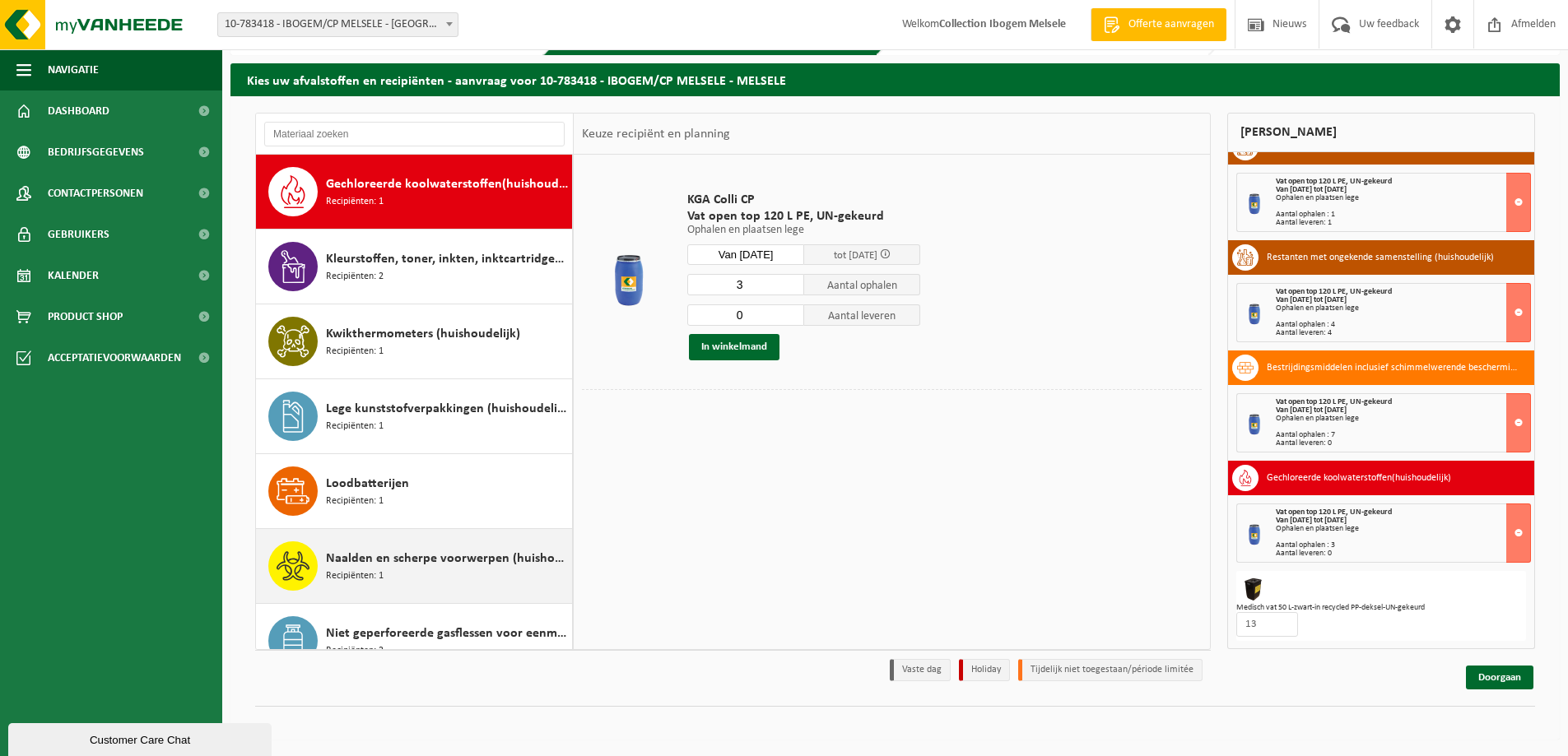
click at [366, 547] on div "Naalden en scherpe voorwerpen (huishoudelijk) Recipiënten: 1" at bounding box center [446, 566] width 242 height 49
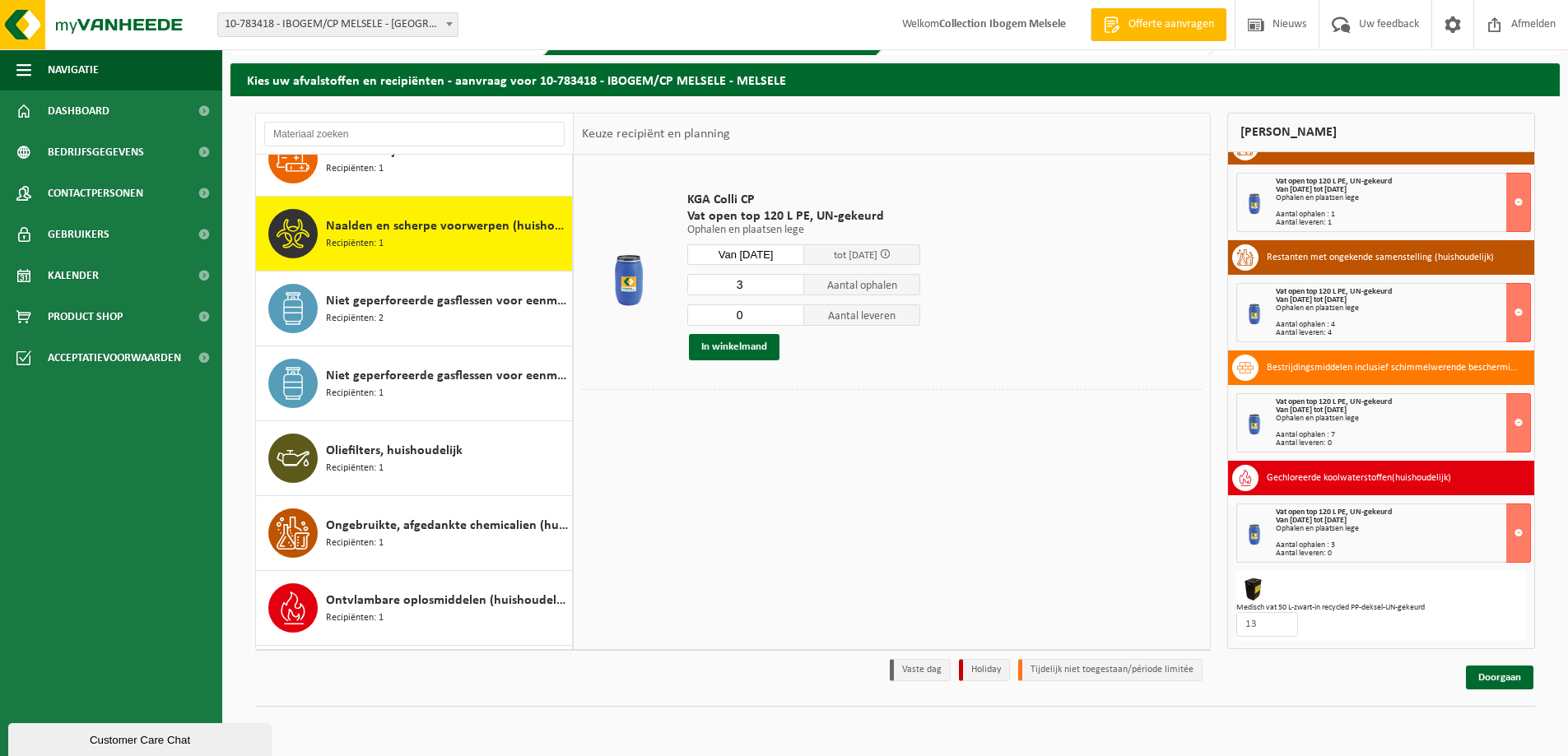
scroll to position [973, 0]
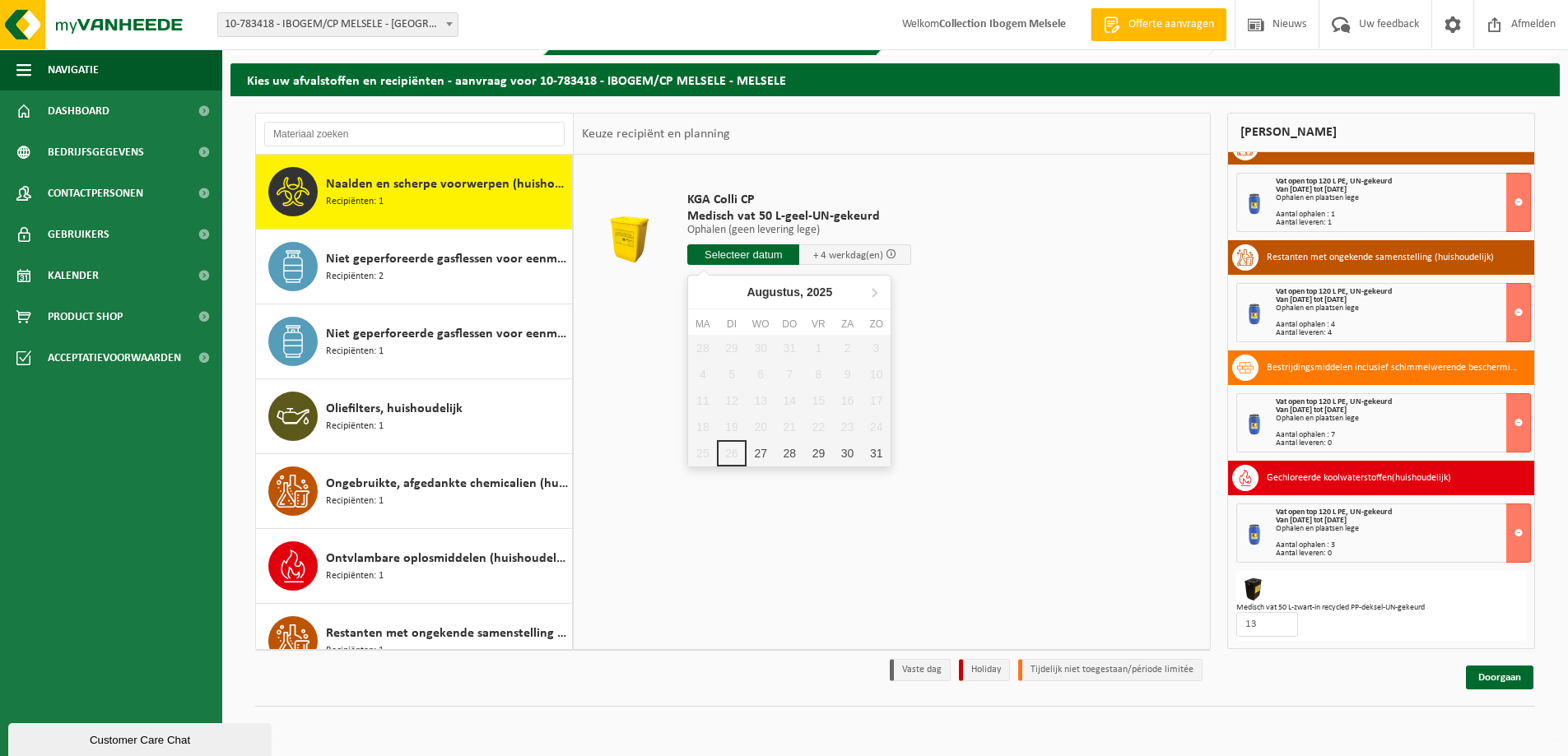
click at [749, 252] on input "text" at bounding box center [743, 255] width 112 height 21
click at [875, 291] on icon at bounding box center [875, 293] width 4 height 8
click at [701, 345] on div "1" at bounding box center [703, 348] width 29 height 26
type input "Van 2025-09-01"
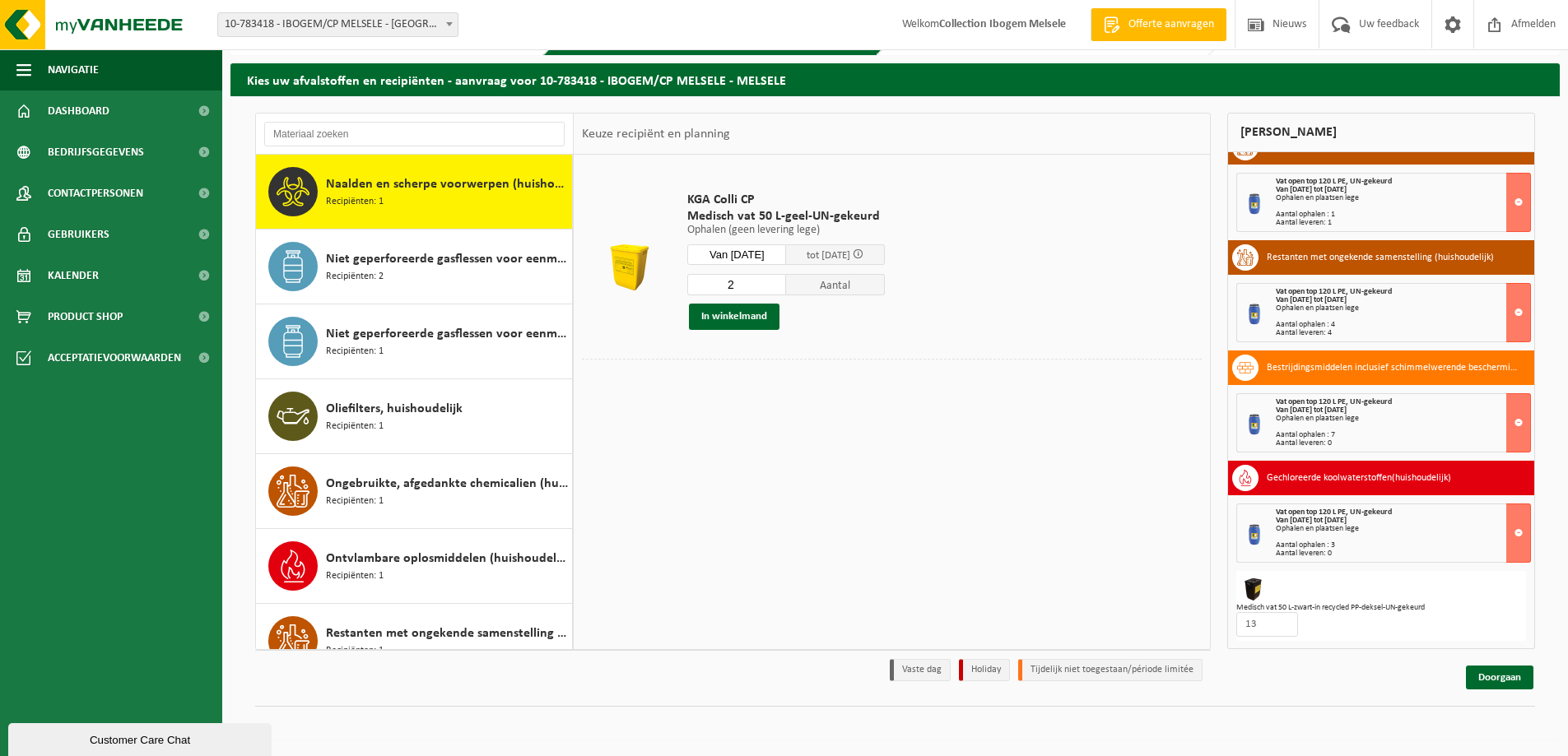
click at [786, 282] on input "2" at bounding box center [736, 284] width 99 height 22
click at [786, 282] on input "3" at bounding box center [736, 284] width 99 height 22
click at [786, 282] on input "4" at bounding box center [736, 284] width 99 height 22
click at [786, 282] on input "5" at bounding box center [736, 284] width 99 height 22
click at [786, 282] on input "6" at bounding box center [736, 284] width 99 height 22
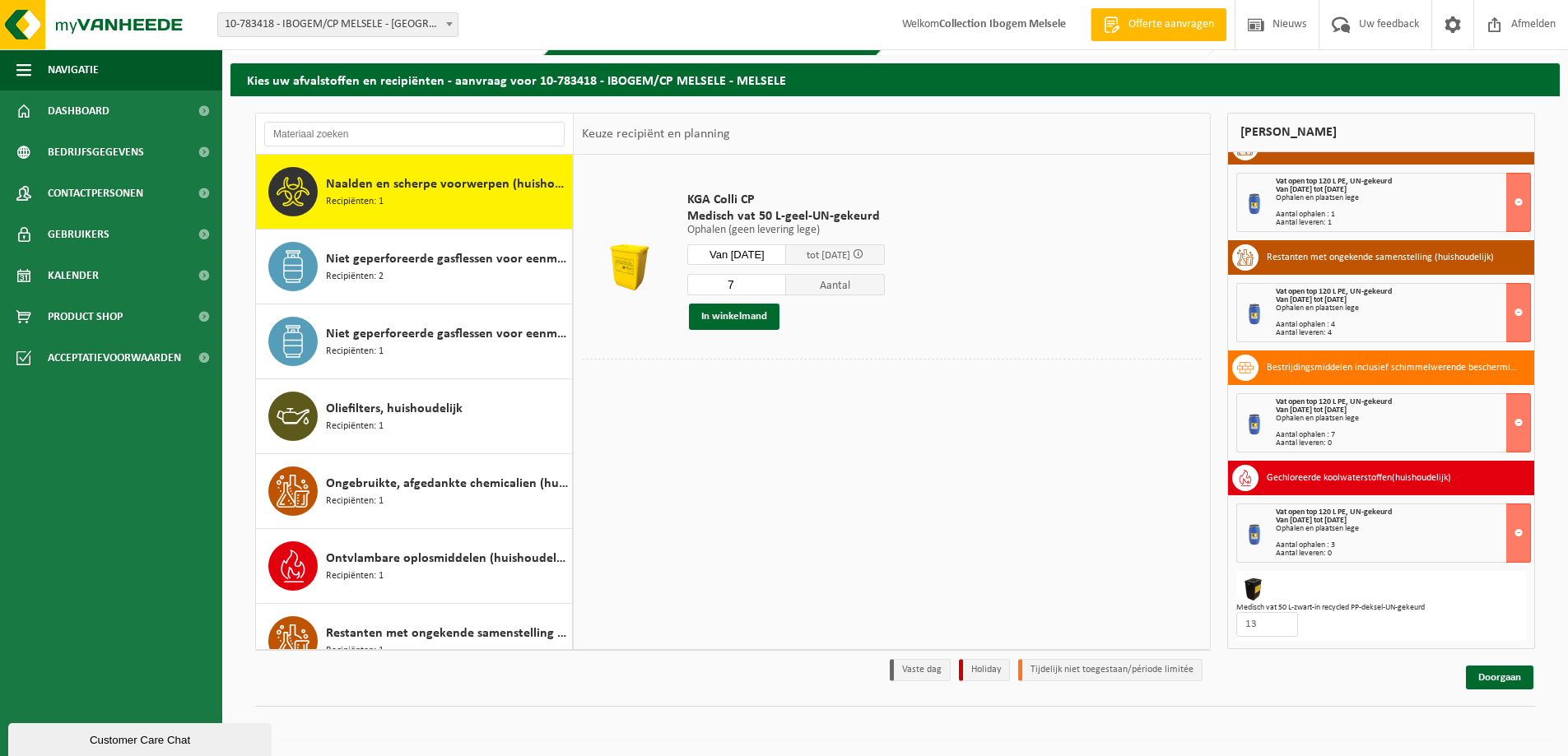
click at [786, 282] on input "7" at bounding box center [736, 284] width 99 height 22
click at [786, 282] on input "8" at bounding box center [736, 284] width 99 height 22
click at [786, 282] on input "9" at bounding box center [736, 284] width 99 height 22
click at [786, 282] on input "10" at bounding box center [736, 284] width 99 height 22
click at [786, 282] on input "11" at bounding box center [736, 284] width 99 height 22
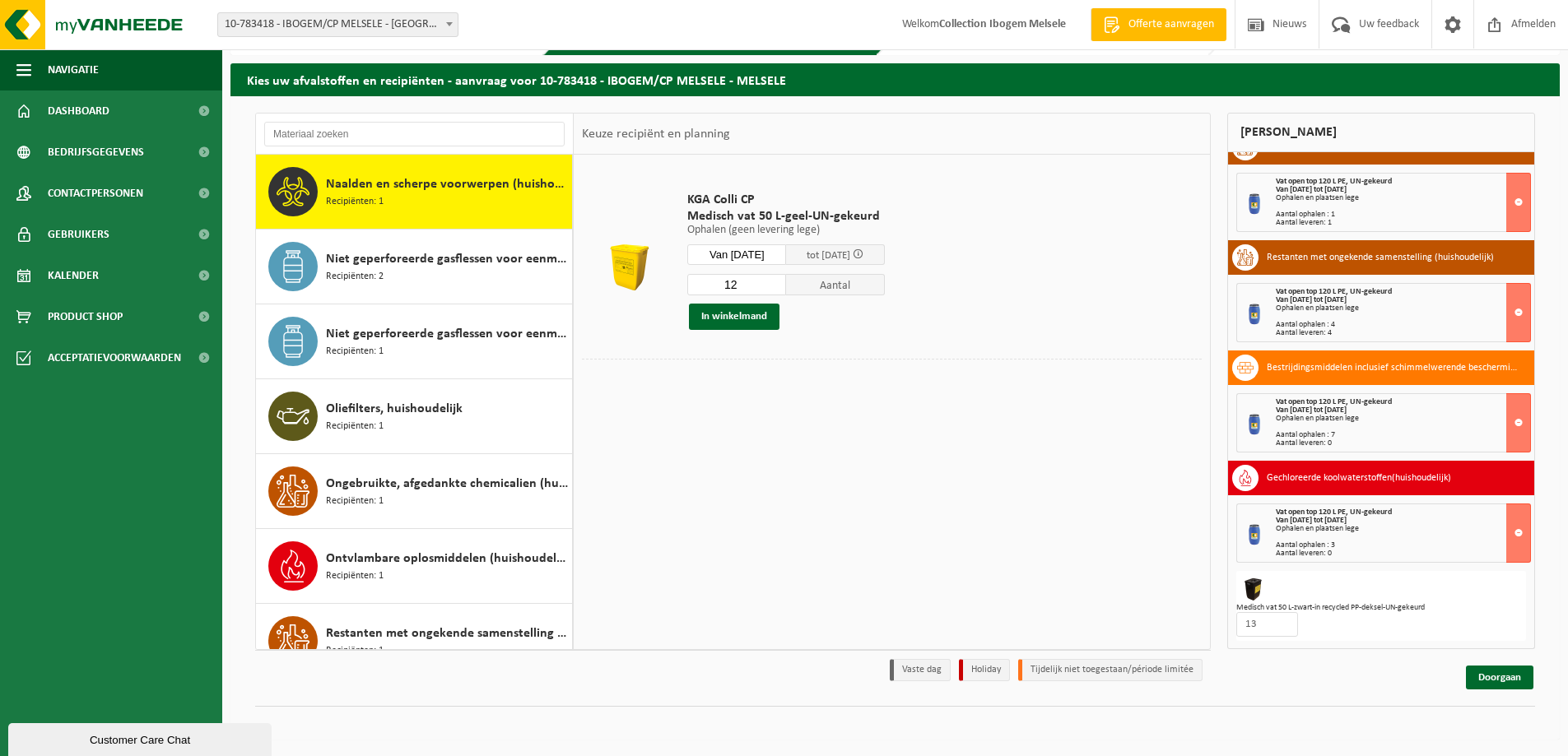
click at [786, 282] on input "12" at bounding box center [736, 284] width 99 height 22
type input "13"
click at [786, 282] on input "13" at bounding box center [736, 284] width 99 height 22
click at [755, 314] on button "In winkelmand" at bounding box center [735, 317] width 90 height 26
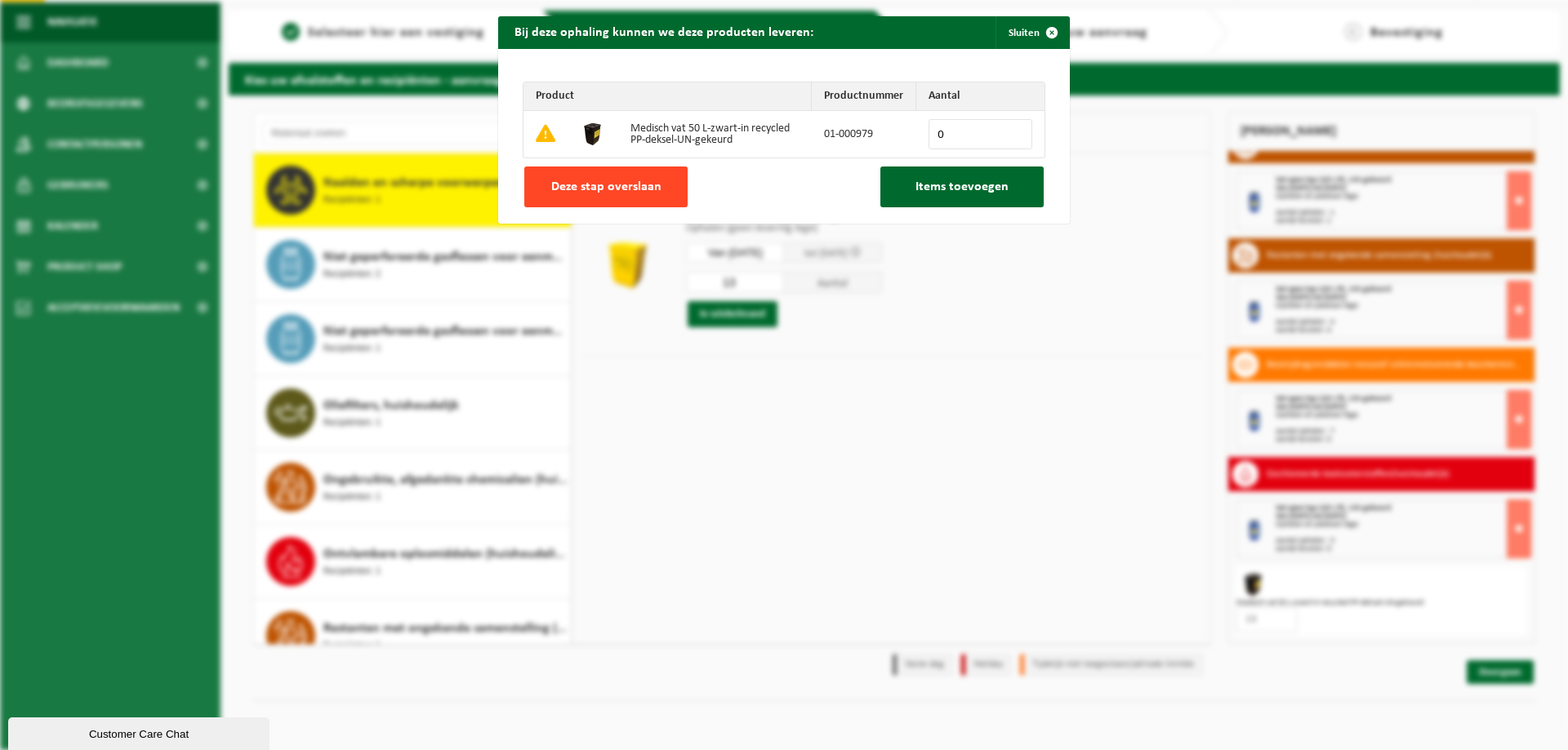
click at [627, 180] on span "Deze stap overslaan" at bounding box center [606, 187] width 110 height 13
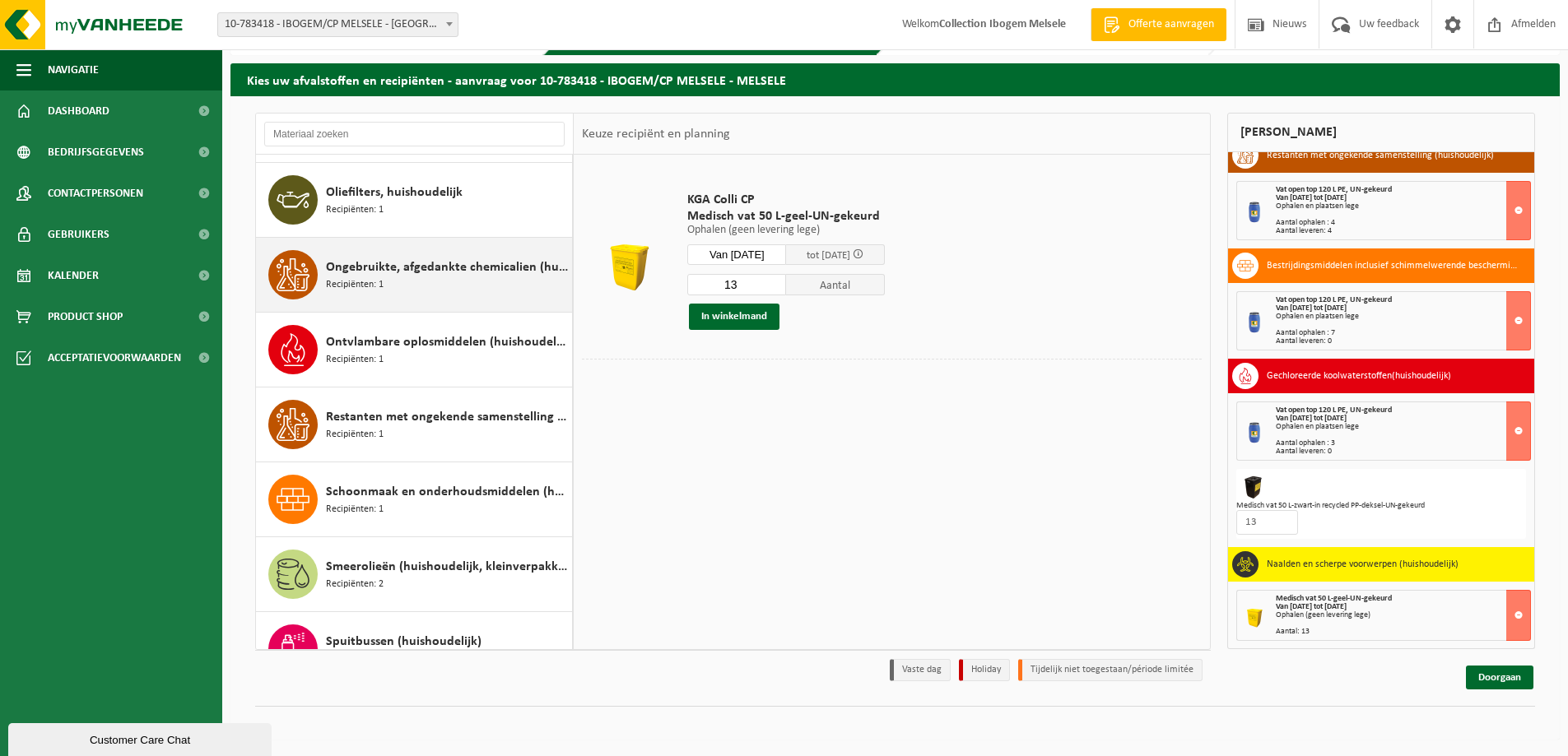
scroll to position [1437, 0]
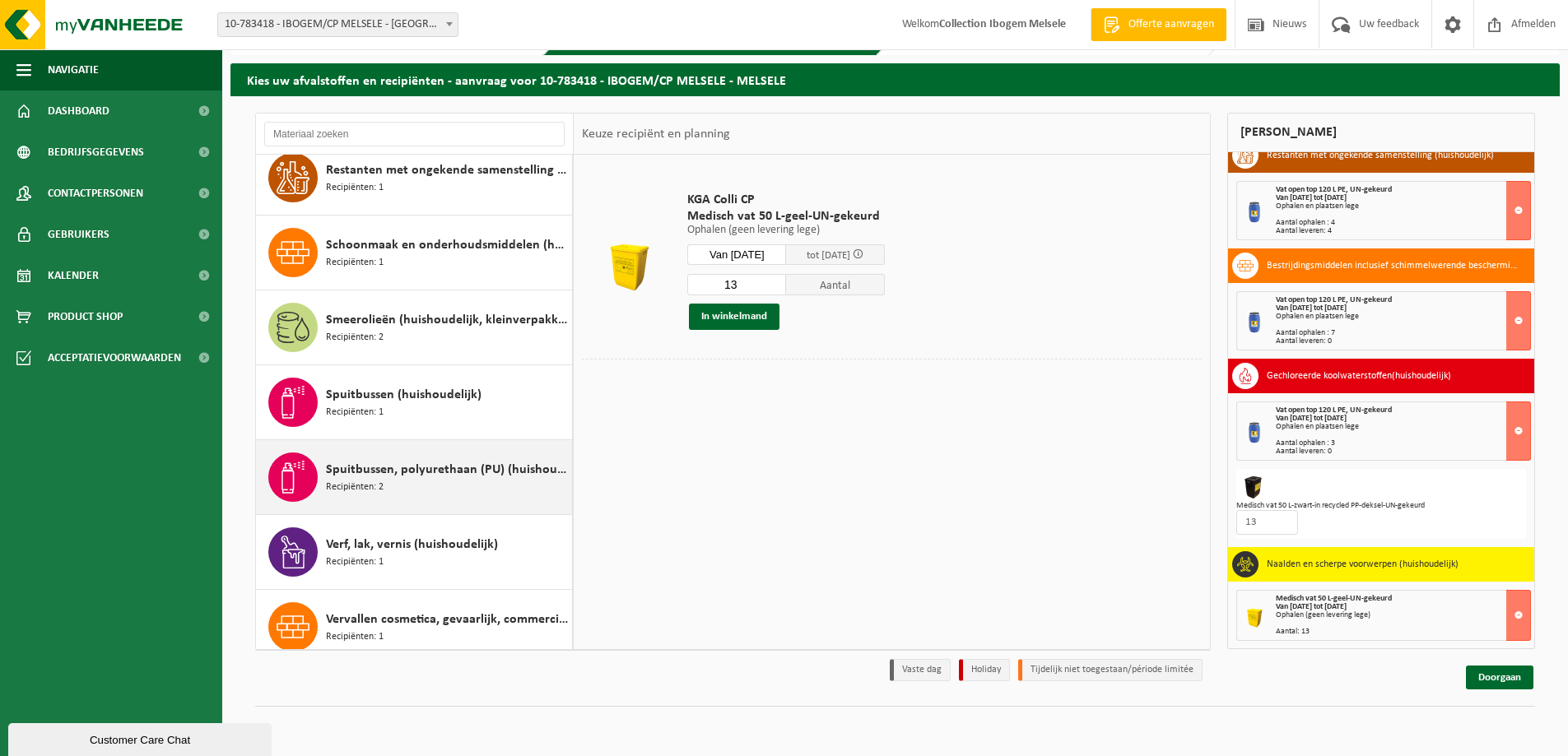
click at [412, 464] on span "Spuitbussen, polyurethaan (PU) (huishoudelijk)" at bounding box center [446, 470] width 242 height 20
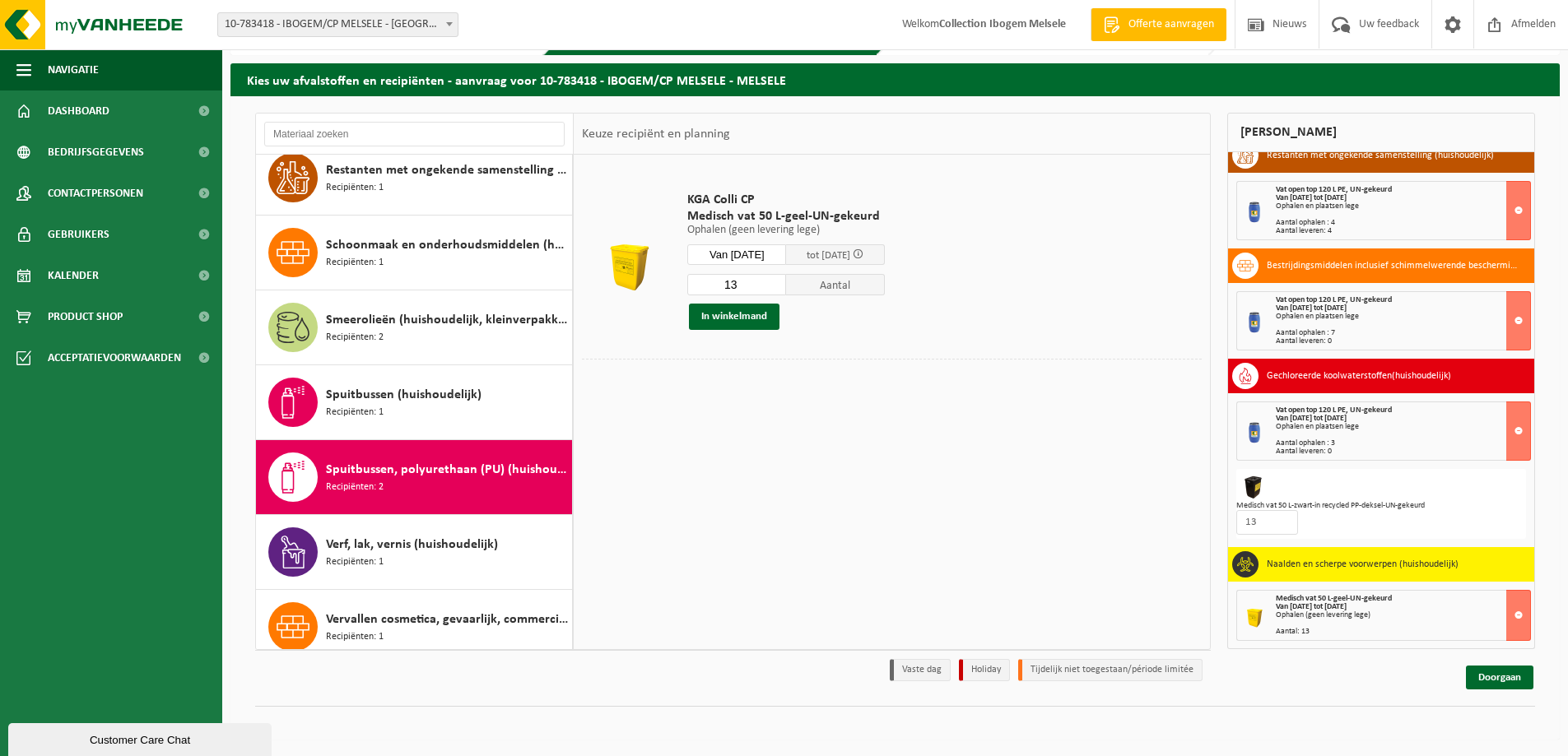
scroll to position [1601, 0]
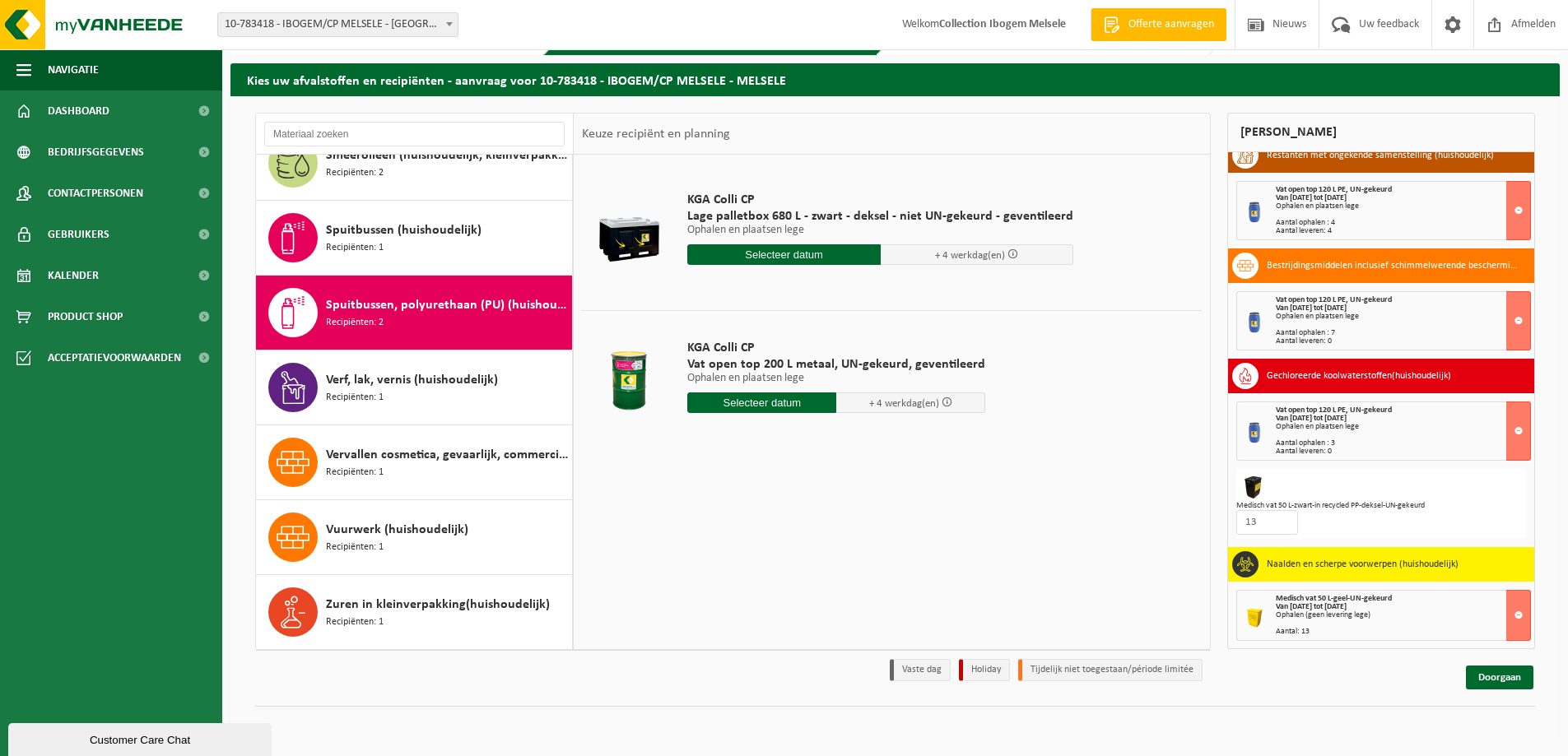
click at [757, 398] on input "text" at bounding box center [762, 403] width 149 height 21
click at [876, 440] on icon at bounding box center [875, 441] width 4 height 8
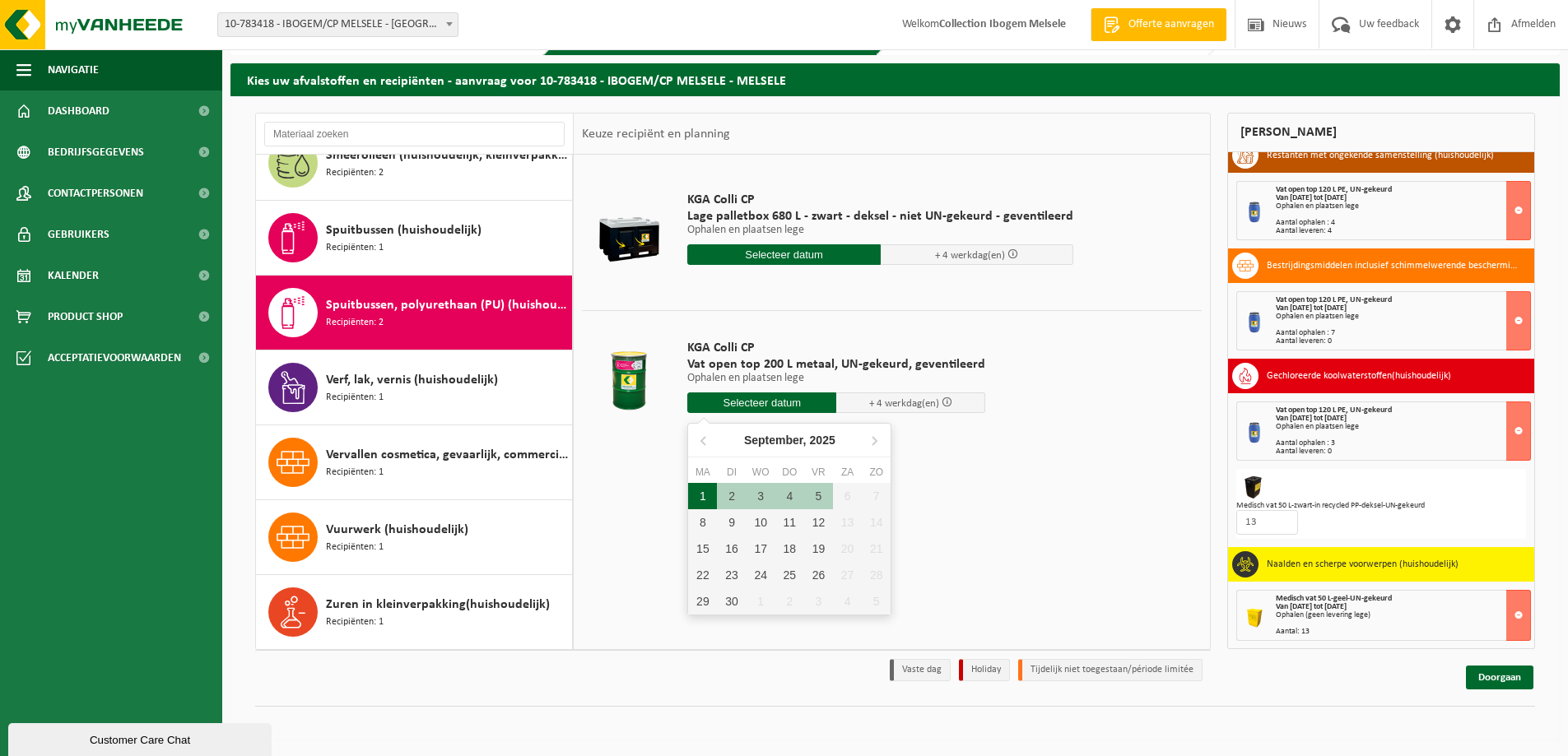
click at [699, 498] on div "1" at bounding box center [703, 496] width 29 height 26
type input "Van 2025-09-01"
type input "2025-09-01"
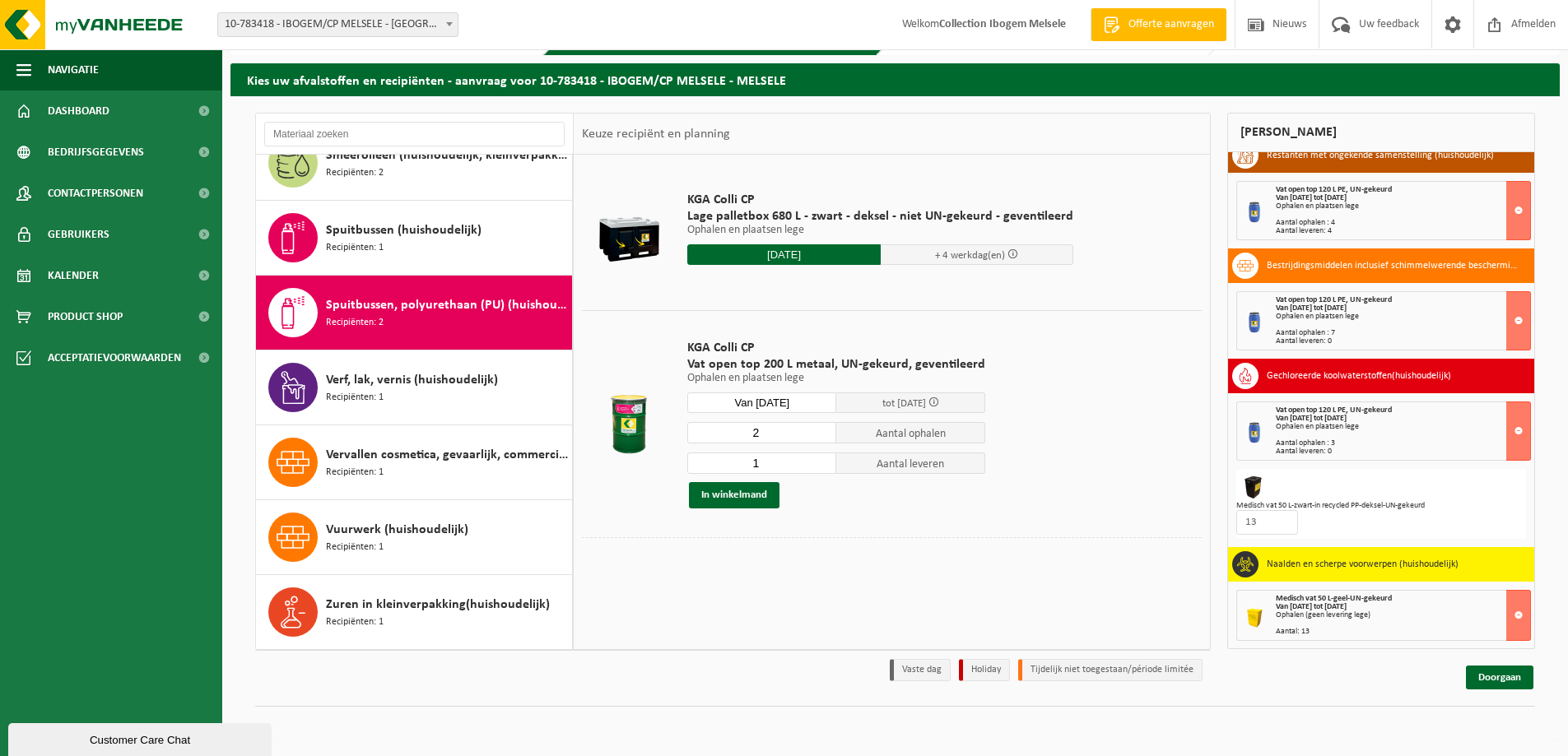
click at [821, 427] on input "2" at bounding box center [762, 432] width 149 height 22
click at [821, 427] on input "3" at bounding box center [762, 432] width 149 height 22
click at [821, 427] on input "4" at bounding box center [762, 432] width 149 height 22
click at [821, 427] on input "5" at bounding box center [762, 432] width 149 height 22
type input "6"
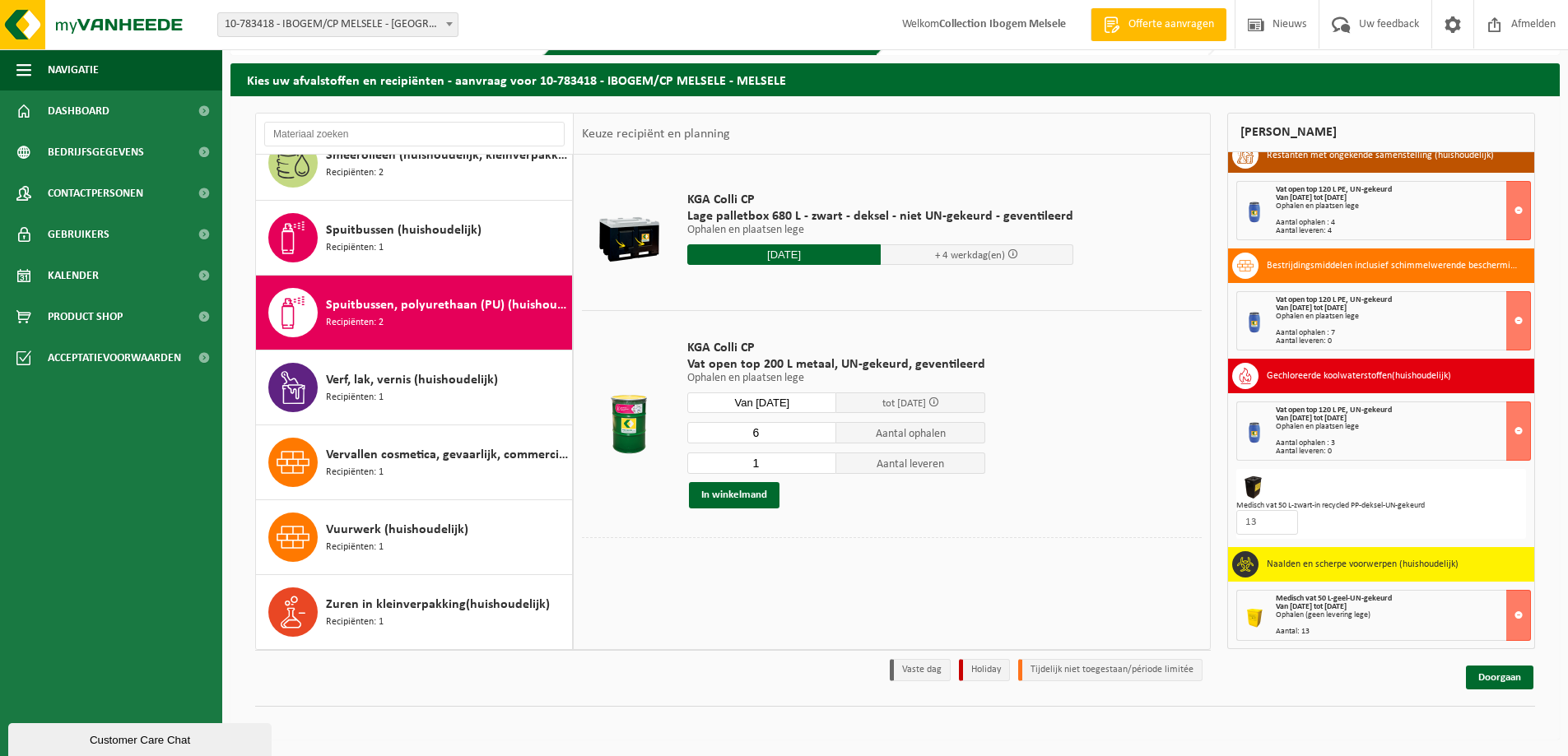
click at [821, 427] on input "6" at bounding box center [762, 432] width 149 height 22
click at [819, 458] on input "2" at bounding box center [762, 463] width 149 height 22
click at [819, 458] on input "3" at bounding box center [762, 463] width 149 height 22
click at [819, 458] on input "4" at bounding box center [762, 463] width 149 height 22
click at [819, 458] on input "5" at bounding box center [762, 463] width 149 height 22
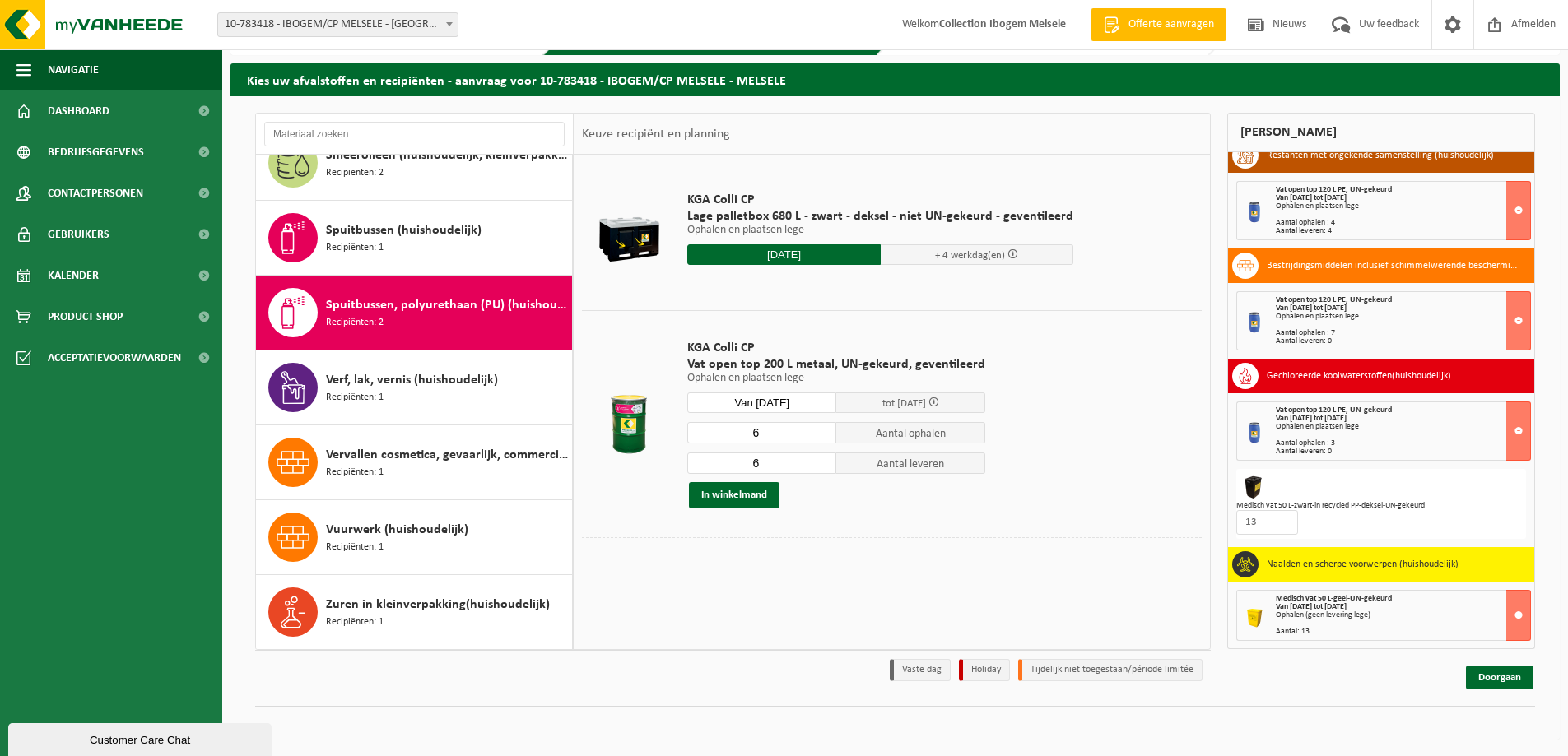
type input "6"
click at [819, 458] on input "6" at bounding box center [762, 463] width 149 height 22
click at [731, 495] on button "In winkelmand" at bounding box center [735, 495] width 90 height 26
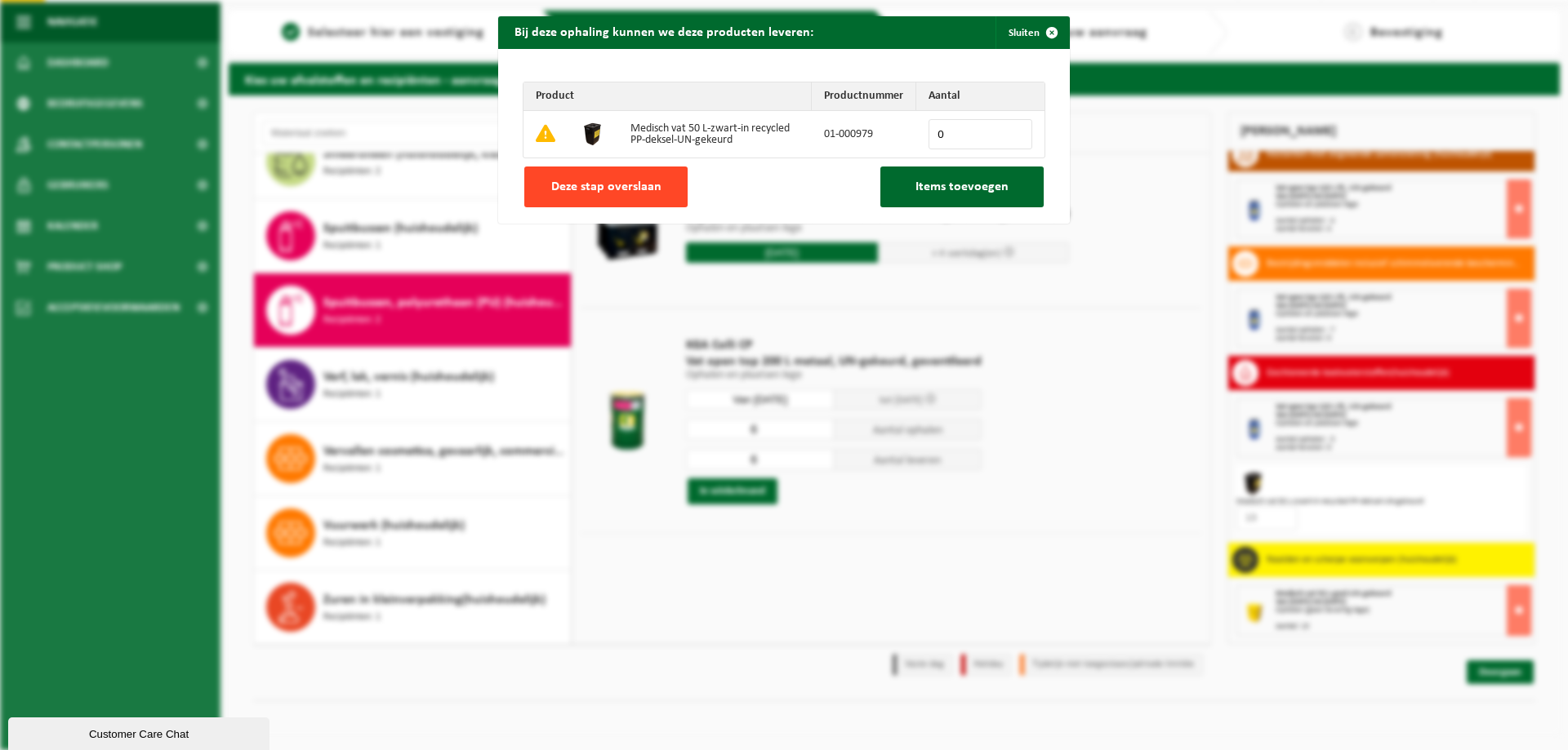
click at [594, 182] on span "Deze stap overslaan" at bounding box center [606, 187] width 110 height 13
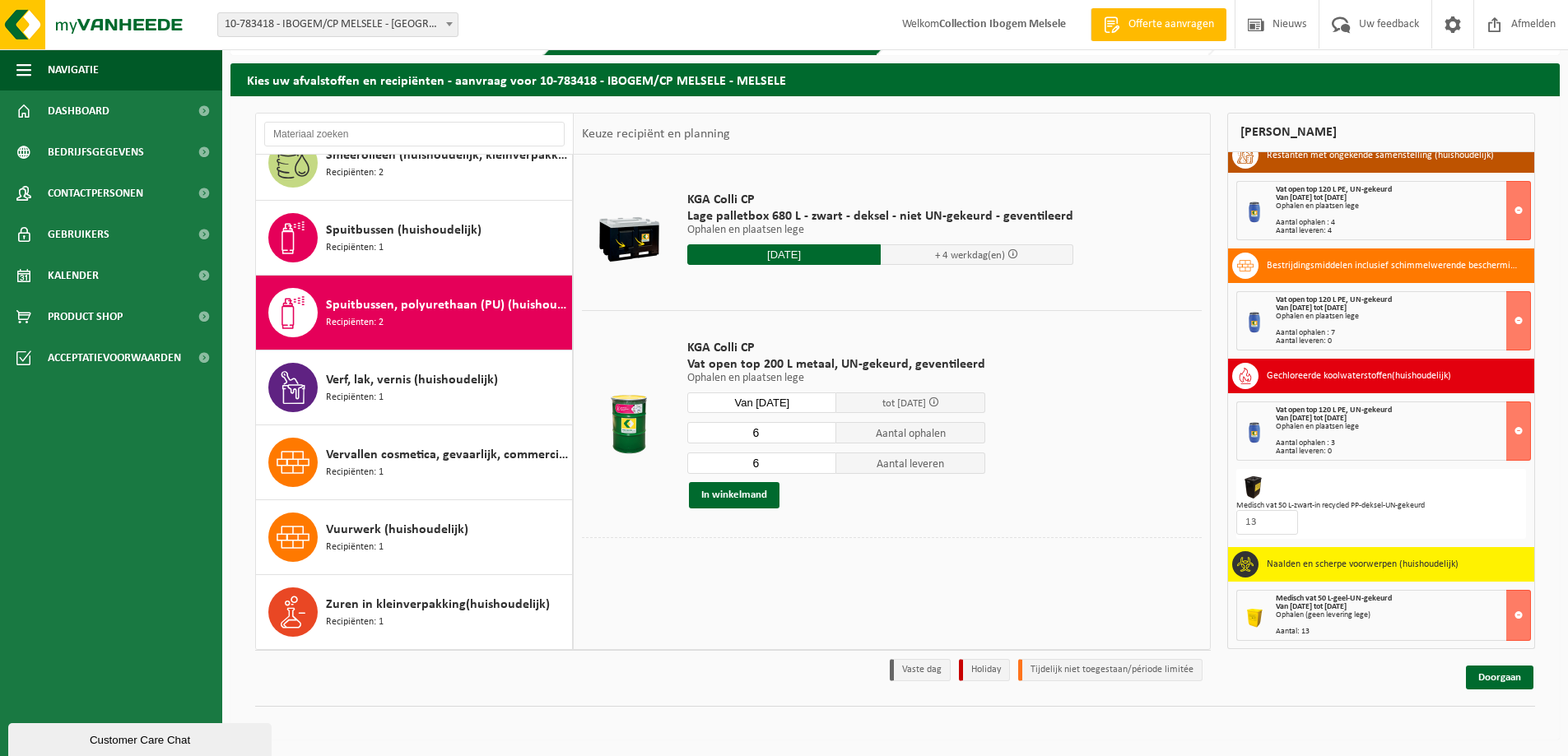
scroll to position [1558, 0]
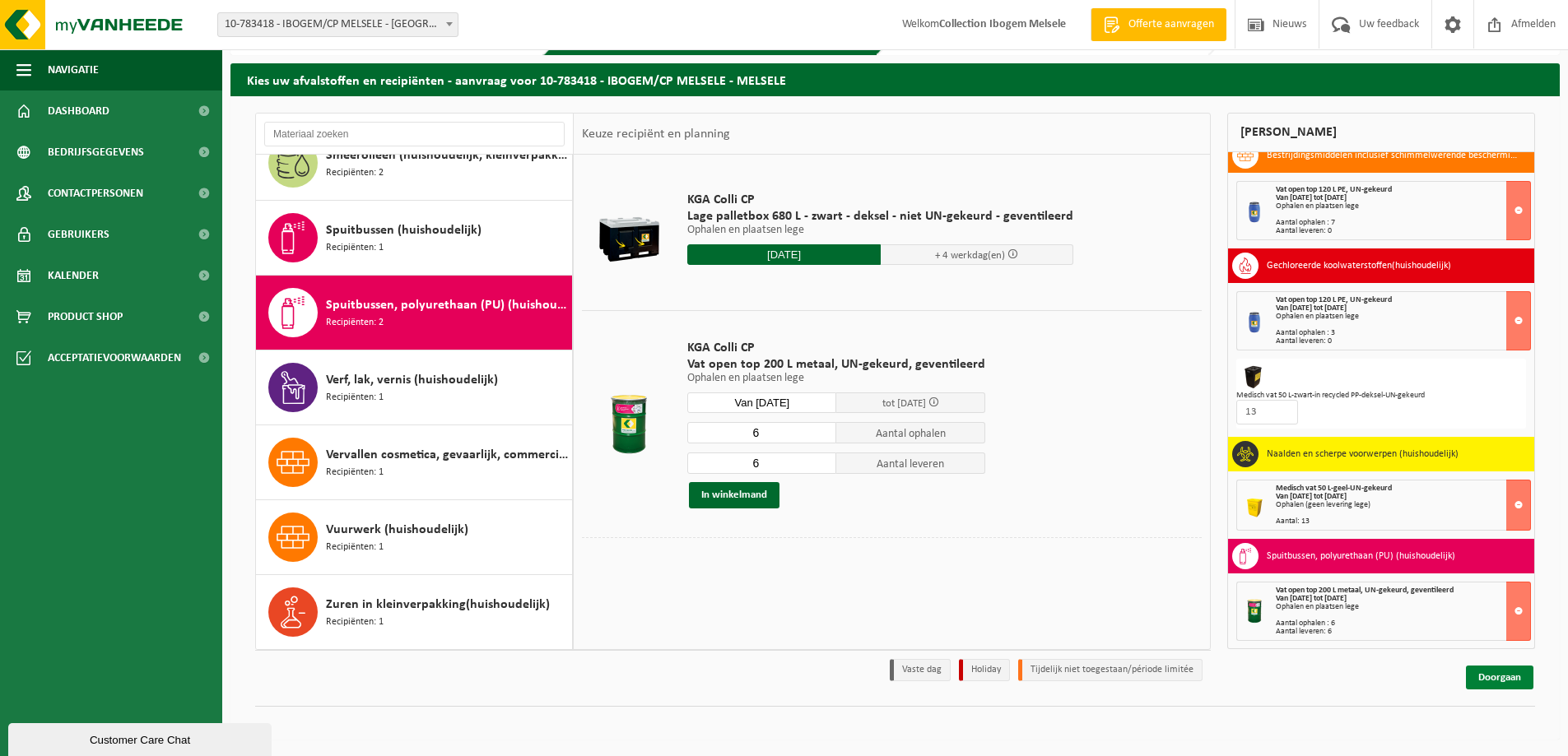
click at [1493, 676] on link "Doorgaan" at bounding box center [1500, 677] width 68 height 24
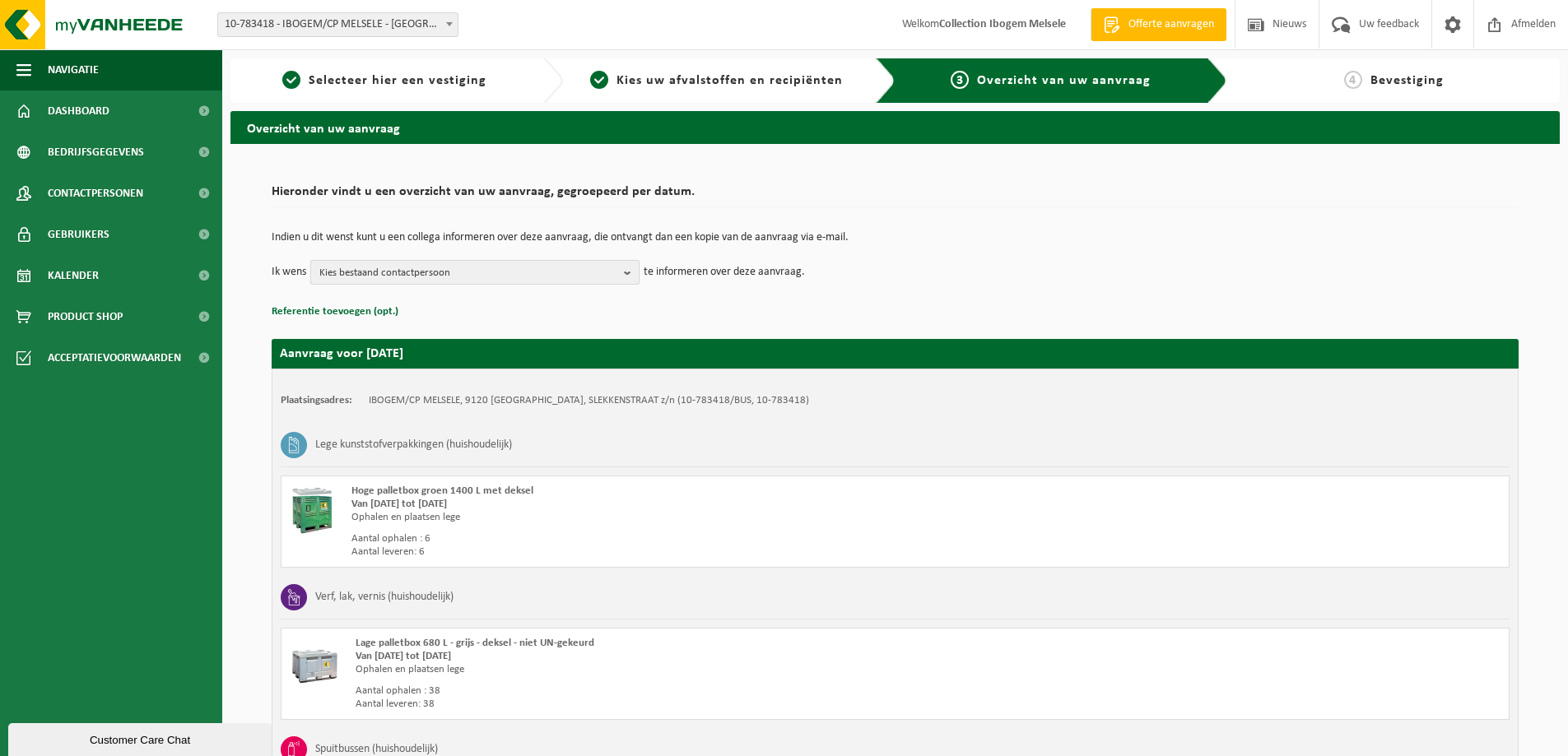
click at [626, 269] on b "button" at bounding box center [632, 272] width 15 height 23
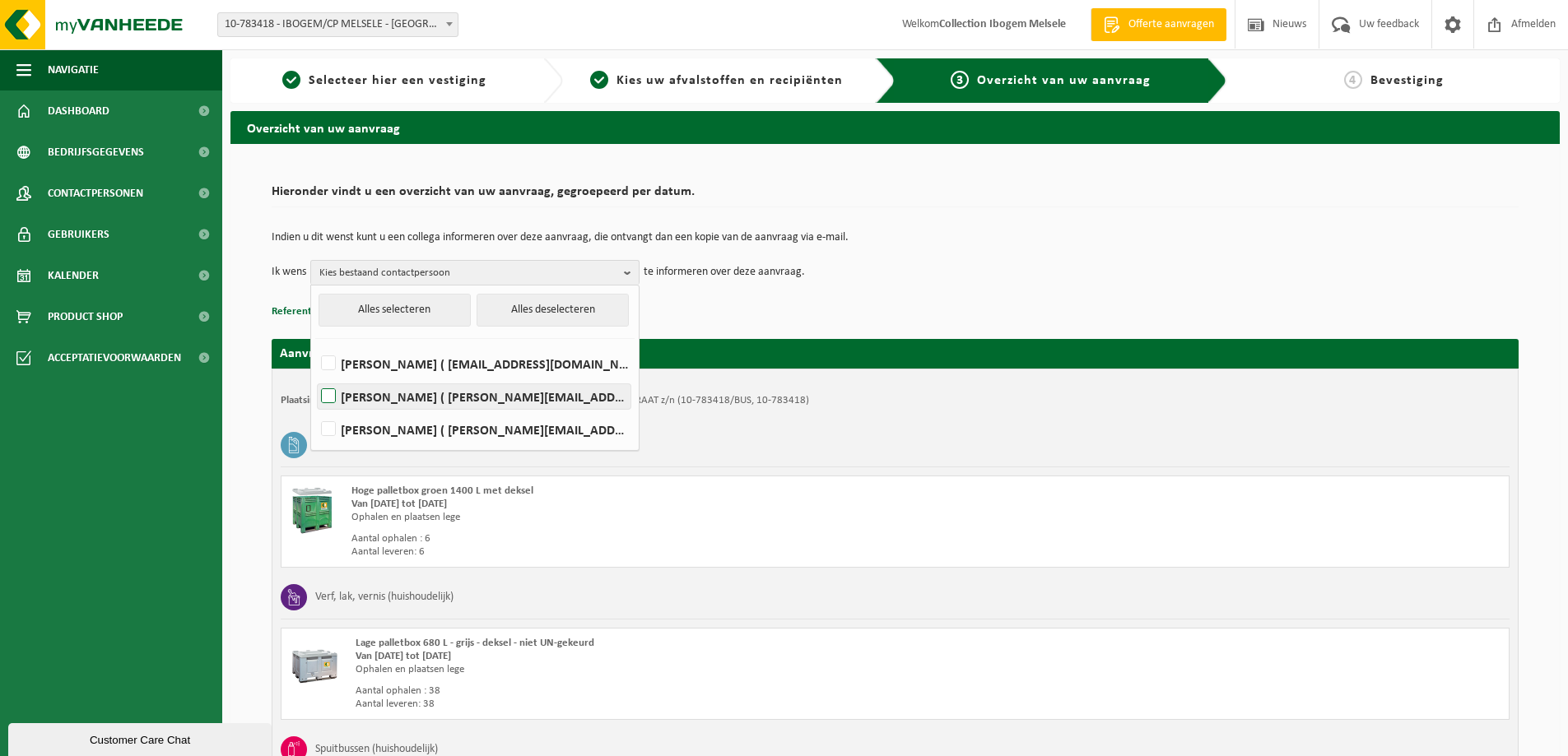
click at [404, 400] on label "PETER QUINTELIER ( peter.quintelier@ibogem.be )" at bounding box center [474, 396] width 313 height 24
click at [315, 376] on input "PETER QUINTELIER ( peter.quintelier@ibogem.be )" at bounding box center [315, 376] width 1 height 1
checkbox input "true"
click at [441, 304] on button "Alles selecteren" at bounding box center [395, 310] width 153 height 33
checkbox input "true"
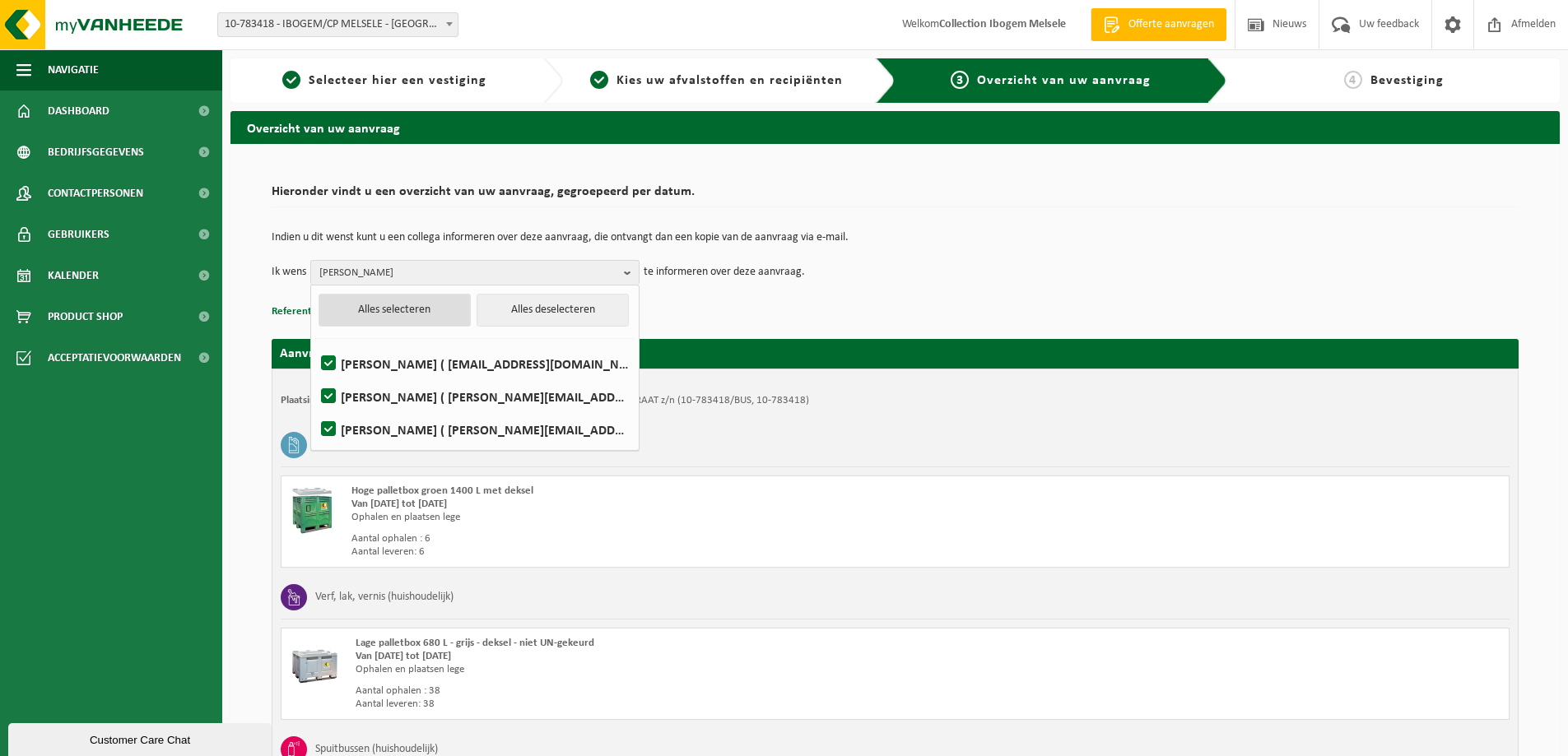
checkbox input "true"
click at [441, 304] on button "Alles selecteren" at bounding box center [395, 310] width 153 height 33
click at [542, 298] on button "Alles deselecteren" at bounding box center [553, 310] width 153 height 33
checkbox input "false"
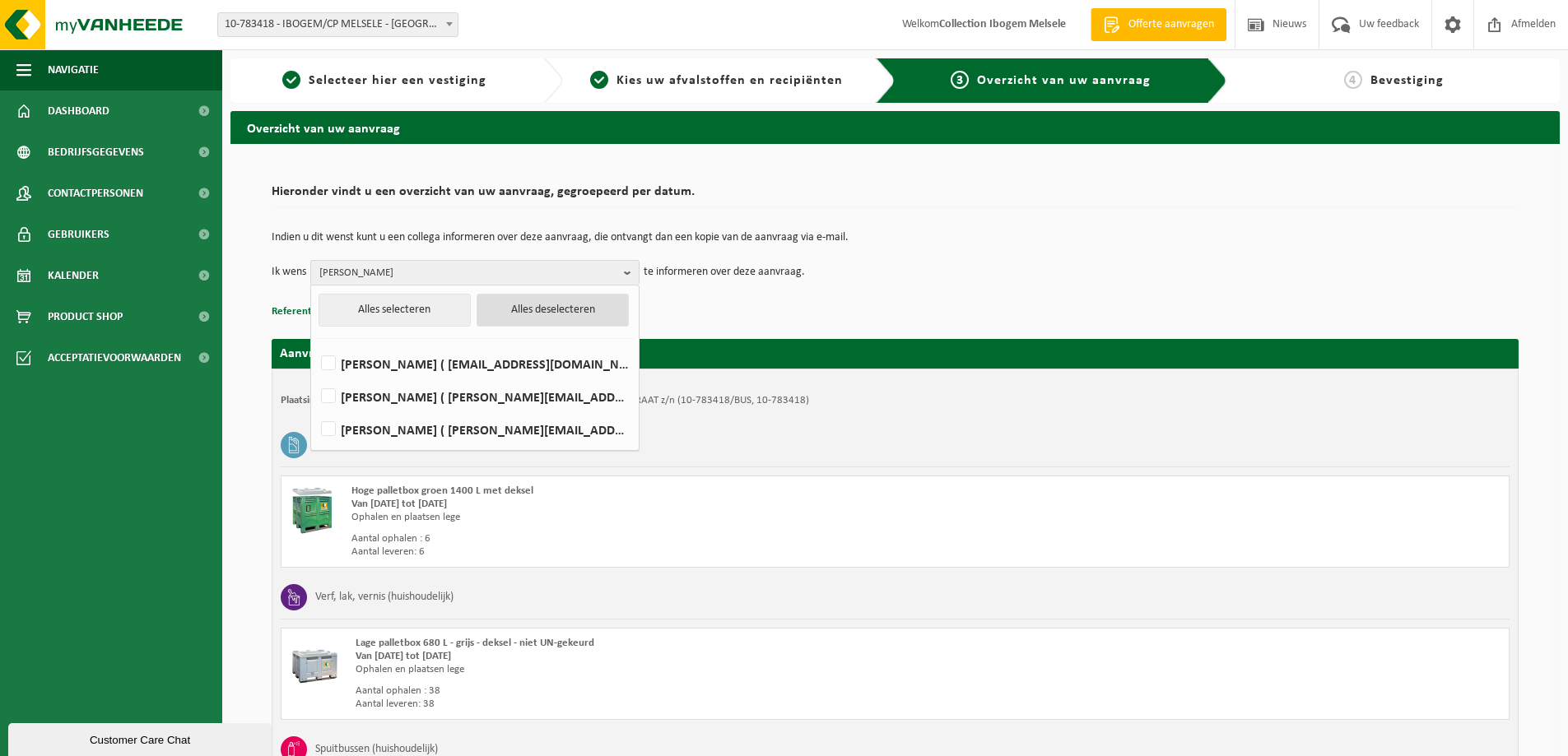
checkbox input "false"
click at [324, 392] on label "PETER QUINTELIER ( peter.quintelier@ibogem.be )" at bounding box center [474, 396] width 313 height 24
click at [315, 376] on input "PETER QUINTELIER ( peter.quintelier@ibogem.be )" at bounding box center [315, 376] width 1 height 1
checkbox input "true"
click at [747, 284] on div "Indien u dit wenst kunt u een collega informeren over deze aanvraag, die ontvan…" at bounding box center [895, 258] width 1247 height 86
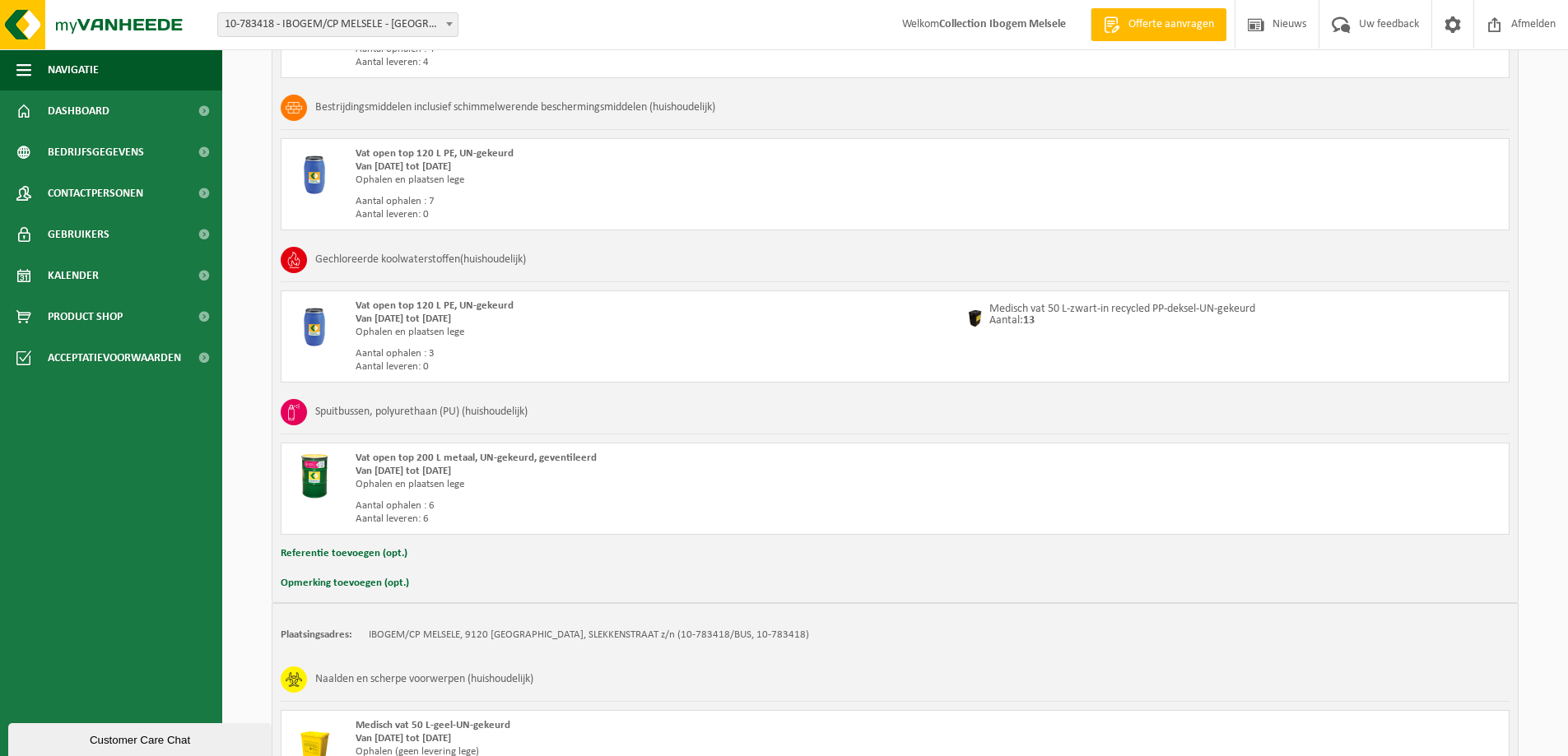
scroll to position [2653, 0]
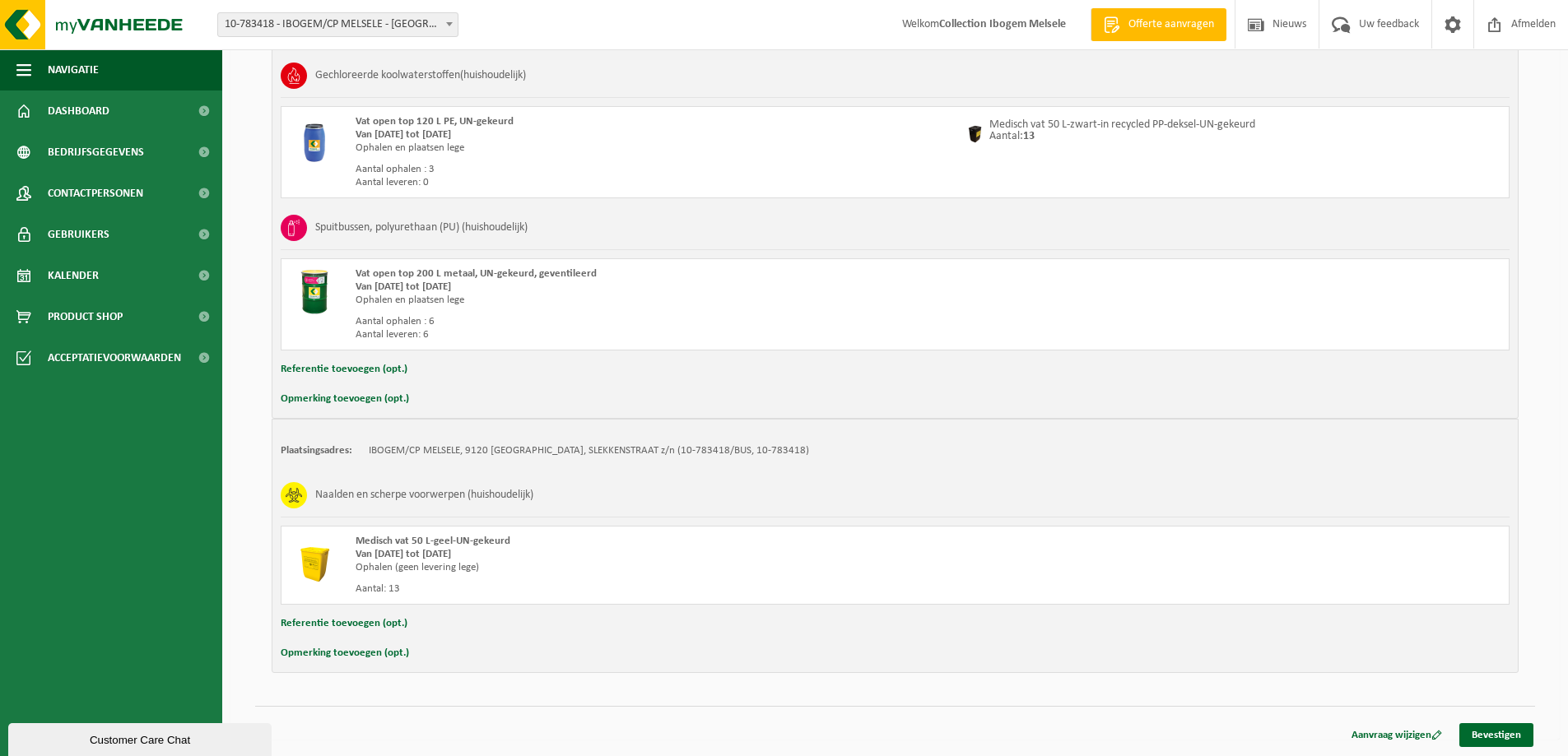
click at [328, 649] on button "Opmerking toevoegen (opt.)" at bounding box center [345, 653] width 128 height 22
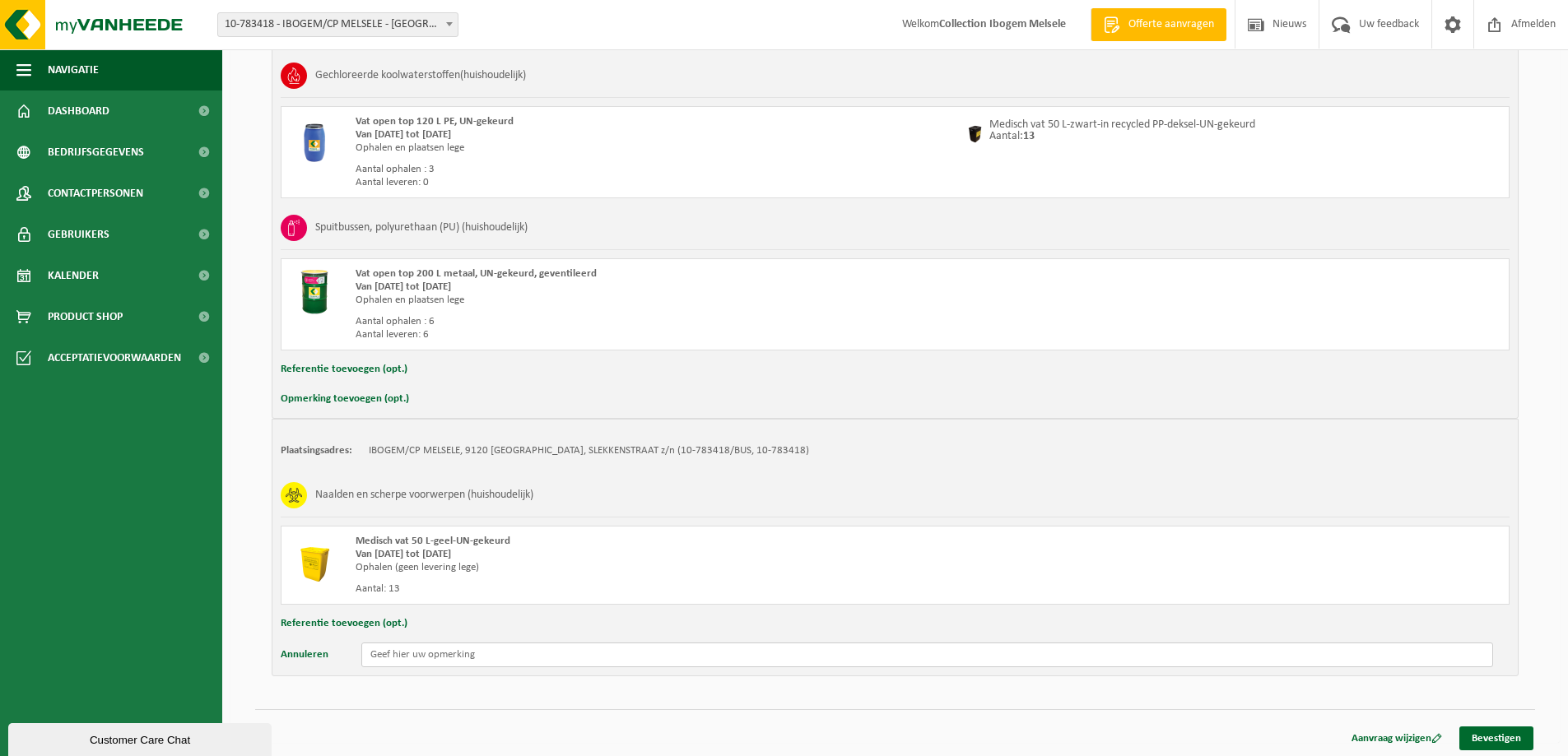
click at [445, 664] on input "text" at bounding box center [928, 655] width 1132 height 24
click at [437, 656] on input "Ophaling graag 1/9" at bounding box center [928, 655] width 1132 height 24
click at [512, 655] on input "Ophaling graag op maandag 1/9" at bounding box center [928, 655] width 1132 height 24
type input "Ophaling graag op maandag 1/9. 1 verf en 1 solvent zitten in een grote groene b…"
click at [1499, 741] on link "Bevestigen" at bounding box center [1496, 738] width 74 height 24
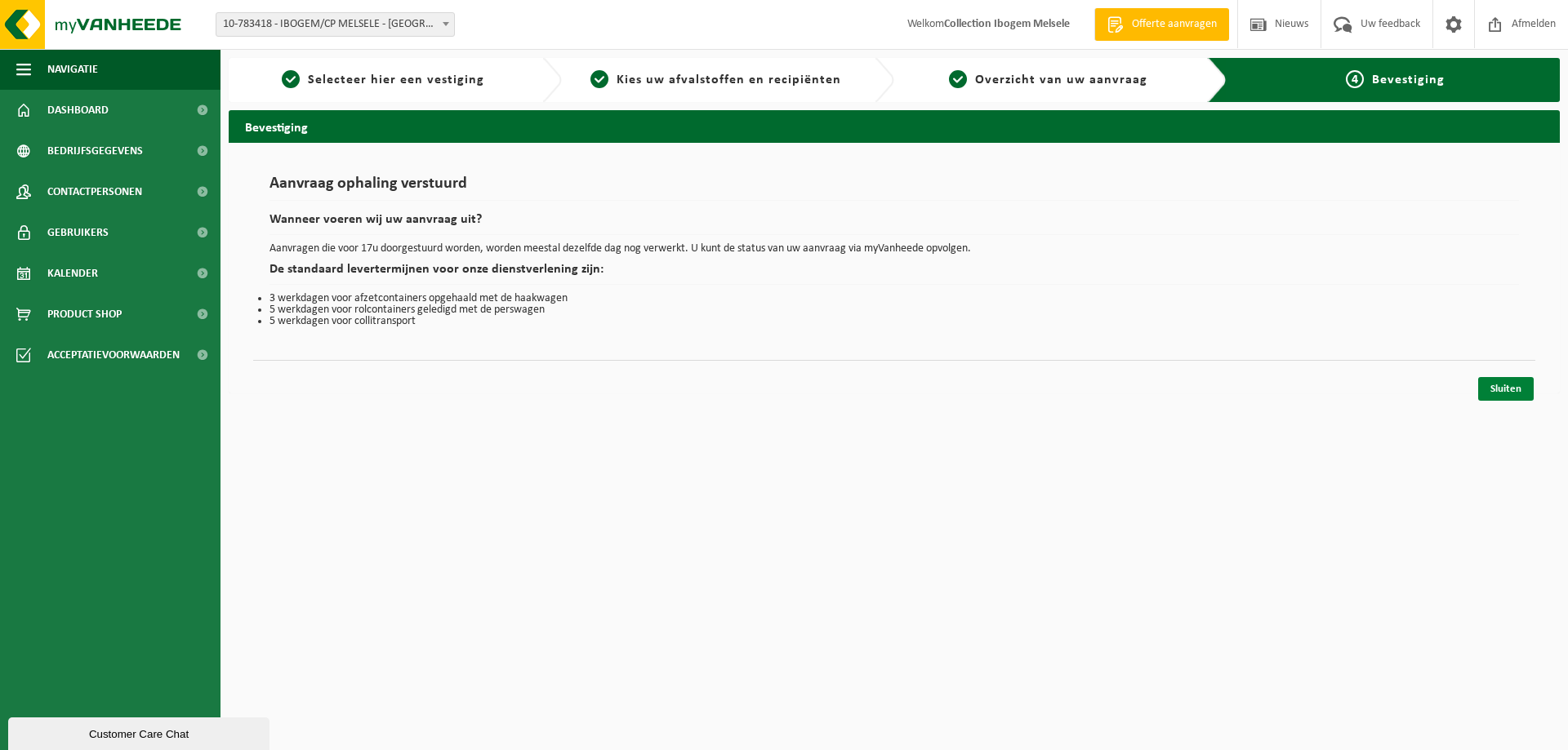
click at [1494, 379] on link "Sluiten" at bounding box center [1505, 389] width 55 height 23
